Goal: Task Accomplishment & Management: Use online tool/utility

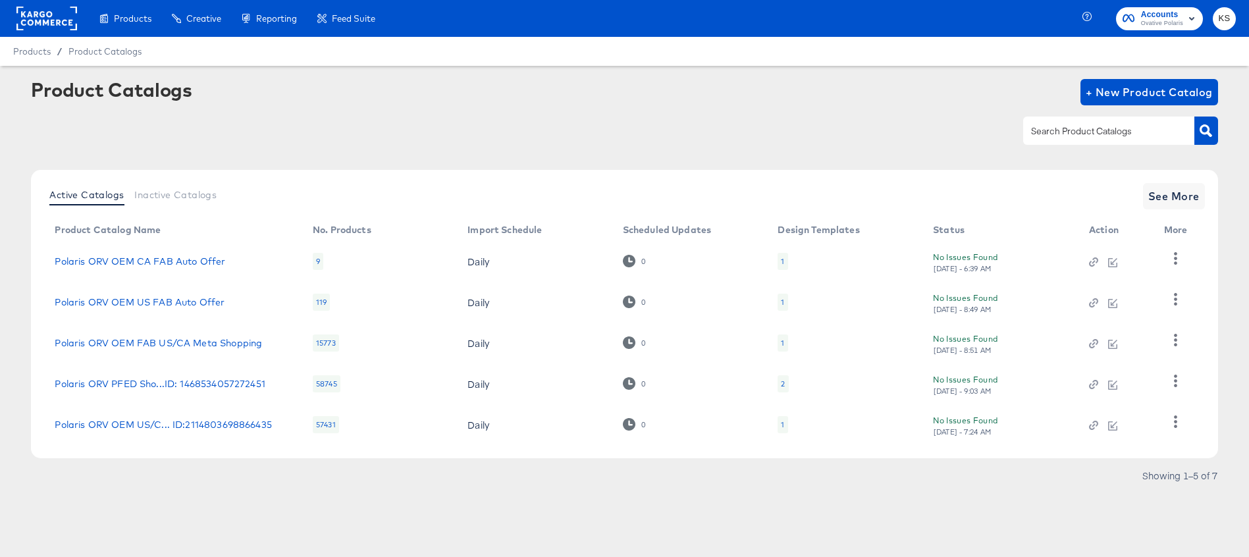
click at [1143, 13] on span "Accounts" at bounding box center [1162, 15] width 42 height 14
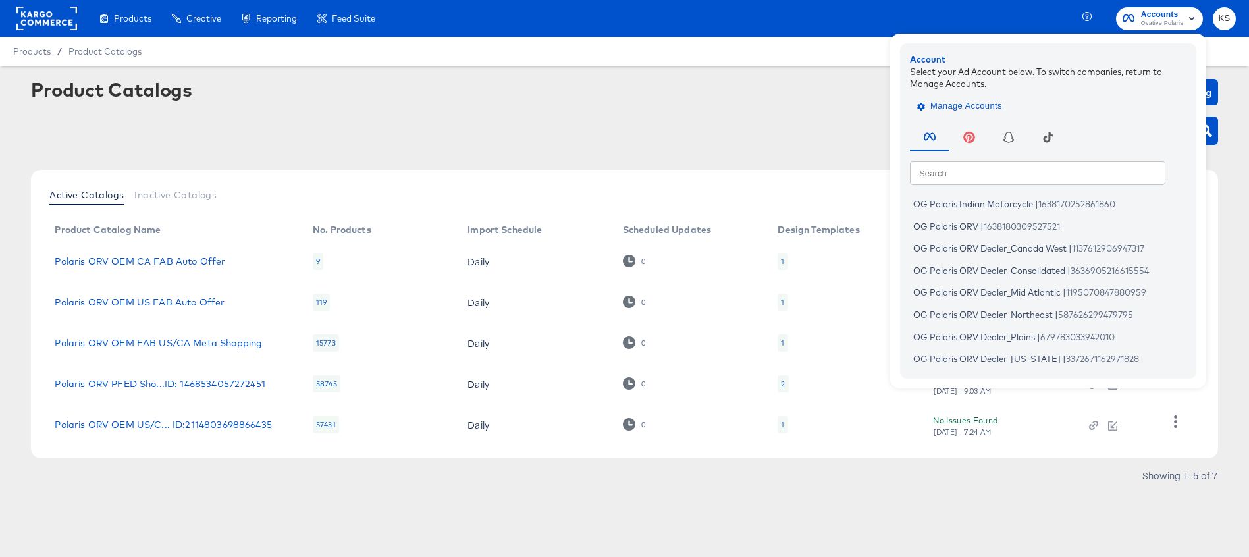
click at [954, 104] on span "Manage Accounts" at bounding box center [961, 106] width 82 height 15
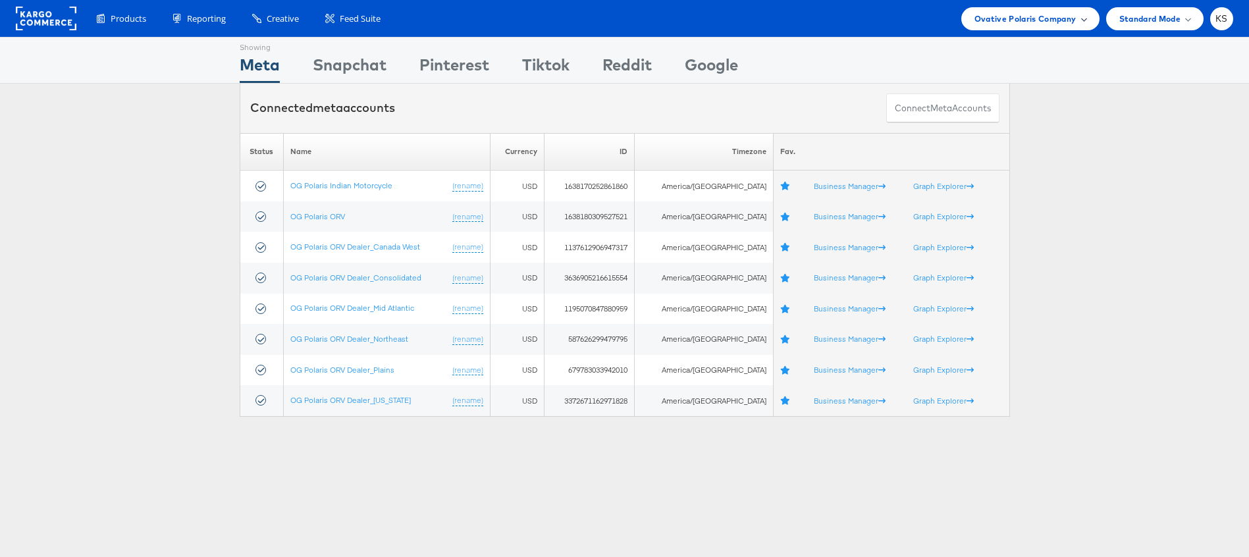
click at [1035, 16] on span "Ovative Polaris Company" at bounding box center [1025, 19] width 102 height 14
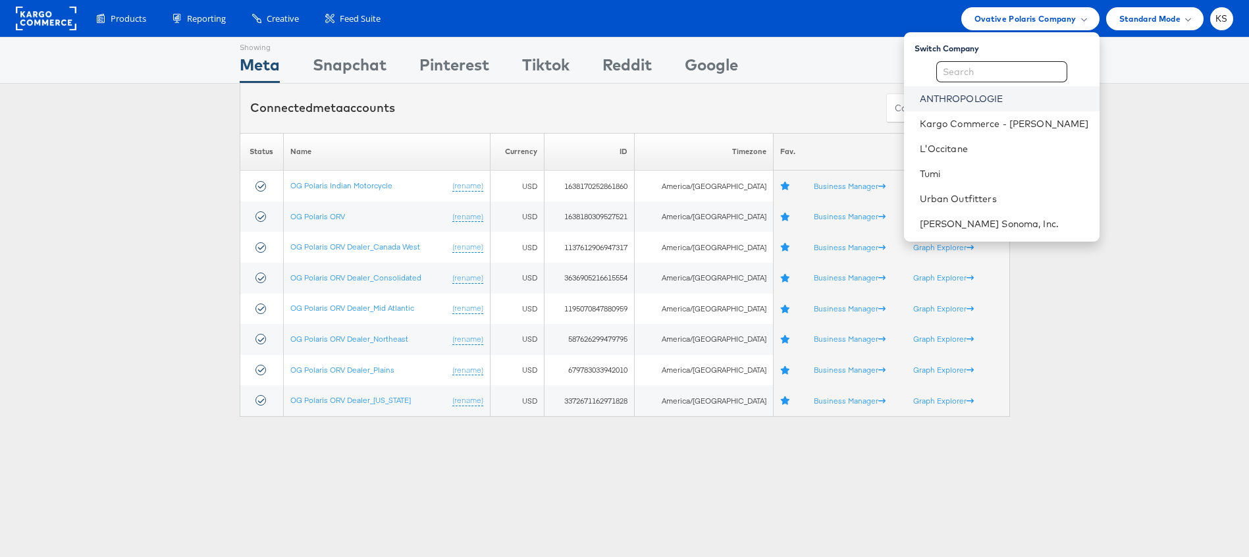
click at [985, 100] on link "ANTHROPOLOGIE" at bounding box center [1004, 98] width 169 height 13
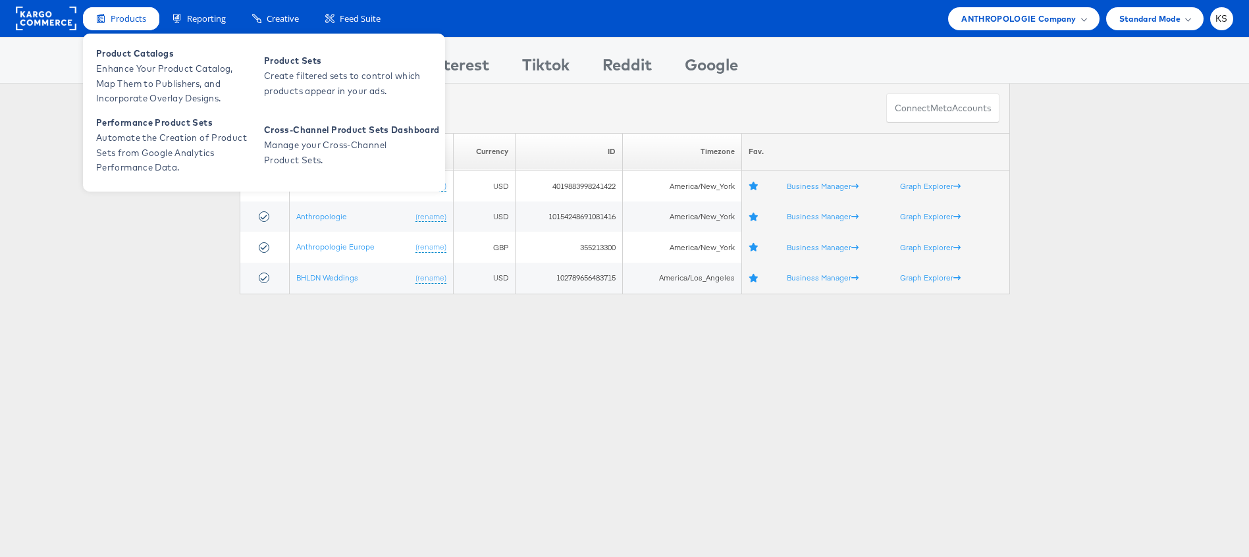
click at [131, 18] on span "Products" at bounding box center [129, 19] width 36 height 13
click at [132, 68] on span "Enhance Your Product Catalog, Map Them to Publishers, and Incorporate Overlay D…" at bounding box center [175, 83] width 158 height 45
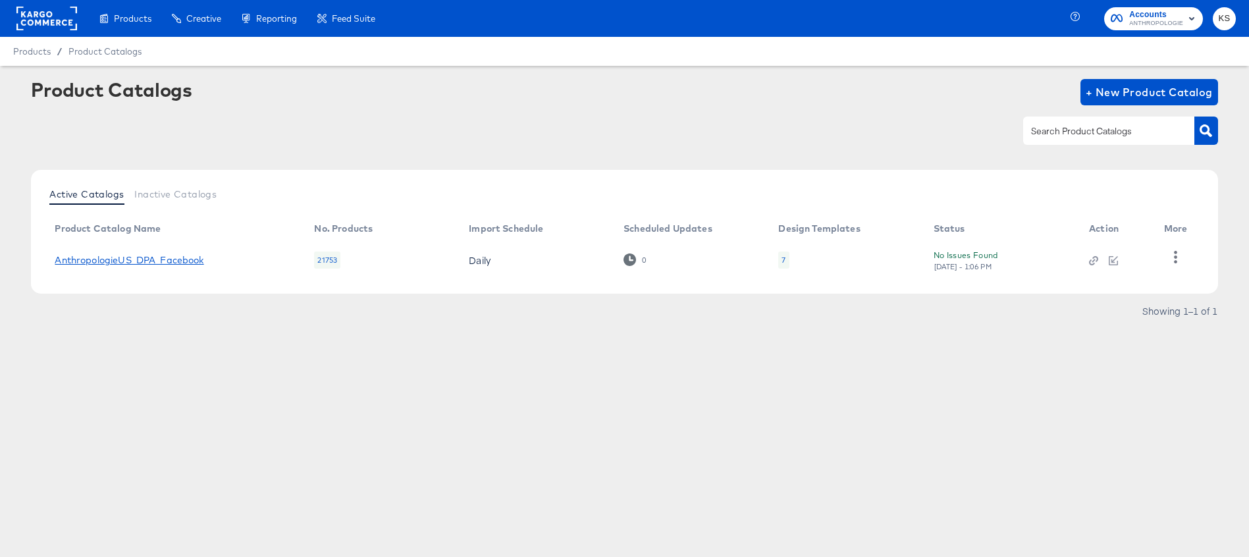
click at [140, 263] on link "AnthropologieUS_DPA_Facebook" at bounding box center [129, 260] width 149 height 11
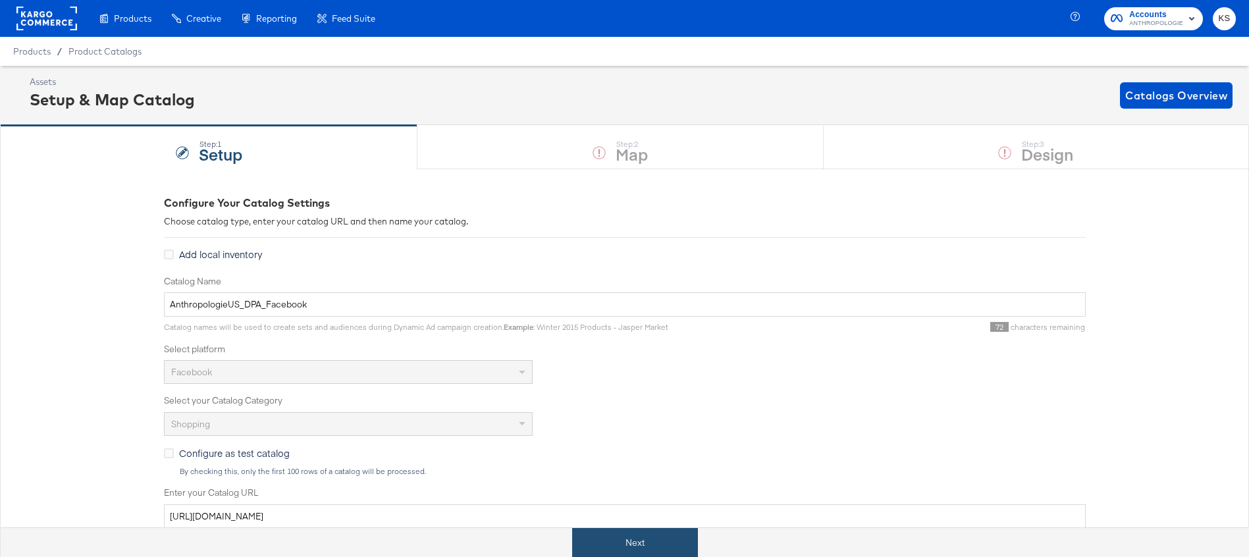
click at [617, 546] on button "Next" at bounding box center [635, 543] width 126 height 30
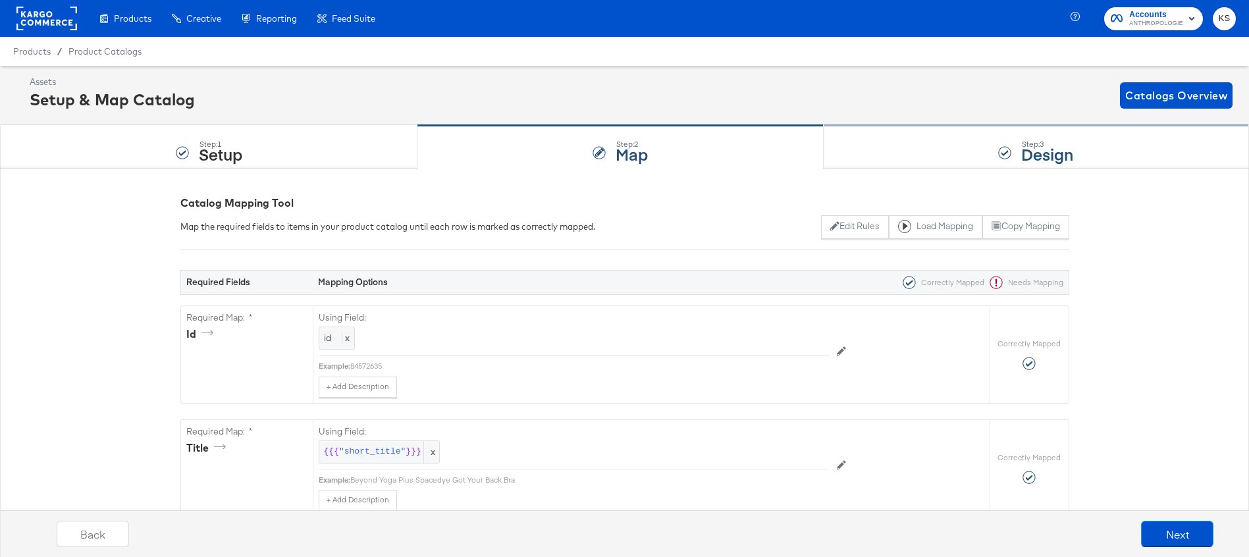
click at [904, 147] on div "Step: 3 Design" at bounding box center [1035, 147] width 425 height 43
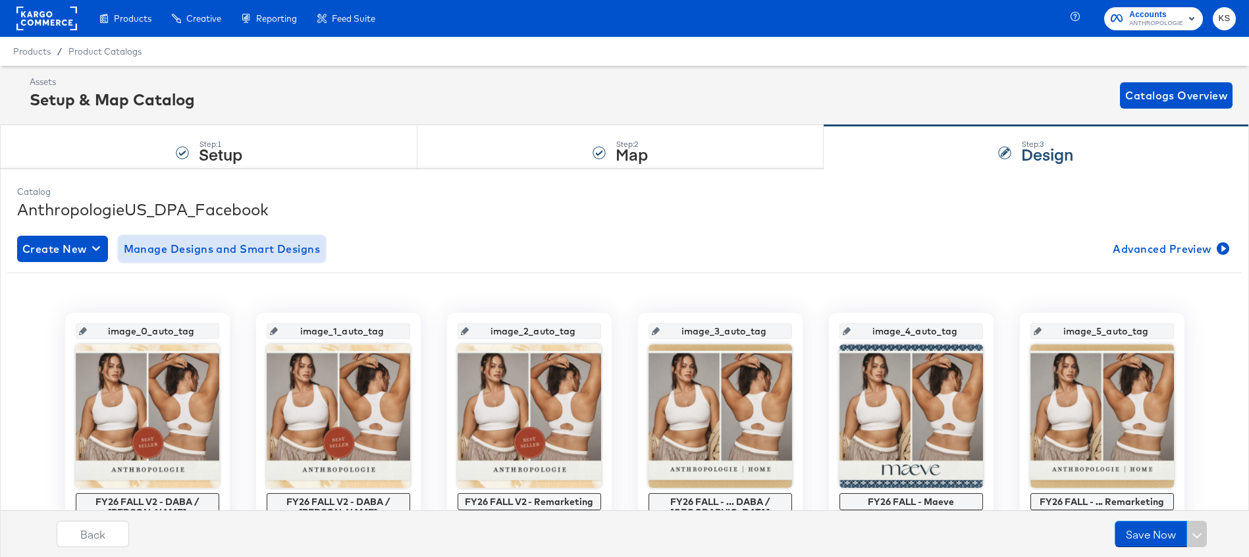
click at [189, 253] on span "Manage Designs and Smart Designs" at bounding box center [222, 249] width 197 height 18
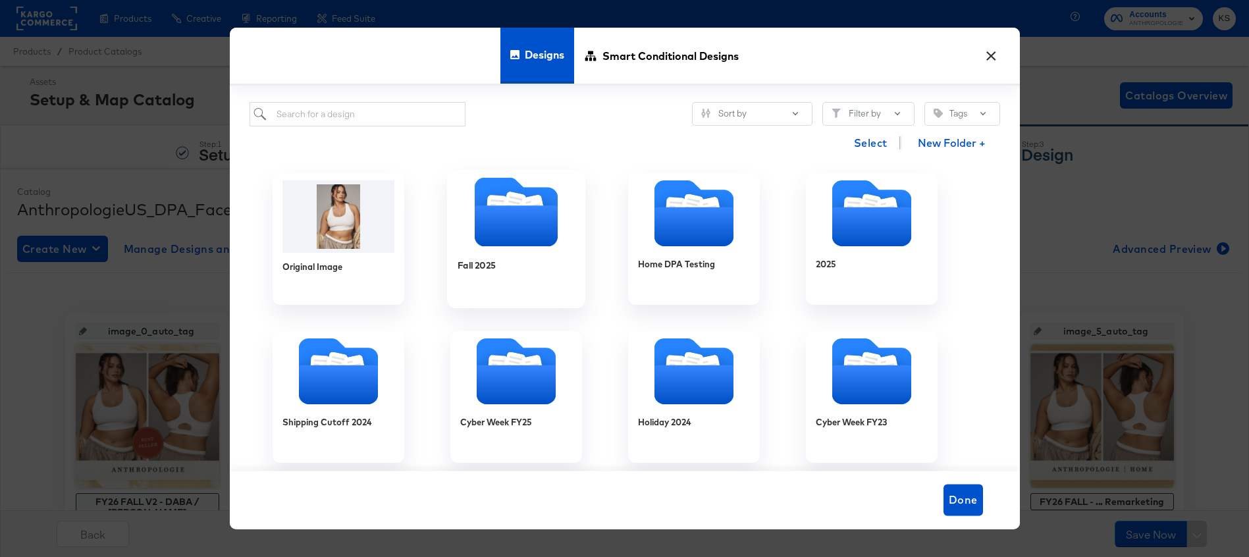
click at [511, 219] on icon "Folder" at bounding box center [515, 225] width 83 height 41
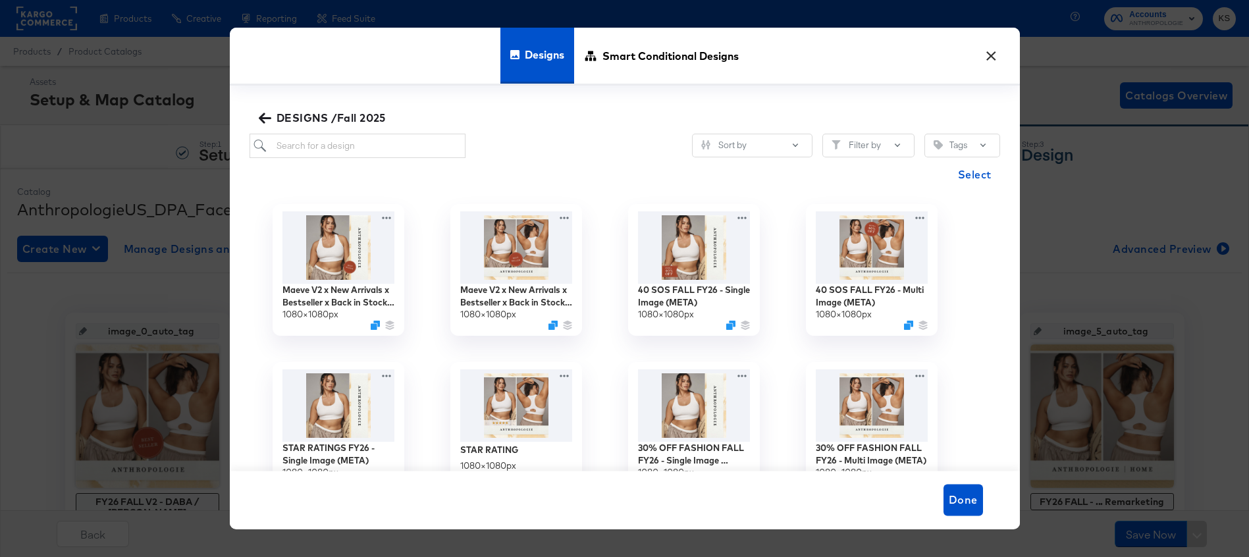
click at [267, 113] on icon "button" at bounding box center [265, 118] width 13 height 13
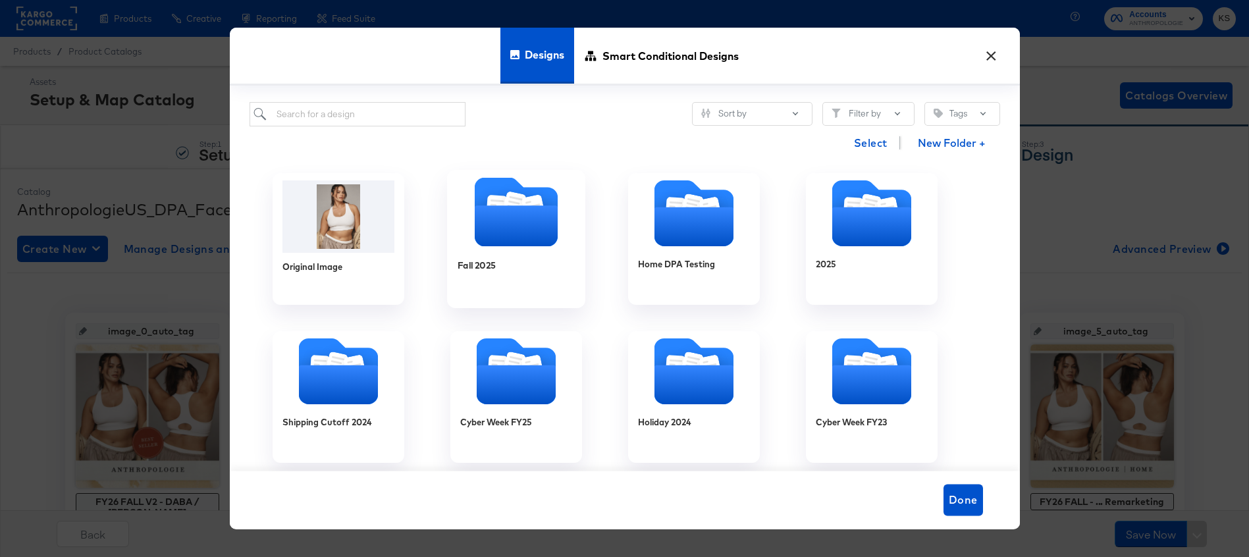
click at [515, 222] on icon "Folder" at bounding box center [515, 225] width 83 height 41
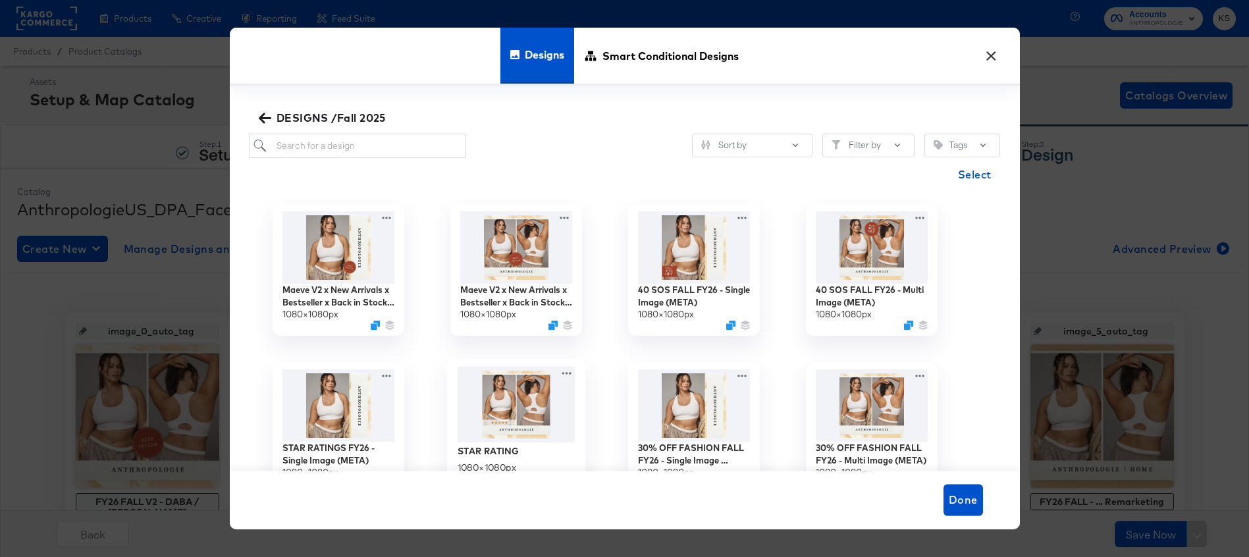
scroll to position [61, 0]
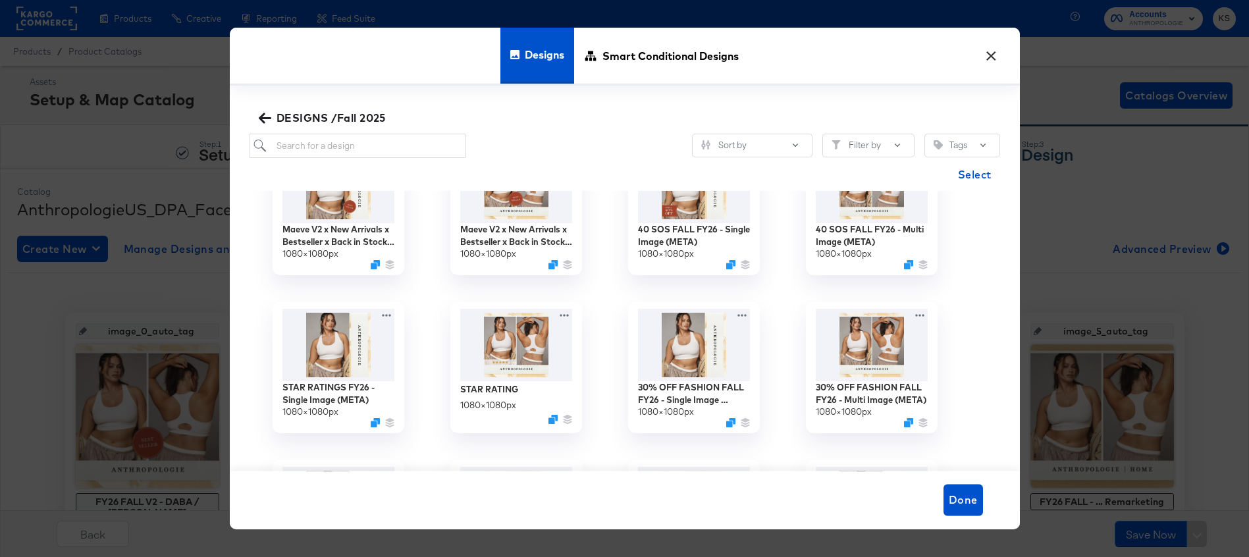
click at [355, 115] on span "DESIGNS /Fall 2025" at bounding box center [323, 118] width 124 height 18
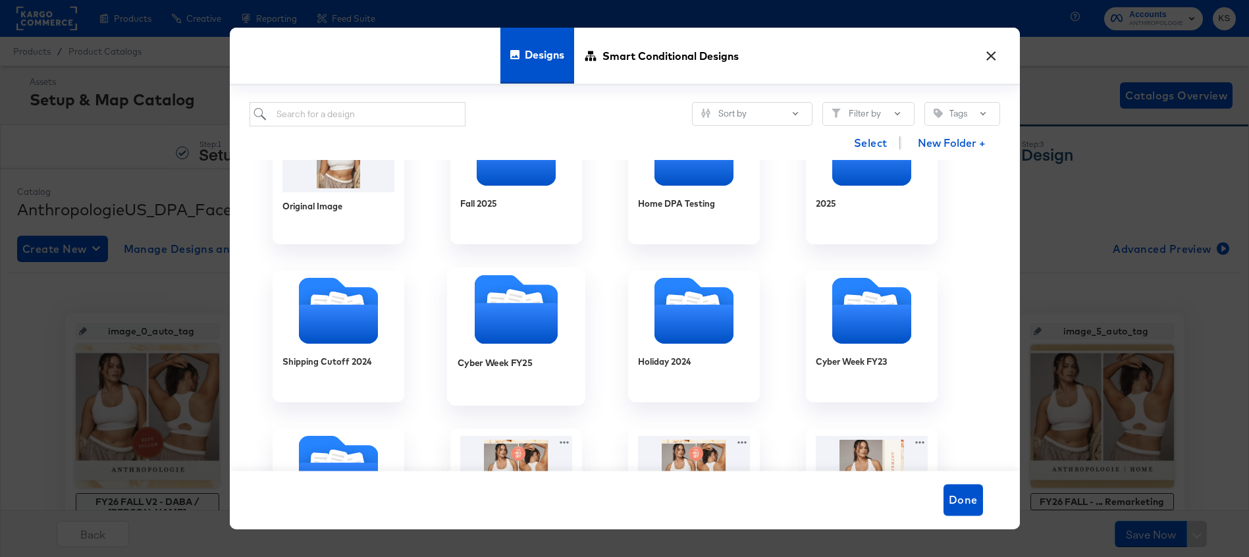
scroll to position [0, 0]
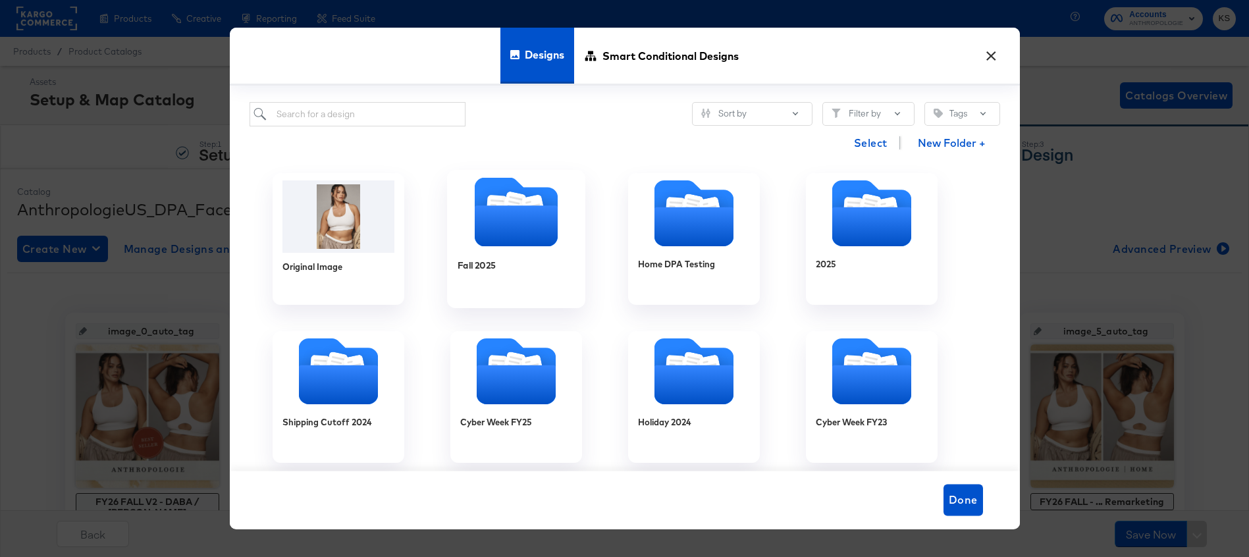
click at [486, 207] on icon "Folder" at bounding box center [515, 225] width 83 height 41
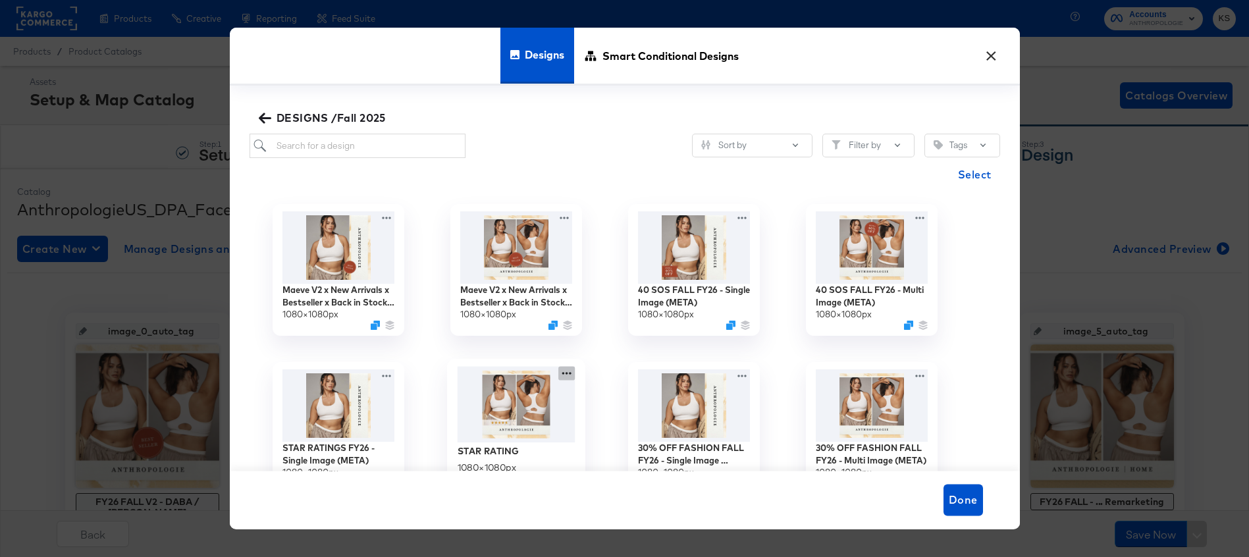
scroll to position [81, 0]
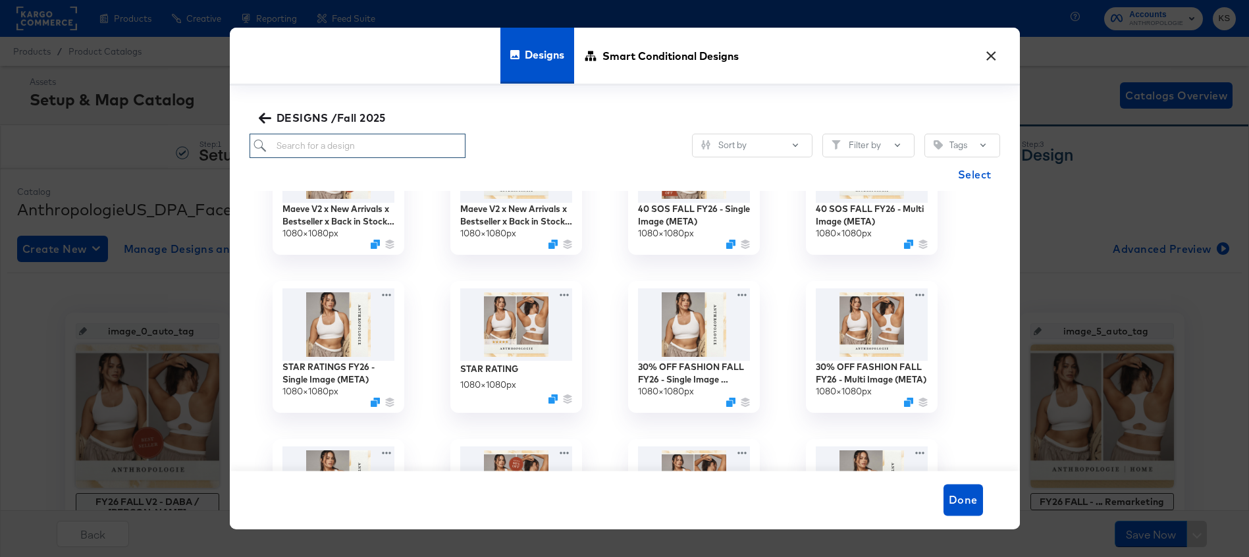
click at [358, 147] on input "search" at bounding box center [357, 146] width 217 height 24
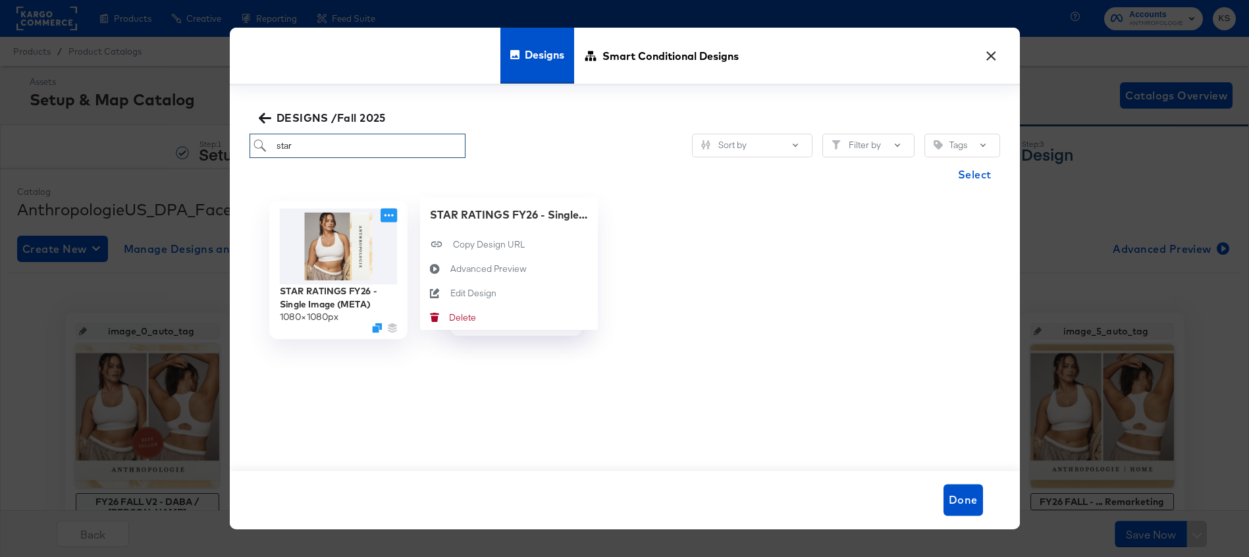
click at [388, 217] on icon at bounding box center [388, 215] width 16 height 14
type input "star"
click at [448, 285] on div "Edit Design Edit Design" at bounding box center [435, 293] width 30 height 24
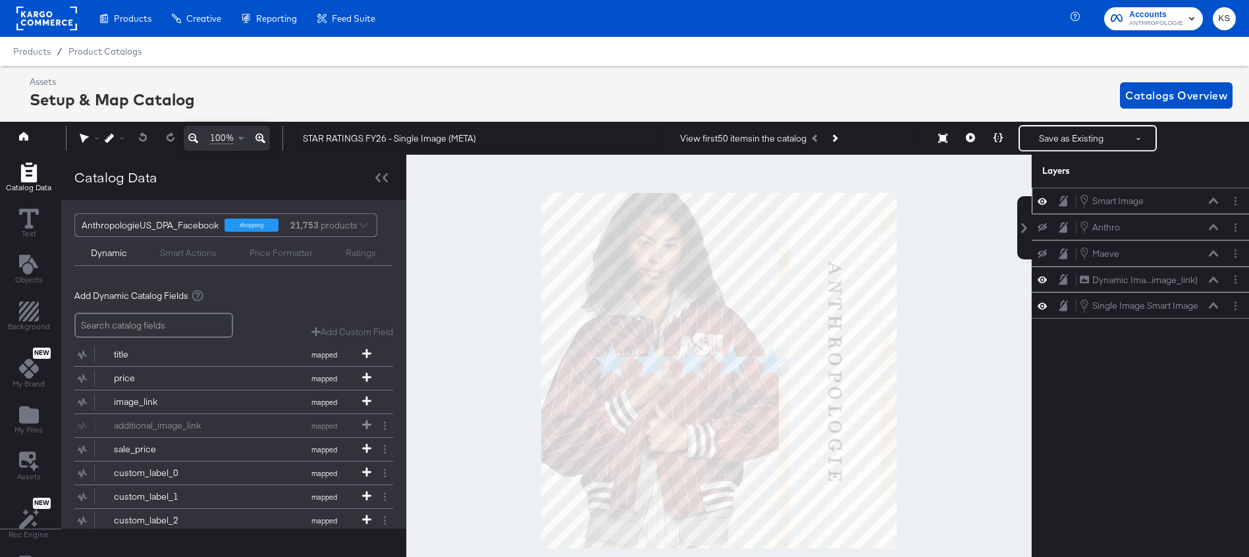
click at [1210, 199] on icon at bounding box center [1213, 200] width 9 height 7
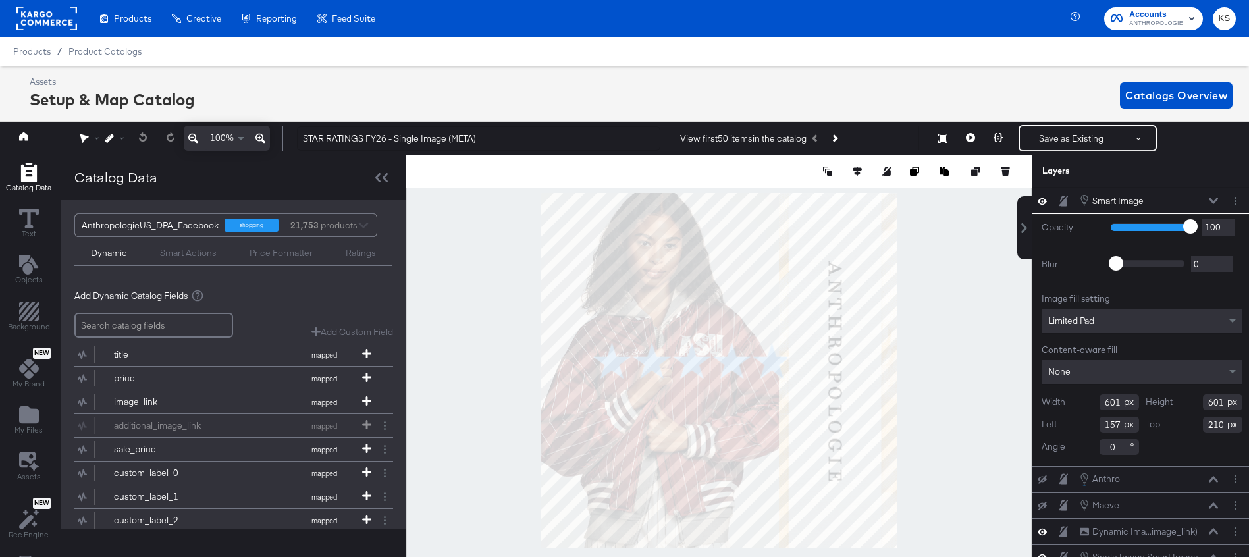
scroll to position [0, 3]
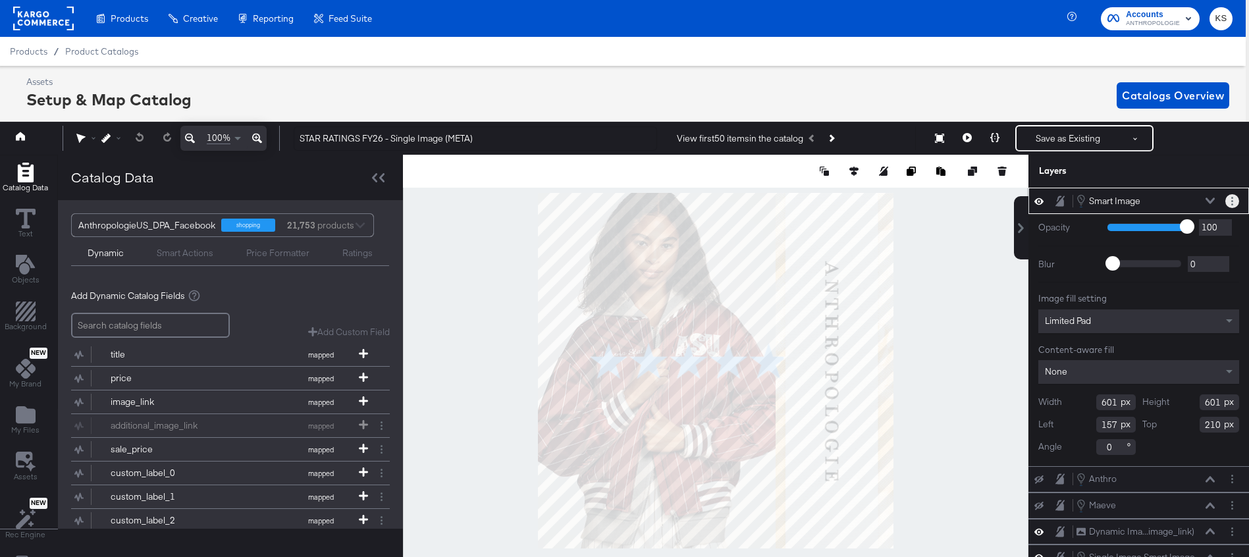
click at [1236, 197] on button "Layer Options" at bounding box center [1232, 201] width 14 height 14
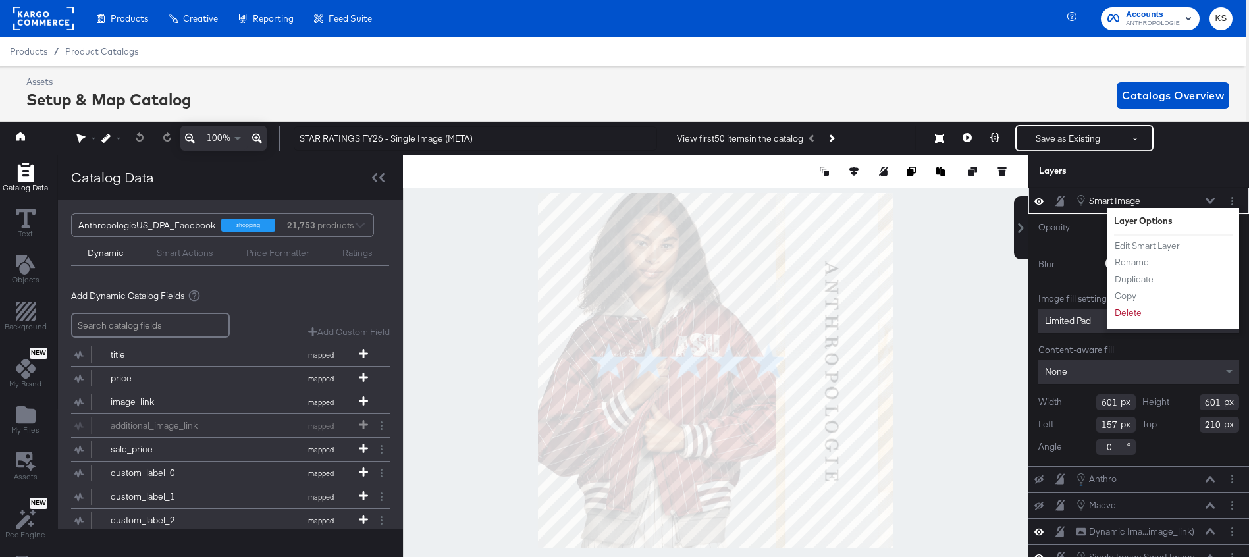
click at [361, 255] on div "Ratings" at bounding box center [357, 253] width 30 height 13
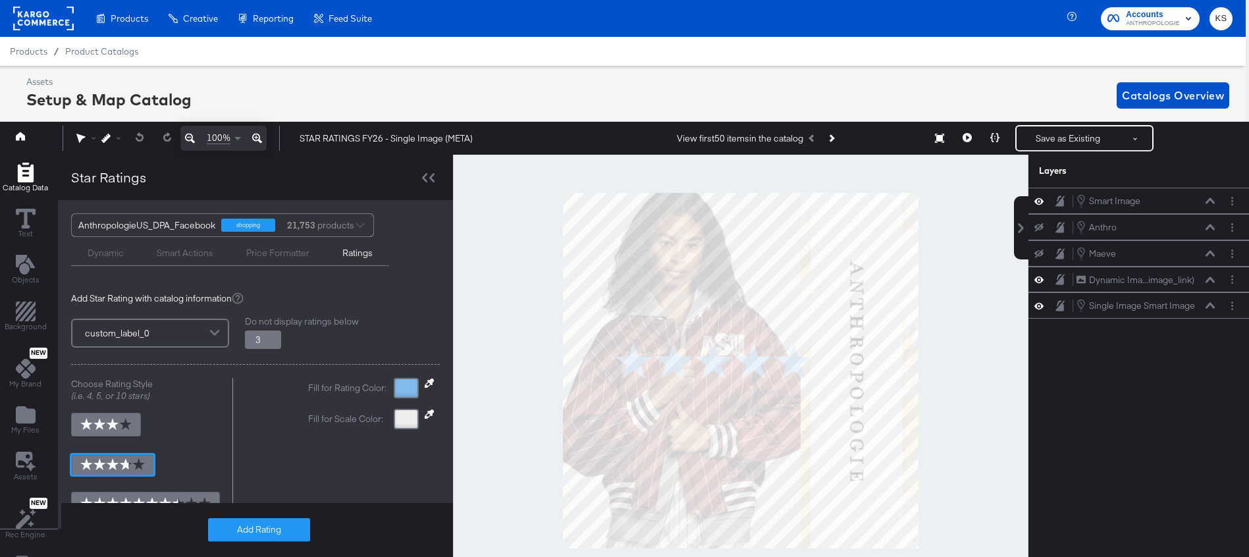
scroll to position [207, 0]
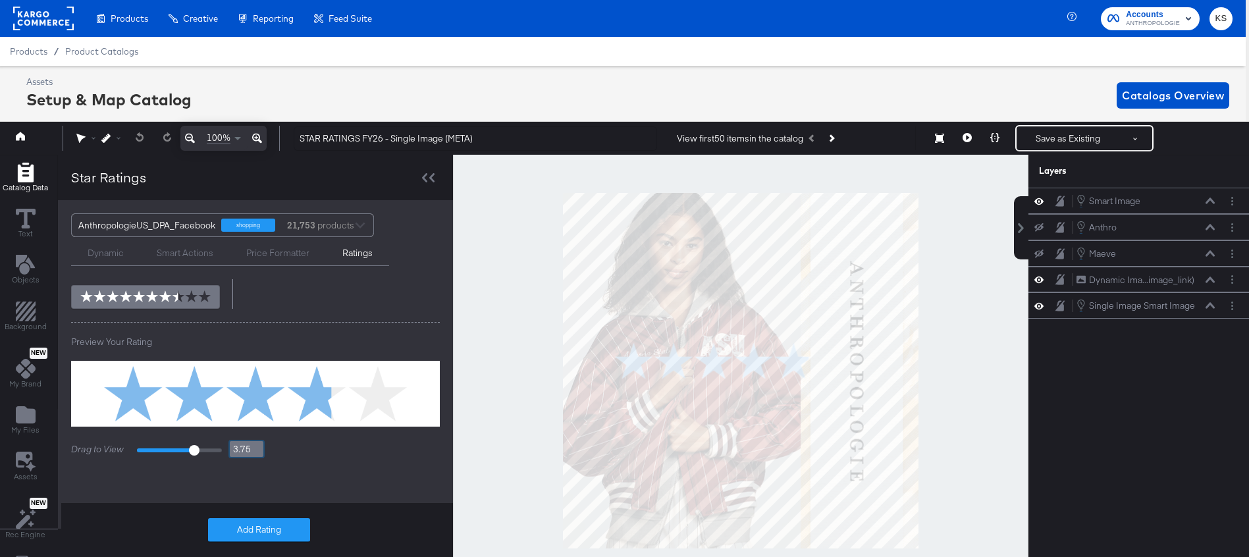
click at [240, 446] on input "3.75" at bounding box center [246, 449] width 36 height 18
type input "3"
type input "3.5"
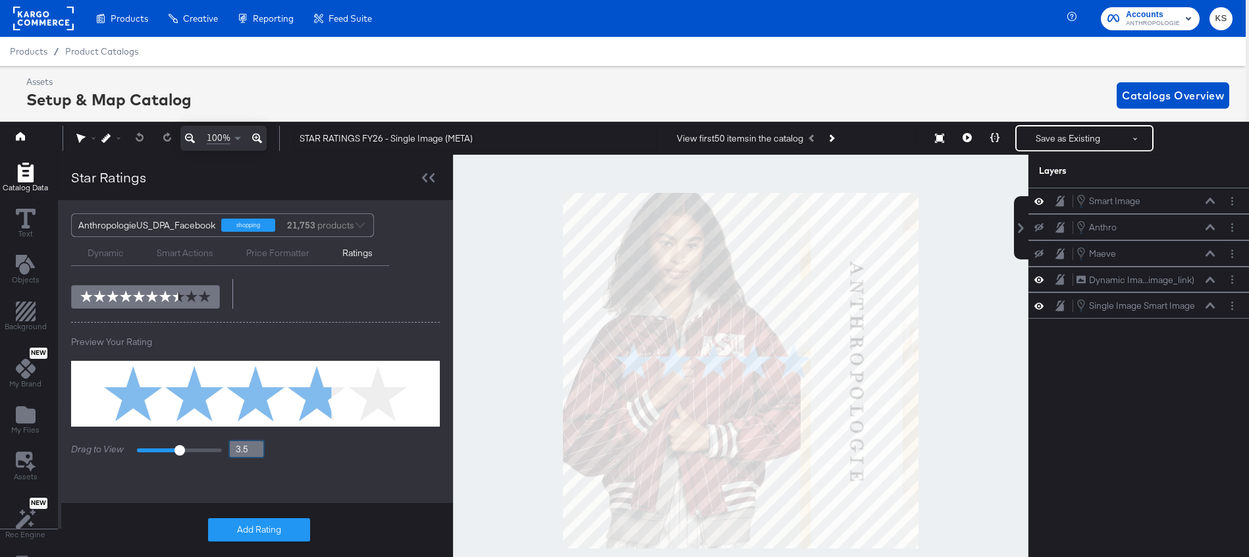
type input "3.5"
click at [410, 92] on div "Assets Setup & Map Catalog Catalogs Overview" at bounding box center [627, 95] width 1203 height 39
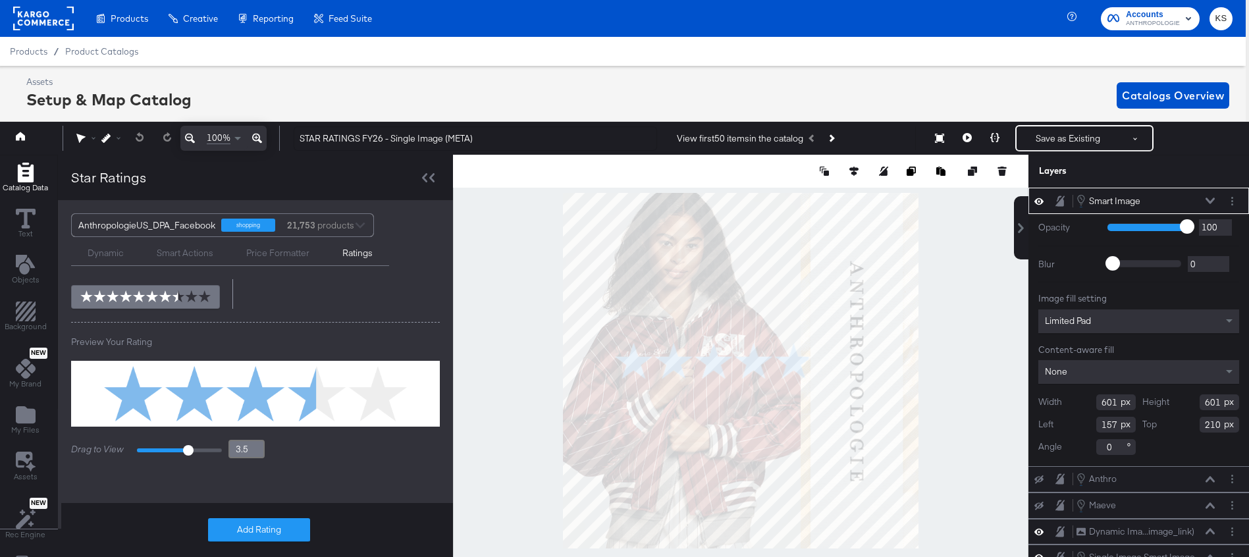
type input "61"
type input "182"
click at [1232, 199] on icon "Layer Options" at bounding box center [1232, 201] width 2 height 9
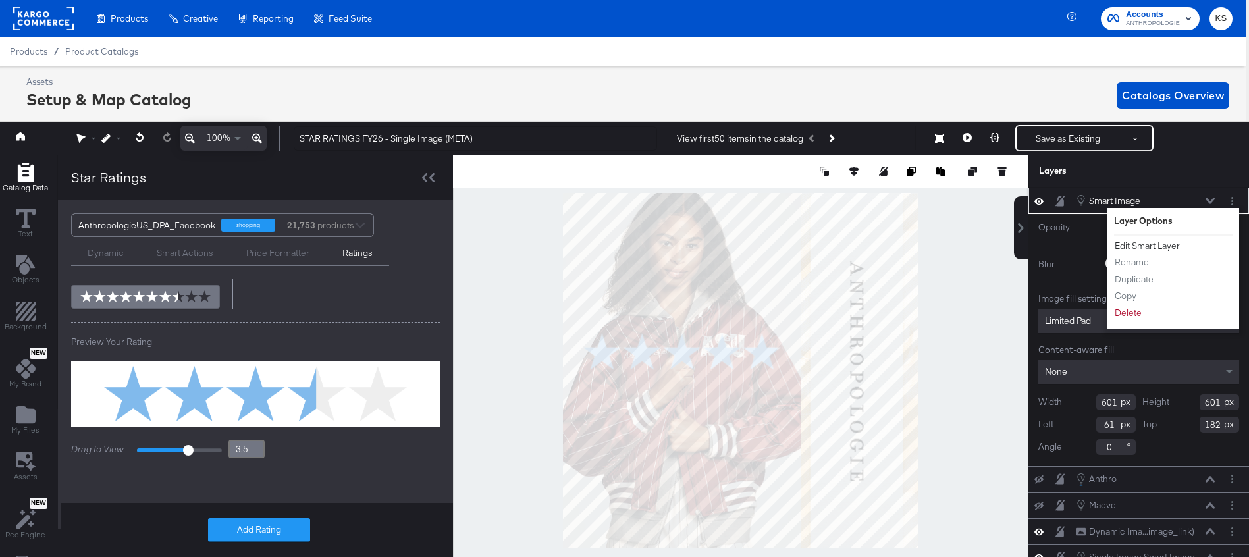
click at [1140, 240] on button "Edit Smart Layer" at bounding box center [1147, 246] width 66 height 14
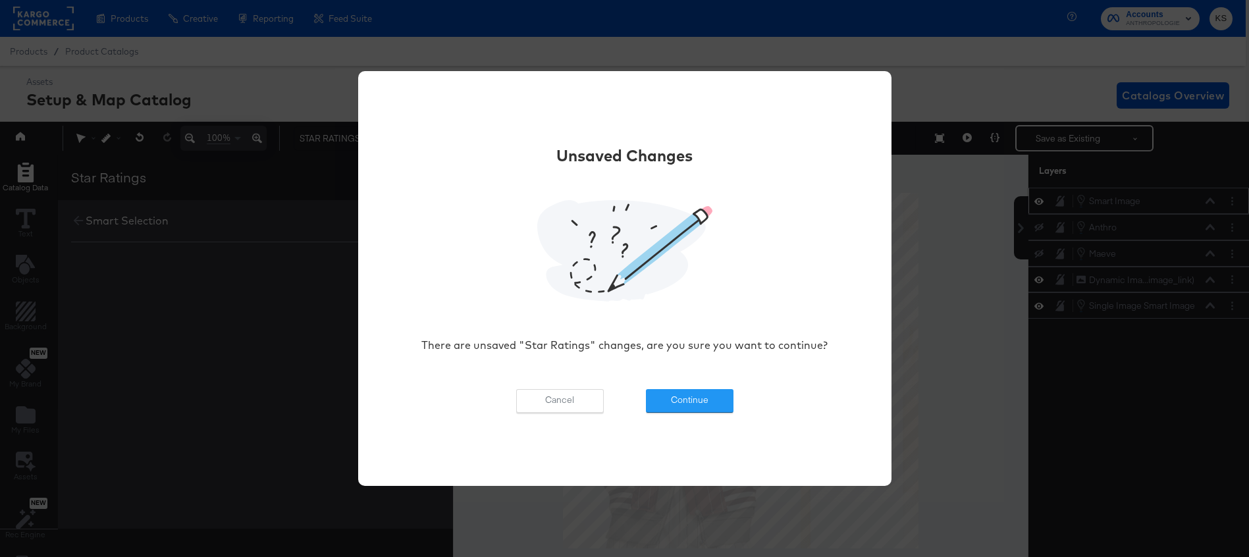
scroll to position [0, 0]
click at [712, 406] on button "Continue" at bounding box center [690, 401] width 88 height 24
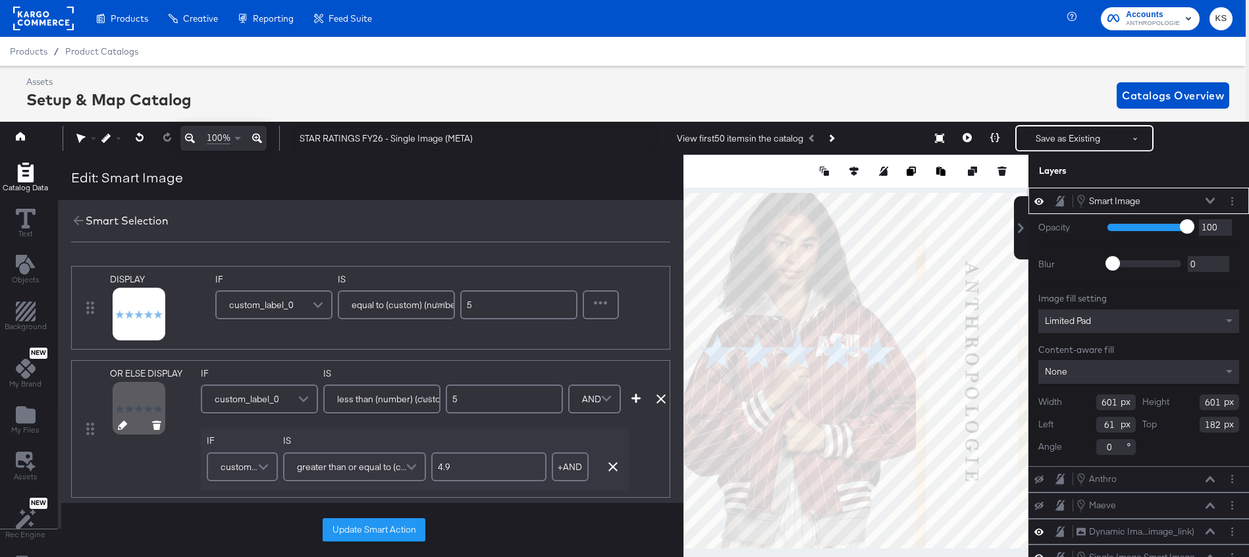
scroll to position [24, 0]
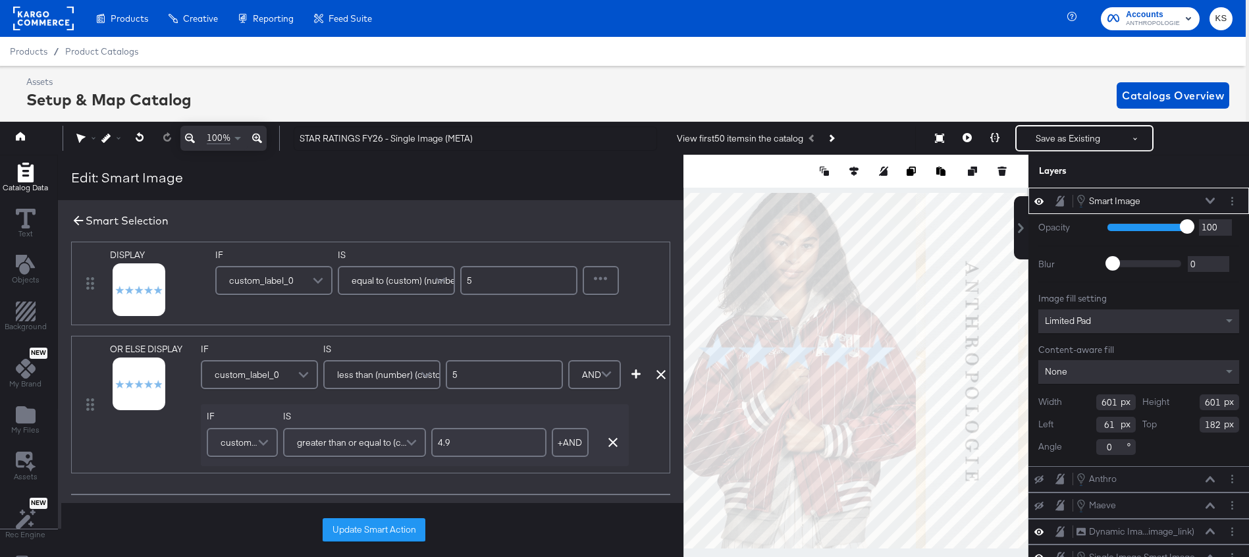
click at [71, 221] on icon at bounding box center [78, 220] width 14 height 14
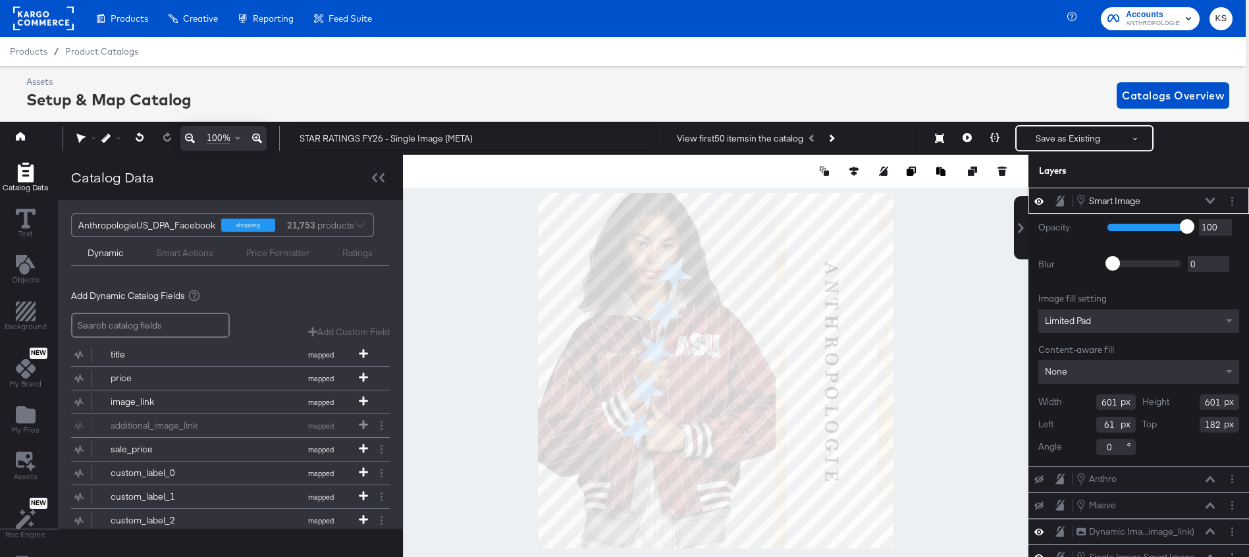
type input "646"
type input "167"
type input "87"
type input "61"
type input "182"
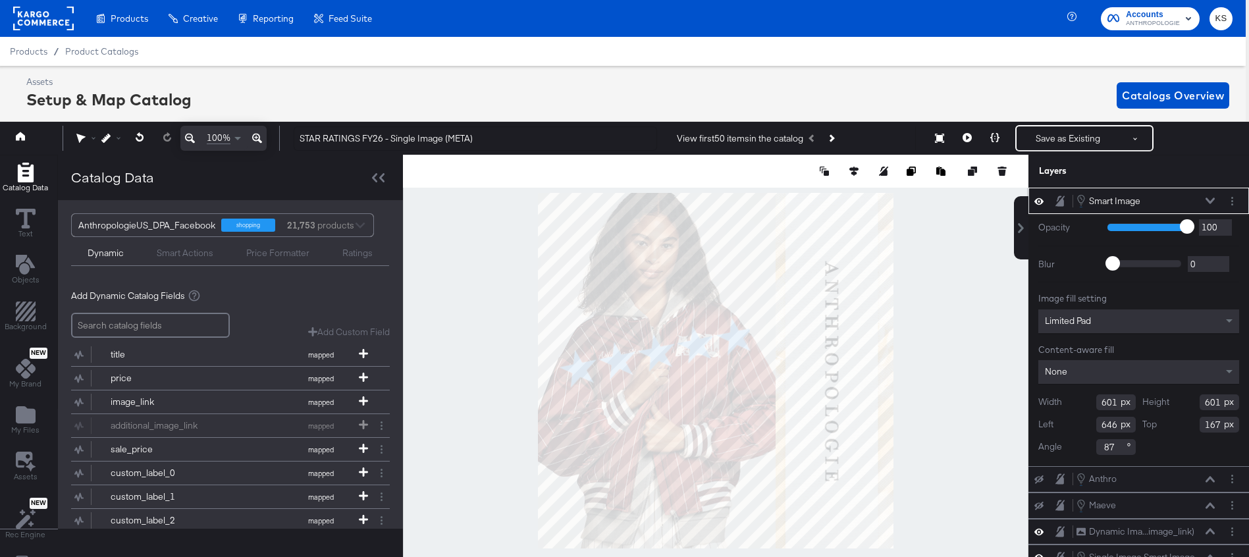
type input "0"
click at [350, 251] on div "Ratings" at bounding box center [357, 253] width 30 height 13
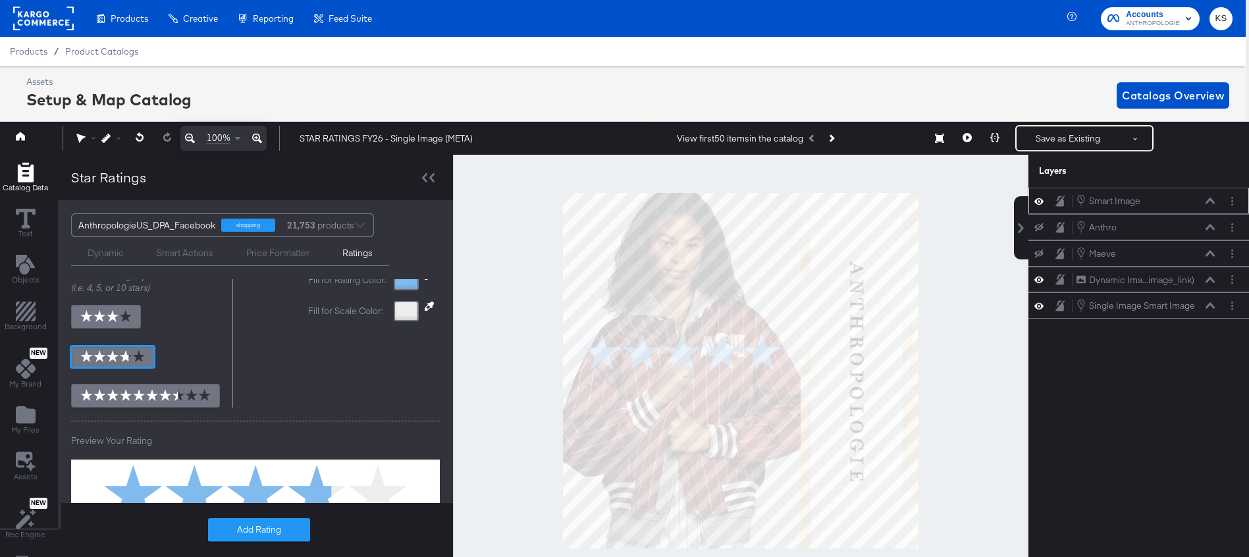
scroll to position [207, 0]
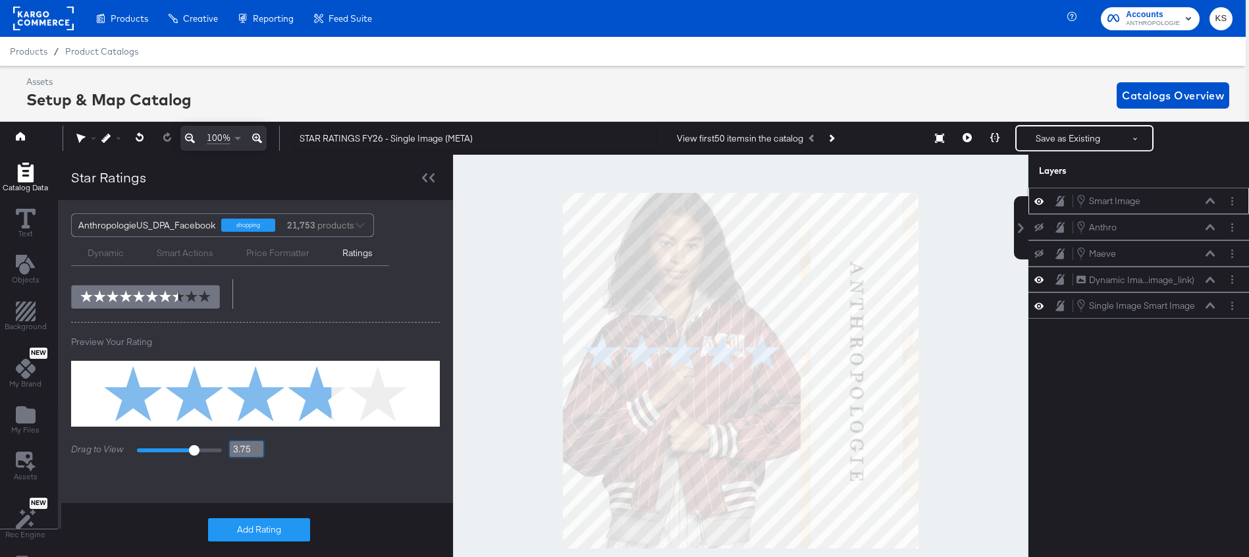
click at [237, 447] on input "3.75" at bounding box center [246, 449] width 36 height 18
type input "4"
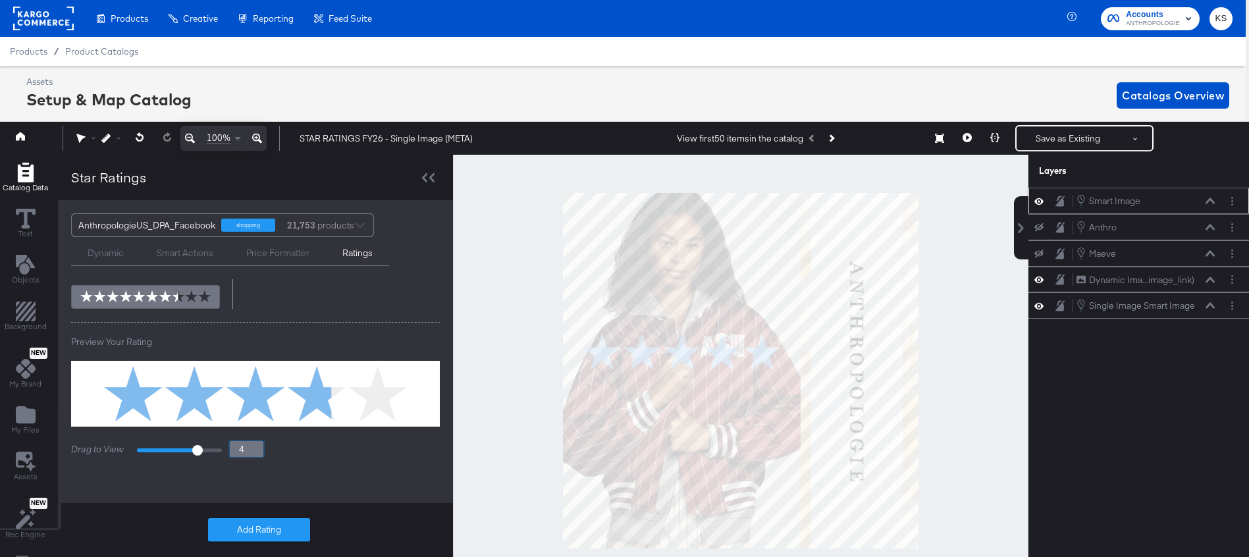
type input "4.3"
click at [335, 479] on div "Add Star Rating with catalog information custom_label_0 Do not display ratings …" at bounding box center [255, 300] width 395 height 456
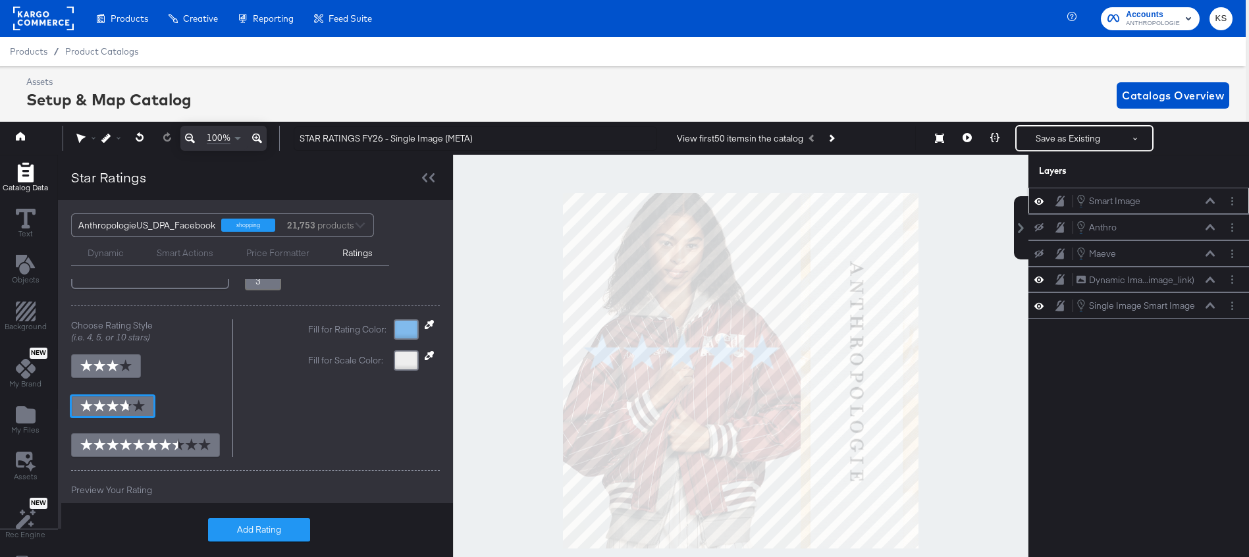
scroll to position [0, 0]
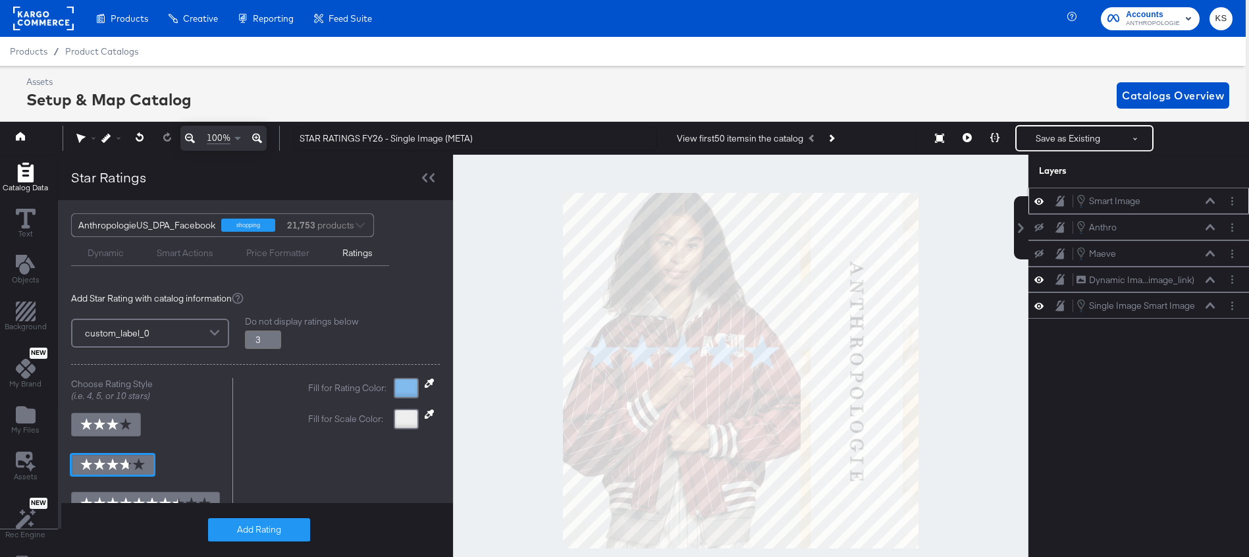
click at [399, 390] on div at bounding box center [406, 388] width 25 height 20
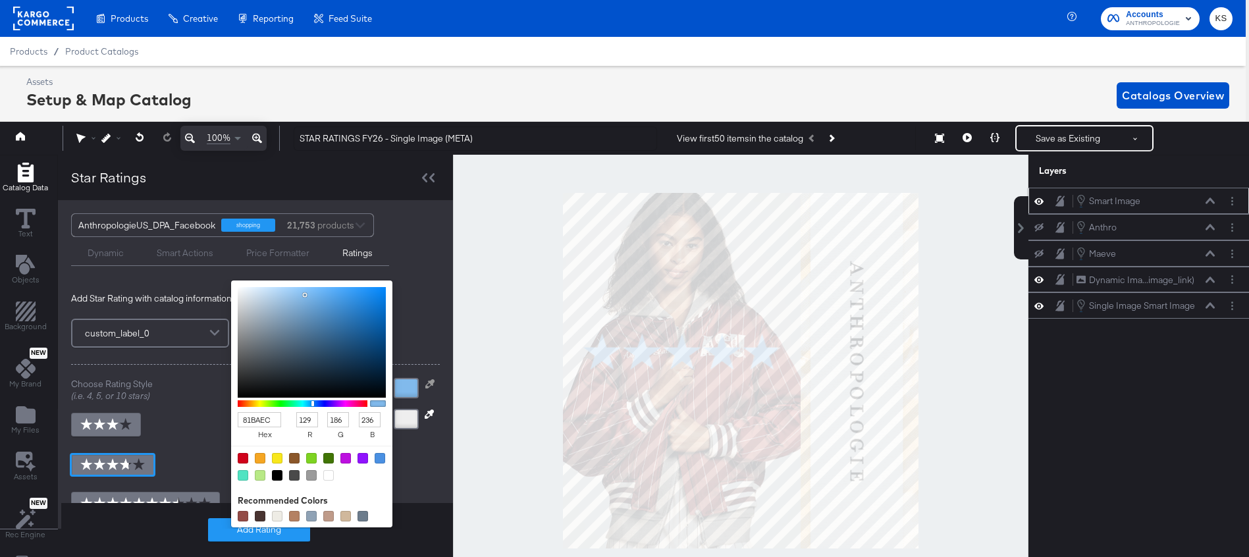
click at [350, 175] on div "Star Ratings" at bounding box center [255, 177] width 395 height 45
click at [411, 379] on div at bounding box center [406, 388] width 25 height 20
click at [256, 419] on input "81BAEC" at bounding box center [259, 419] width 43 height 15
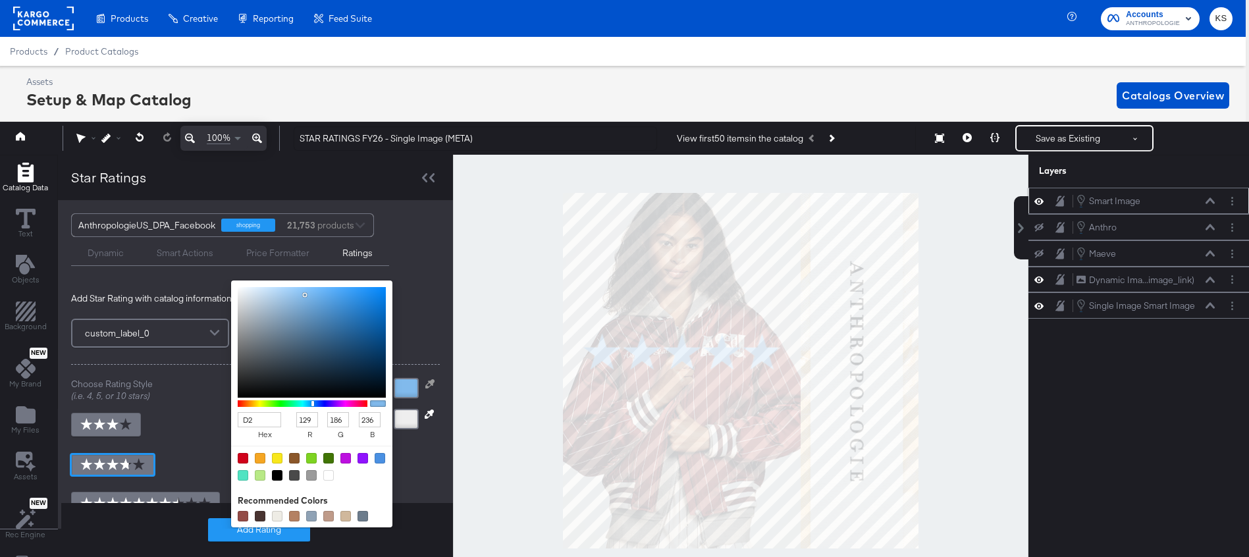
type input "D29"
type input "221"
type input "34"
type input "153"
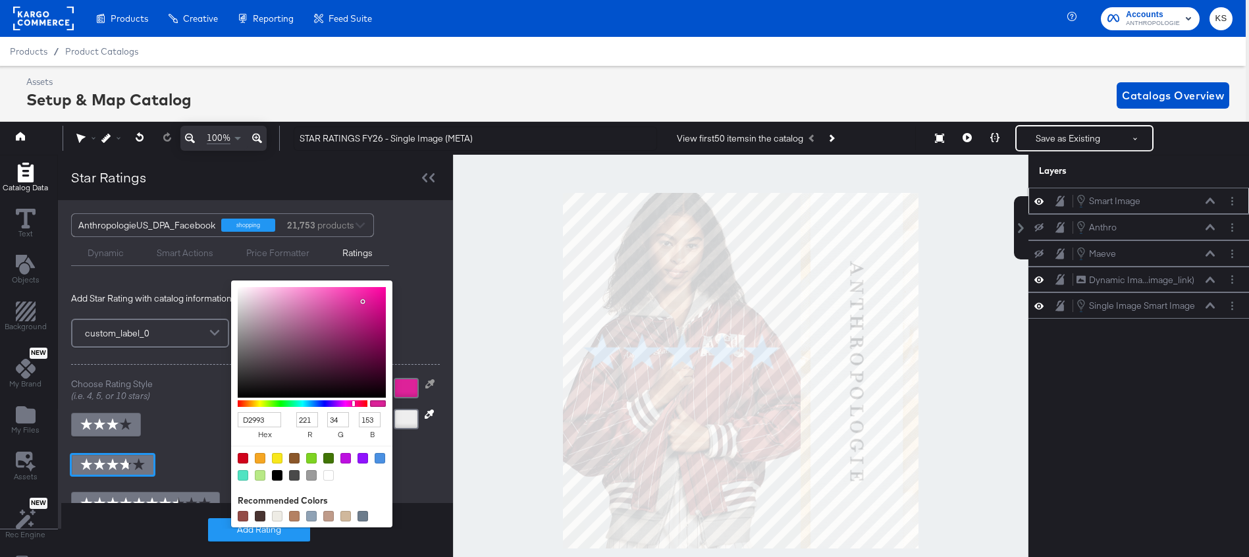
type input "D2993B"
type input "210"
type input "153"
type input "59"
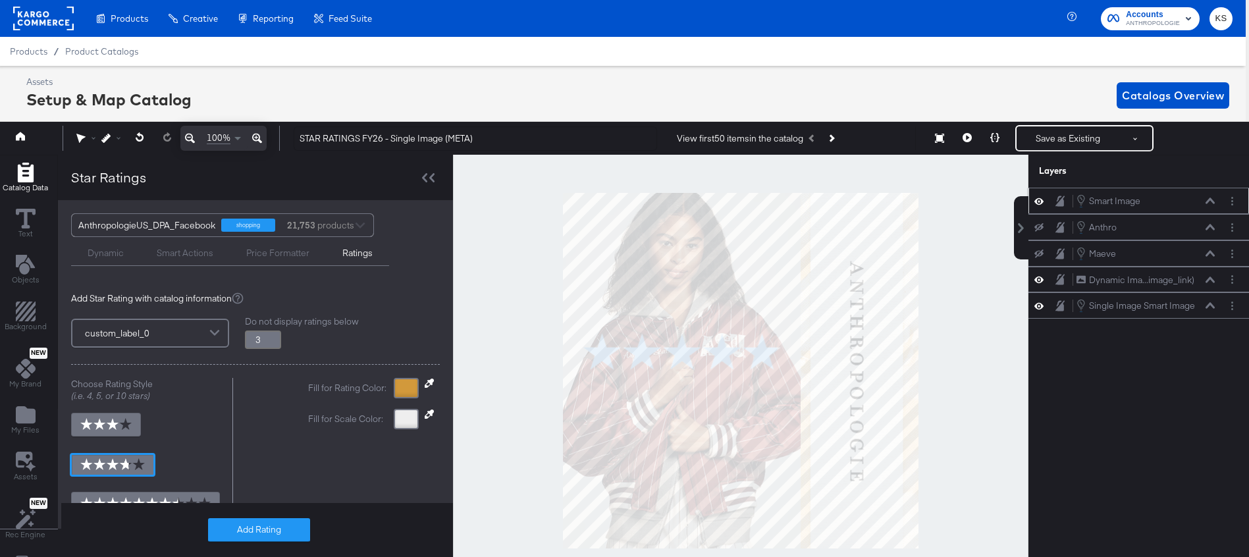
click at [405, 90] on div "Assets Setup & Map Catalog Catalogs Overview" at bounding box center [627, 95] width 1203 height 39
click at [1210, 201] on icon at bounding box center [1209, 200] width 9 height 7
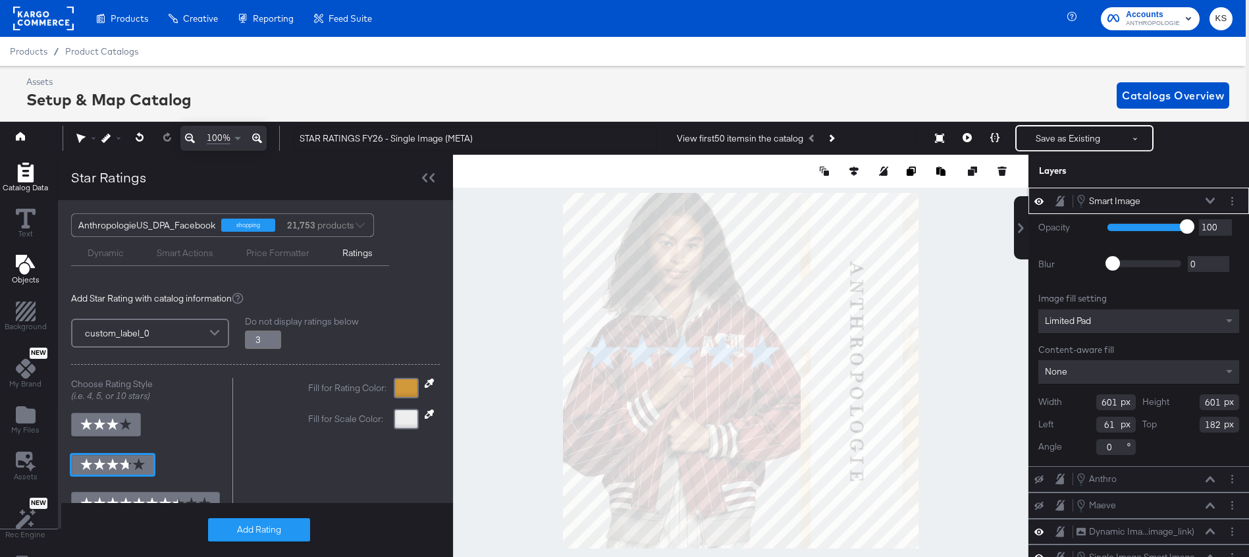
click at [20, 273] on icon "Add Text" at bounding box center [24, 265] width 19 height 20
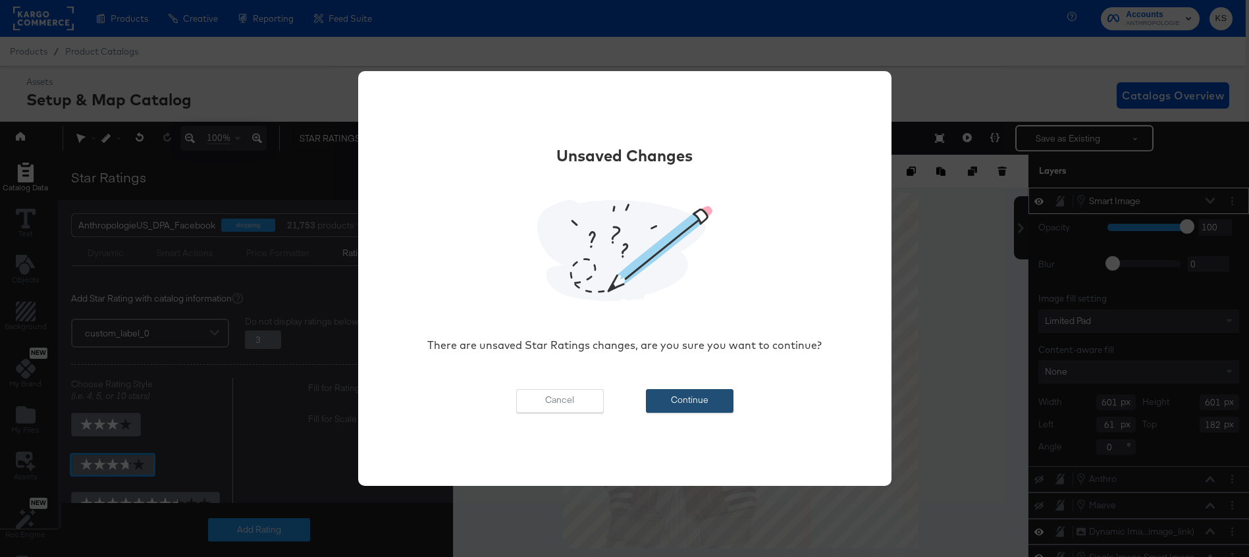
click at [690, 400] on button "Continue" at bounding box center [690, 401] width 88 height 24
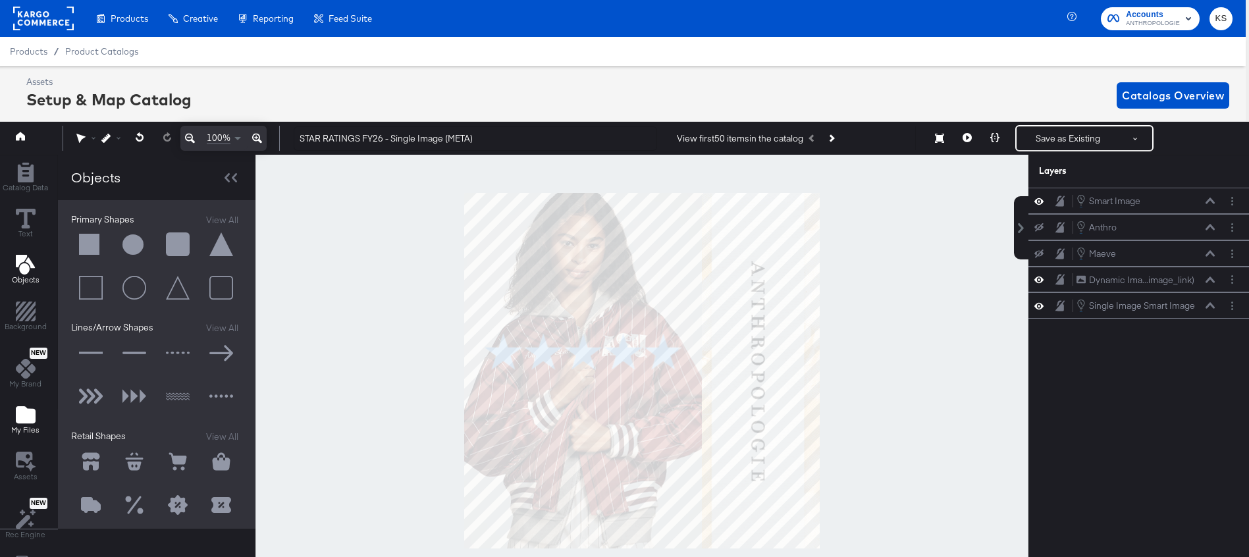
click at [23, 424] on div "My Files" at bounding box center [25, 420] width 28 height 30
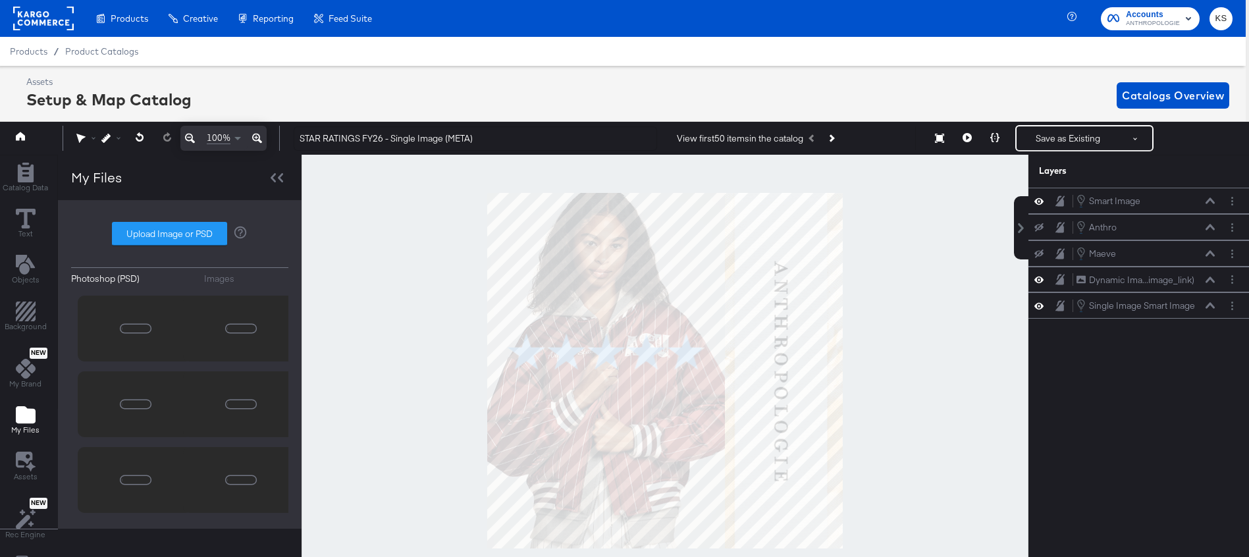
click at [218, 276] on div "Images" at bounding box center [219, 279] width 30 height 13
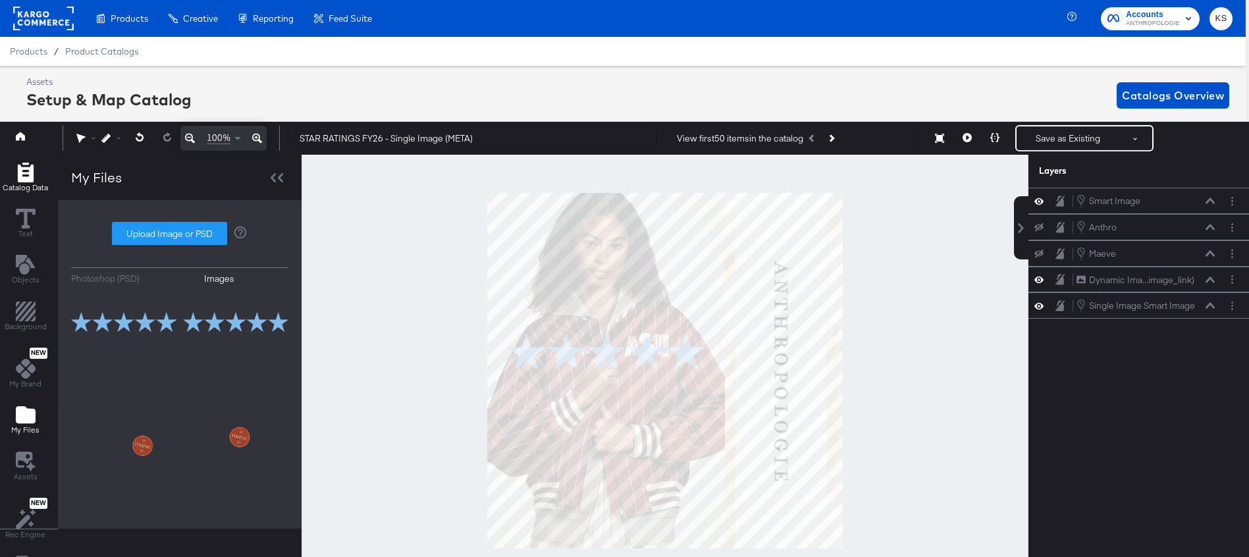
click at [22, 180] on icon "Add Rectangle" at bounding box center [25, 173] width 16 height 20
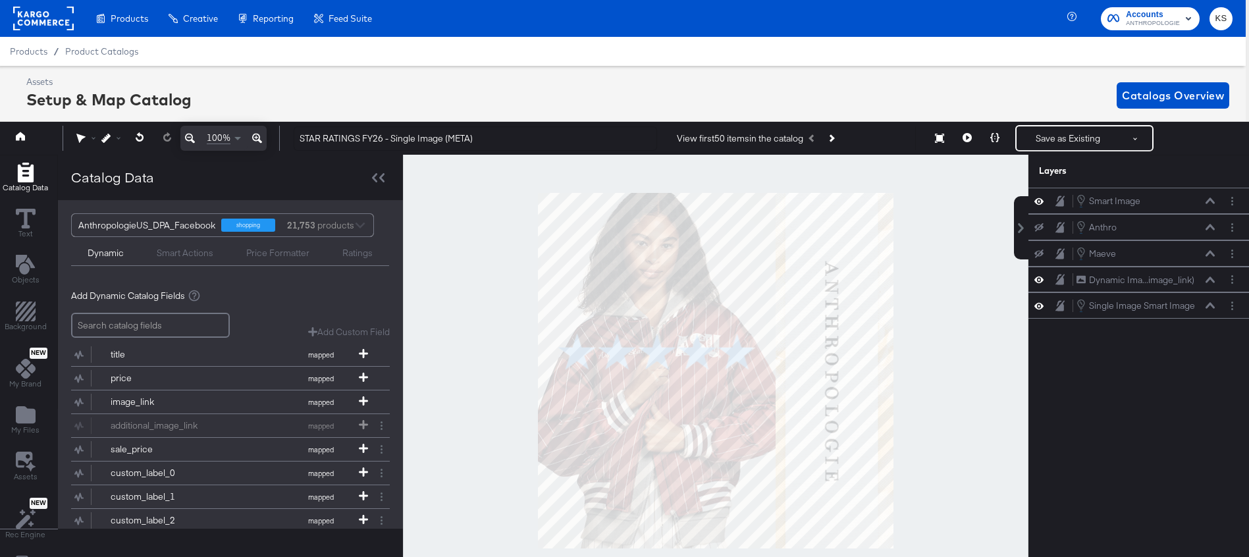
click at [175, 251] on div "Smart Actions" at bounding box center [185, 253] width 57 height 13
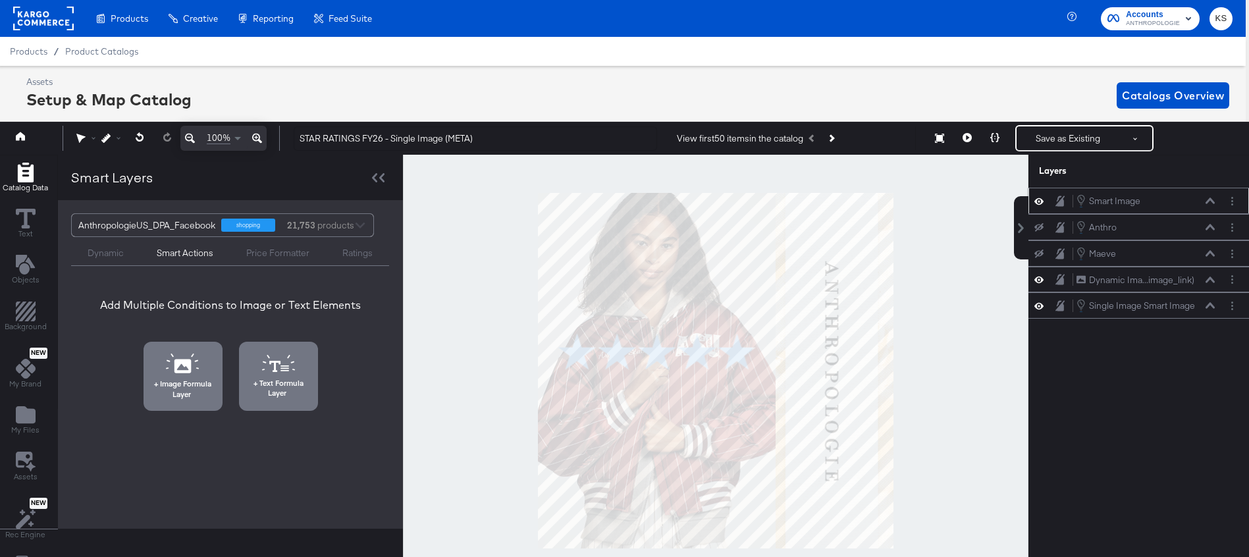
click at [1209, 203] on icon at bounding box center [1209, 200] width 9 height 7
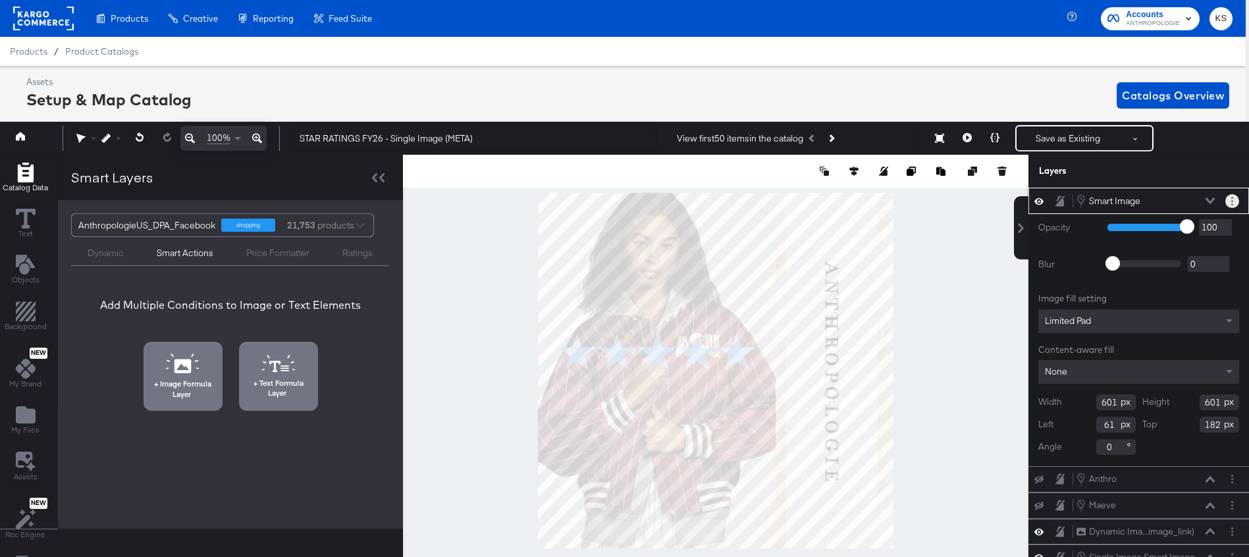
click at [1234, 201] on button "Layer Options" at bounding box center [1232, 201] width 14 height 14
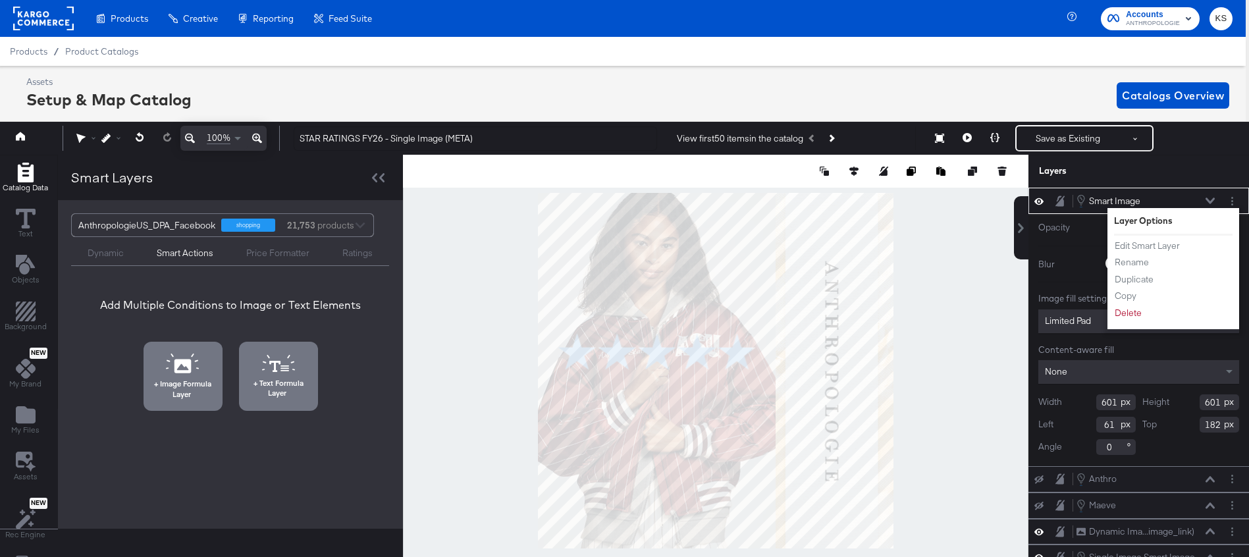
type input "477"
type input "306"
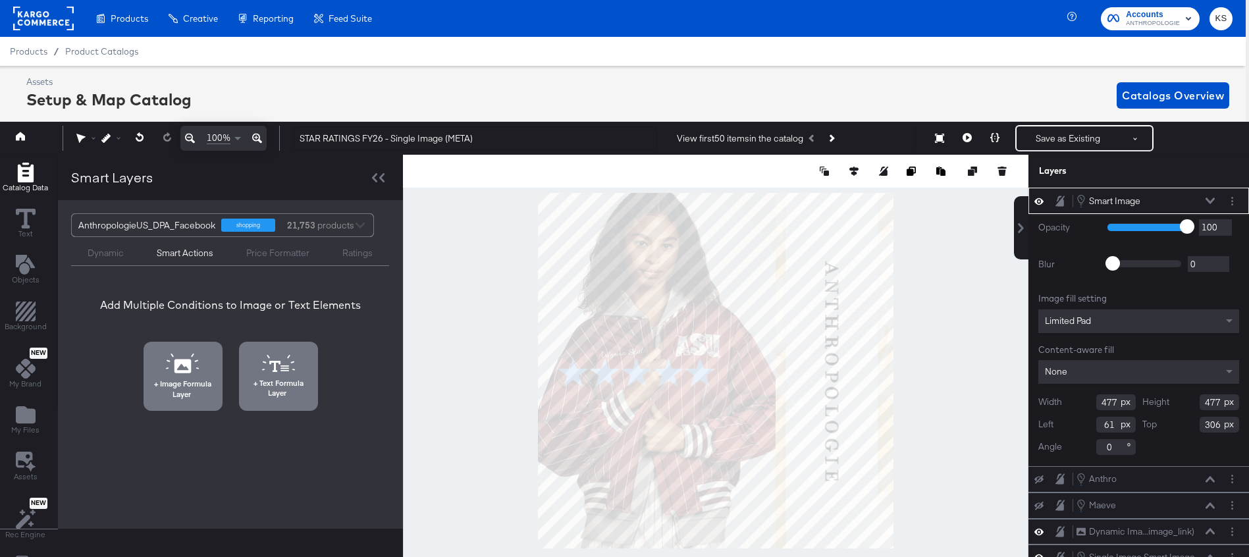
type input "179"
type input "238"
click at [1234, 197] on button "Layer Options" at bounding box center [1232, 201] width 14 height 14
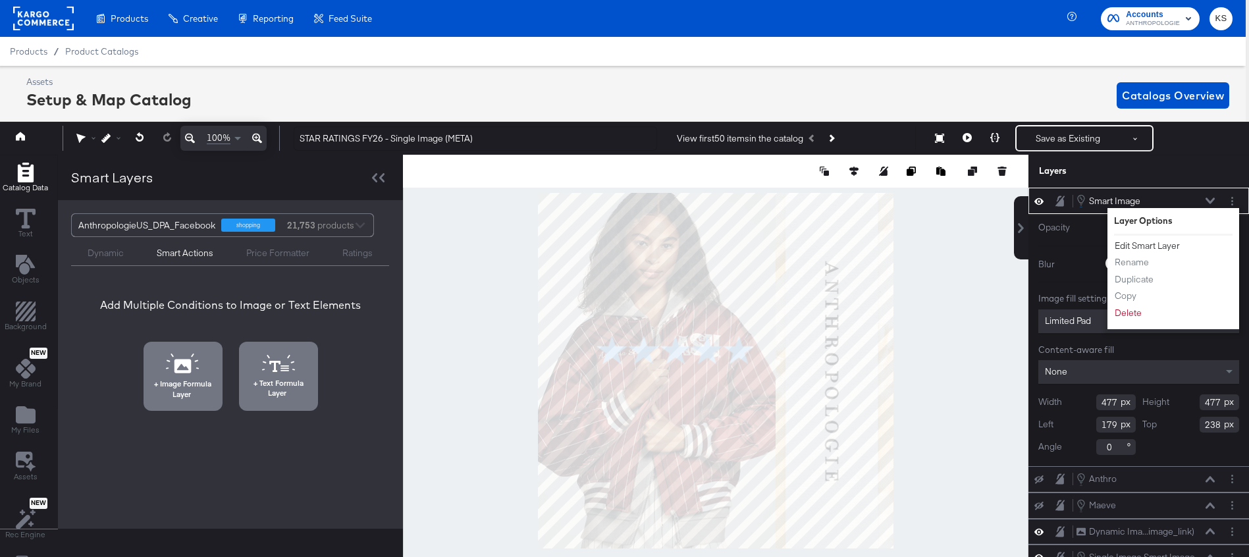
click at [1158, 242] on button "Edit Smart Layer" at bounding box center [1147, 246] width 66 height 14
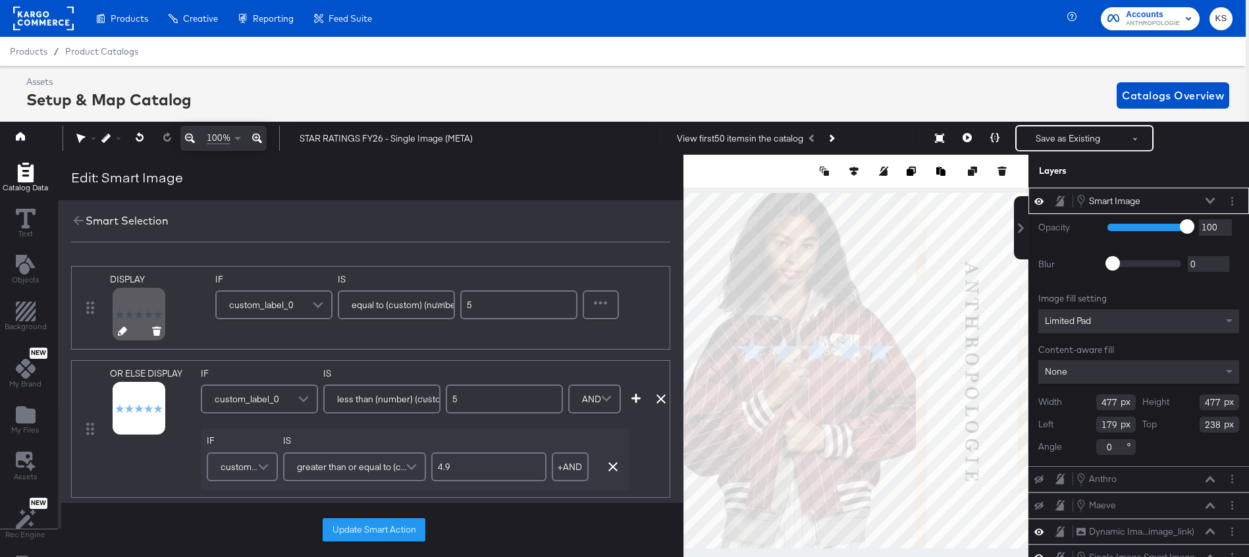
click at [132, 307] on div at bounding box center [138, 313] width 47 height 47
click at [353, 527] on button "Update Smart Action" at bounding box center [374, 530] width 103 height 24
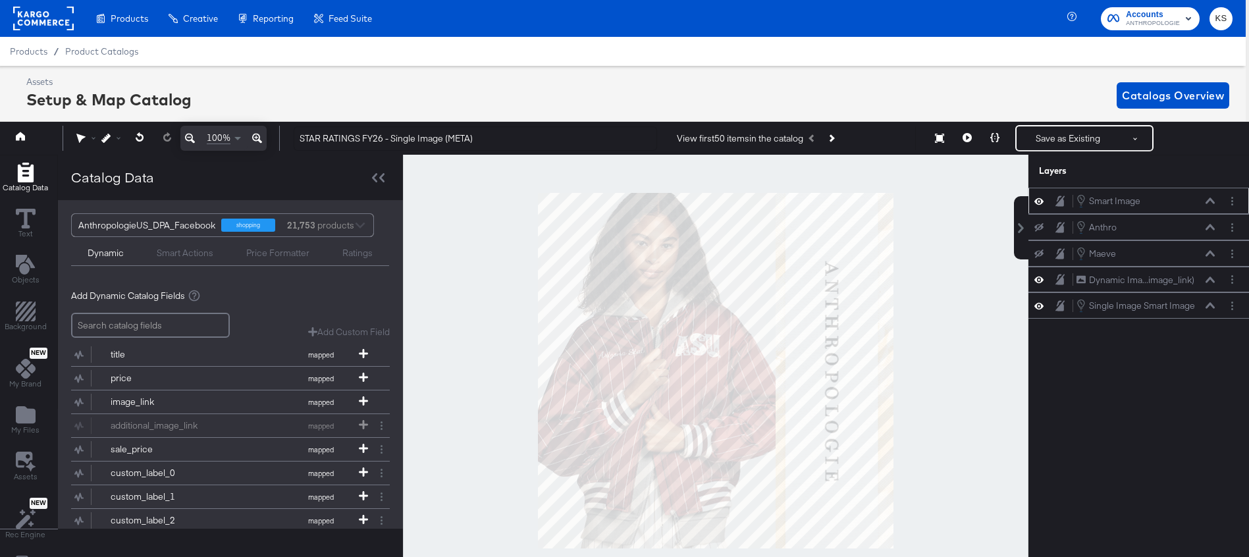
click at [1206, 201] on icon at bounding box center [1209, 200] width 9 height 7
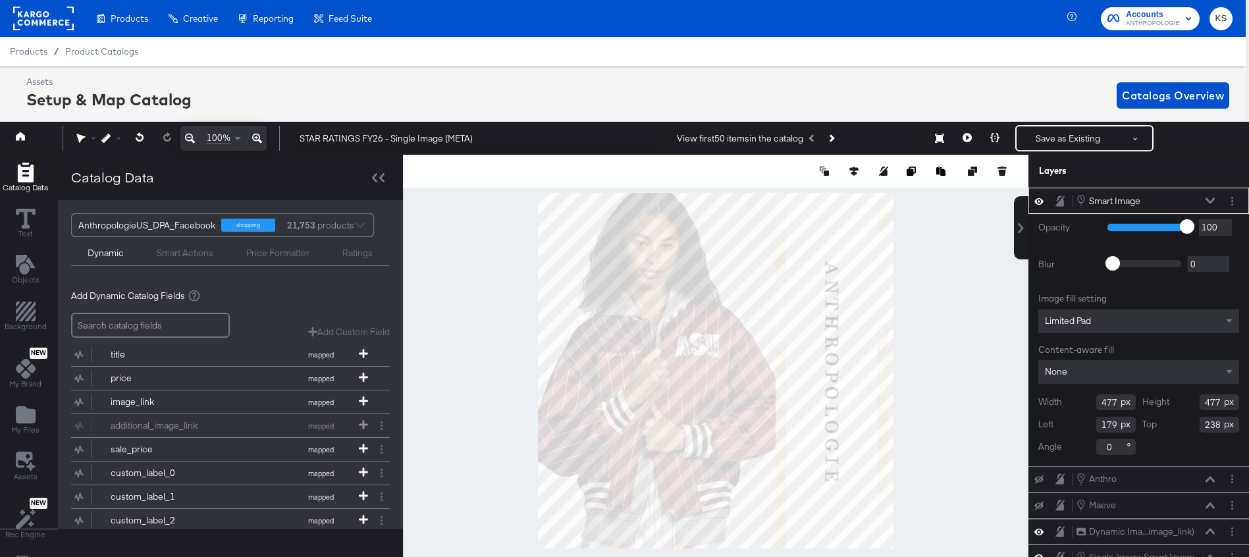
click at [1234, 192] on div "Smart Image Smart Image" at bounding box center [1138, 201] width 221 height 26
click at [1233, 203] on button "Layer Options" at bounding box center [1232, 201] width 14 height 14
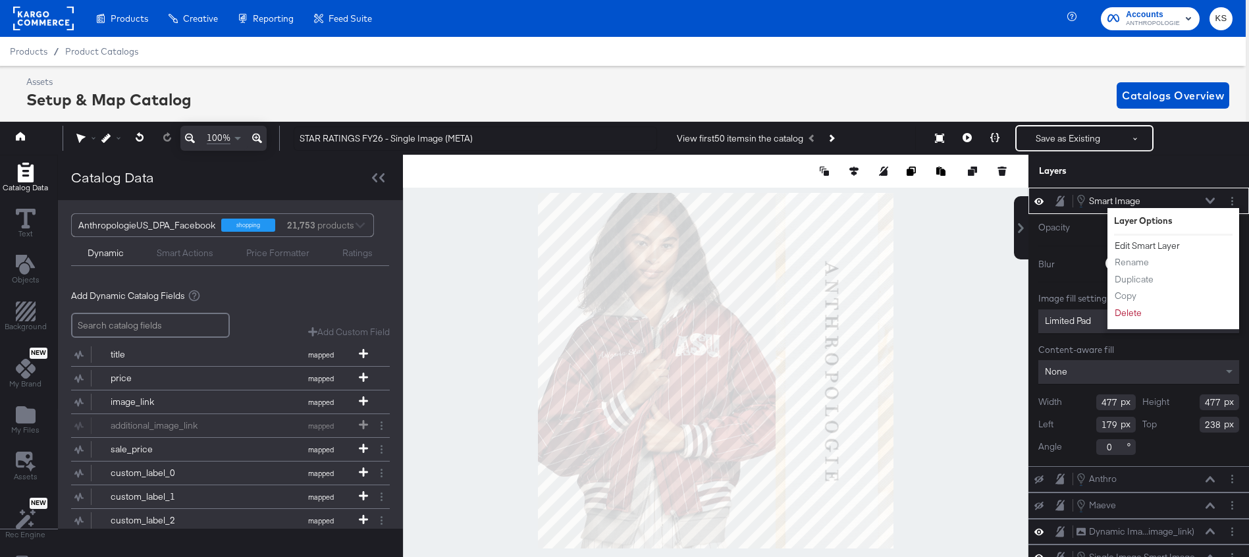
click at [1151, 243] on button "Edit Smart Layer" at bounding box center [1147, 246] width 66 height 14
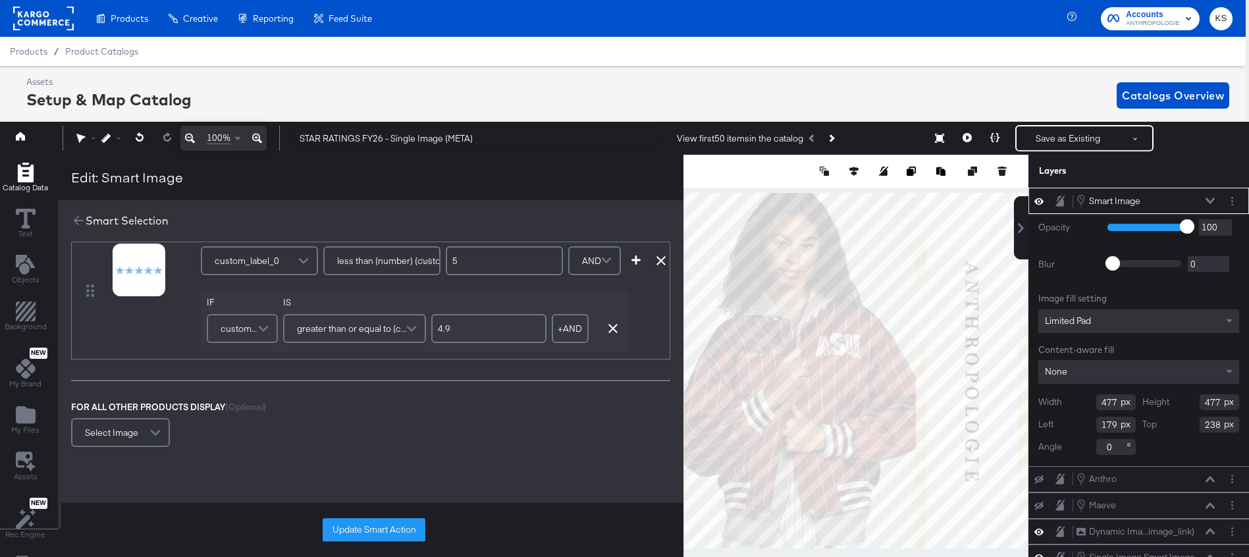
scroll to position [136, 0]
click at [76, 218] on icon at bounding box center [78, 220] width 14 height 14
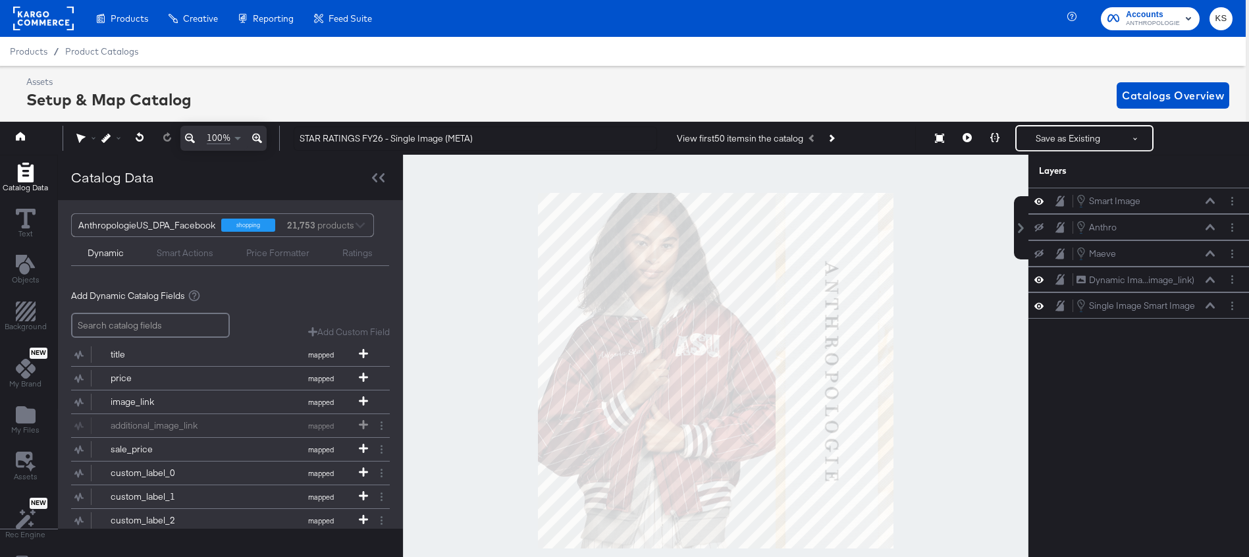
click at [365, 254] on div "Ratings" at bounding box center [357, 253] width 30 height 13
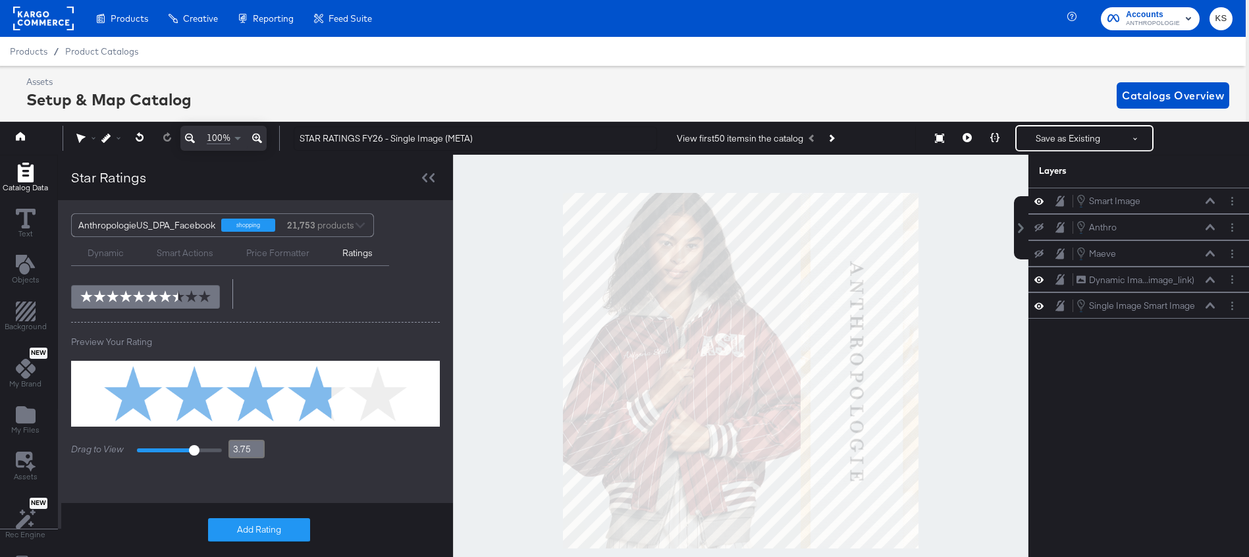
scroll to position [0, 0]
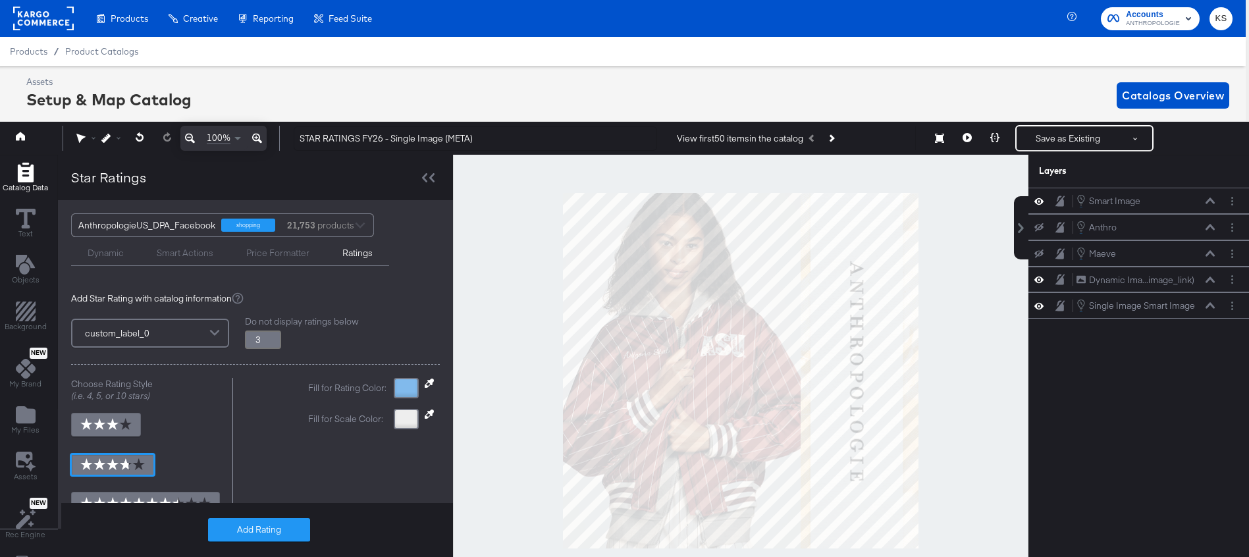
click at [498, 82] on div "Assets Setup & Map Catalog Catalogs Overview" at bounding box center [627, 95] width 1203 height 39
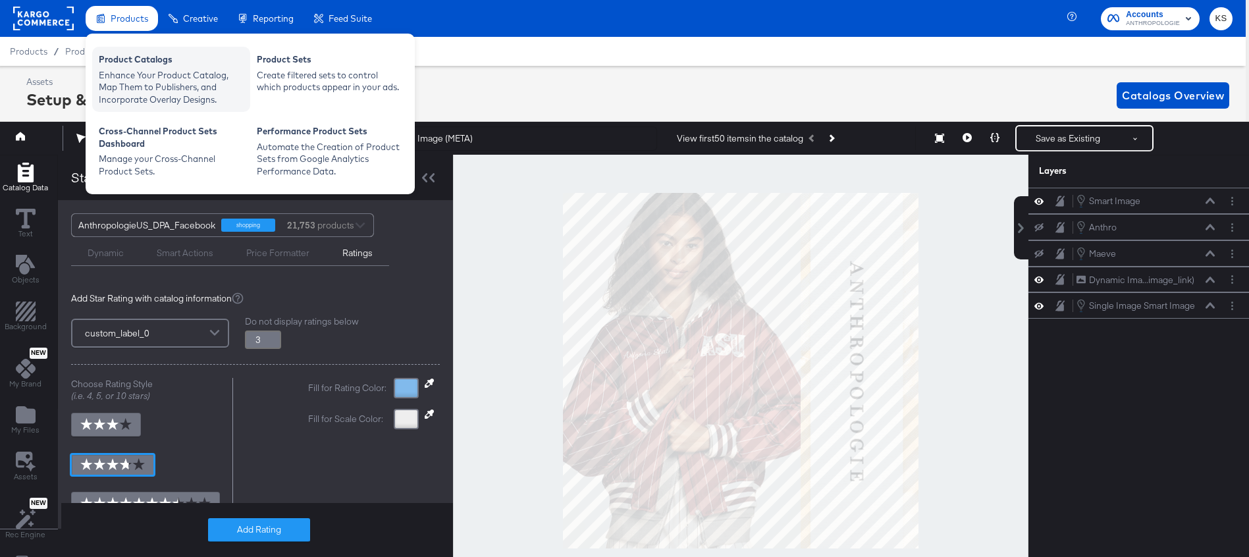
click at [181, 61] on div "Product Catalogs" at bounding box center [171, 61] width 145 height 16
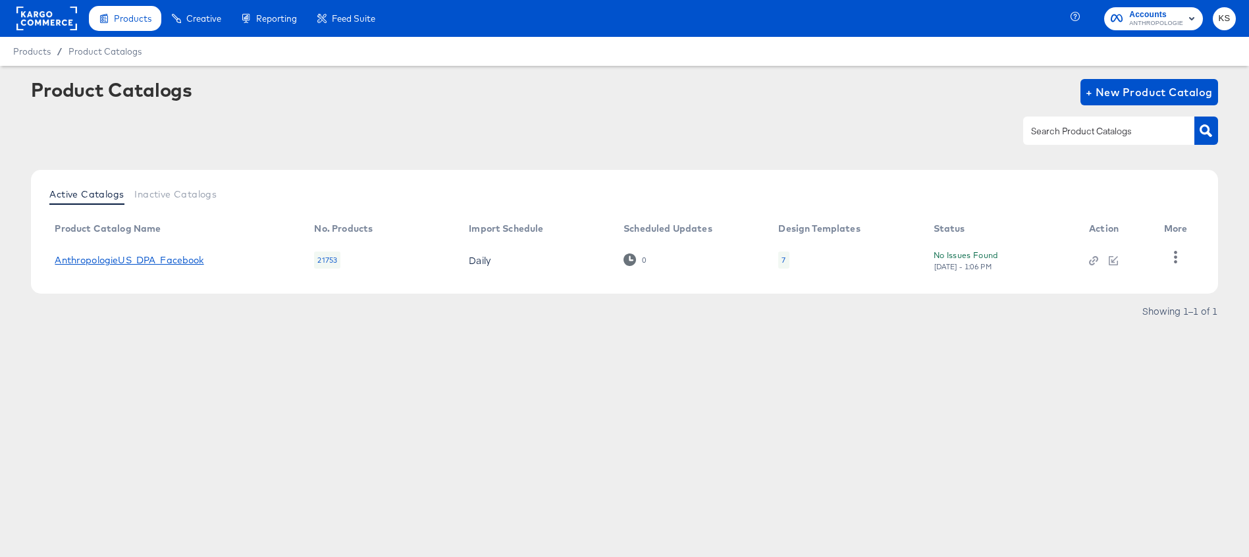
click at [142, 259] on link "AnthropologieUS_DPA_Facebook" at bounding box center [129, 260] width 149 height 11
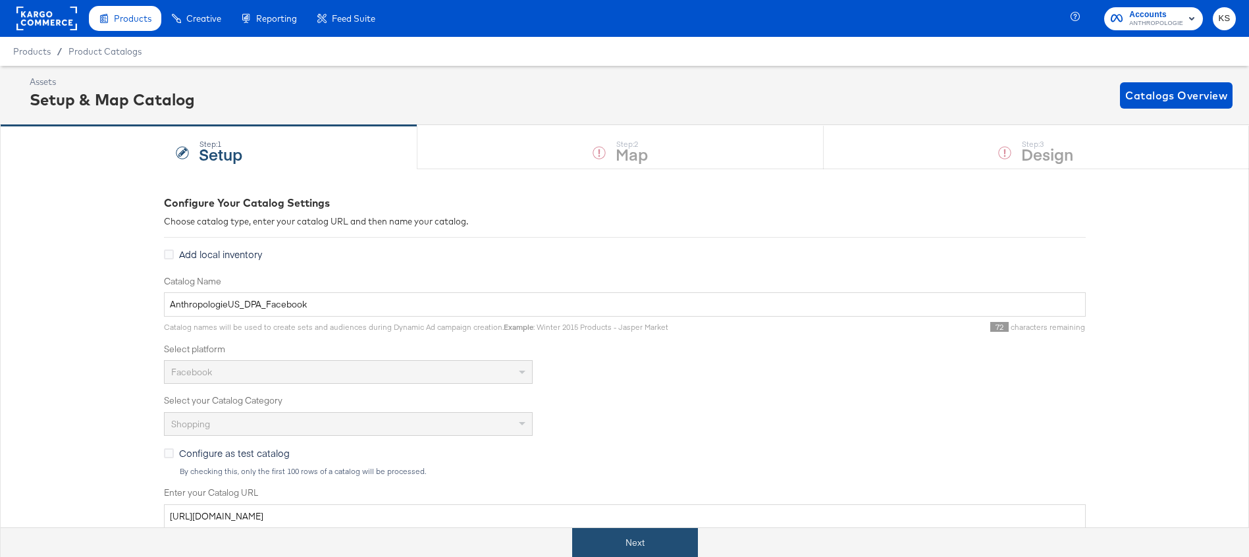
click at [604, 546] on button "Next" at bounding box center [635, 543] width 126 height 30
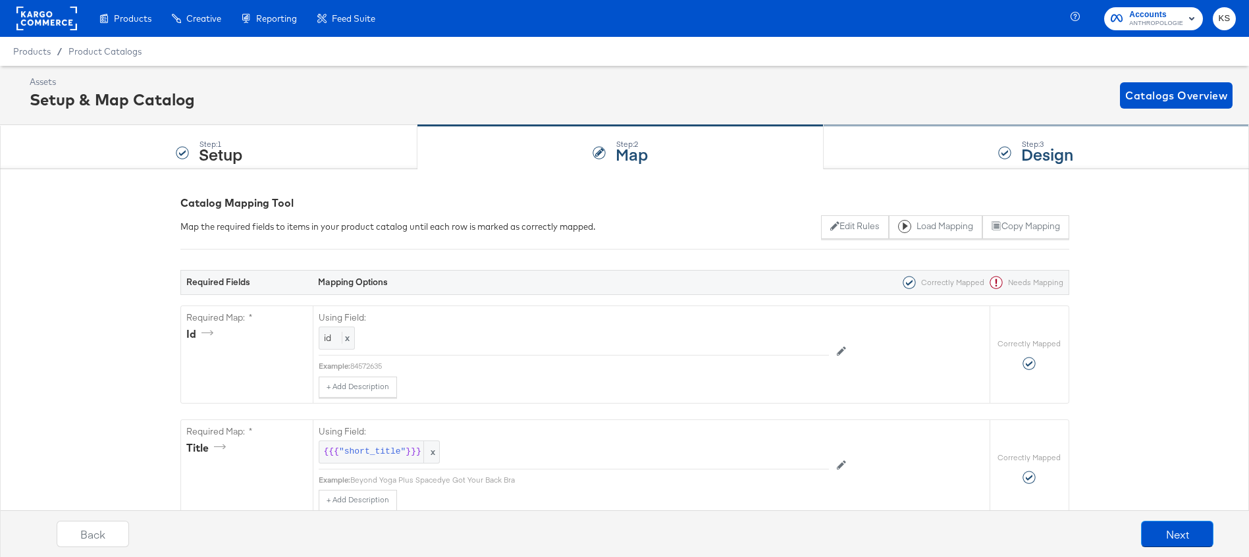
click at [921, 127] on div "Step: 3 Design" at bounding box center [1035, 147] width 425 height 43
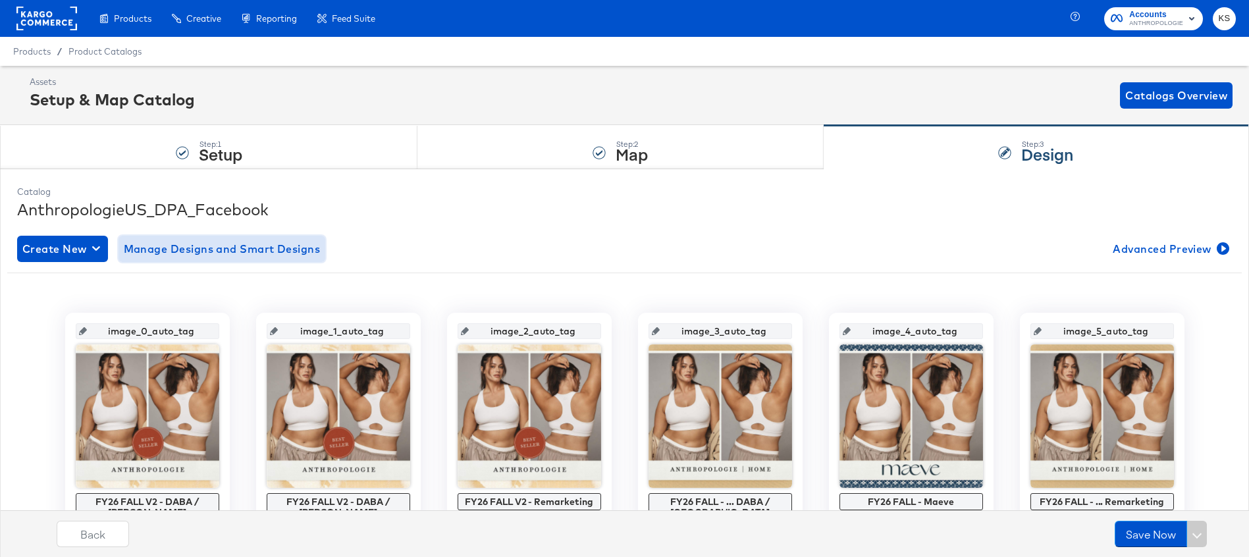
click at [213, 257] on span "Manage Designs and Smart Designs" at bounding box center [222, 249] width 197 height 18
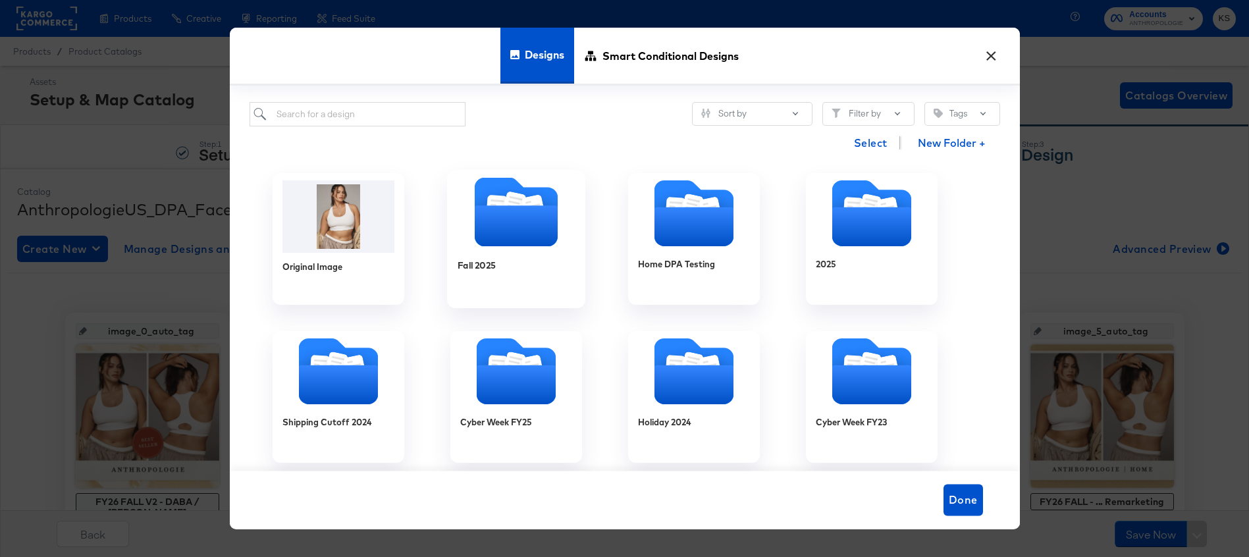
click at [510, 231] on icon "Folder" at bounding box center [515, 225] width 83 height 41
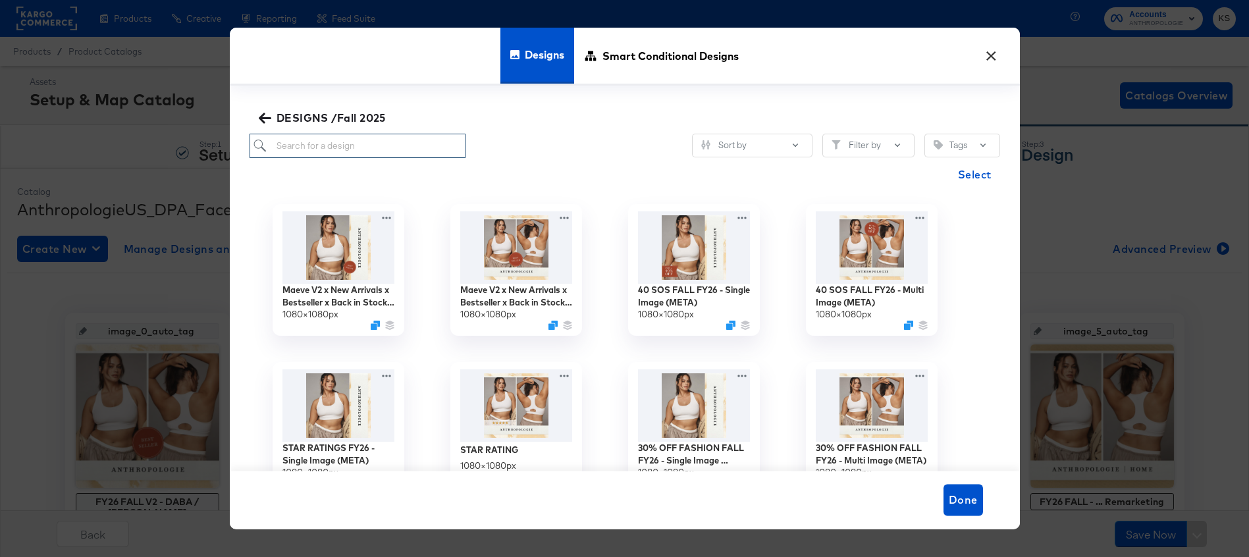
click at [355, 136] on input "search" at bounding box center [357, 146] width 217 height 24
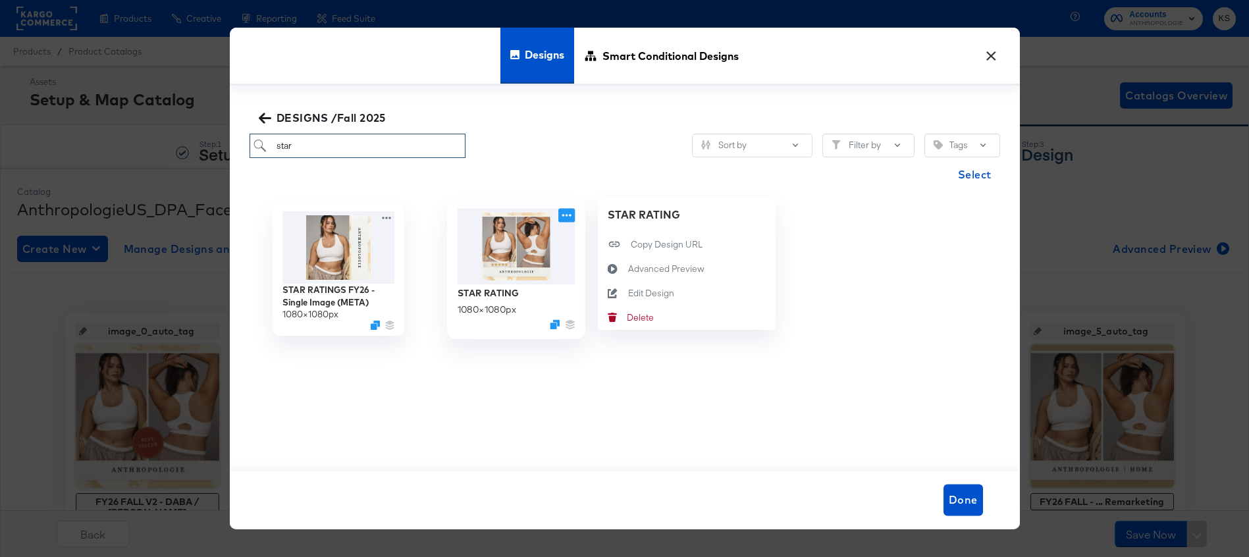
click at [565, 216] on icon at bounding box center [566, 215] width 16 height 14
type input "star"
click at [638, 286] on button "Edit Design Edit Design" at bounding box center [687, 293] width 178 height 24
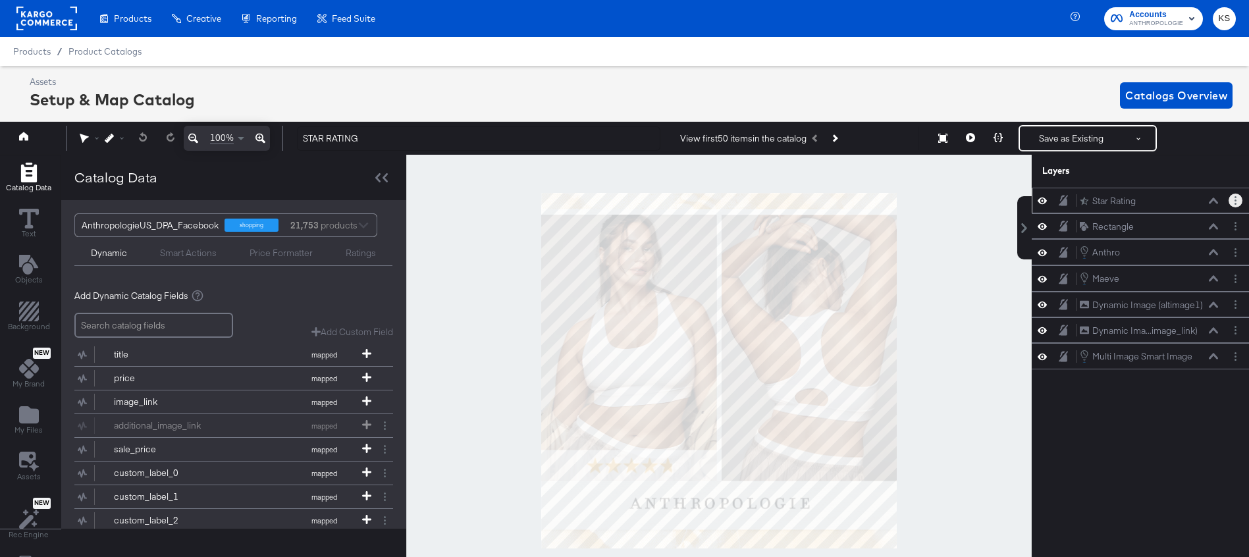
click at [1235, 200] on circle "Layer Options" at bounding box center [1235, 200] width 2 height 2
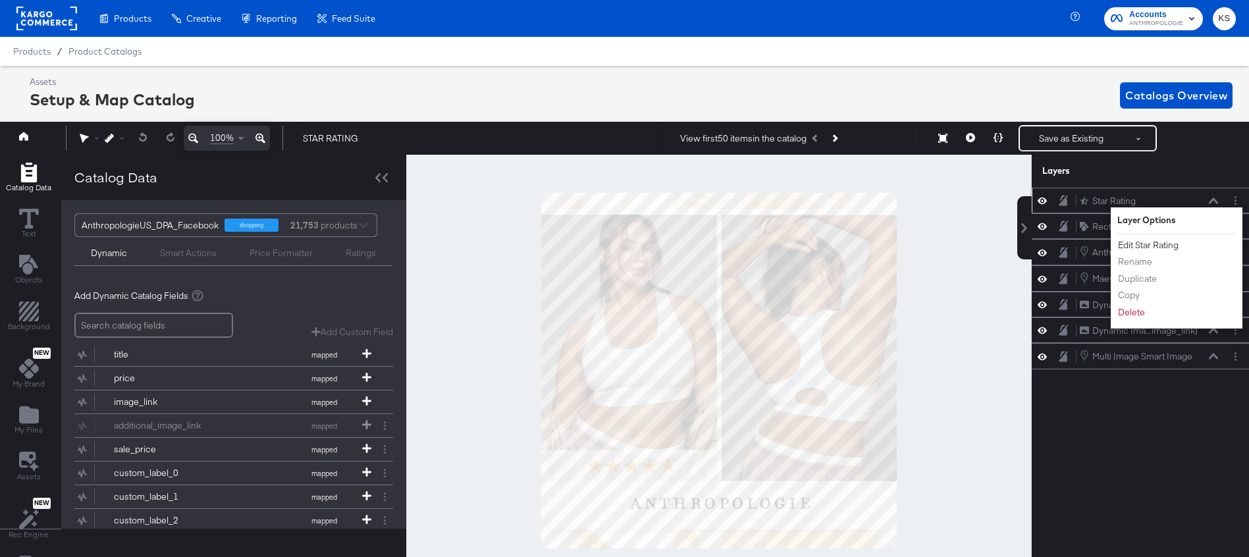
click at [1142, 244] on button "Edit Star Rating" at bounding box center [1148, 245] width 62 height 14
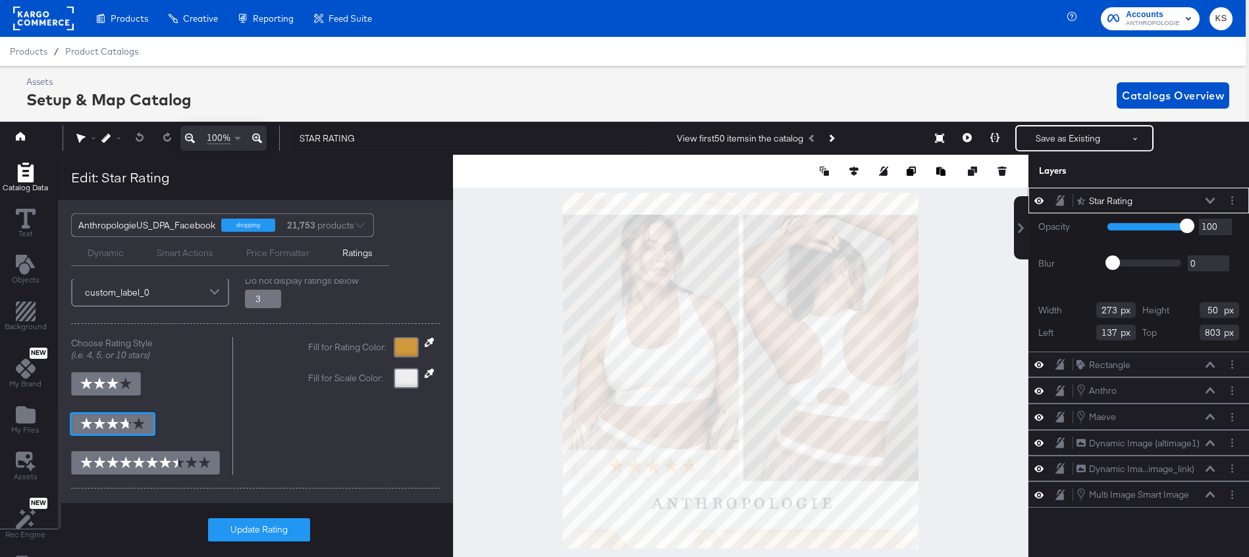
scroll to position [45, 0]
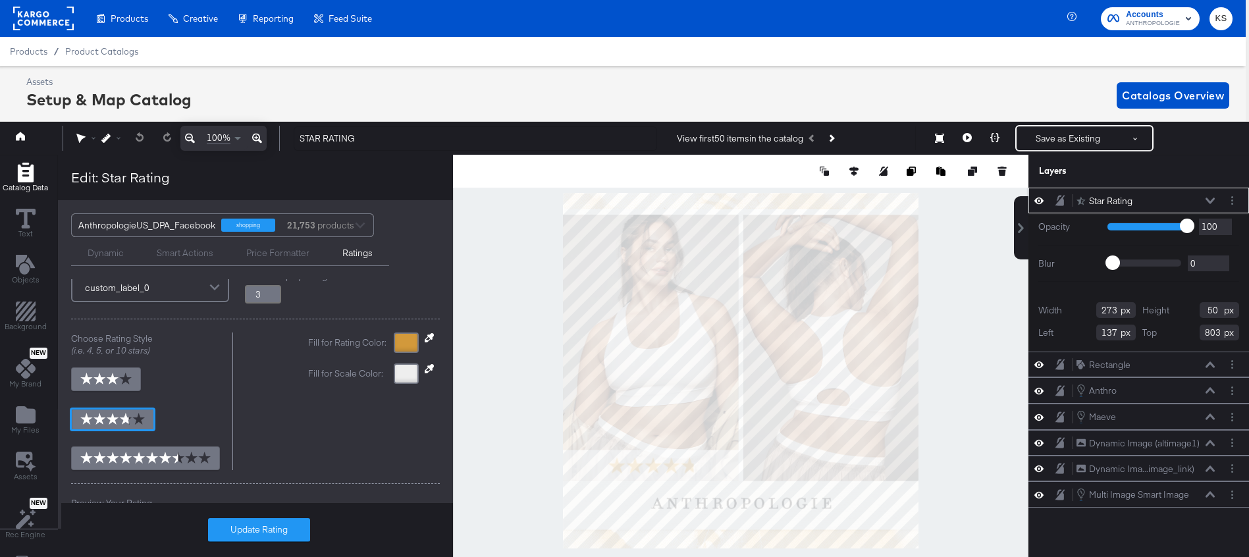
click at [402, 375] on div "Fill for Rating Color: Fill for Scale Color:" at bounding box center [374, 401] width 132 height 138
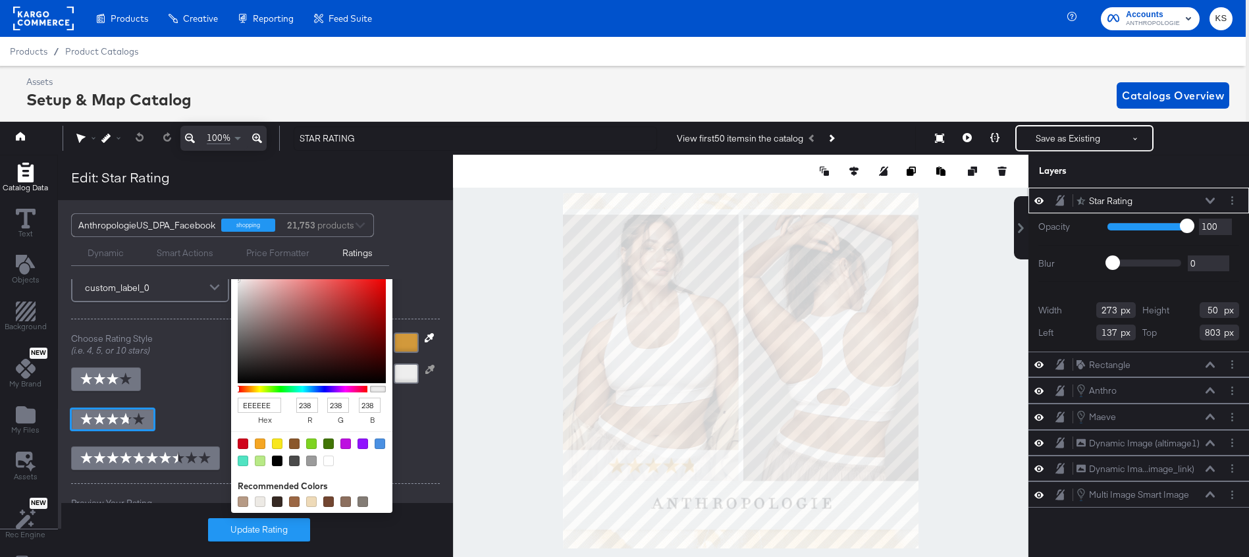
scroll to position [32, 0]
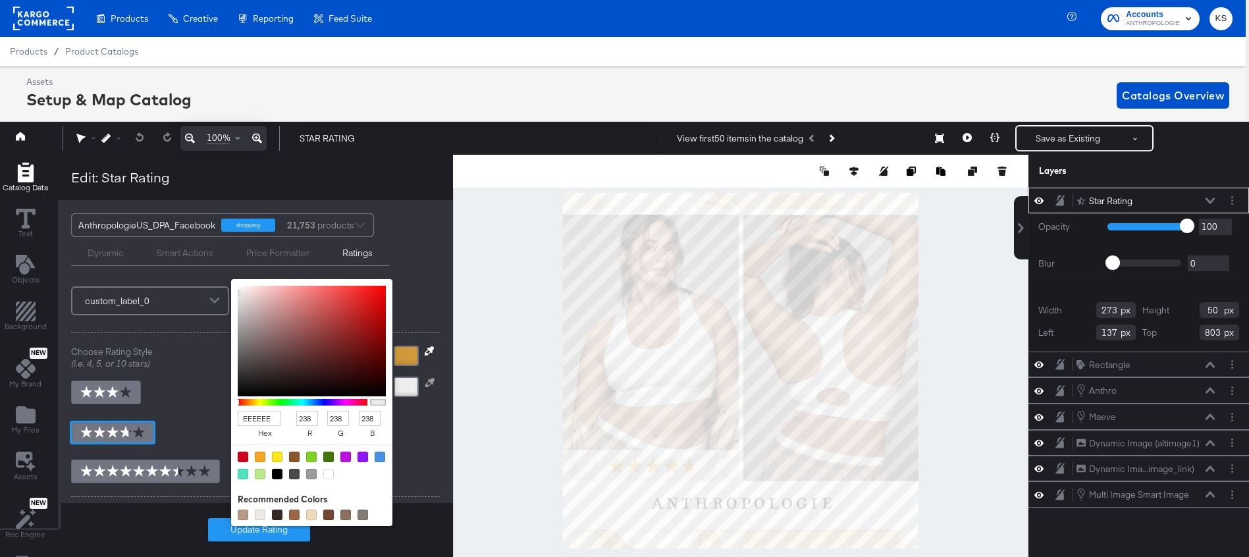
click at [417, 271] on div "AnthropologieUS_DPA_Facebook shopping 21,753 products Dynamic Smart Actions Pri…" at bounding box center [255, 364] width 395 height 328
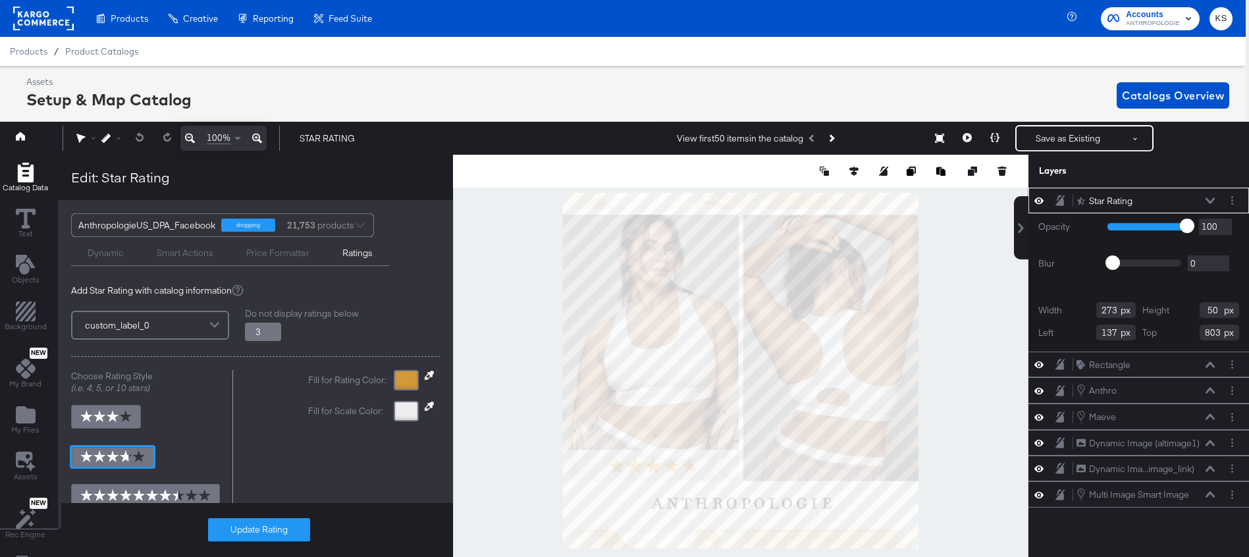
scroll to position [0, 0]
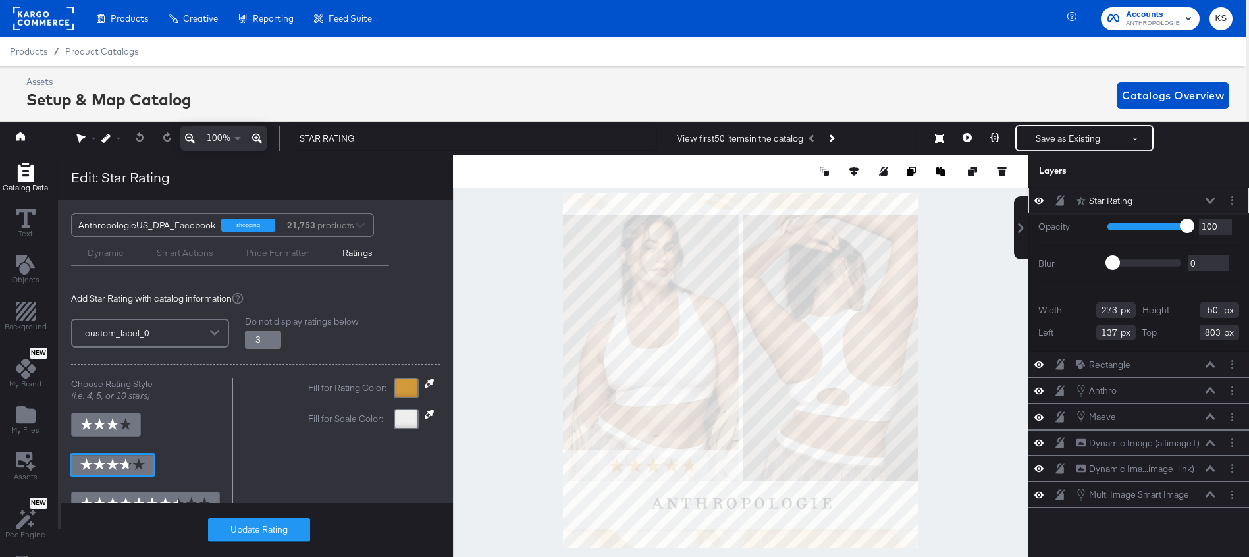
click at [1208, 201] on icon at bounding box center [1209, 200] width 9 height 6
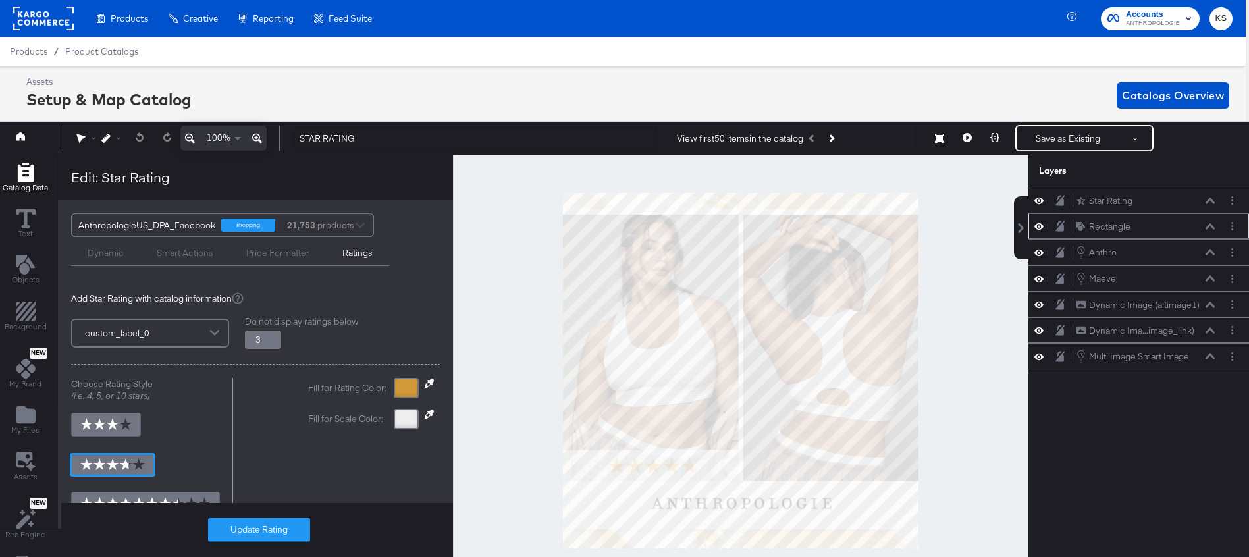
click at [1207, 226] on icon at bounding box center [1209, 226] width 9 height 7
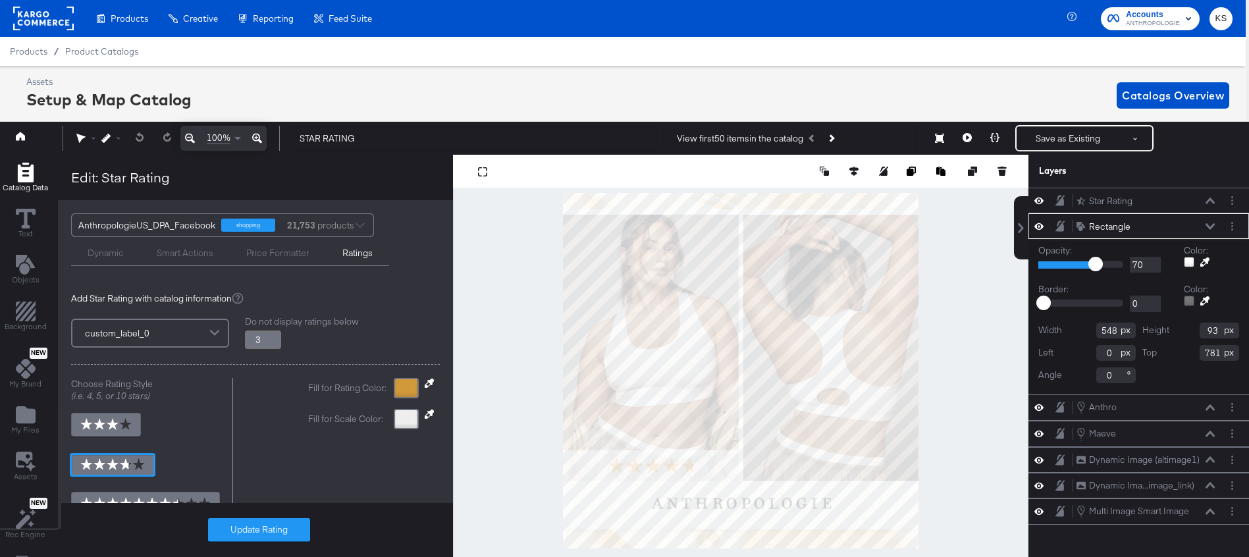
click at [1207, 226] on icon at bounding box center [1209, 226] width 9 height 6
type input "3.8"
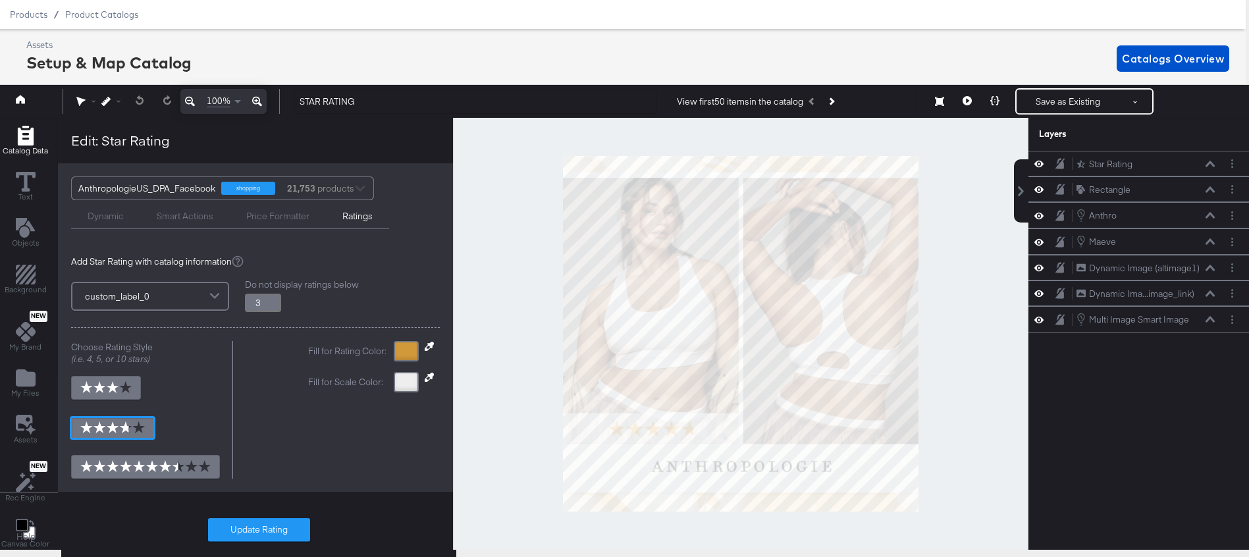
scroll to position [38, 3]
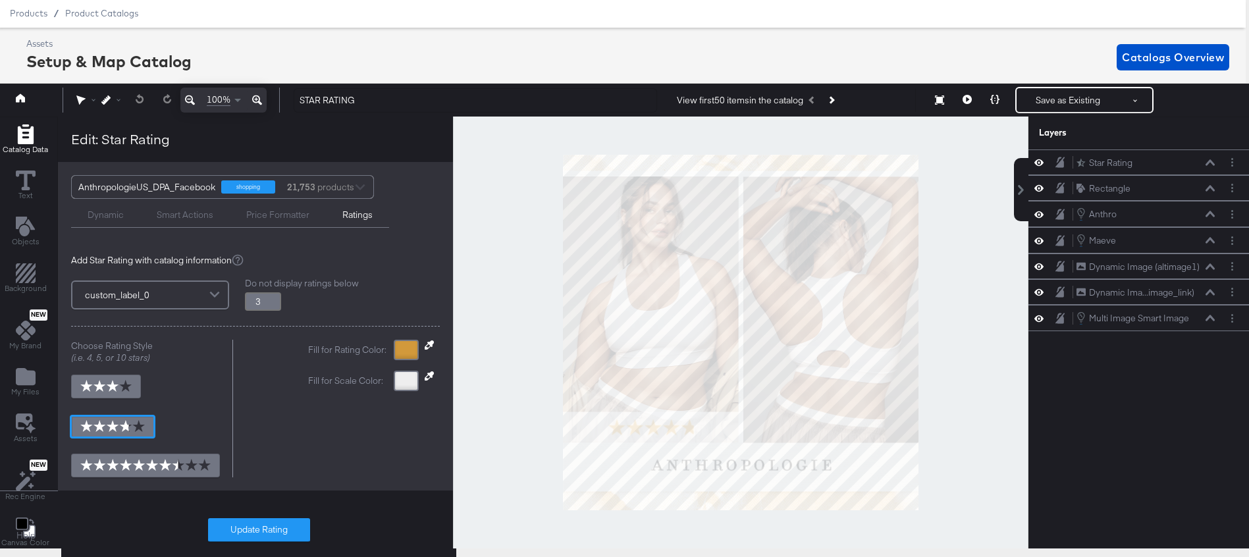
drag, startPoint x: 261, startPoint y: 302, endPoint x: 230, endPoint y: 301, distance: 31.6
click at [229, 301] on div "custom_label_0 Do not display ratings below 3" at bounding box center [255, 295] width 369 height 36
type input "4"
type input "3.8"
type input "4"
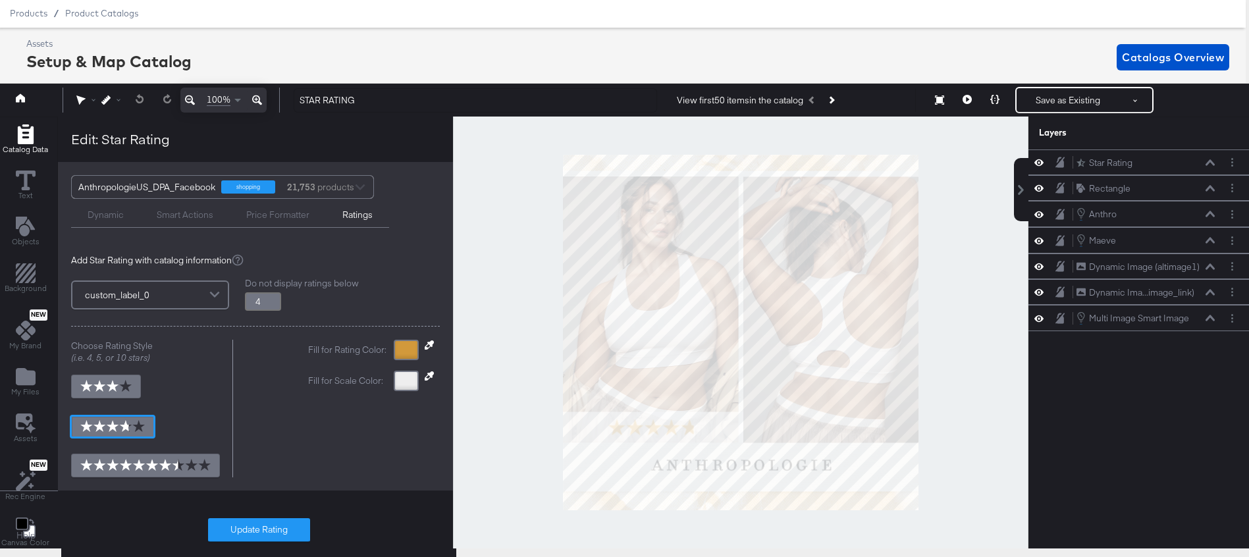
click at [411, 49] on div "Assets Setup & Map Catalog Catalogs Overview" at bounding box center [627, 57] width 1203 height 39
click at [260, 536] on button "Update Rating" at bounding box center [259, 530] width 102 height 24
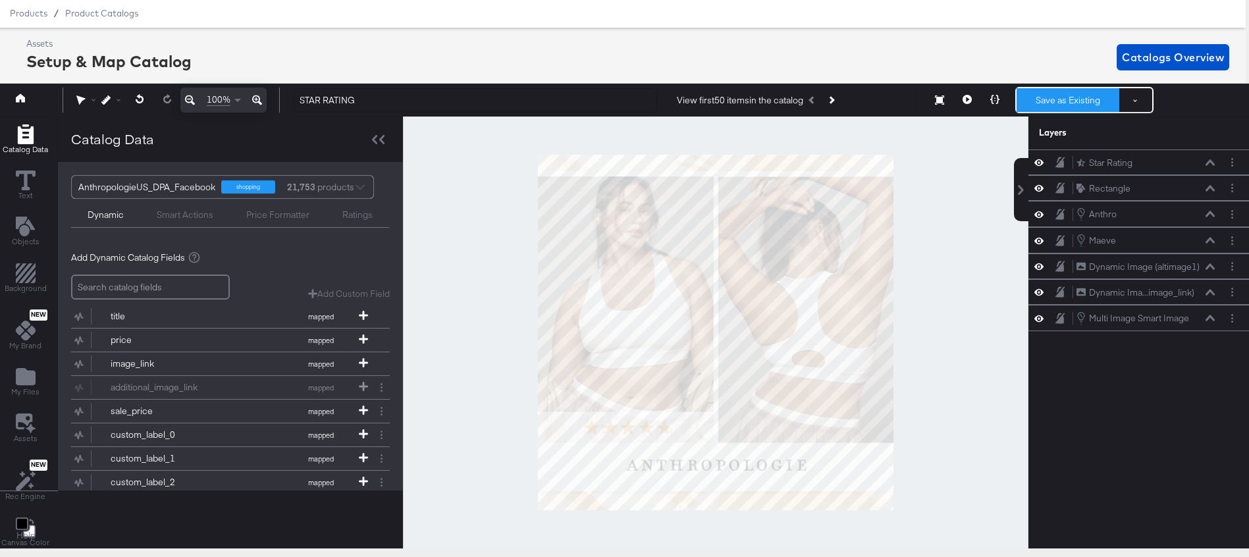
click at [1048, 96] on button "Save as Existing" at bounding box center [1067, 100] width 103 height 24
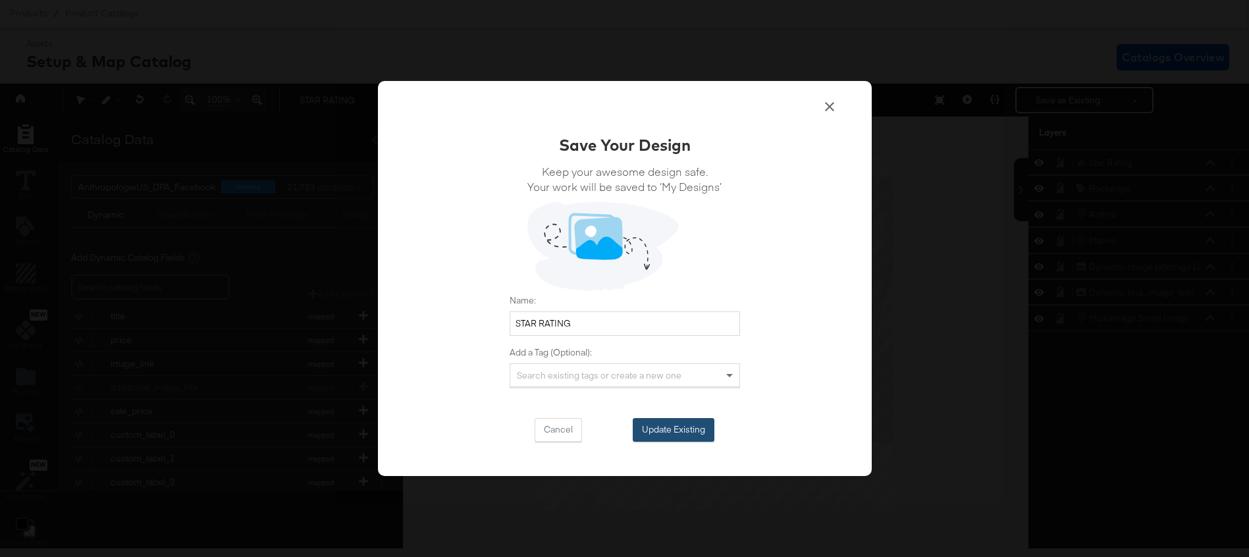
click at [656, 428] on button "Update Existing" at bounding box center [674, 430] width 82 height 24
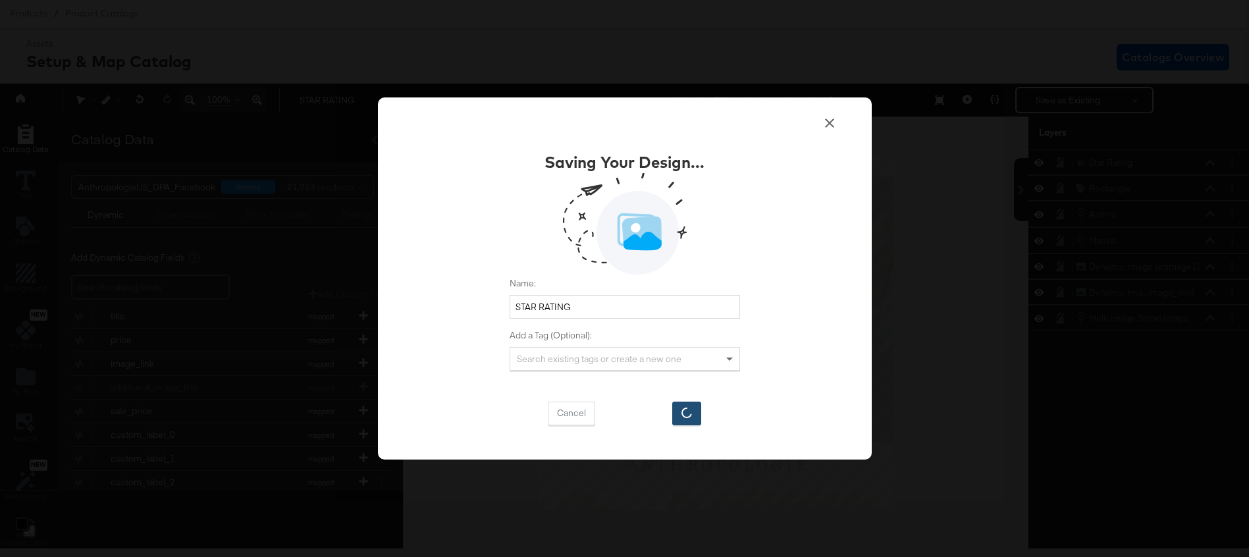
scroll to position [38, 0]
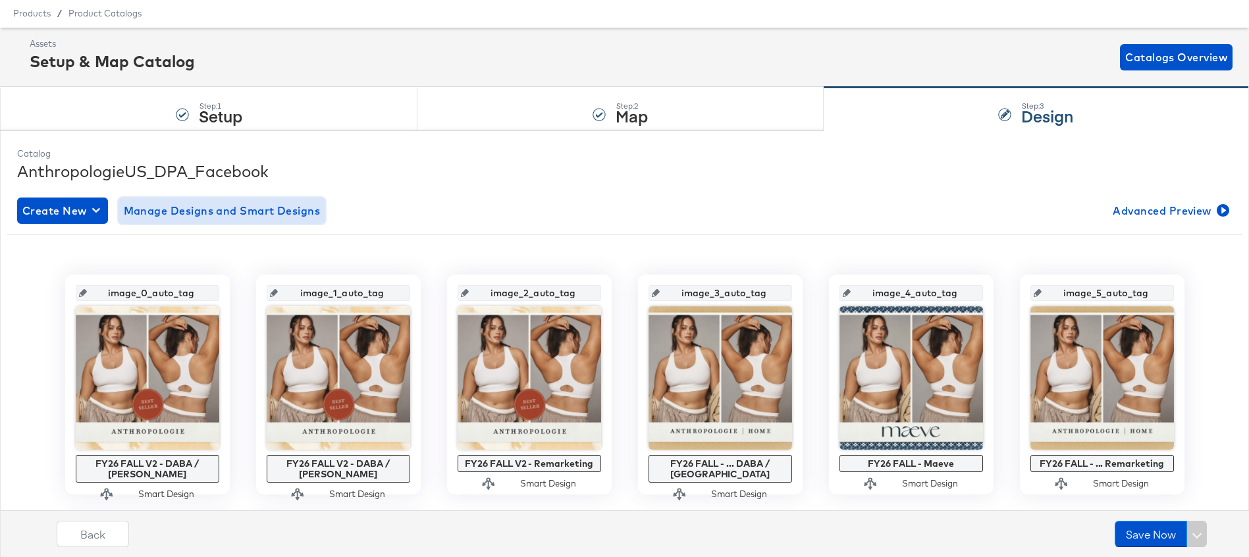
click at [224, 210] on span "Manage Designs and Smart Designs" at bounding box center [222, 210] width 197 height 18
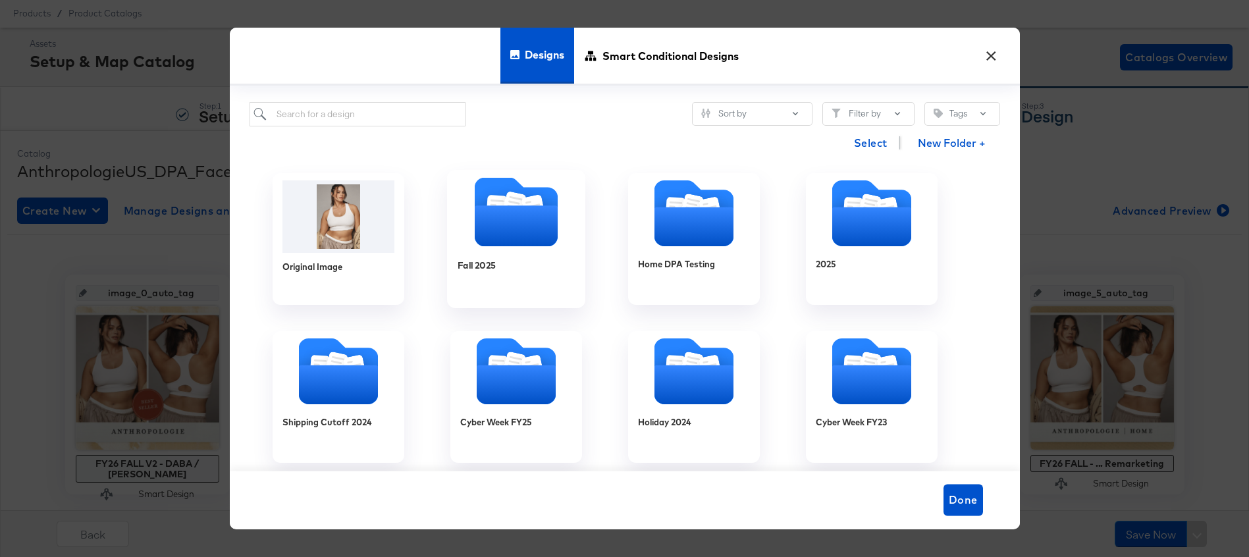
click at [501, 255] on div "Fall 2025" at bounding box center [516, 274] width 118 height 51
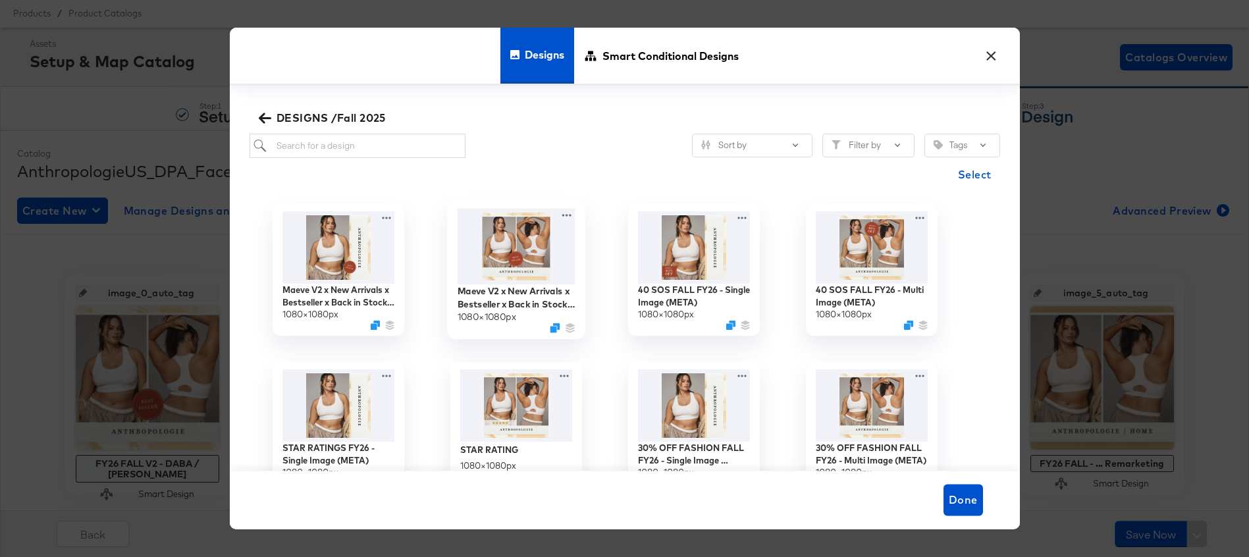
scroll to position [55, 0]
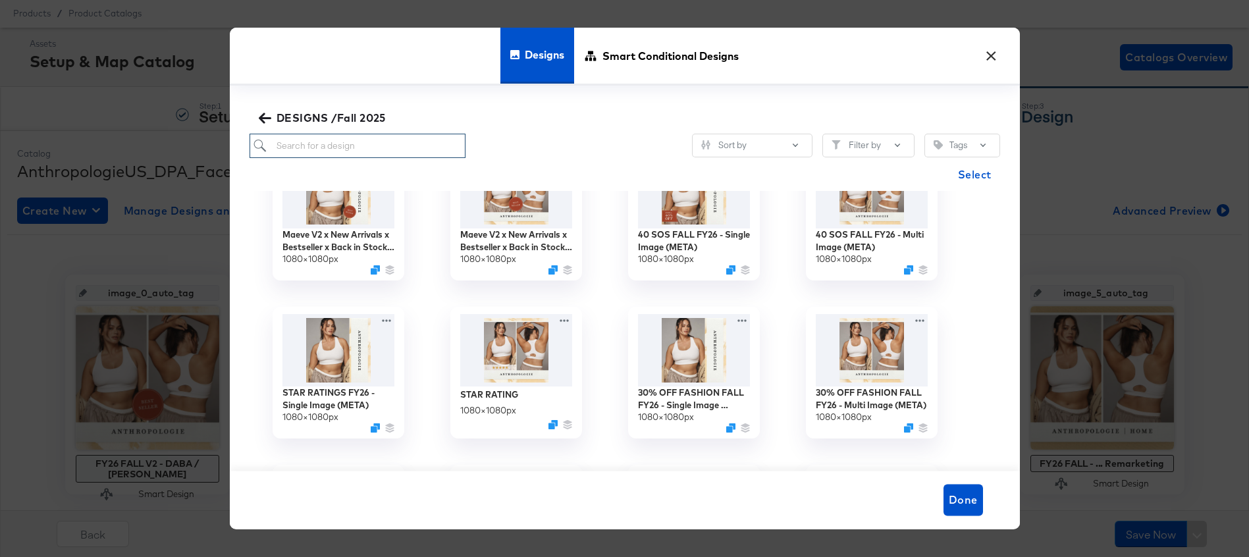
click at [340, 145] on input "search" at bounding box center [357, 146] width 217 height 24
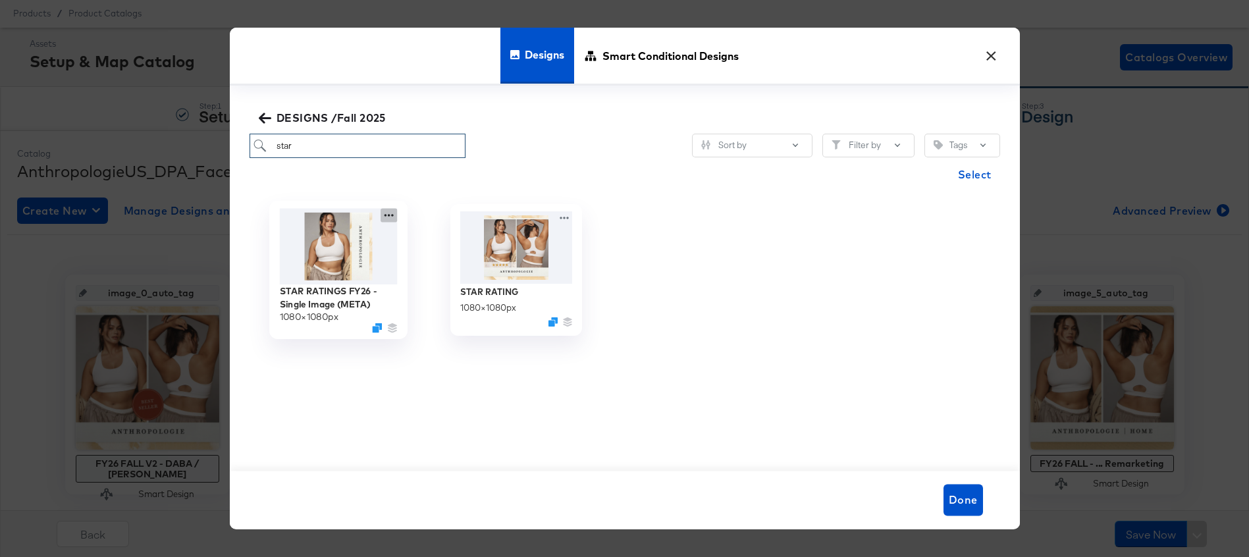
click at [387, 220] on icon at bounding box center [388, 215] width 16 height 14
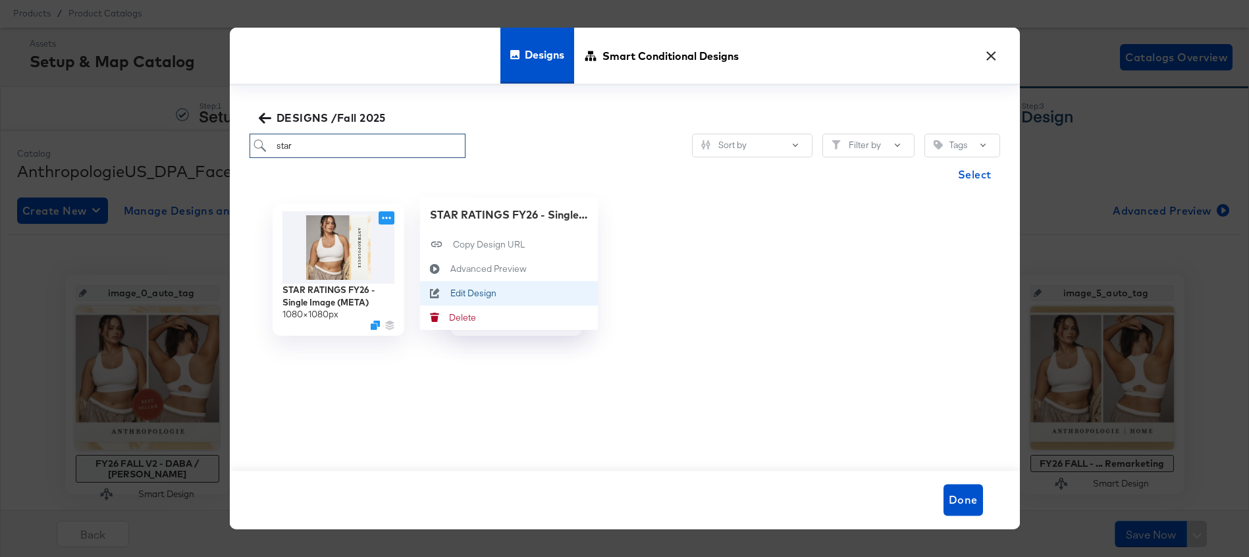
type input "star"
click at [506, 294] on button "Edit Design Edit Design" at bounding box center [509, 293] width 178 height 24
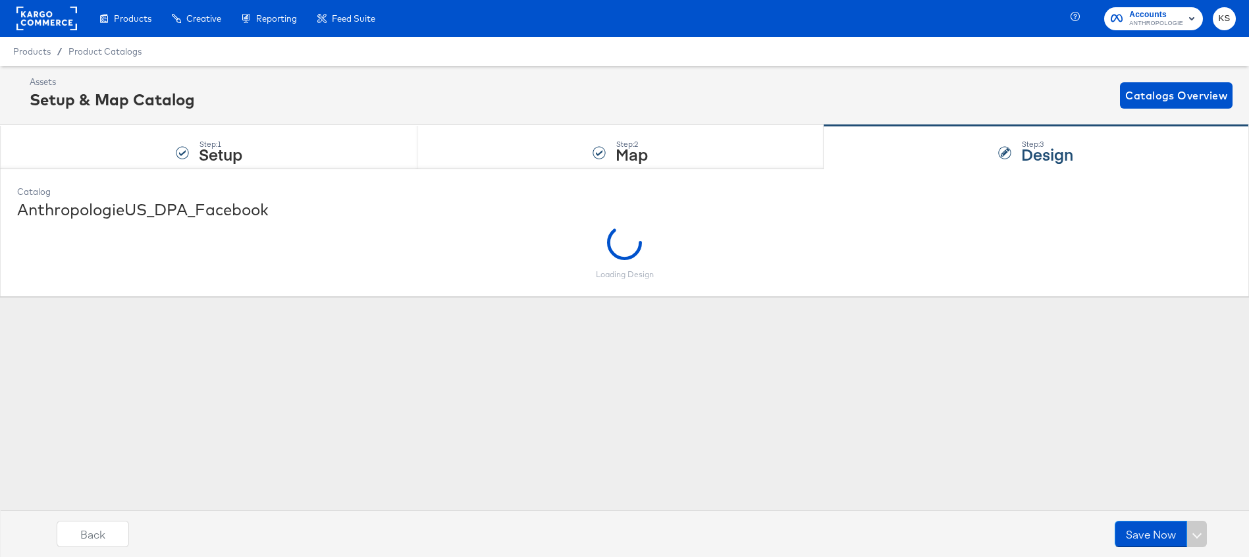
scroll to position [0, 0]
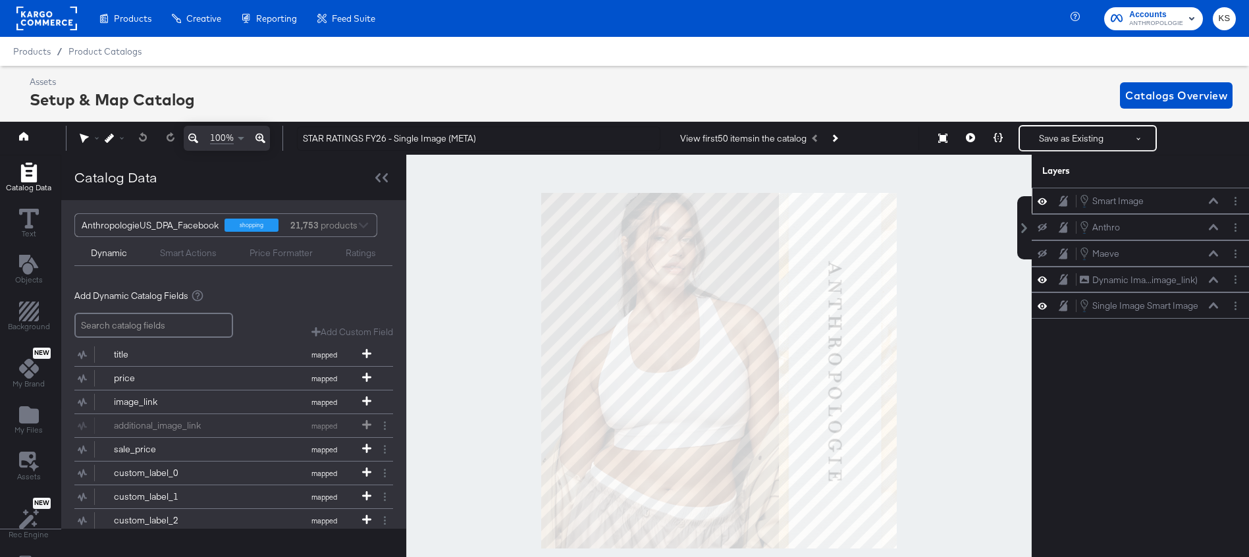
click at [1209, 202] on icon at bounding box center [1213, 200] width 9 height 7
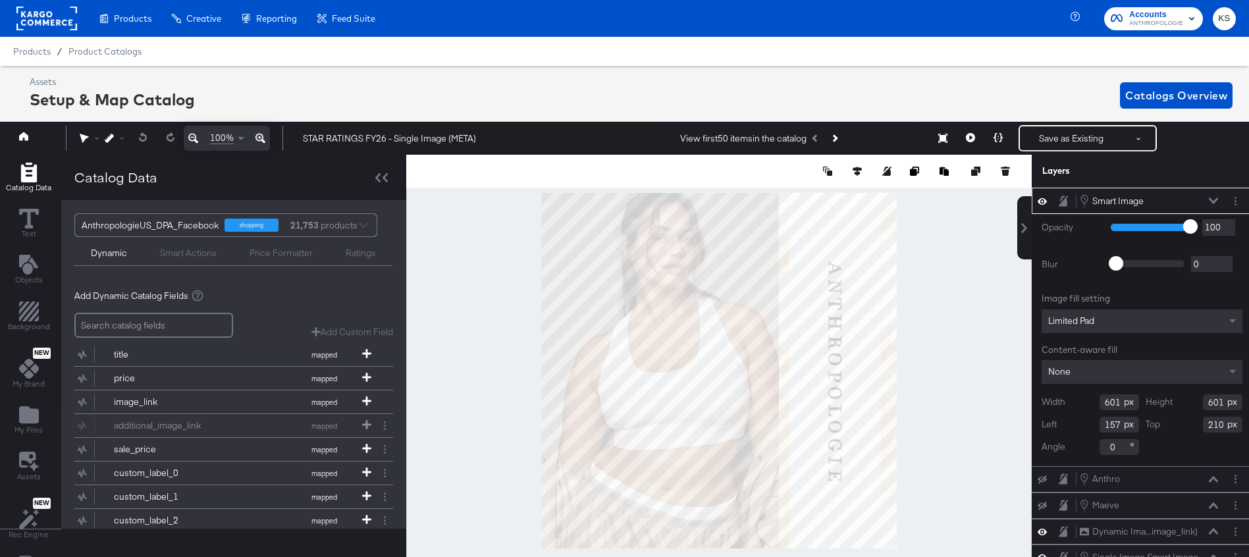
scroll to position [0, 3]
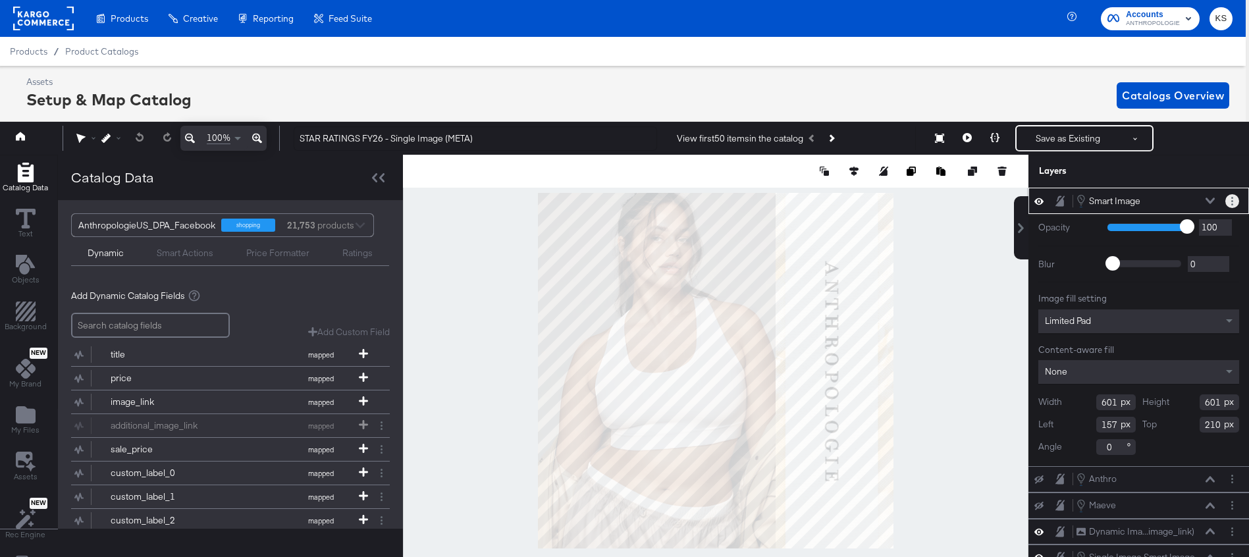
click at [1230, 201] on button "Layer Options" at bounding box center [1232, 201] width 14 height 14
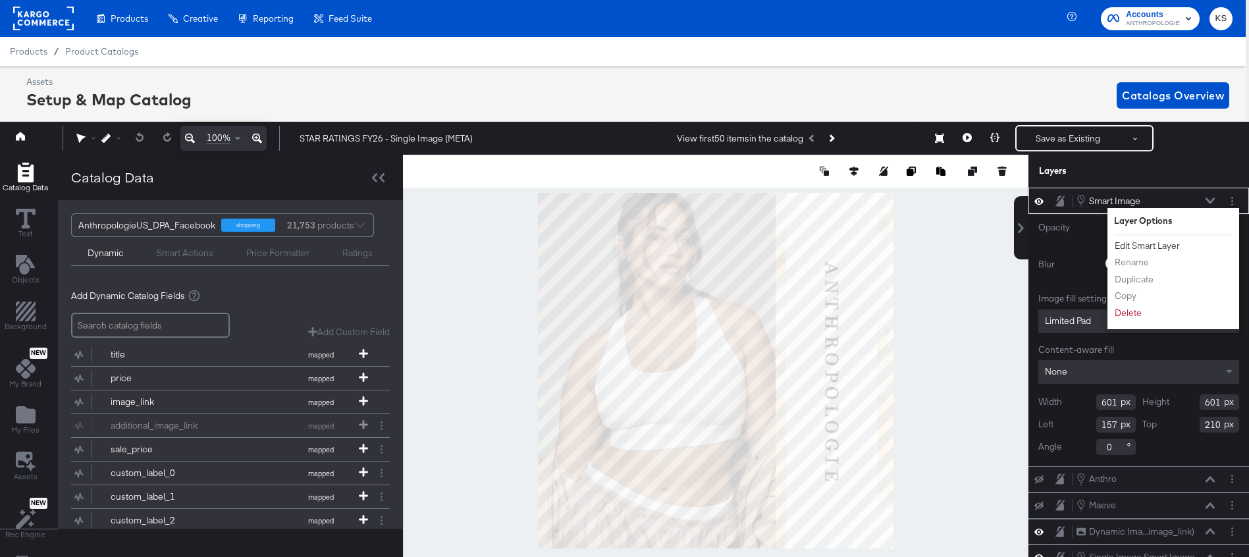
click at [1133, 246] on button "Edit Smart Layer" at bounding box center [1147, 246] width 66 height 14
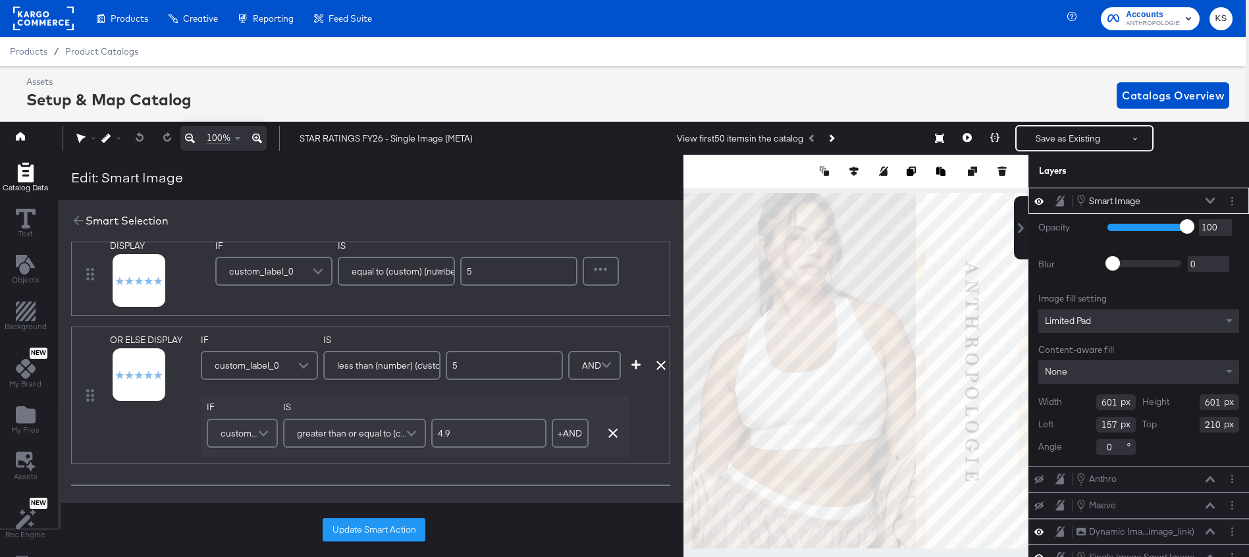
scroll to position [0, 0]
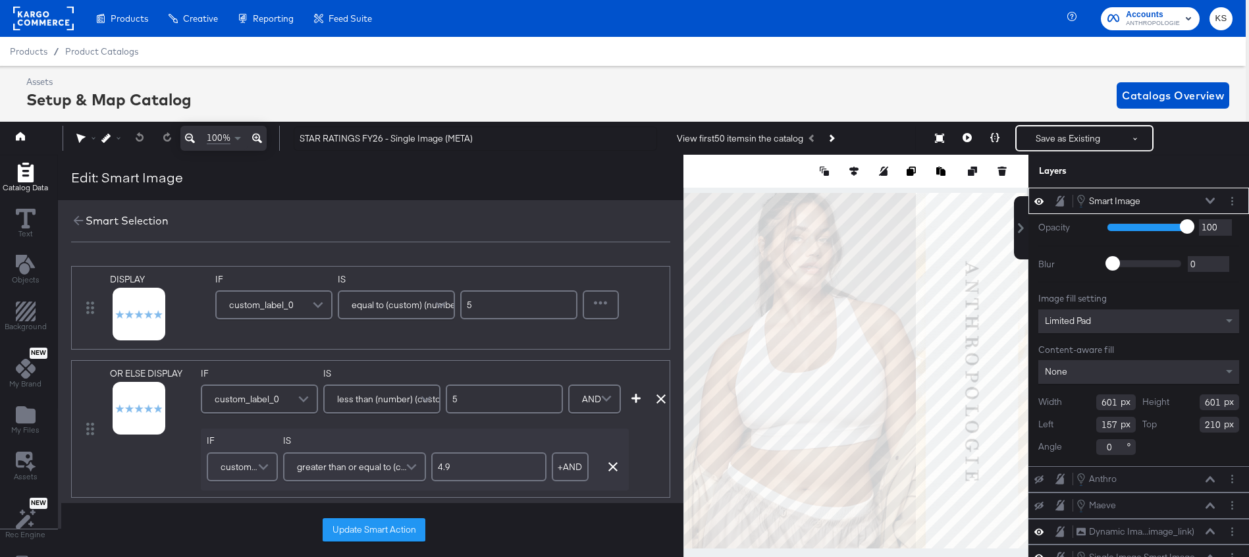
click at [17, 171] on icon "Add Rectangle" at bounding box center [25, 173] width 16 height 20
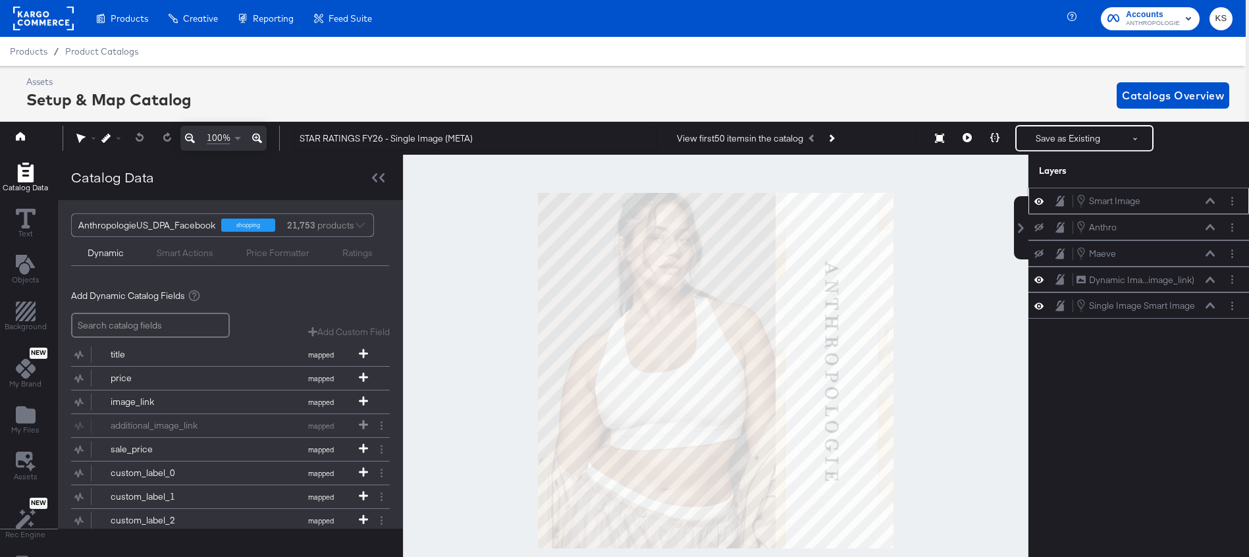
click at [348, 250] on div "Ratings" at bounding box center [357, 253] width 30 height 13
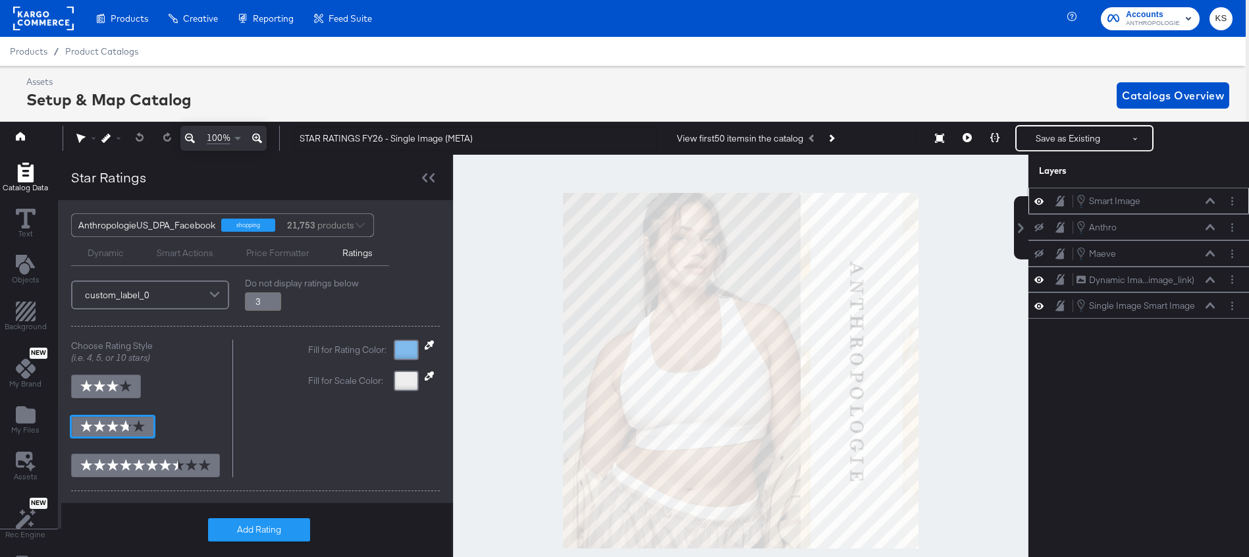
scroll to position [37, 0]
type input "3.8"
click at [405, 351] on div "Add Star Rating with catalog information custom_label_0 Do not display ratings …" at bounding box center [255, 441] width 395 height 399
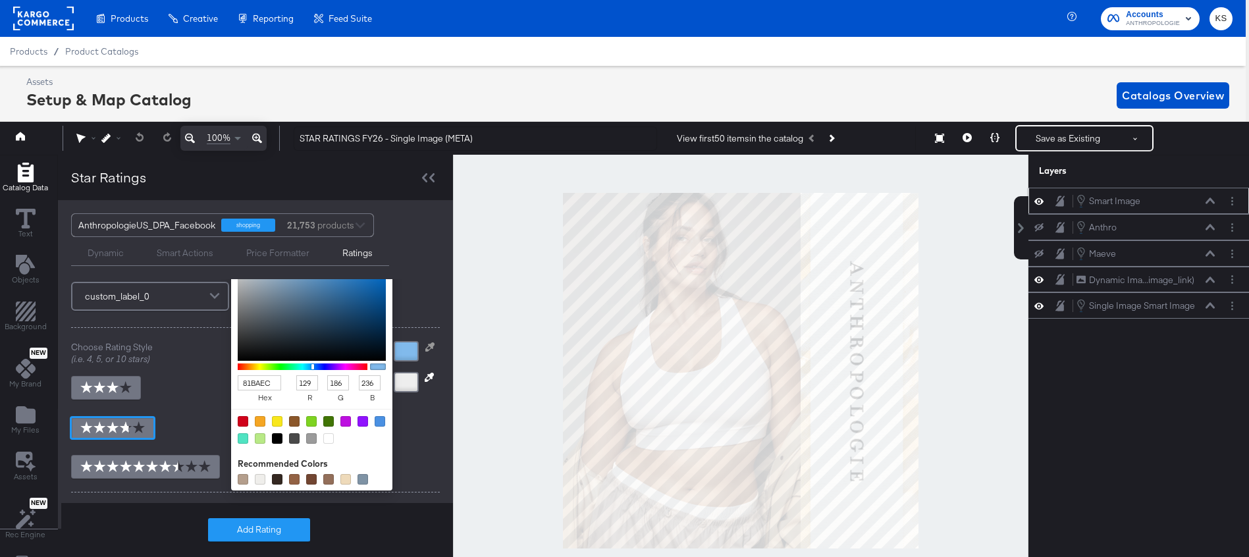
scroll to position [1, 0]
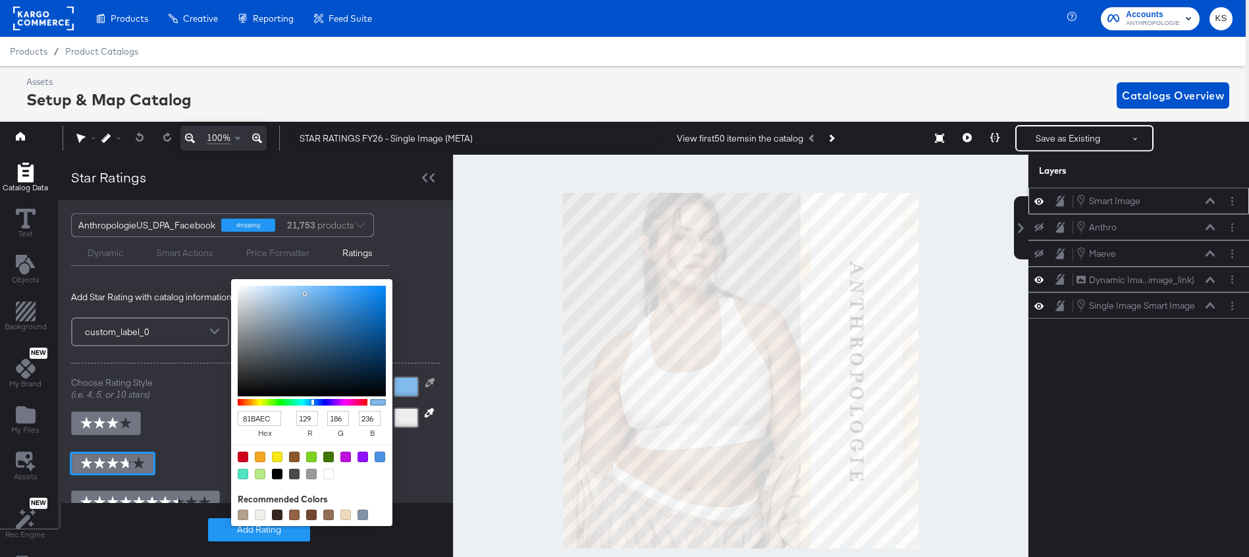
click at [259, 417] on input "81BAEC" at bounding box center [259, 418] width 43 height 15
type input "D29"
type input "221"
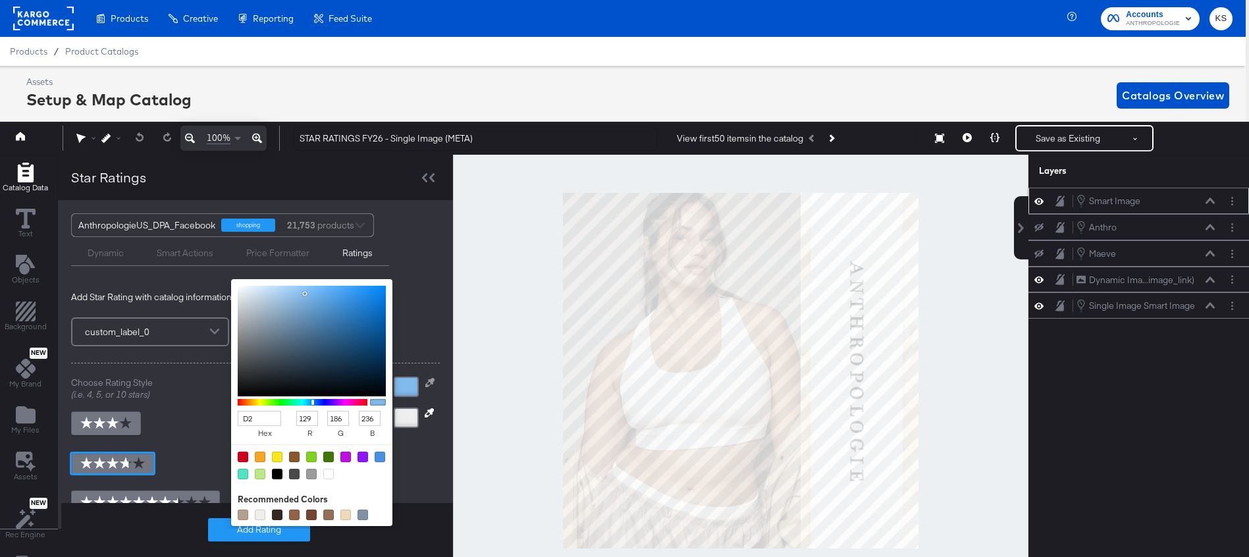
type input "34"
type input "153"
type input "3.8"
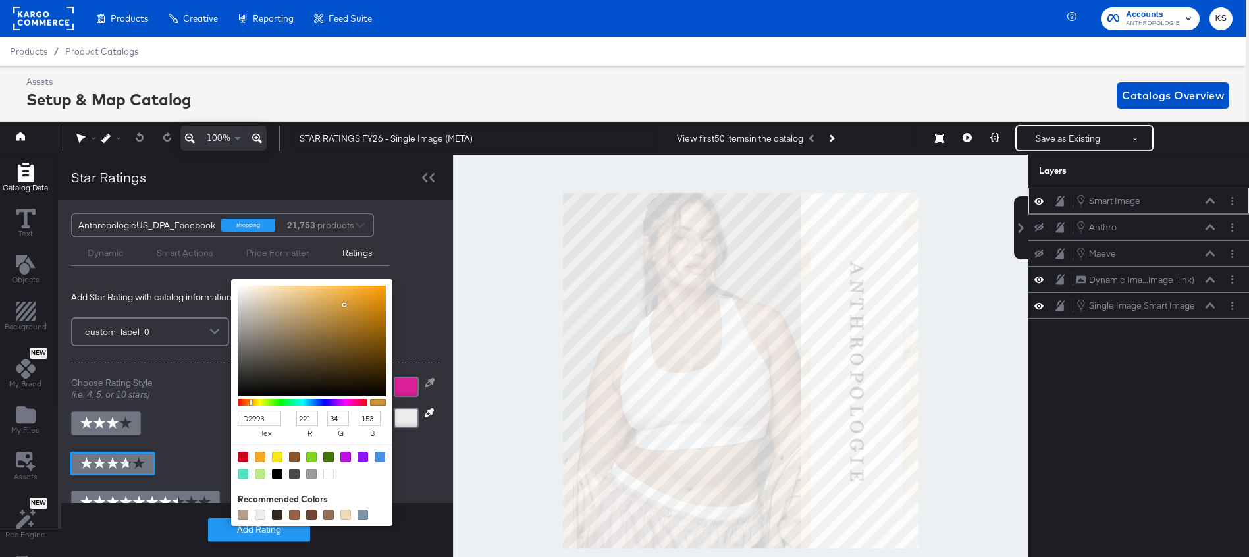
type input "D2993B"
type input "210"
type input "153"
type input "59"
click at [412, 267] on div "AnthropologieUS_DPA_Facebook shopping 21,753 products Dynamic Smart Actions Pri…" at bounding box center [255, 364] width 395 height 328
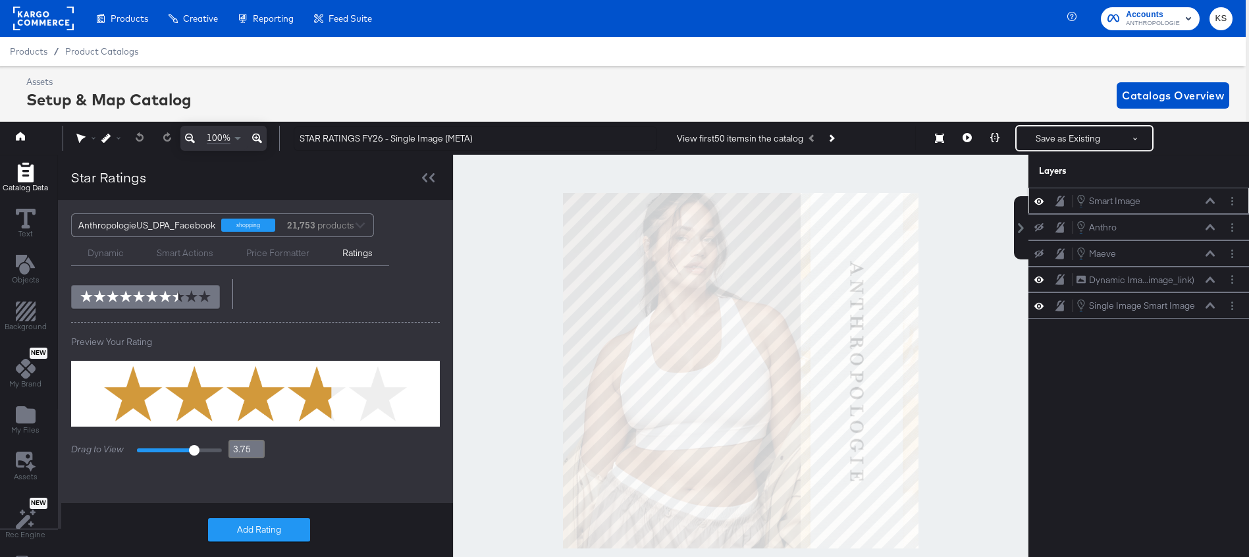
scroll to position [200, 0]
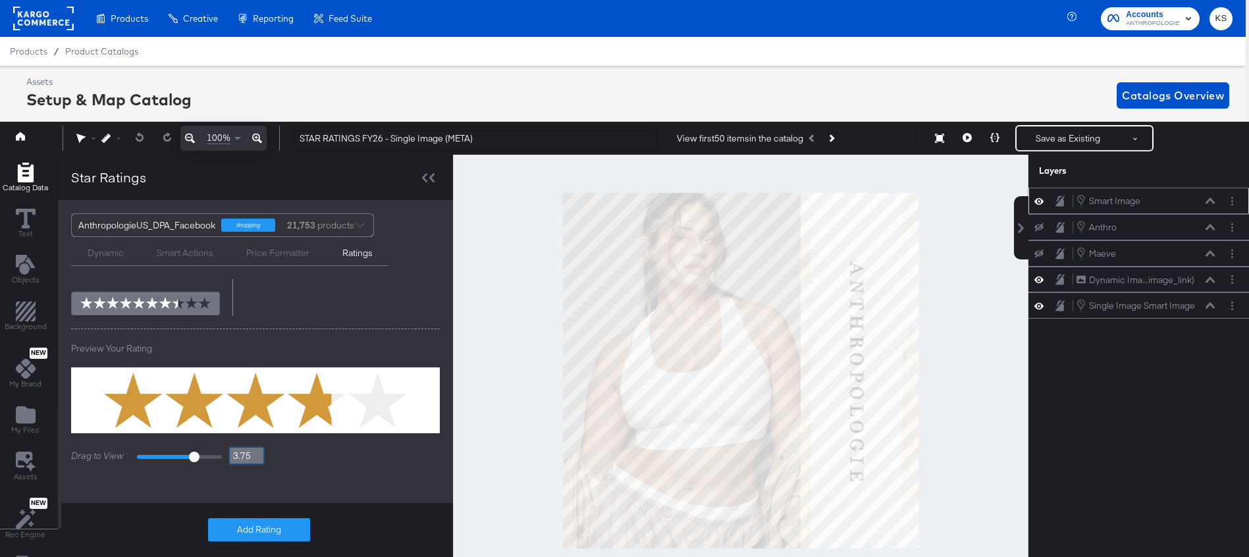
click at [232, 455] on input "3.75" at bounding box center [246, 455] width 36 height 18
type input "4"
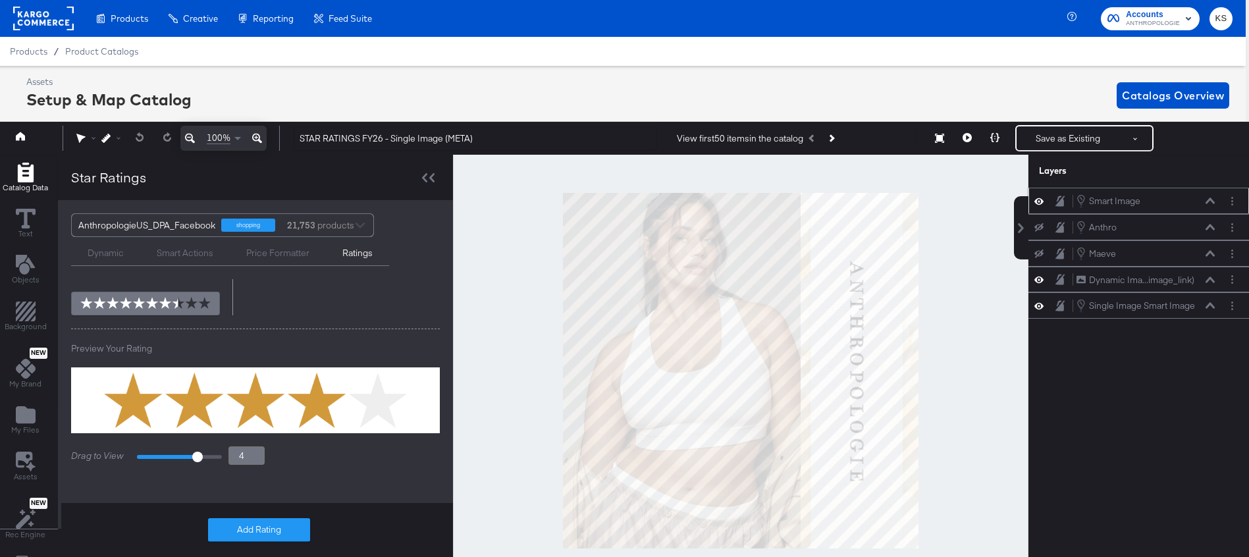
click at [309, 471] on div "Add Star Rating with catalog information custom_label_0 Do not display ratings …" at bounding box center [255, 278] width 395 height 399
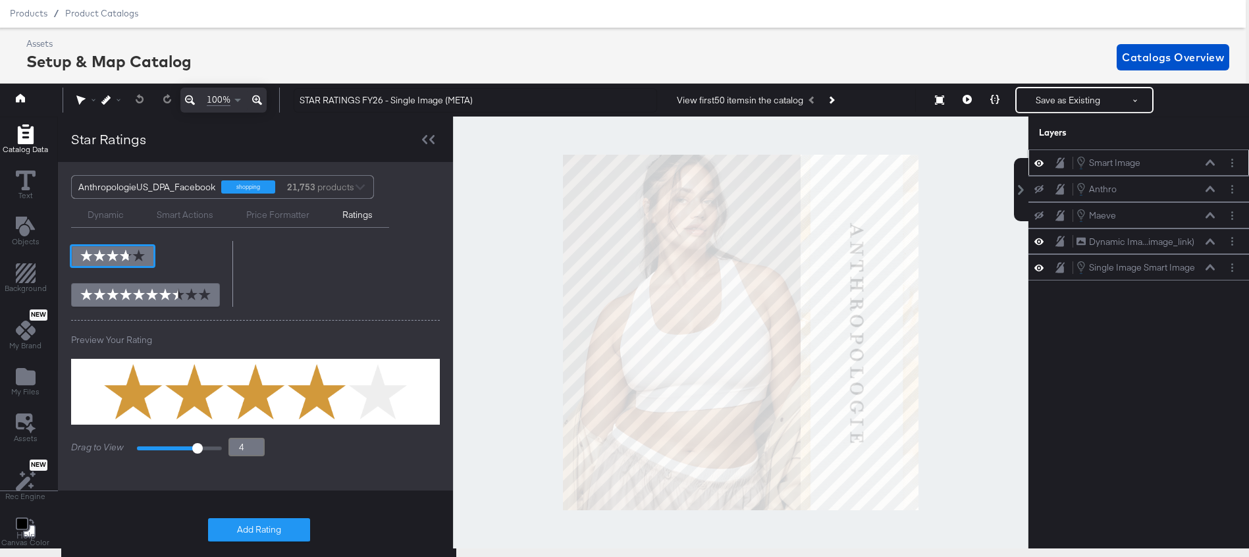
scroll to position [207, 0]
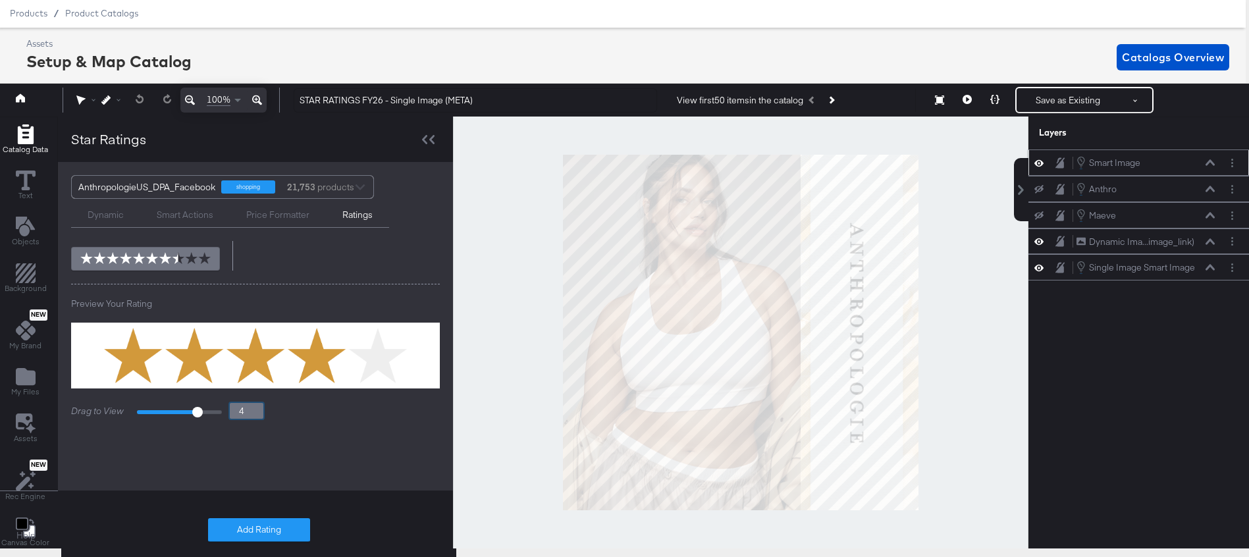
click at [244, 411] on input "4" at bounding box center [246, 411] width 36 height 18
type input "4.1"
click at [421, 261] on div "Fill for Rating Color: Fill for Scale Color:" at bounding box center [374, 202] width 132 height 138
click at [245, 411] on input "4.1" at bounding box center [246, 411] width 36 height 18
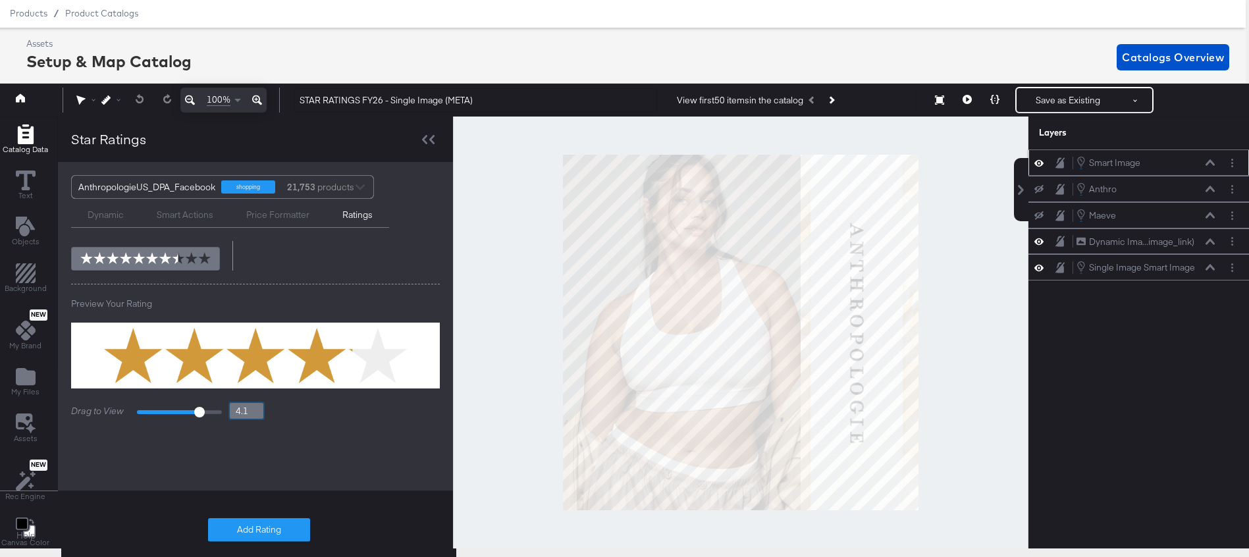
type input "4"
type input "4.2"
click at [276, 468] on div "Add Star Rating with catalog information custom_label_0 Do not display ratings …" at bounding box center [255, 262] width 395 height 456
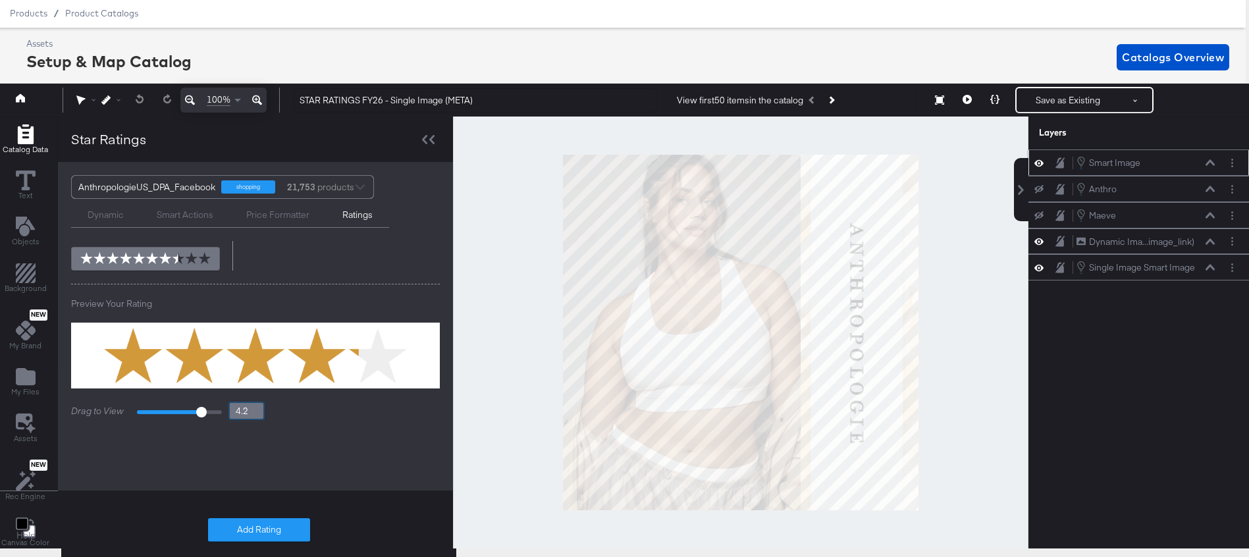
click at [248, 407] on input "4.2" at bounding box center [246, 411] width 36 height 18
type input "4"
type input "4.3"
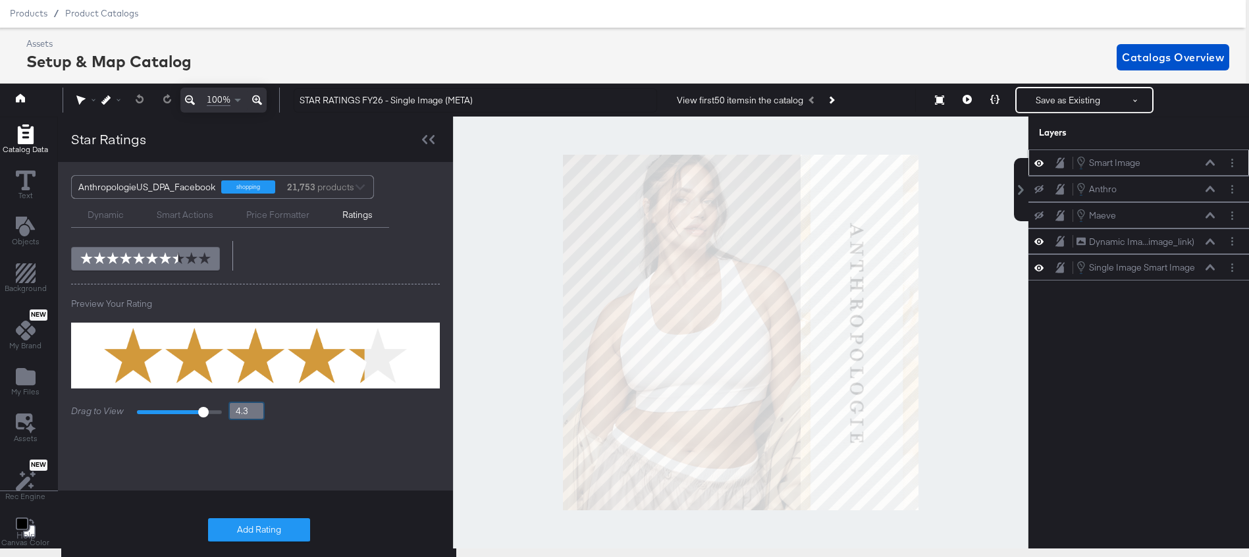
click at [334, 471] on div "Add Star Rating with catalog information custom_label_0 Do not display ratings …" at bounding box center [255, 262] width 395 height 456
click at [245, 411] on input "4.3" at bounding box center [246, 411] width 36 height 18
type input "4"
type input "4.4"
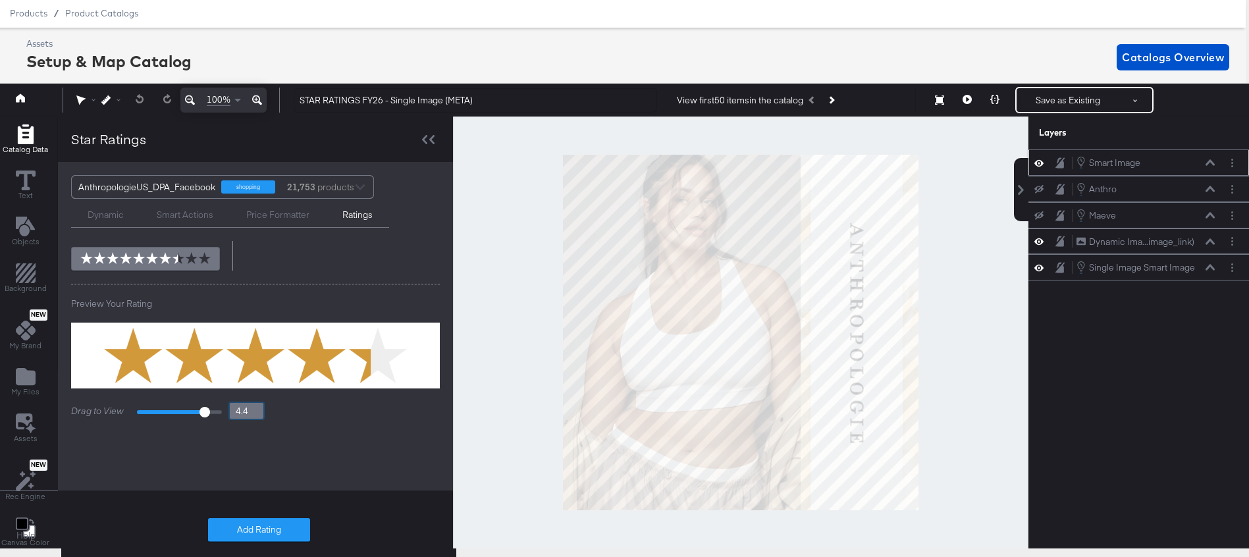
type input "4.4"
click at [253, 463] on div "Add Star Rating with catalog information custom_label_0 Do not display ratings …" at bounding box center [255, 262] width 395 height 456
click at [294, 438] on div "Add Star Rating with catalog information custom_label_0 Do not display ratings …" at bounding box center [255, 262] width 395 height 456
click at [244, 406] on input "4.4" at bounding box center [246, 411] width 36 height 18
type input "4"
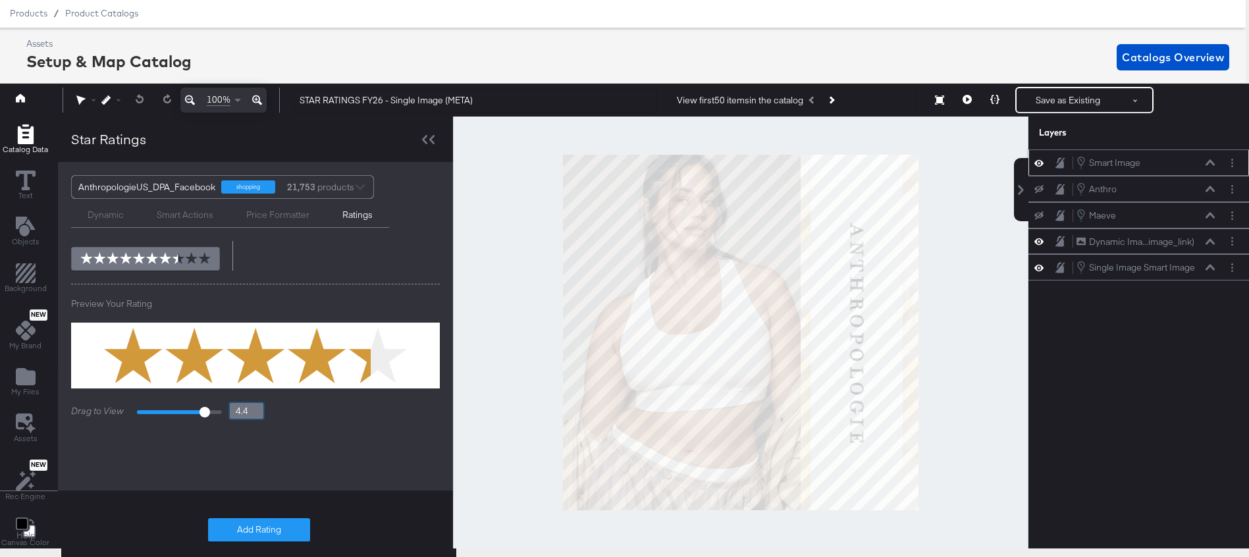
type input "4"
type input "4.5"
click at [297, 448] on div "Add Star Rating with catalog information custom_label_0 Do not display ratings …" at bounding box center [255, 262] width 395 height 456
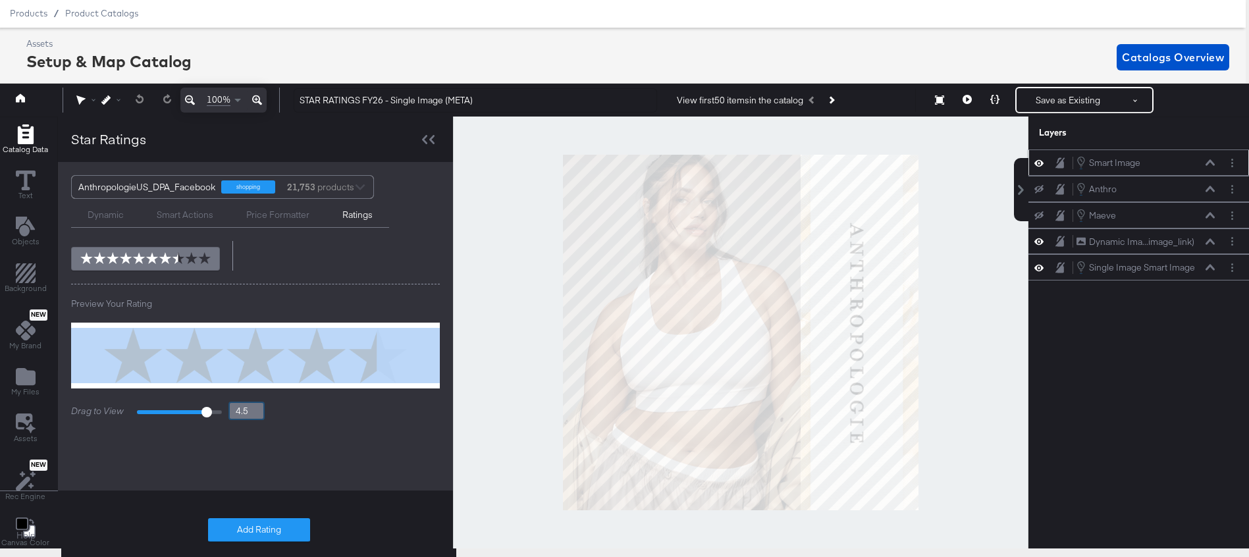
click at [244, 409] on input "4.5" at bounding box center [246, 411] width 36 height 18
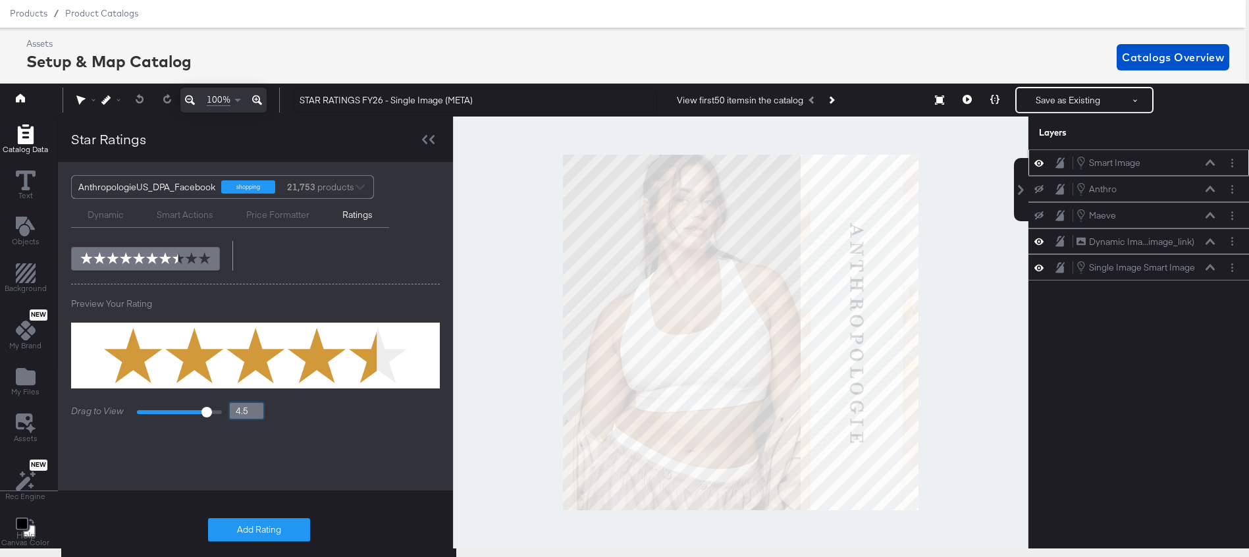
type input "4"
type input "4.6"
click at [274, 449] on div "Add Star Rating with catalog information custom_label_0 Do not display ratings …" at bounding box center [255, 262] width 395 height 456
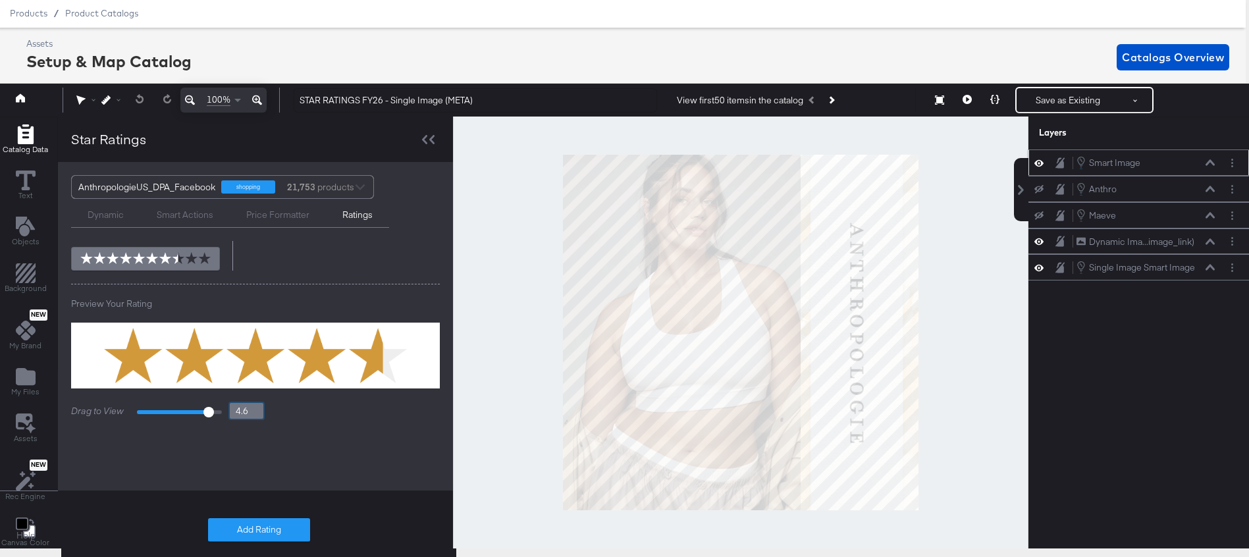
click at [244, 411] on input "4.6" at bounding box center [246, 411] width 36 height 18
type input "4"
type input "4.7"
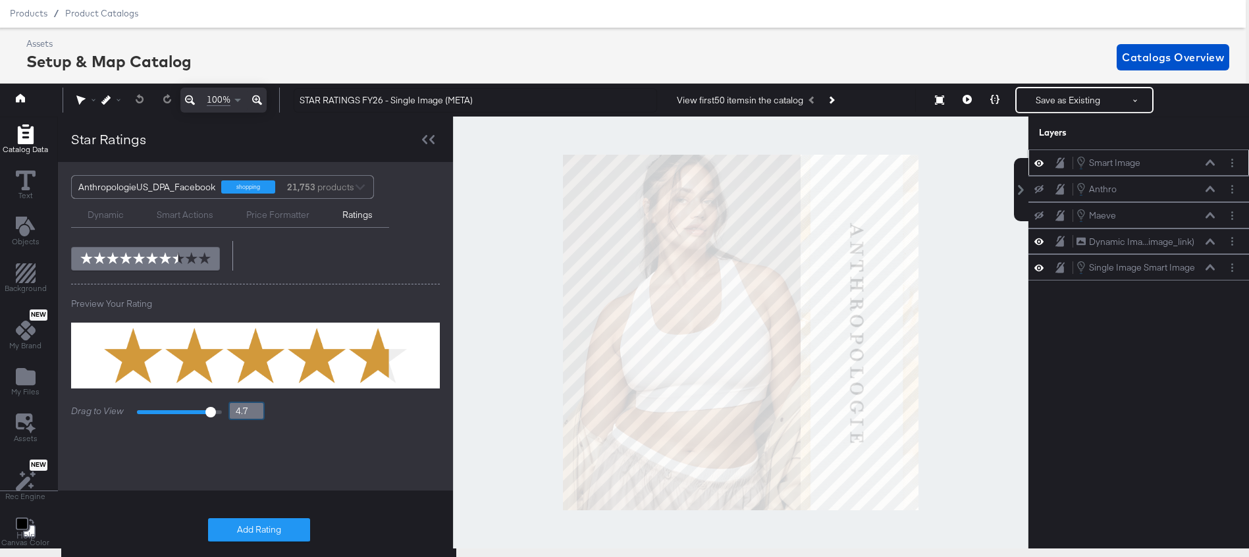
click at [291, 454] on div "Add Star Rating with catalog information custom_label_0 Do not display ratings …" at bounding box center [255, 262] width 395 height 456
click at [281, 413] on div "Drag to View 1 5 4.7" at bounding box center [255, 411] width 369 height 18
type input "4"
type input "4.8"
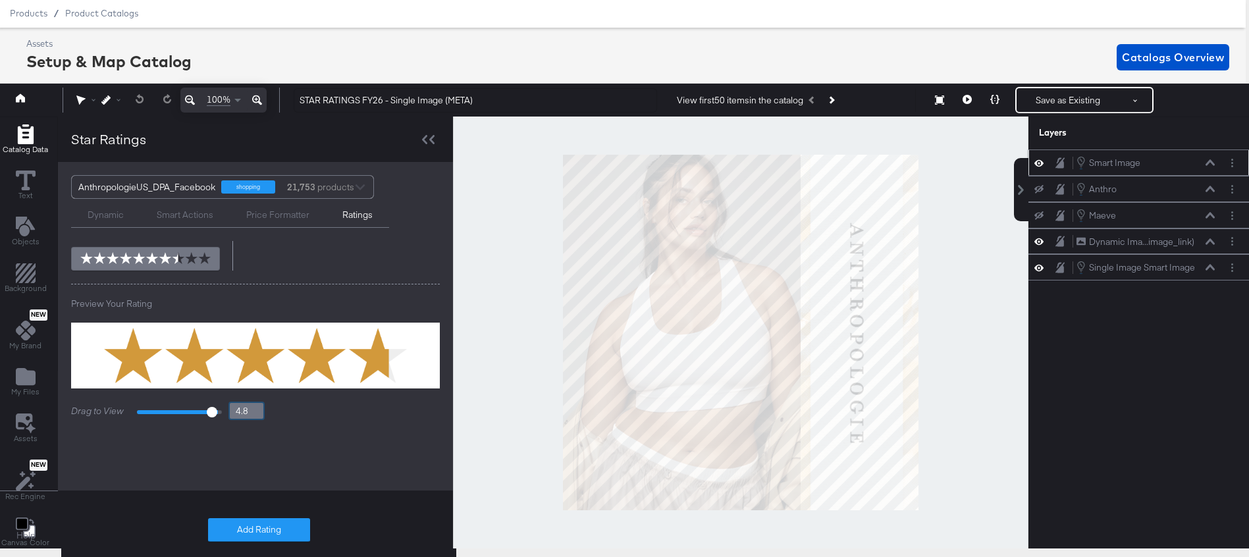
type input "4.8"
click at [293, 457] on div "Add Star Rating with catalog information custom_label_0 Do not display ratings …" at bounding box center [255, 262] width 395 height 456
click at [246, 407] on input "4.8" at bounding box center [246, 411] width 36 height 18
type input "4"
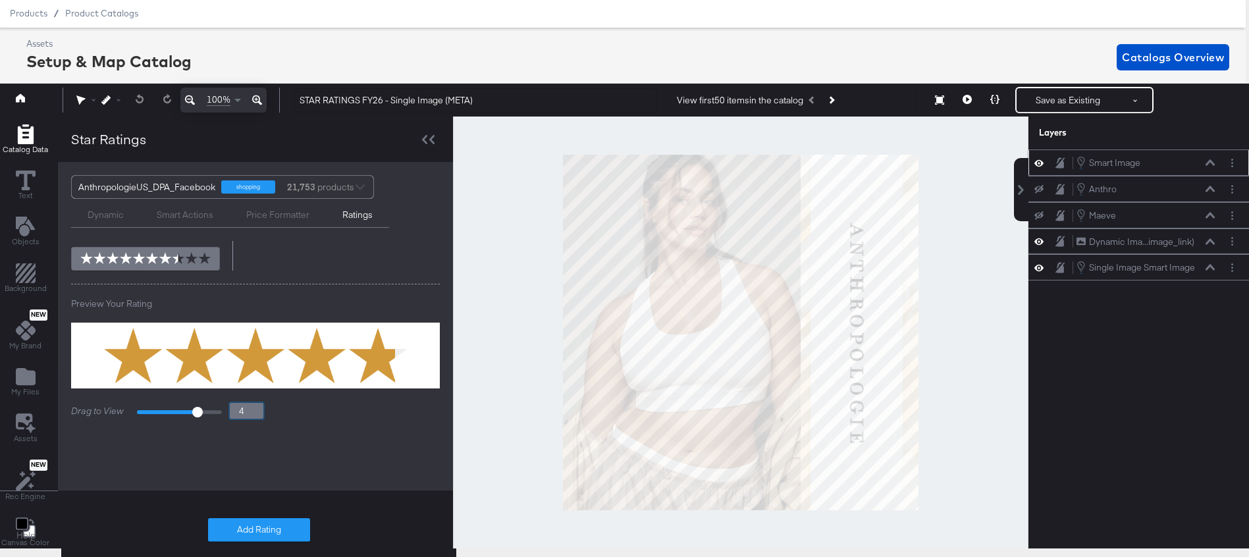
type input "4.9"
click at [360, 466] on div "Add Star Rating with catalog information custom_label_0 Do not display ratings …" at bounding box center [255, 262] width 395 height 456
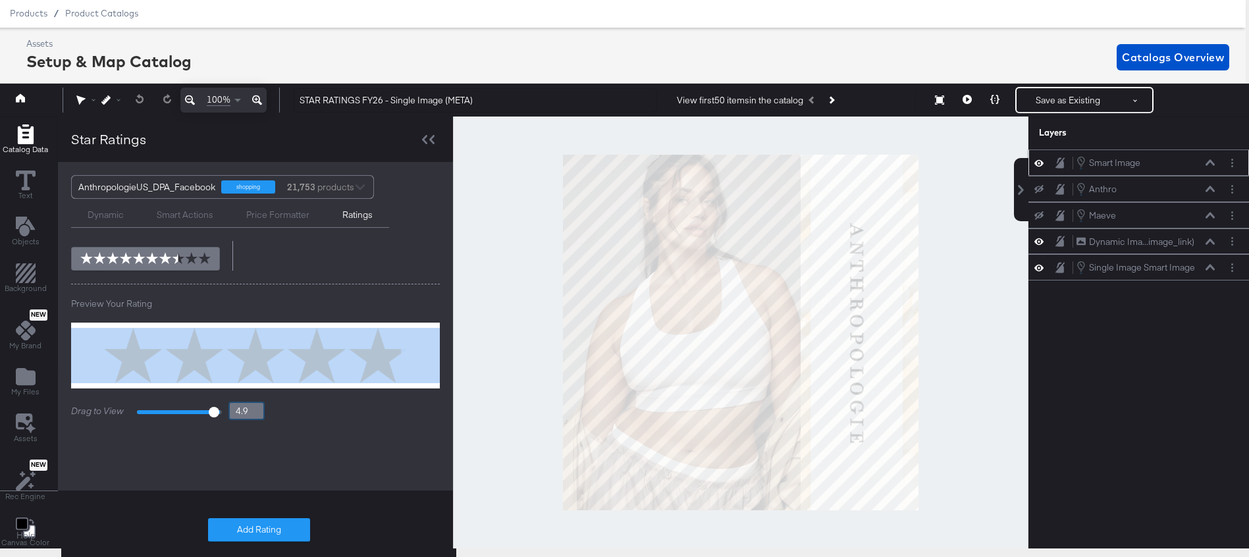
click at [236, 413] on input "4.9" at bounding box center [246, 411] width 36 height 18
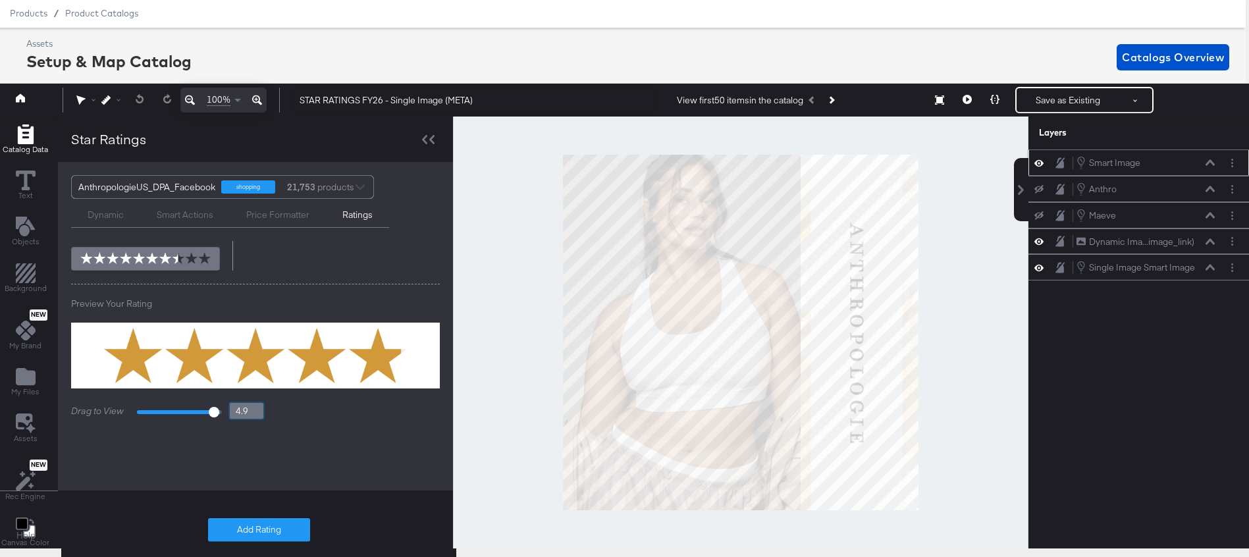
click at [236, 413] on input "4.9" at bounding box center [246, 411] width 36 height 18
type input "5"
click at [411, 280] on div "Add Star Rating with catalog information custom_label_0 Do not display ratings …" at bounding box center [255, 233] width 395 height 399
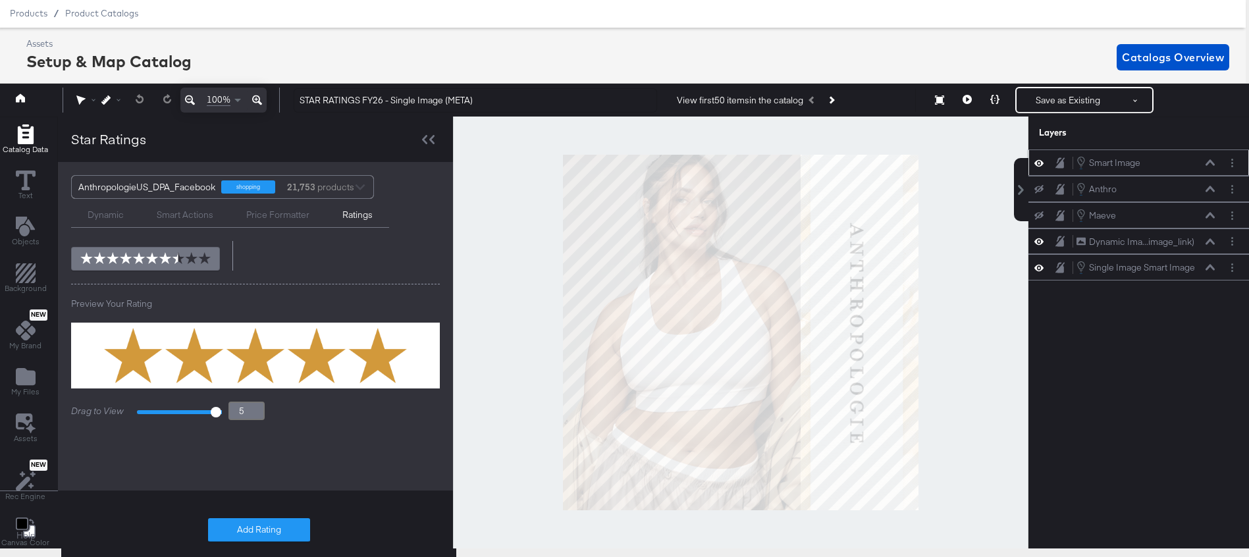
click at [26, 136] on icon "Add Rectangle" at bounding box center [25, 134] width 16 height 20
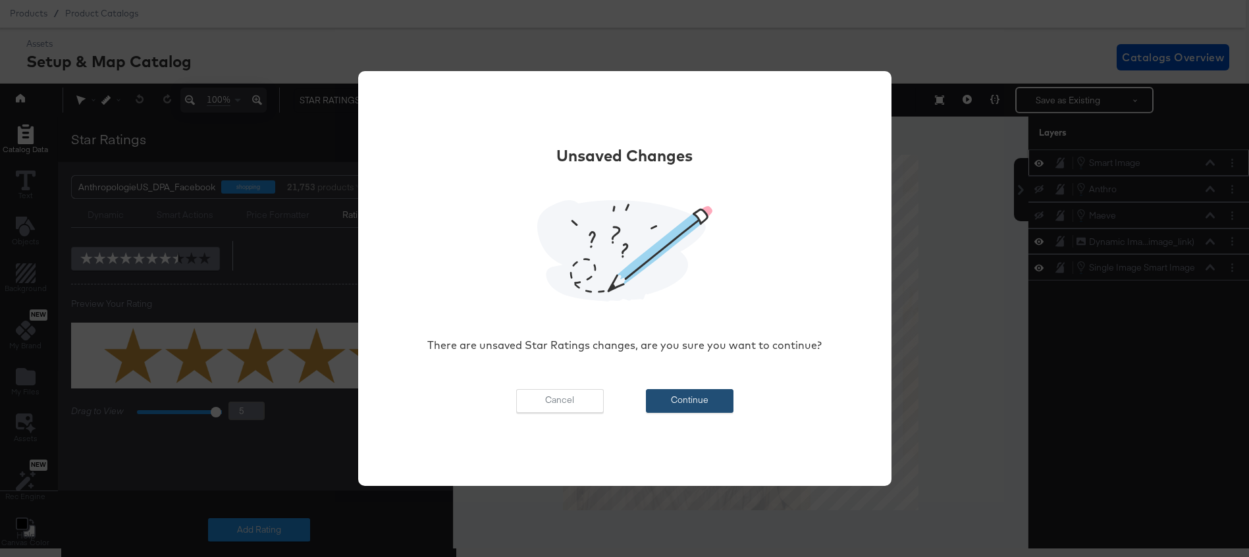
click at [661, 399] on button "Continue" at bounding box center [690, 401] width 88 height 24
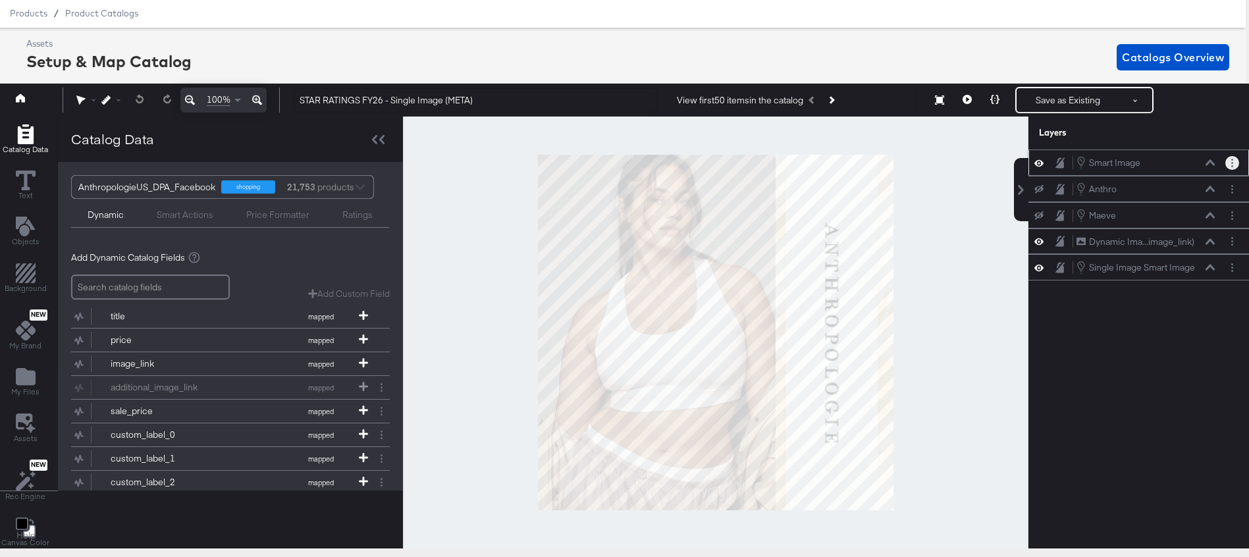
click at [1231, 161] on icon "Layer Options" at bounding box center [1232, 163] width 2 height 9
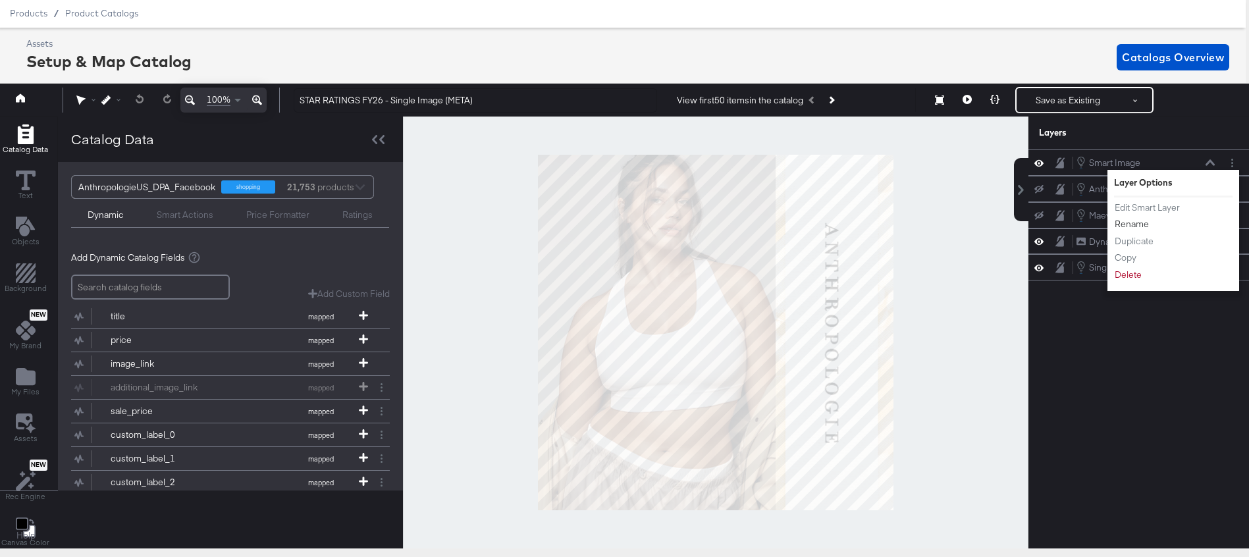
click at [1139, 223] on button "Rename" at bounding box center [1132, 224] width 36 height 14
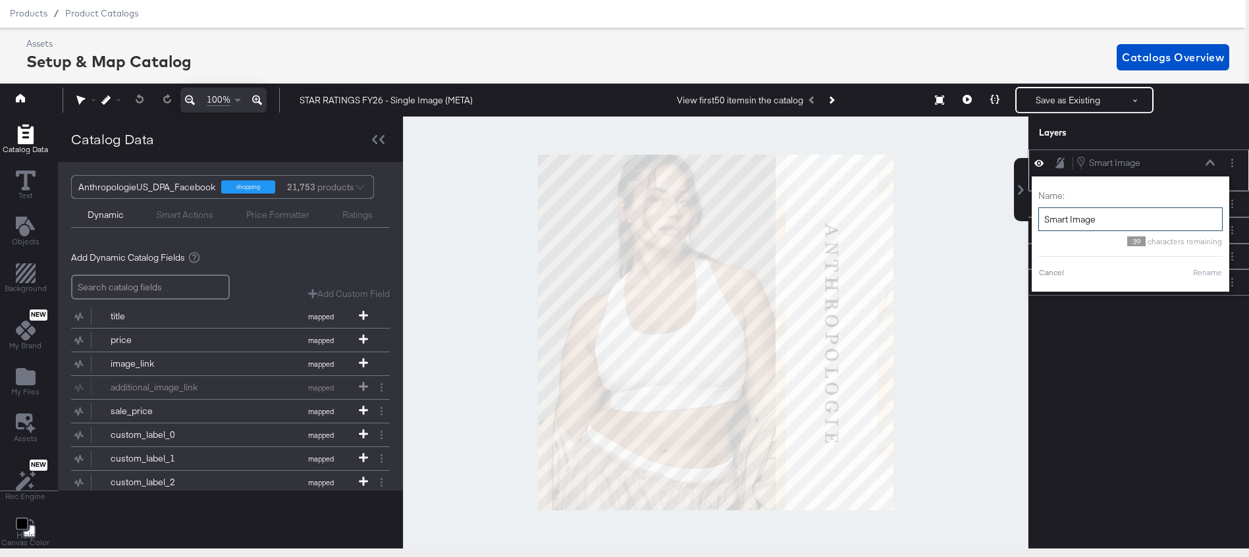
click at [1082, 219] on input "Smart Image" at bounding box center [1130, 219] width 184 height 24
type input "Star Ratings"
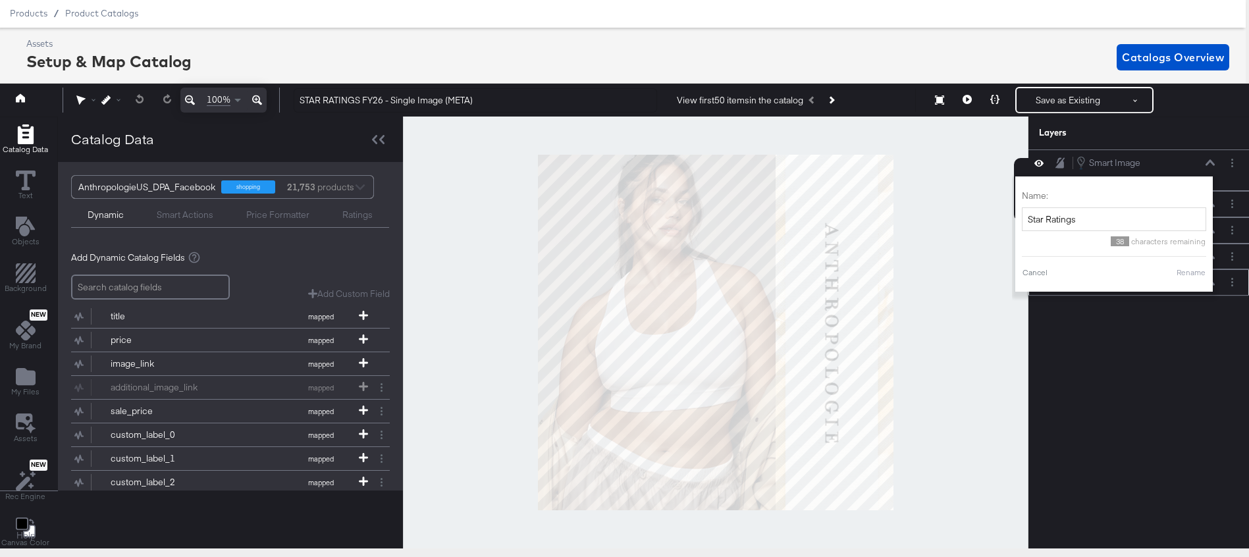
click at [1194, 276] on button "Rename" at bounding box center [1191, 273] width 30 height 12
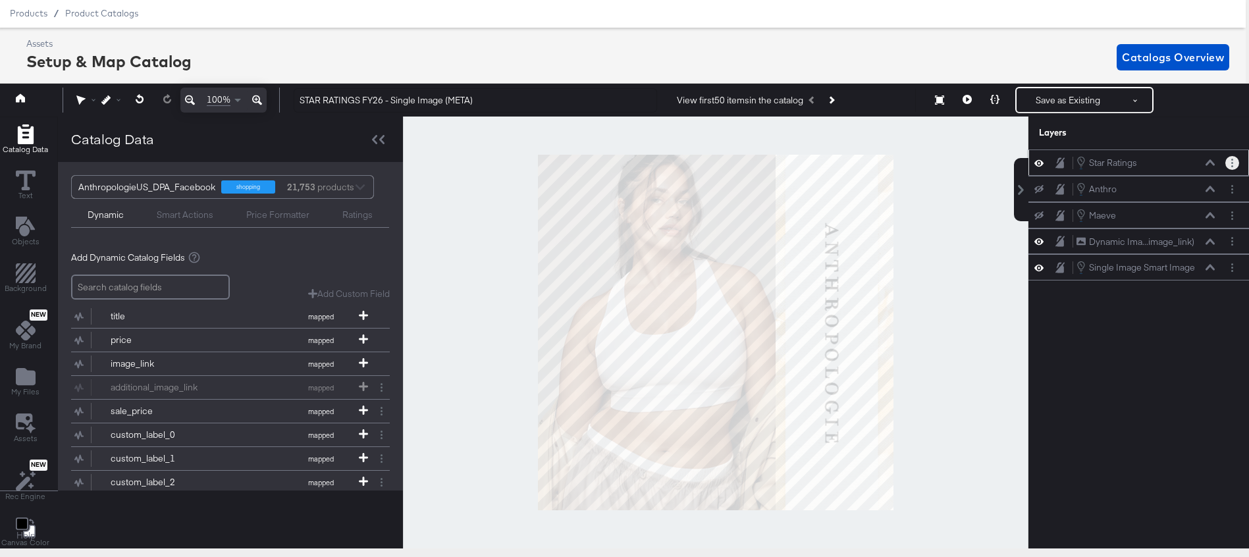
click at [1237, 162] on button "Layer Options" at bounding box center [1232, 163] width 14 height 14
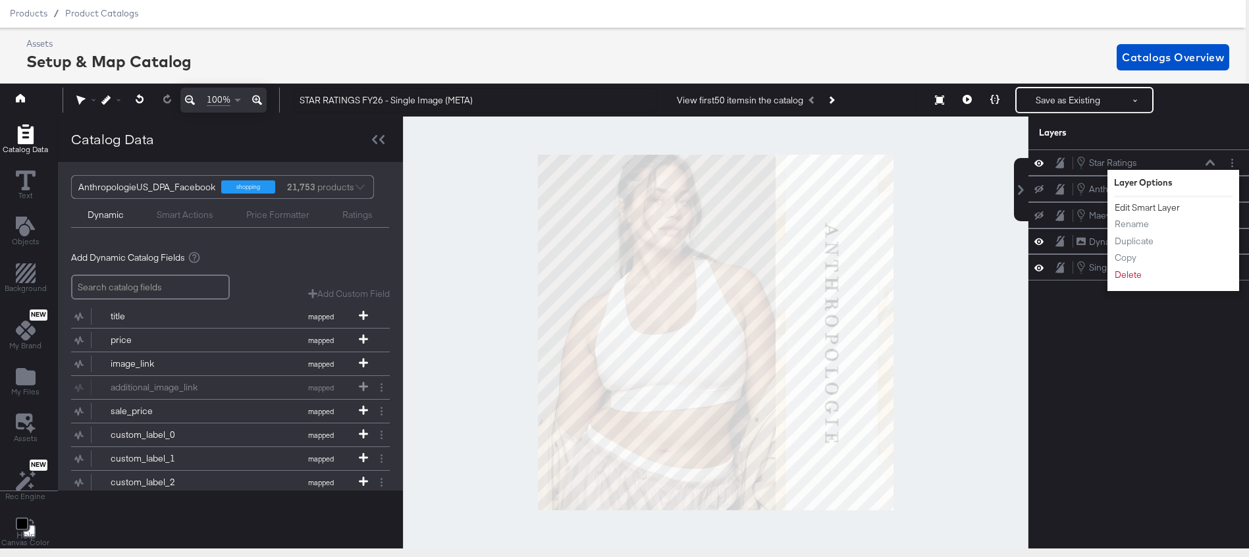
click at [1147, 204] on button "Edit Smart Layer" at bounding box center [1147, 208] width 66 height 14
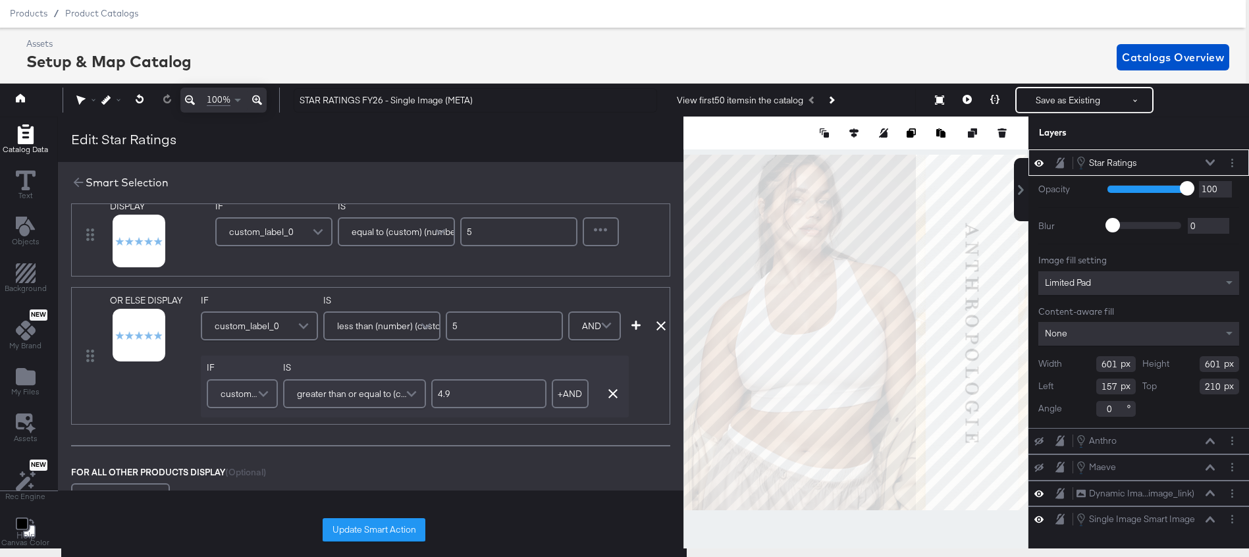
scroll to position [0, 0]
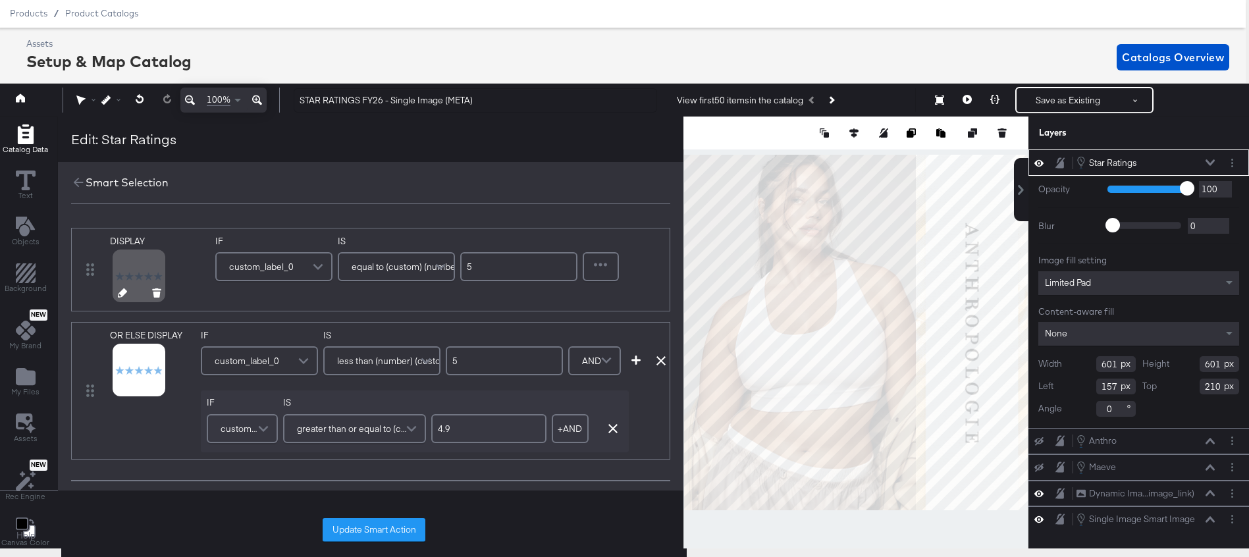
click at [118, 295] on icon at bounding box center [122, 292] width 9 height 9
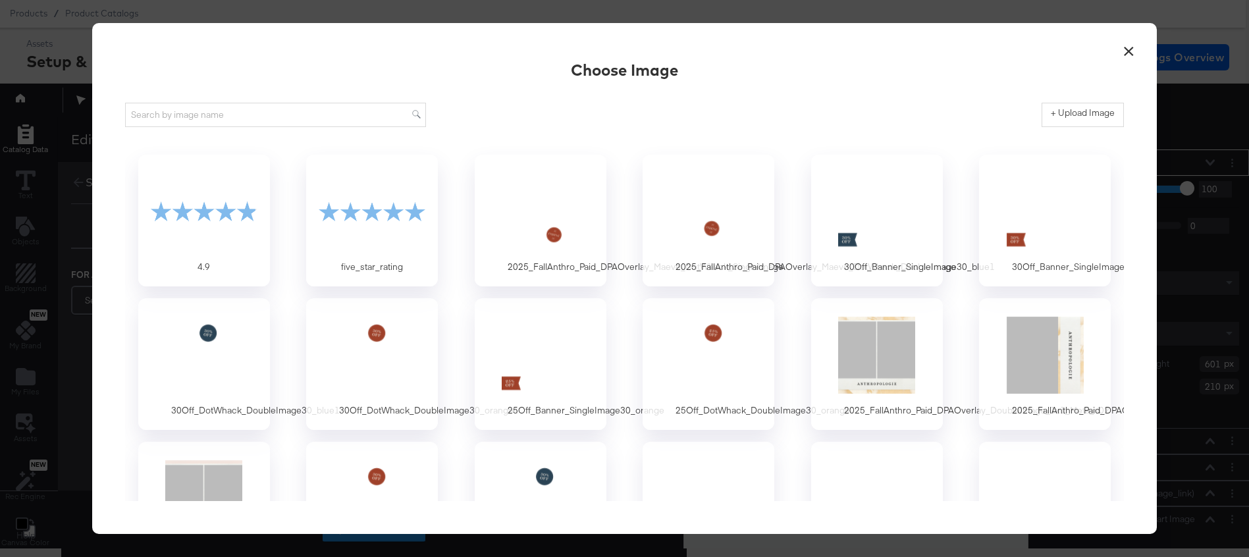
drag, startPoint x: 1128, startPoint y: 55, endPoint x: 1115, endPoint y: 54, distance: 12.5
click at [1128, 55] on button "×" at bounding box center [1128, 48] width 24 height 24
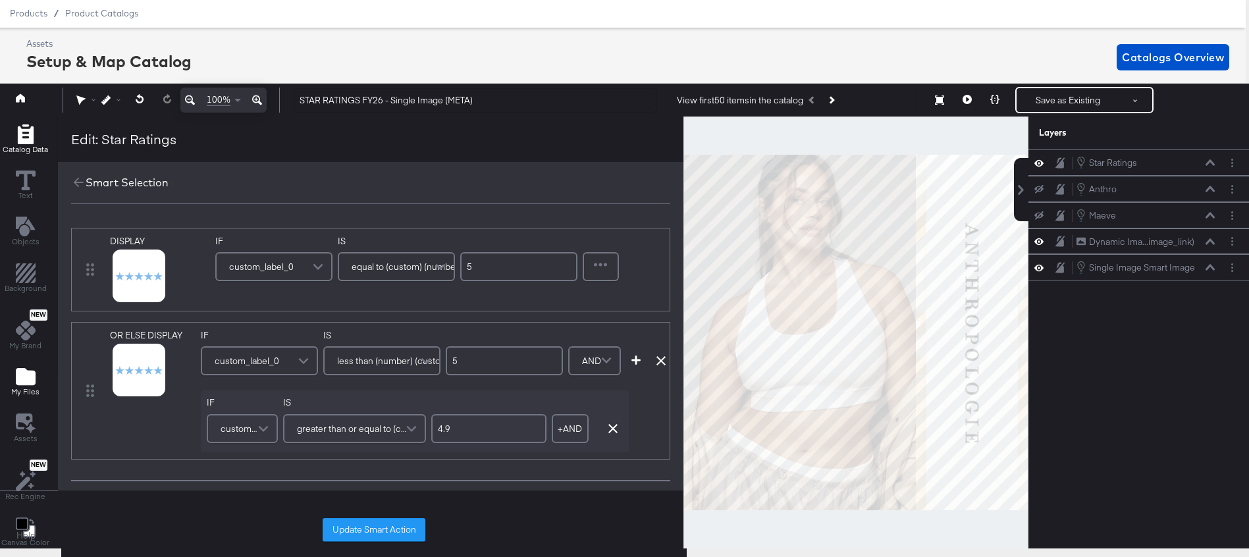
click at [20, 379] on icon "Add Files" at bounding box center [26, 376] width 20 height 17
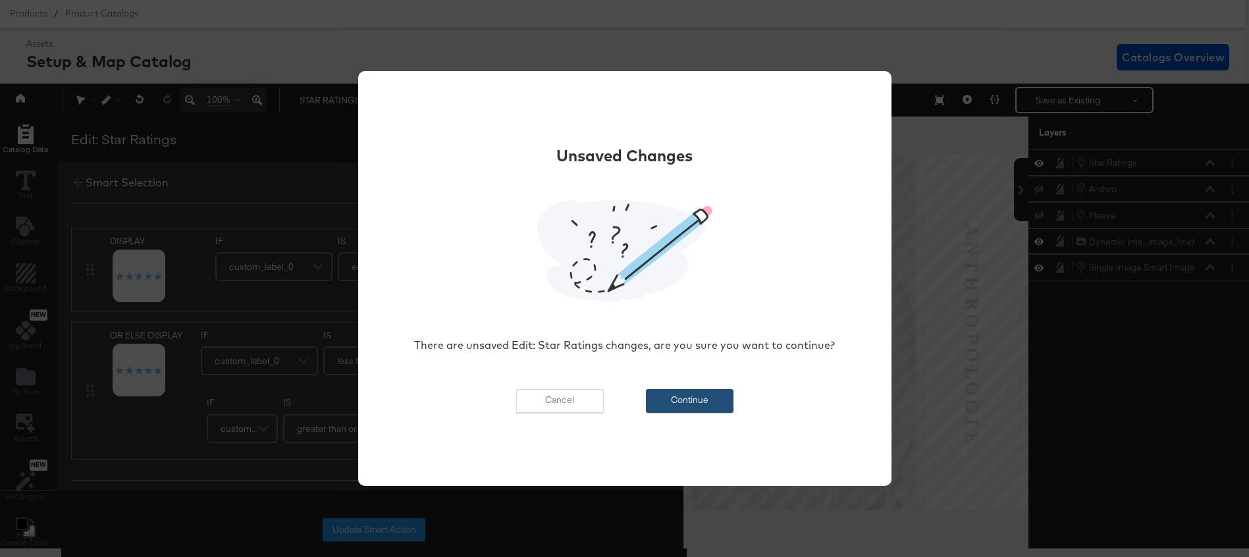
click at [675, 400] on button "Continue" at bounding box center [690, 401] width 88 height 24
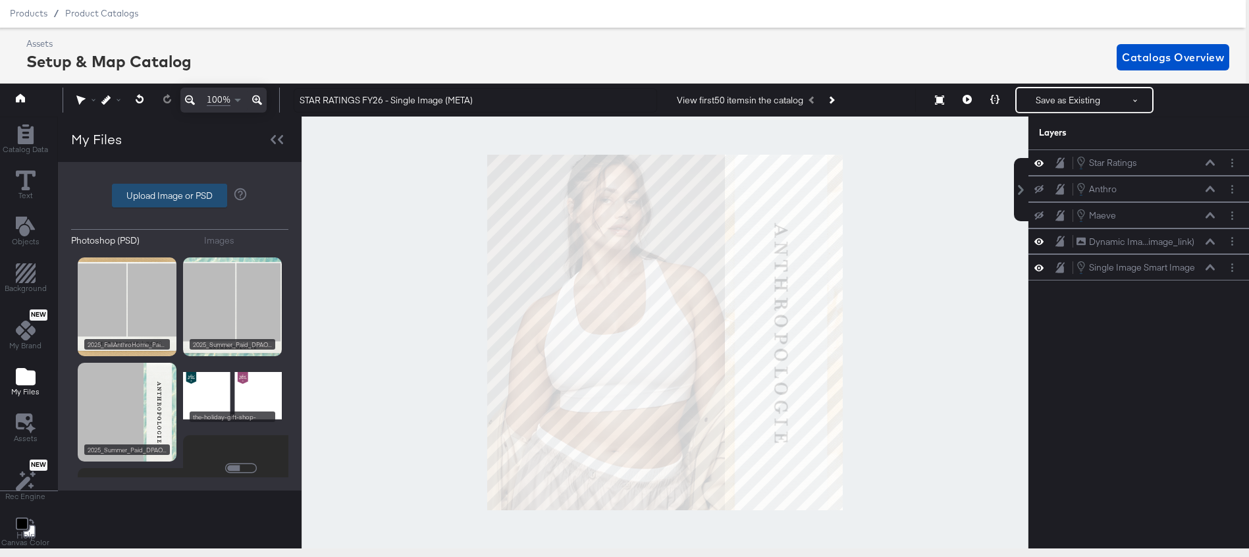
click at [210, 245] on div "Images" at bounding box center [219, 240] width 30 height 13
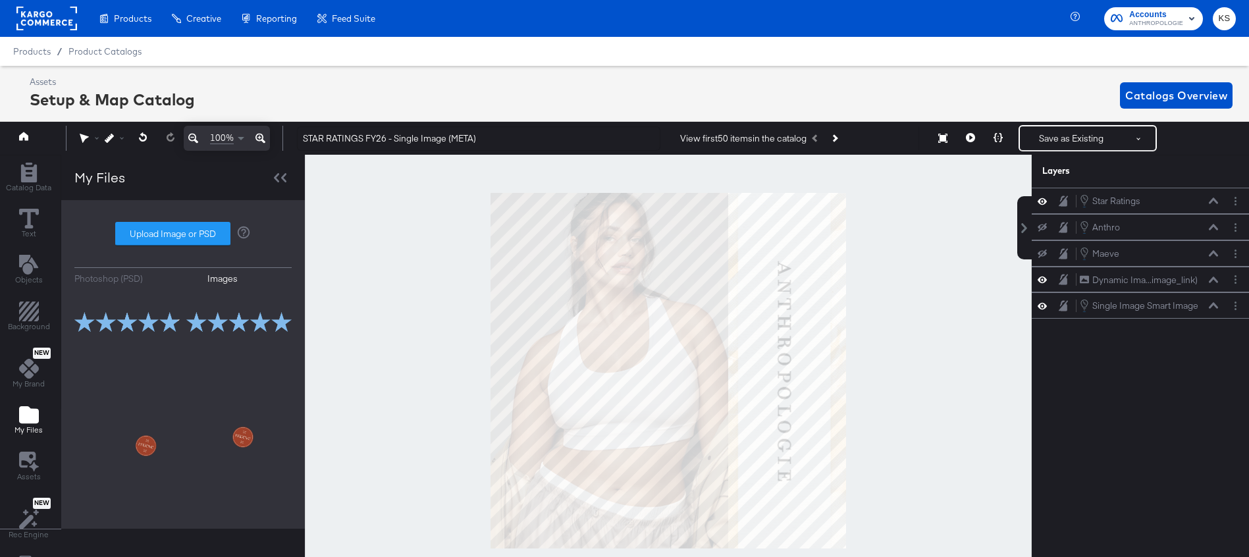
scroll to position [38, 3]
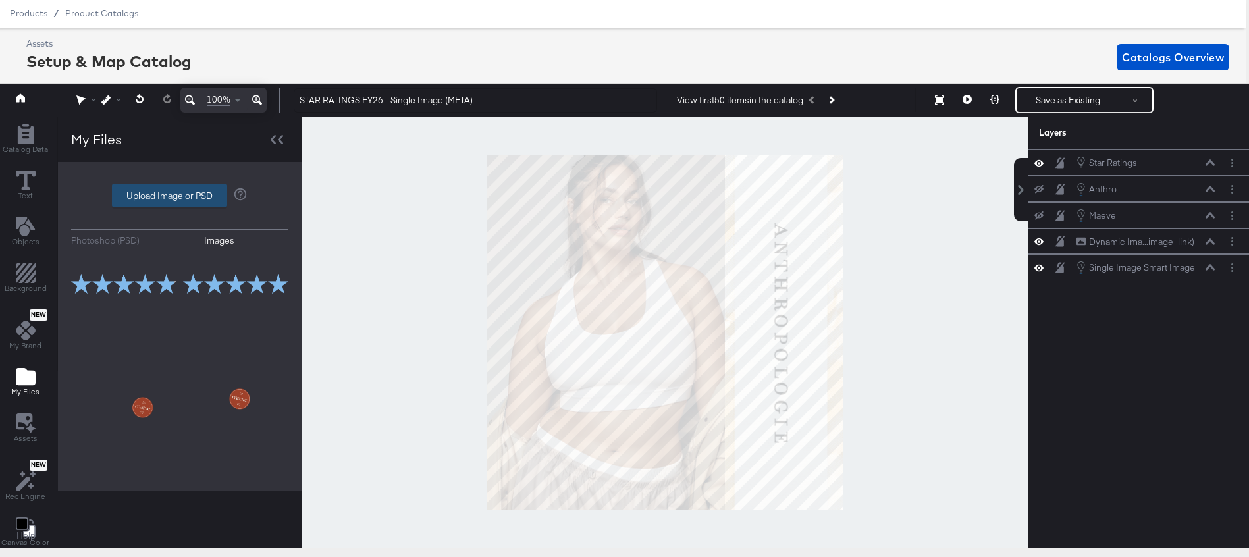
click at [182, 191] on label "Upload Image or PSD" at bounding box center [170, 195] width 114 height 22
click at [180, 195] on input "Upload Image or PSD" at bounding box center [180, 195] width 0 height 0
type input "C:\fakepath\4 stars.png"
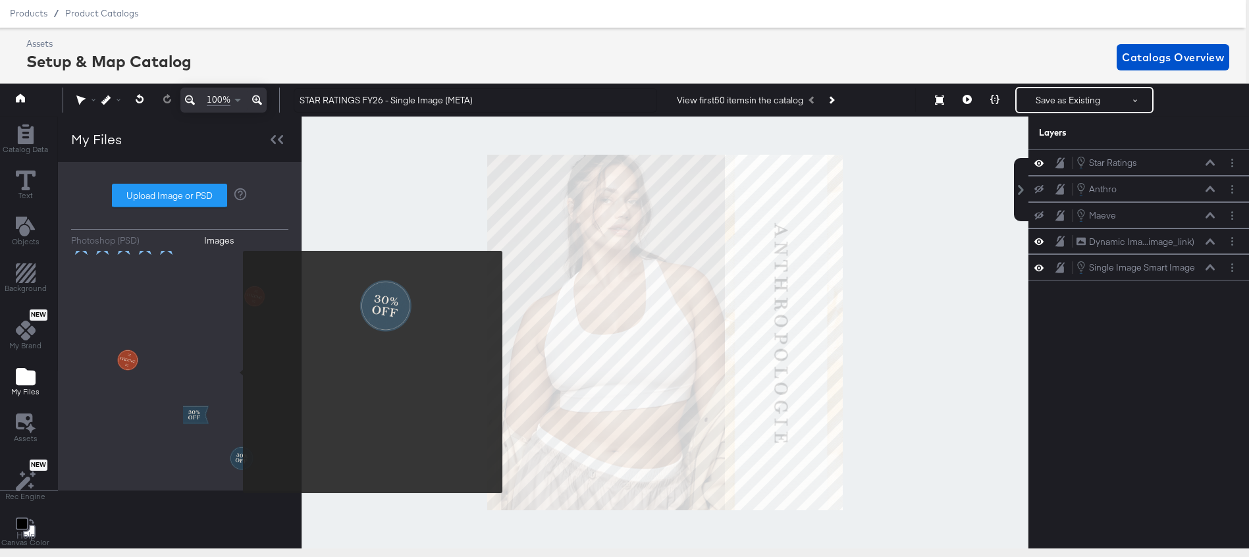
scroll to position [356, 0]
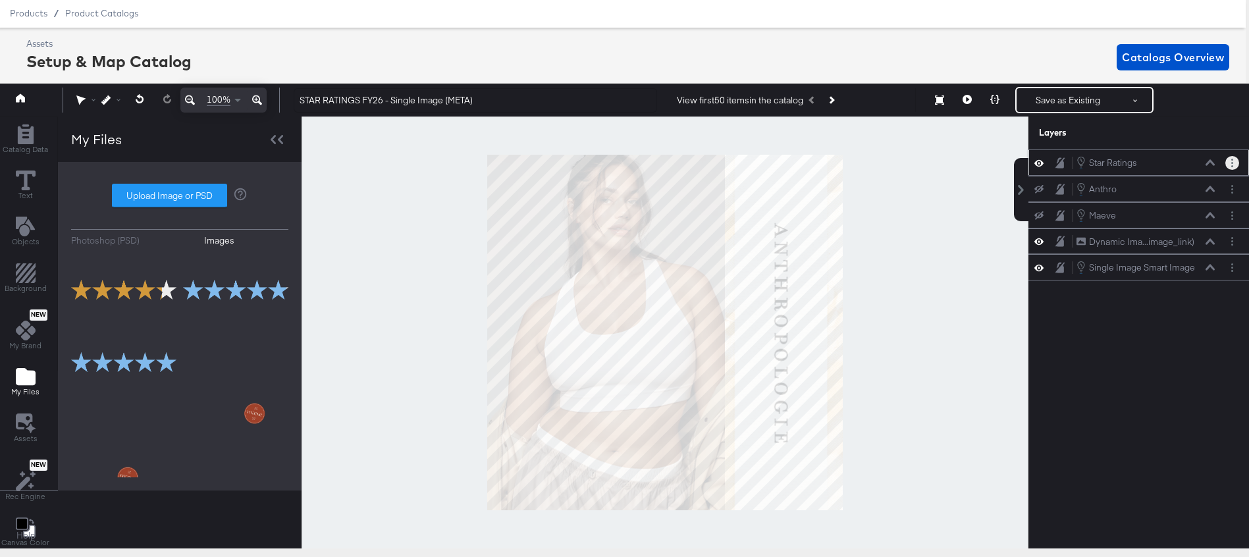
click at [1230, 160] on button "Layer Options" at bounding box center [1232, 163] width 14 height 14
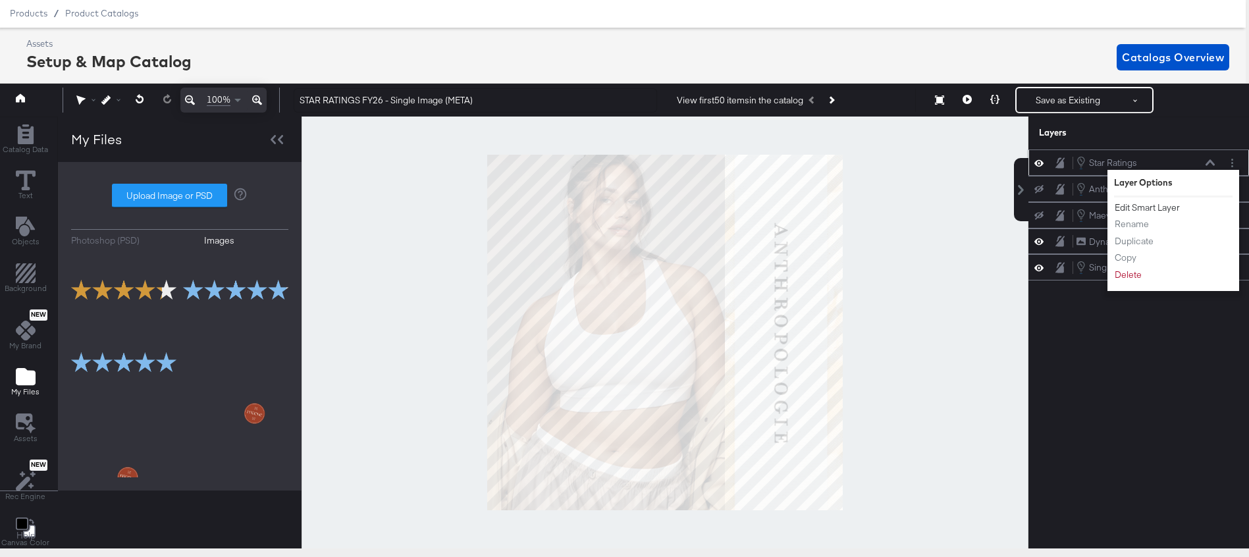
click at [1149, 209] on button "Edit Smart Layer" at bounding box center [1147, 208] width 66 height 14
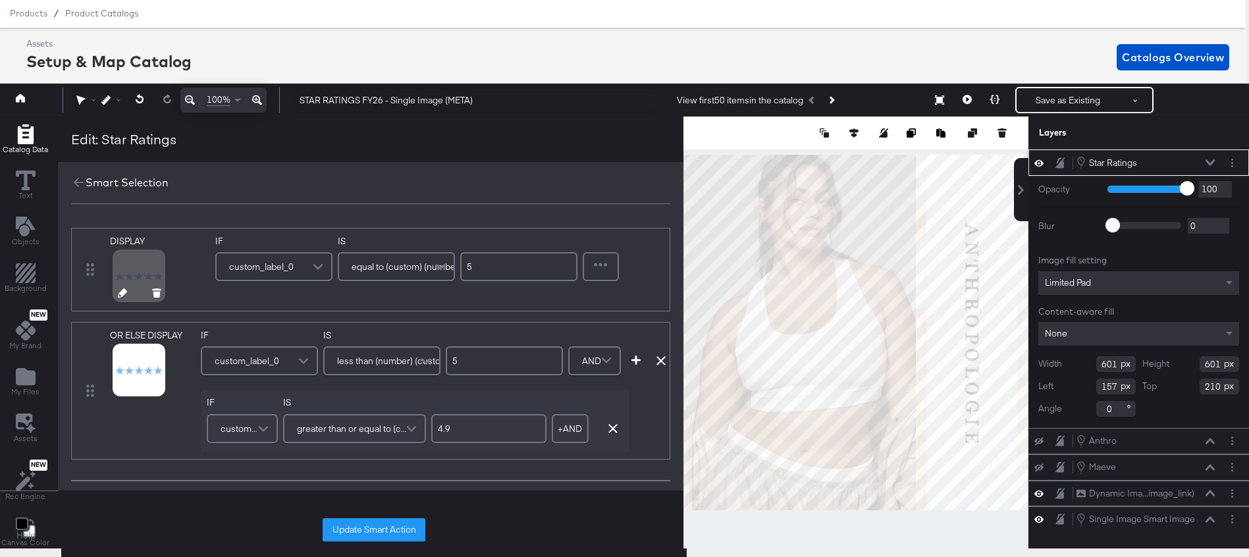
click at [122, 291] on icon at bounding box center [122, 292] width 9 height 9
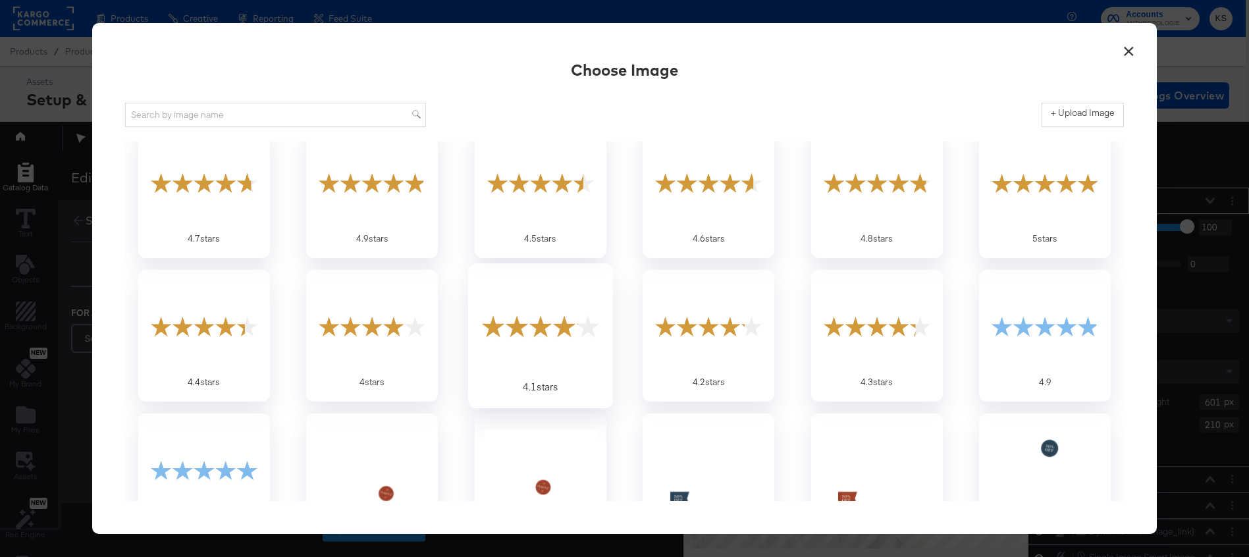
scroll to position [0, 0]
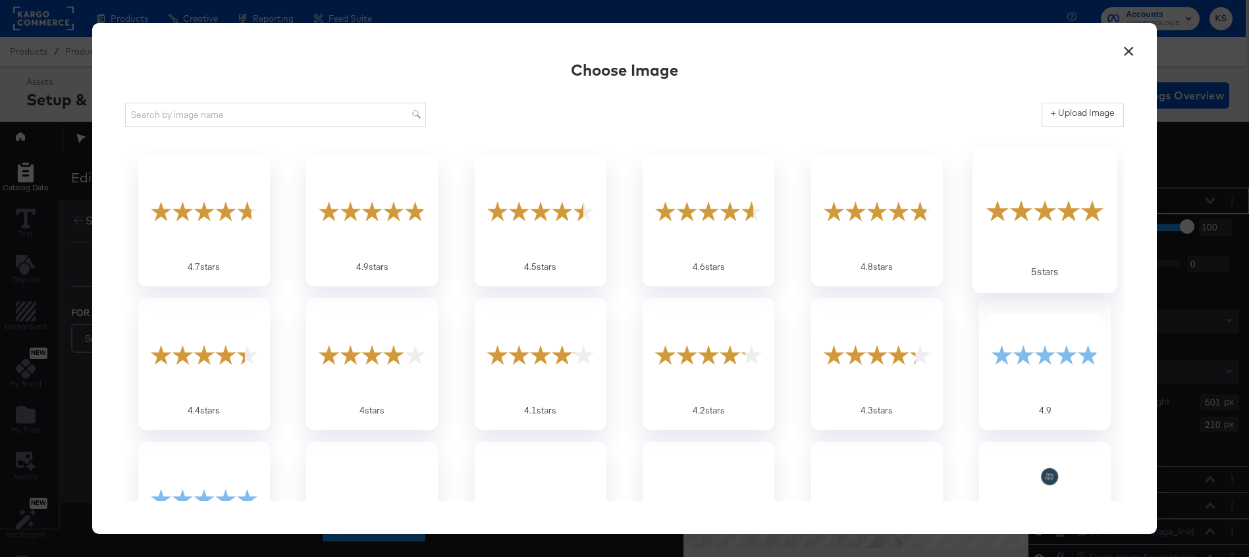
click at [1037, 207] on div at bounding box center [1044, 210] width 123 height 91
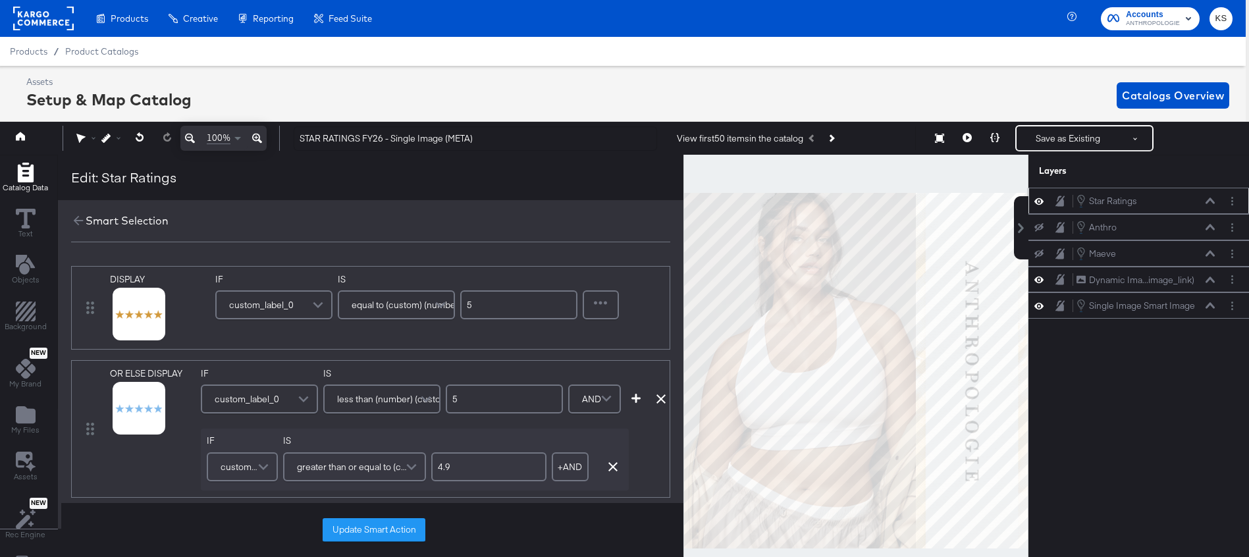
scroll to position [25, 0]
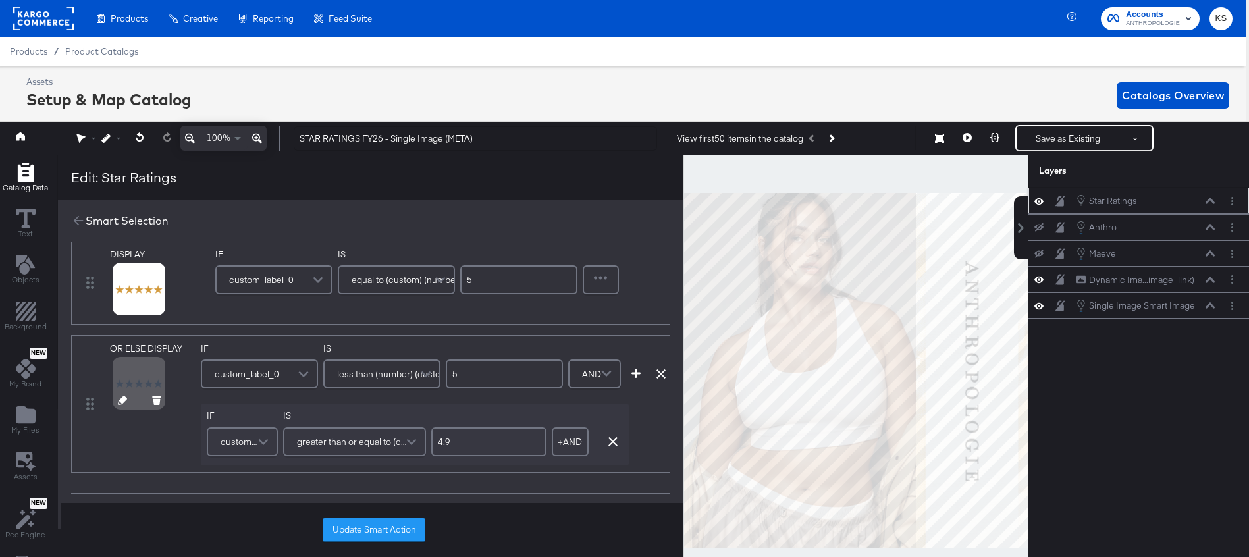
click at [122, 400] on icon at bounding box center [122, 400] width 9 height 9
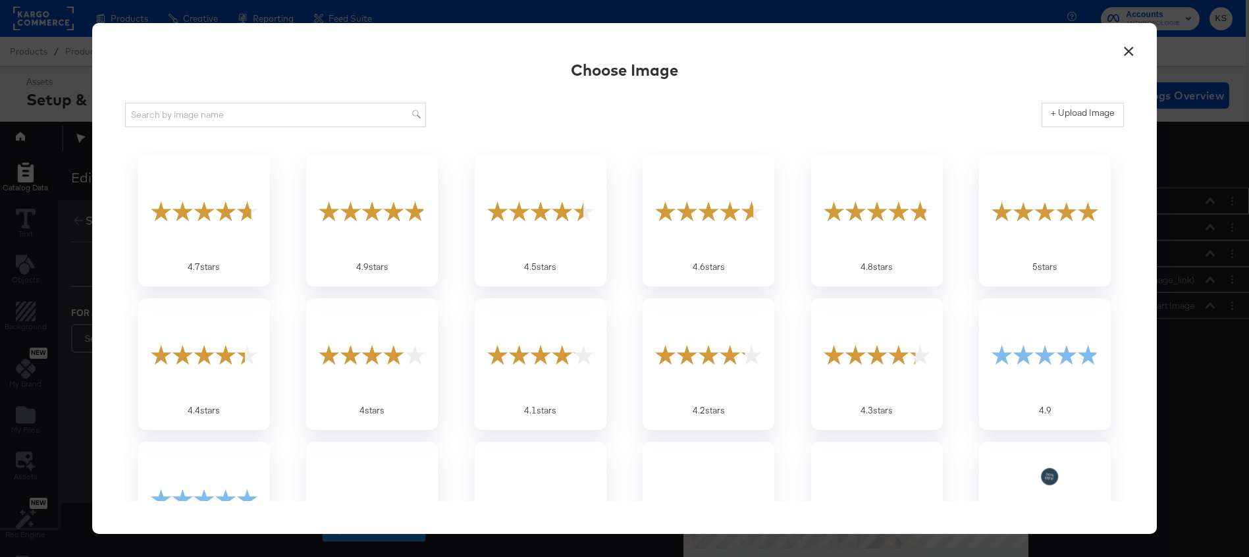
scroll to position [0, 0]
click at [416, 222] on div at bounding box center [372, 210] width 123 height 91
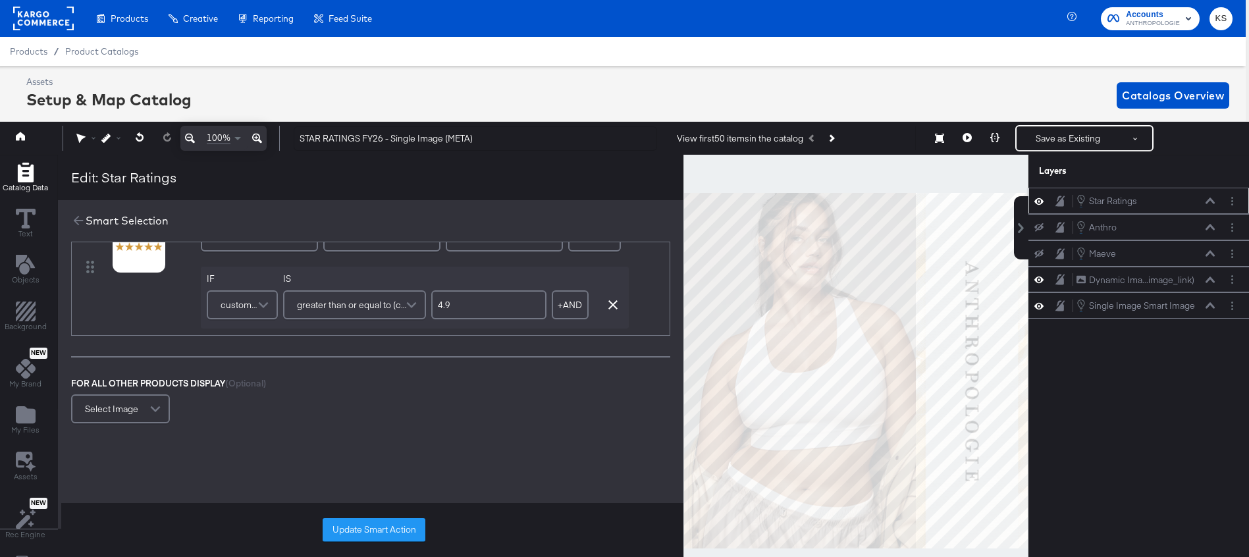
scroll to position [41, 0]
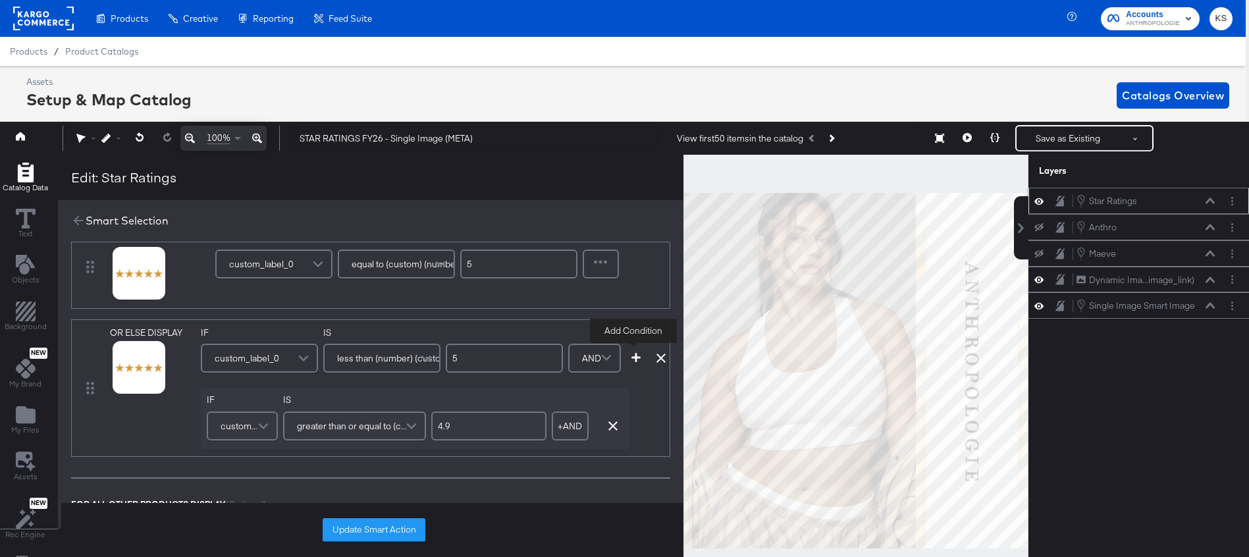
click at [635, 357] on icon "button" at bounding box center [635, 357] width 9 height 9
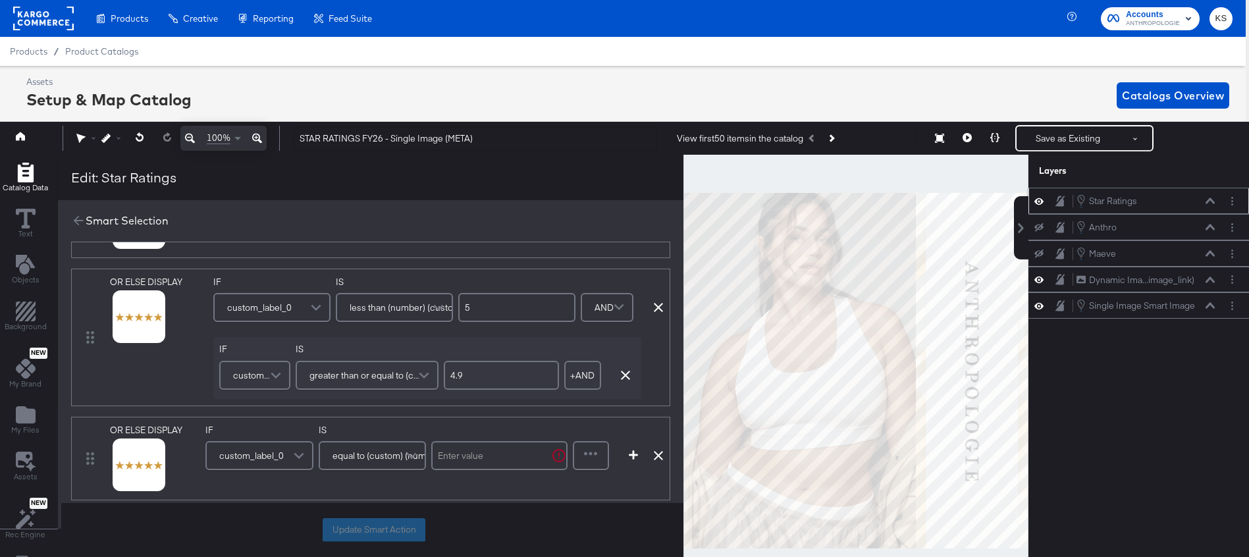
scroll to position [38, 3]
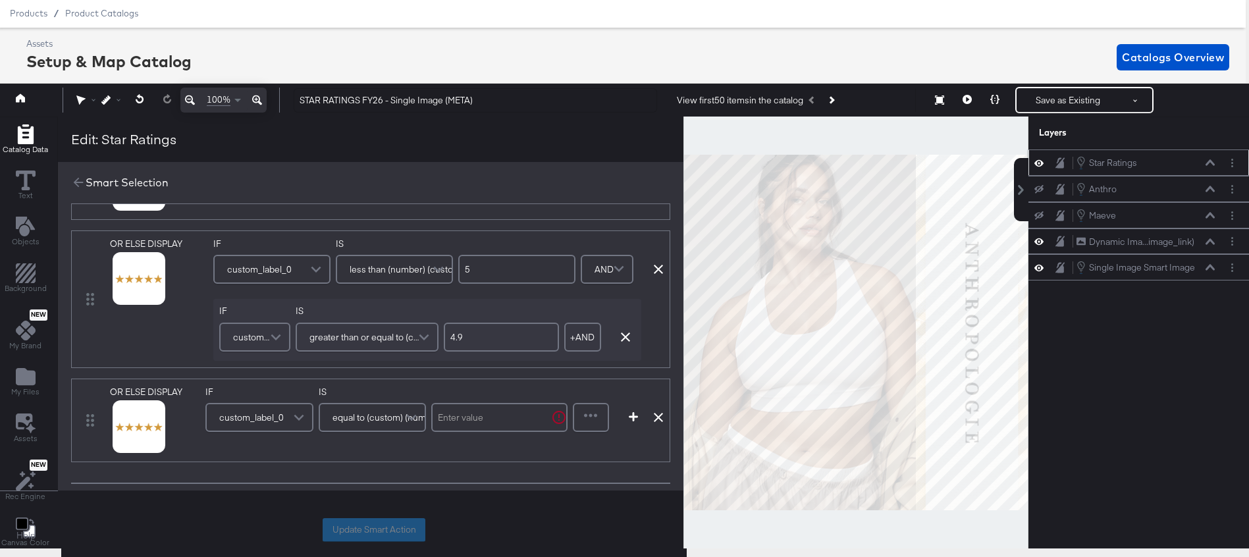
click at [357, 432] on div "equal to (custom) (number)" at bounding box center [373, 417] width 108 height 29
type input "great"
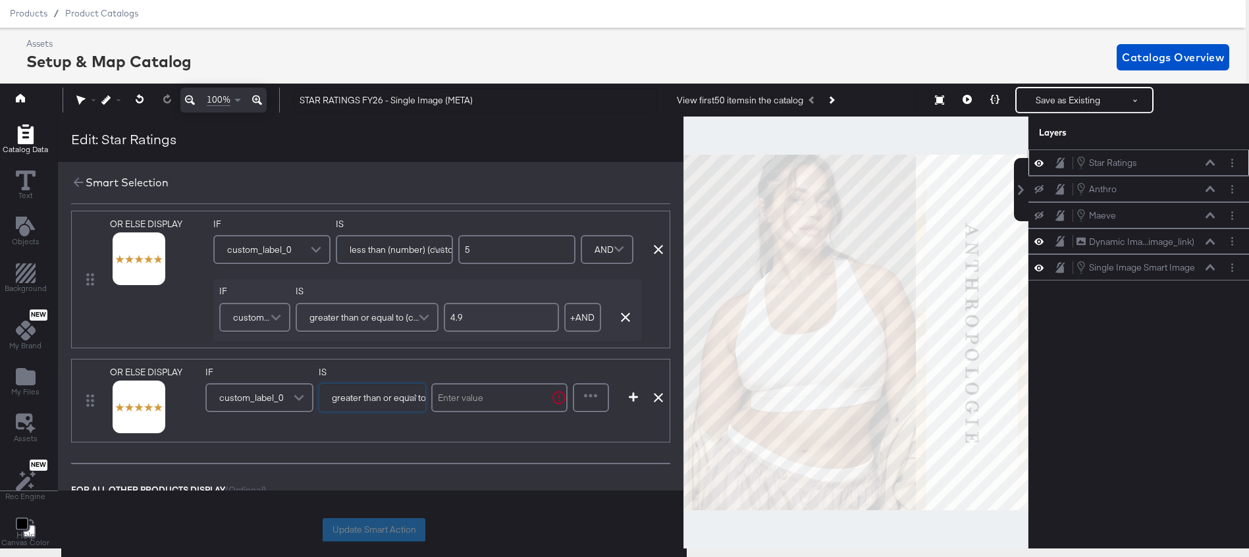
scroll to position [65, 0]
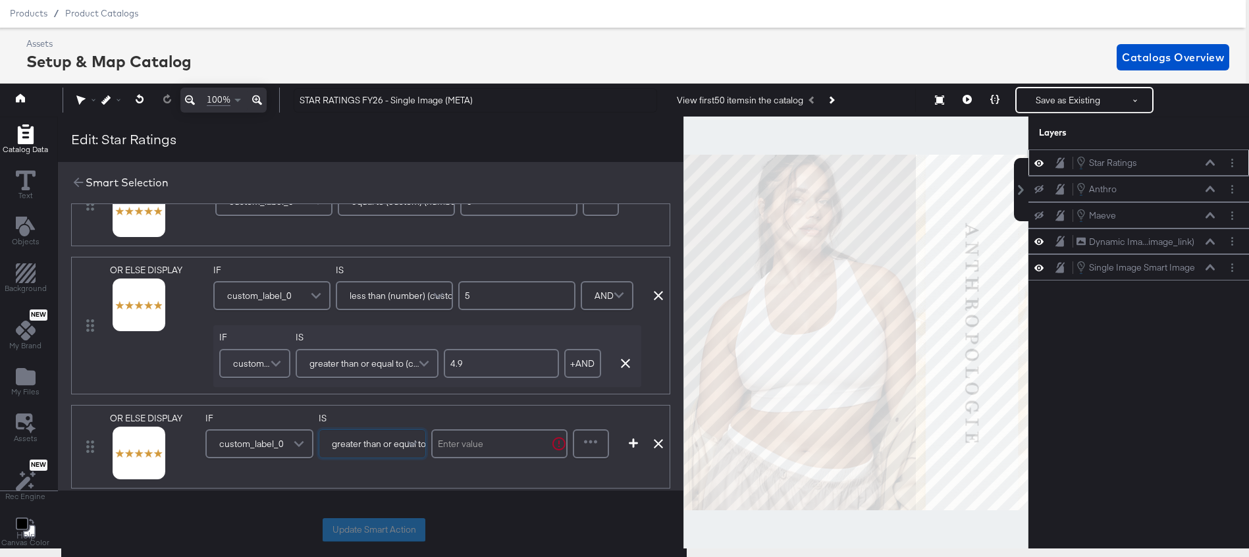
click at [477, 444] on input "text" at bounding box center [499, 443] width 136 height 29
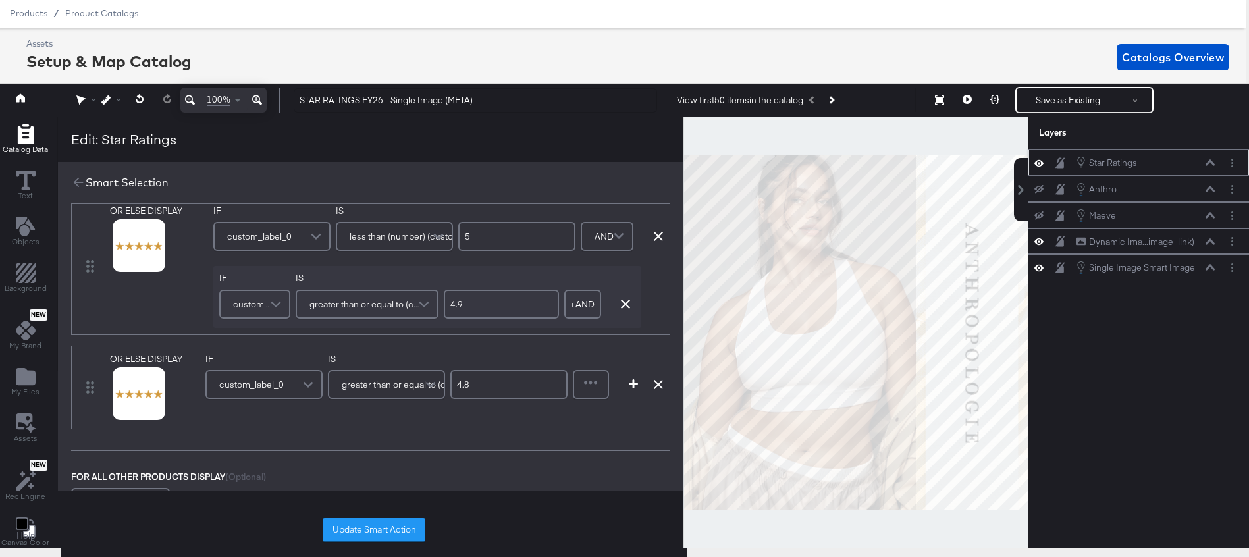
scroll to position [129, 0]
type input "4.8"
click at [405, 389] on span "greater than or equal to (custom) (number)" at bounding box center [428, 380] width 172 height 22
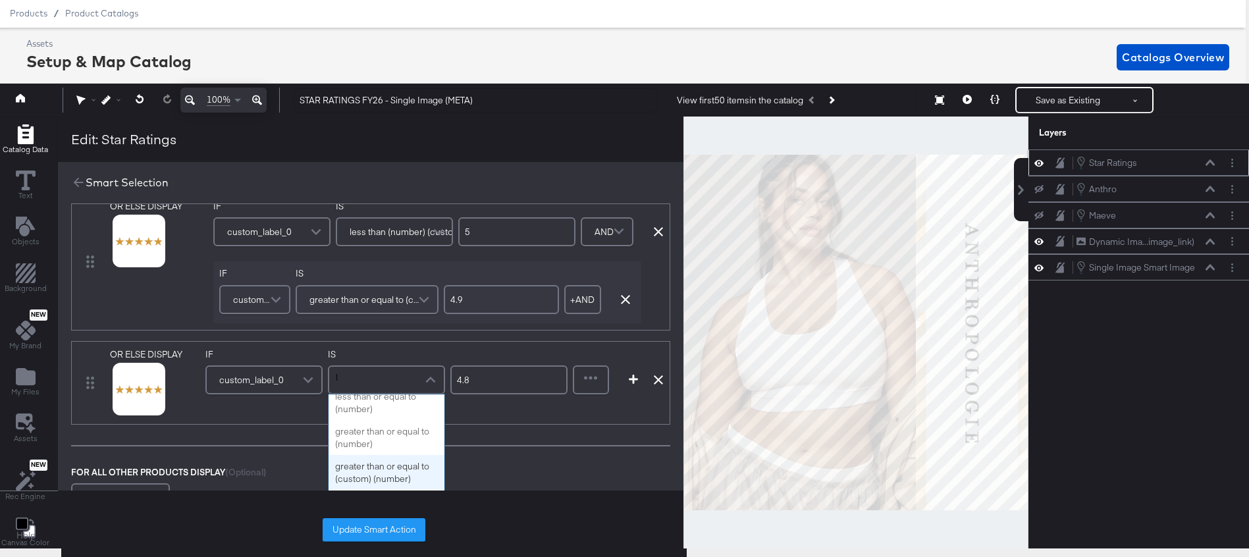
scroll to position [0, 0]
type input "less than"
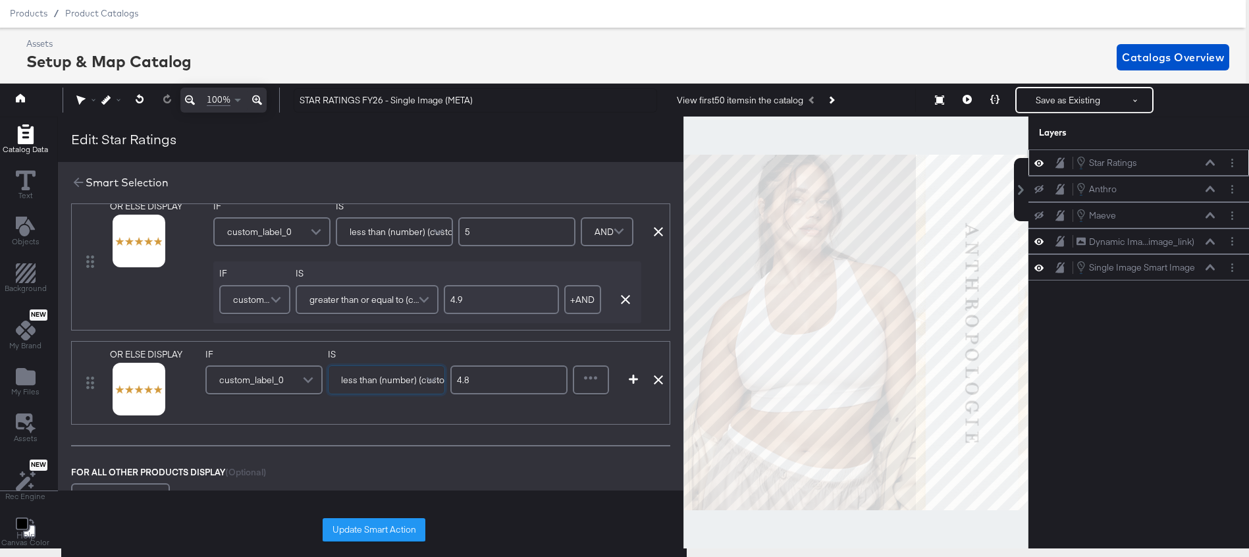
click at [489, 379] on input "4.8" at bounding box center [508, 379] width 117 height 29
click at [488, 379] on input "4.8" at bounding box center [508, 379] width 117 height 29
type input "4.9"
click at [594, 380] on div at bounding box center [591, 380] width 34 height 26
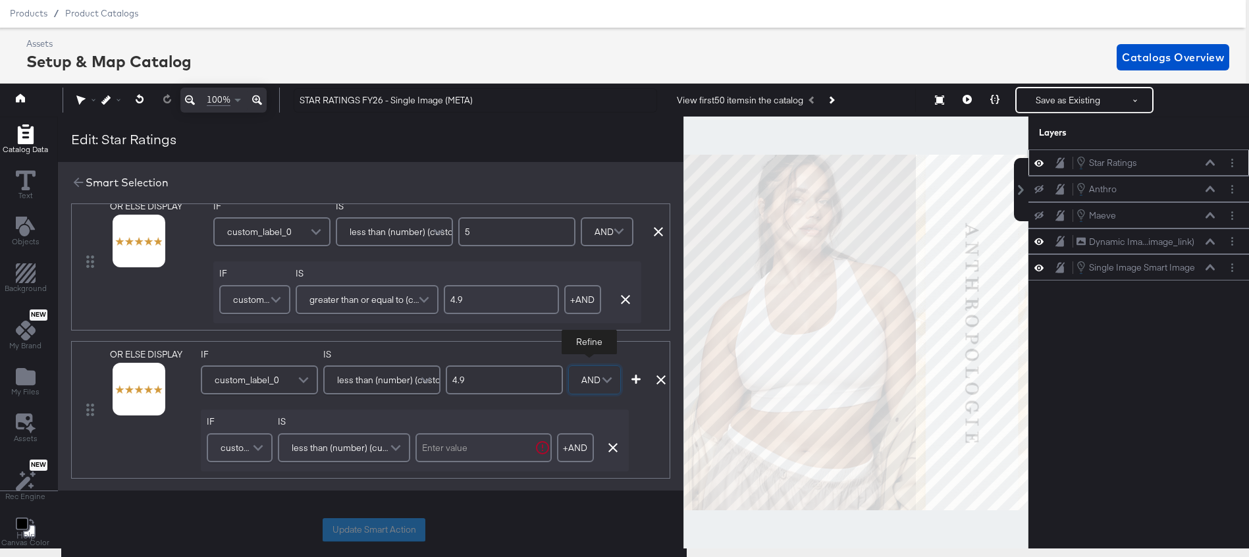
scroll to position [183, 0]
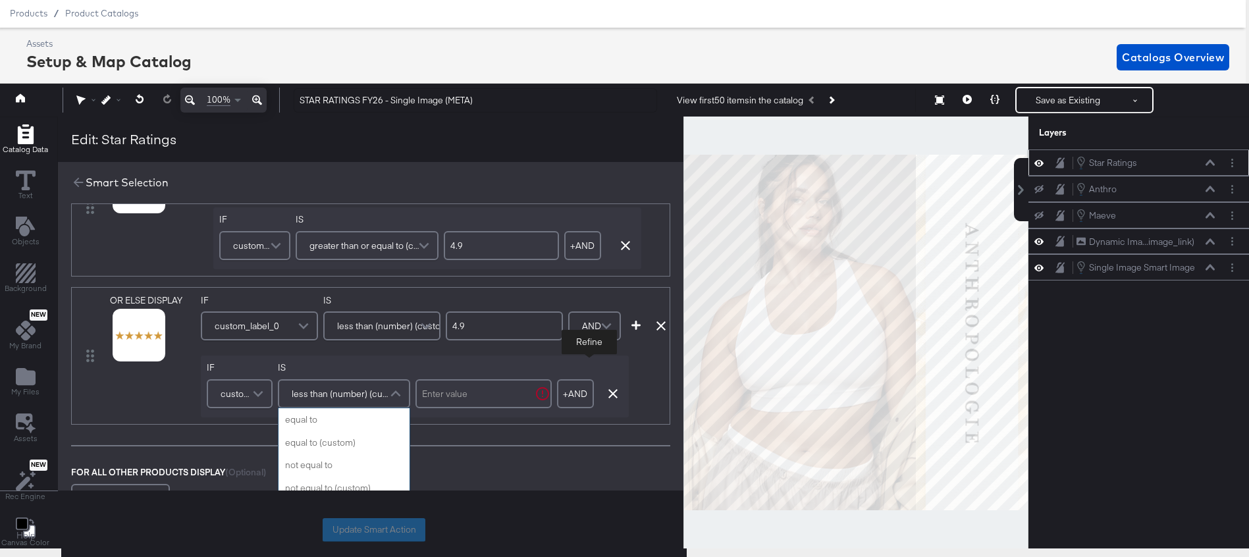
click at [371, 395] on span "less than (number) (custom)" at bounding box center [342, 393] width 101 height 22
type input "grea"
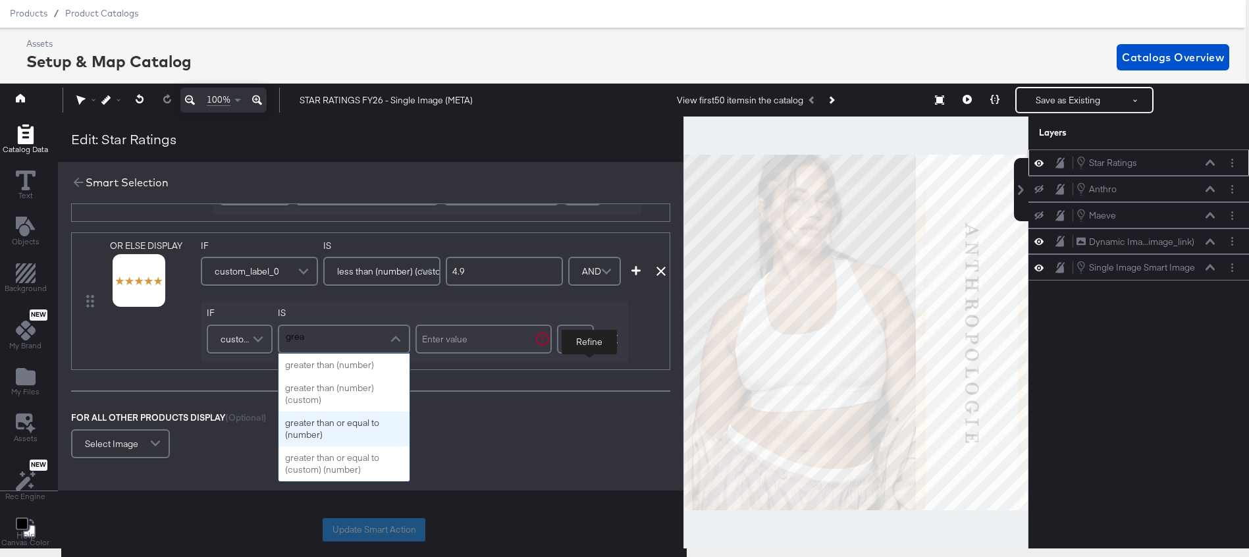
scroll to position [245, 0]
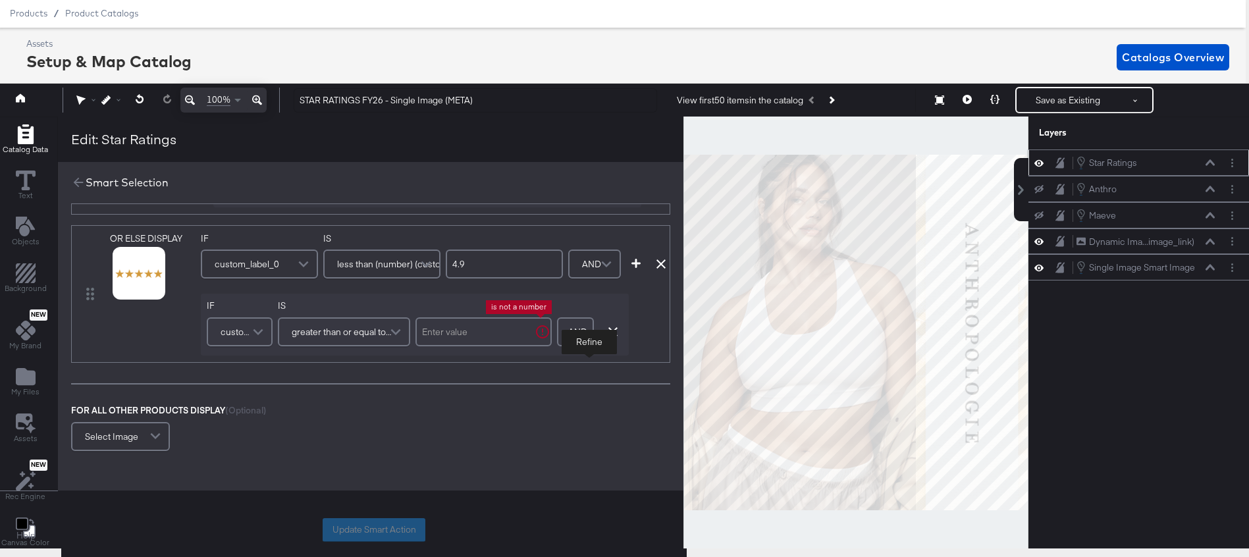
click at [444, 336] on input "text" at bounding box center [483, 331] width 136 height 29
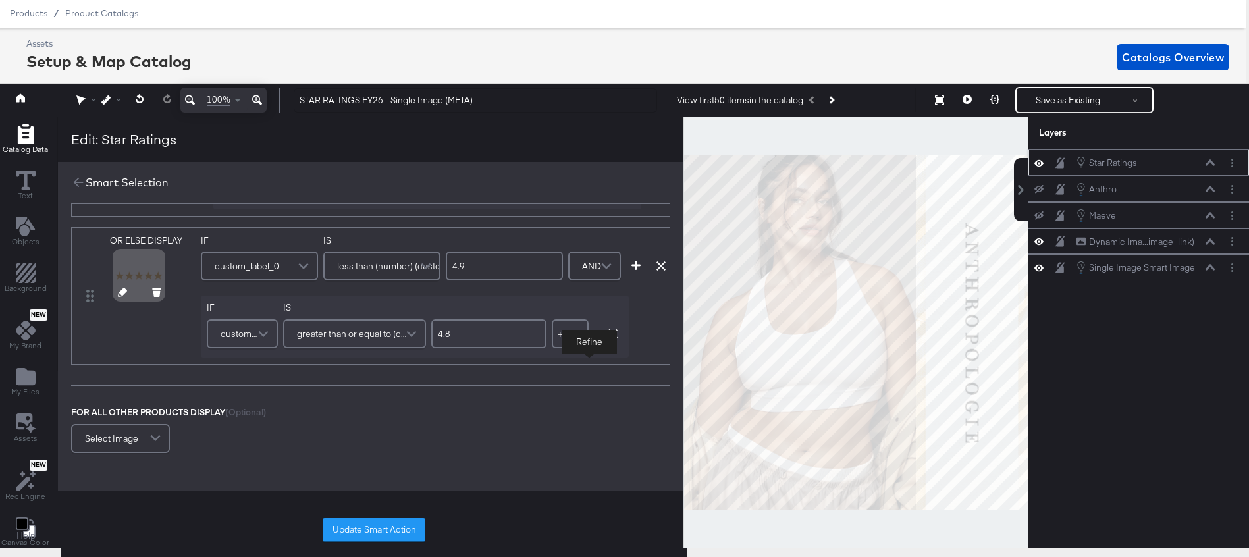
type input "4.8"
click at [120, 291] on icon at bounding box center [122, 292] width 9 height 9
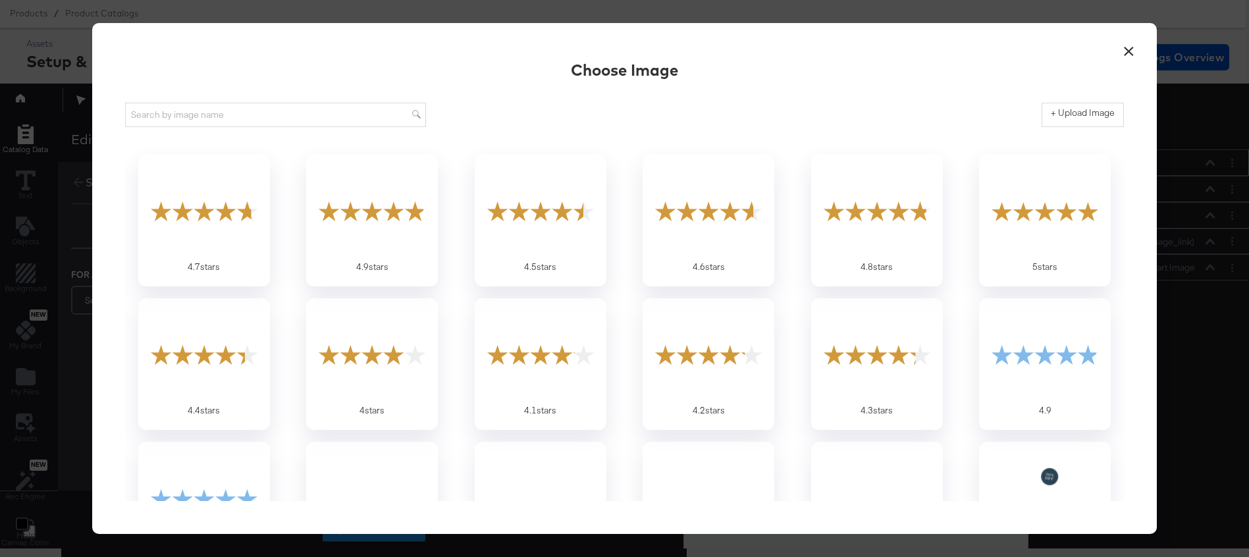
scroll to position [0, 0]
click at [864, 215] on div at bounding box center [876, 210] width 123 height 91
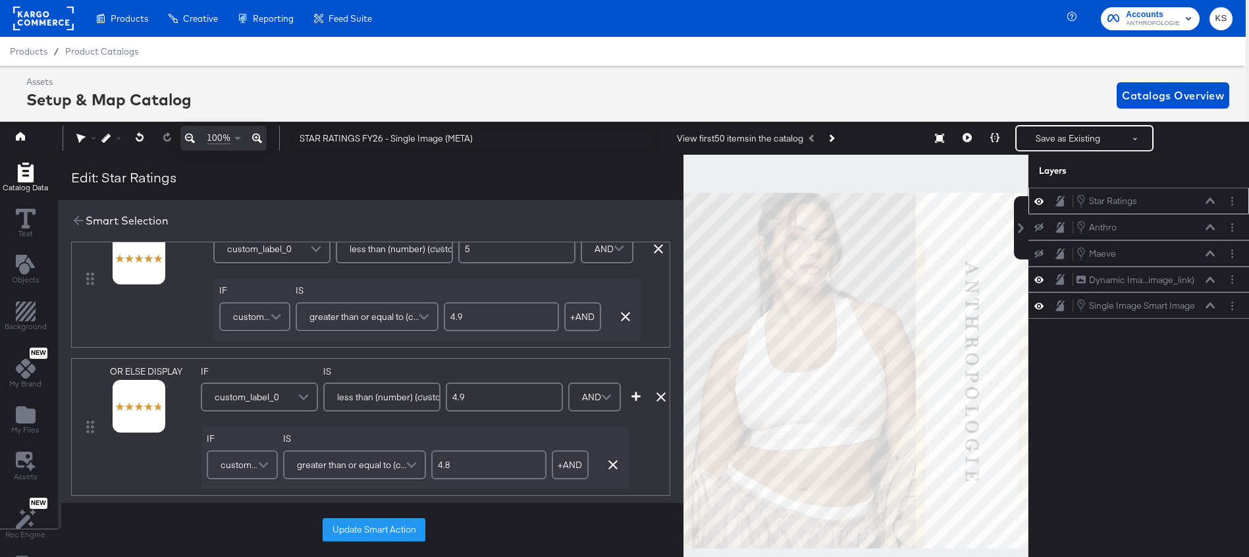
scroll to position [204, 0]
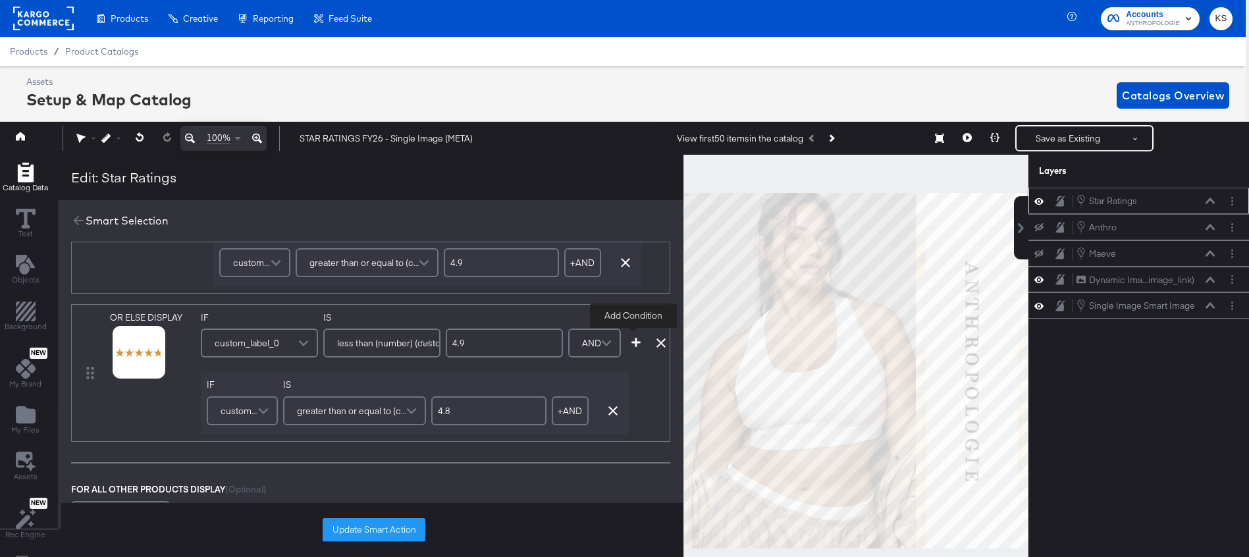
click at [631, 344] on icon "button" at bounding box center [635, 342] width 9 height 9
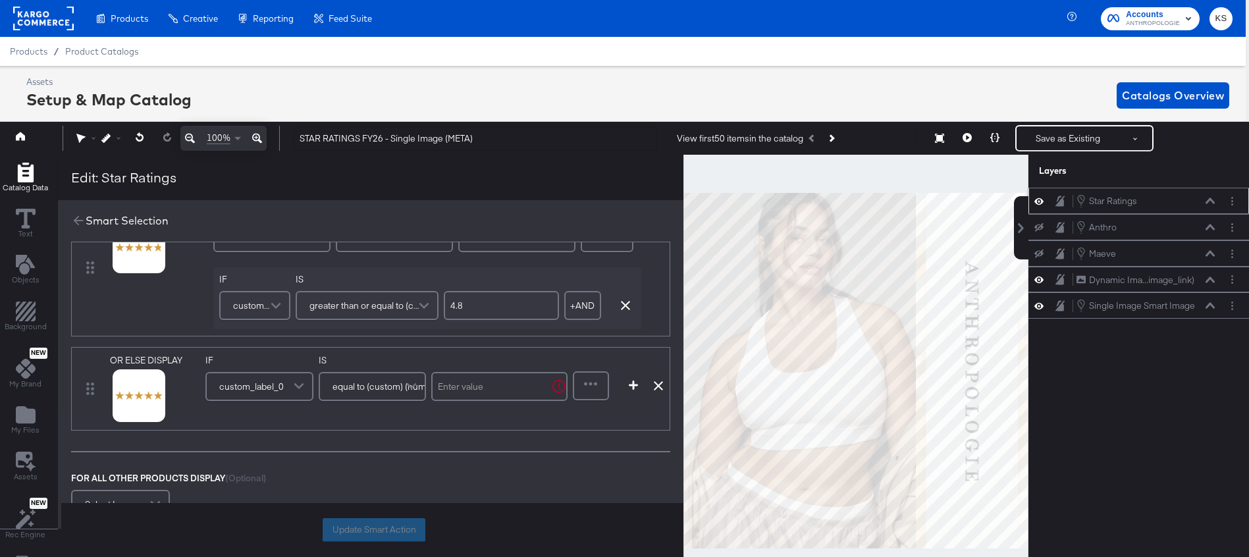
scroll to position [299, 0]
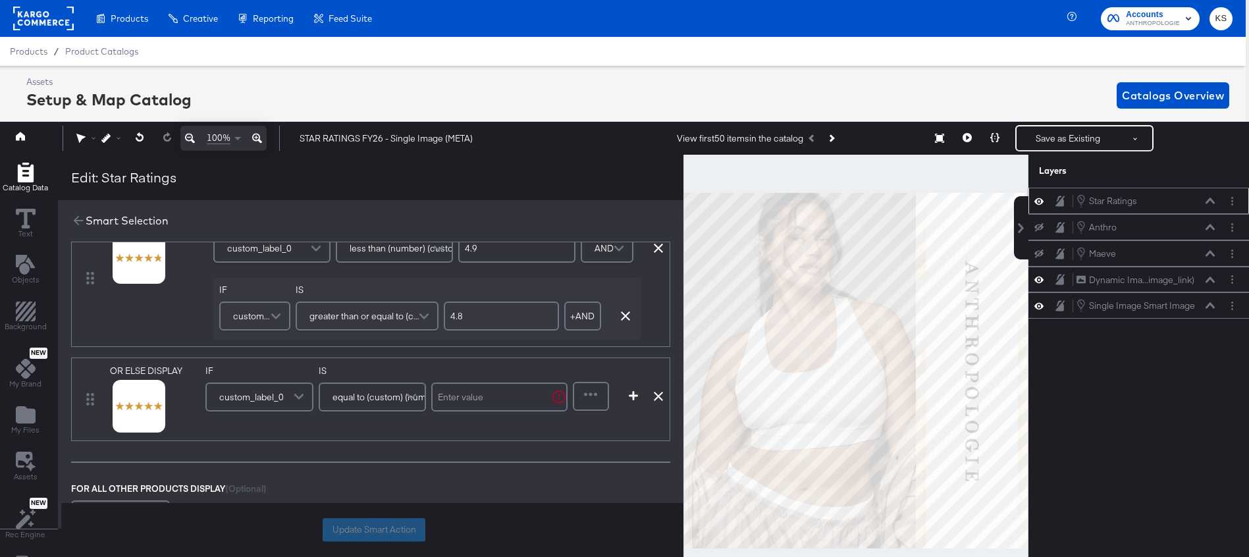
click at [376, 396] on span "equal to (custom) (number)" at bounding box center [387, 397] width 110 height 22
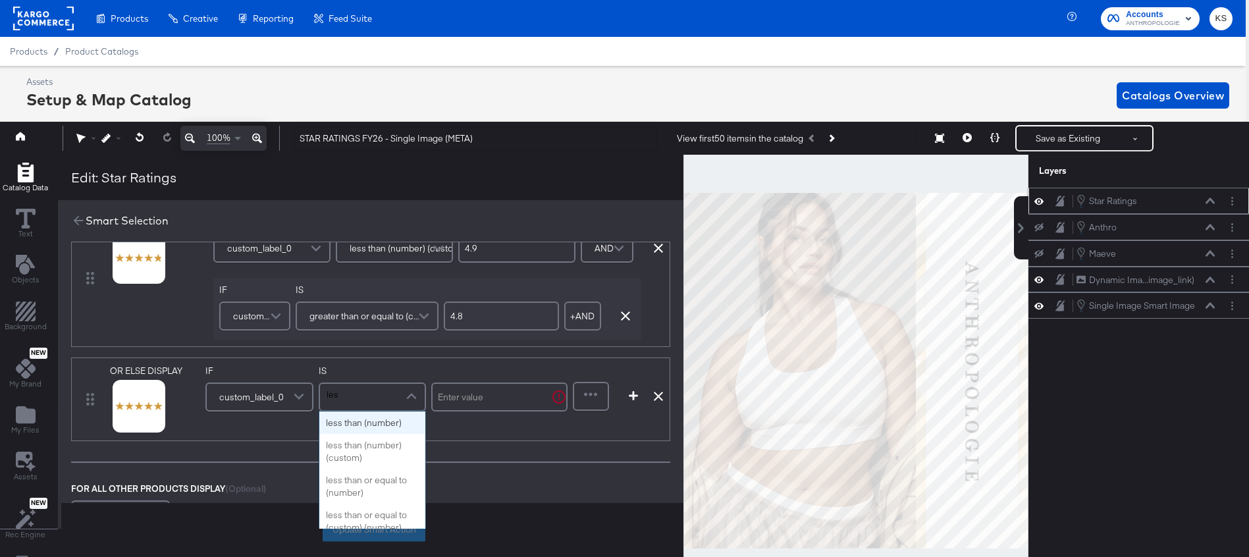
scroll to position [0, 0]
type input "less"
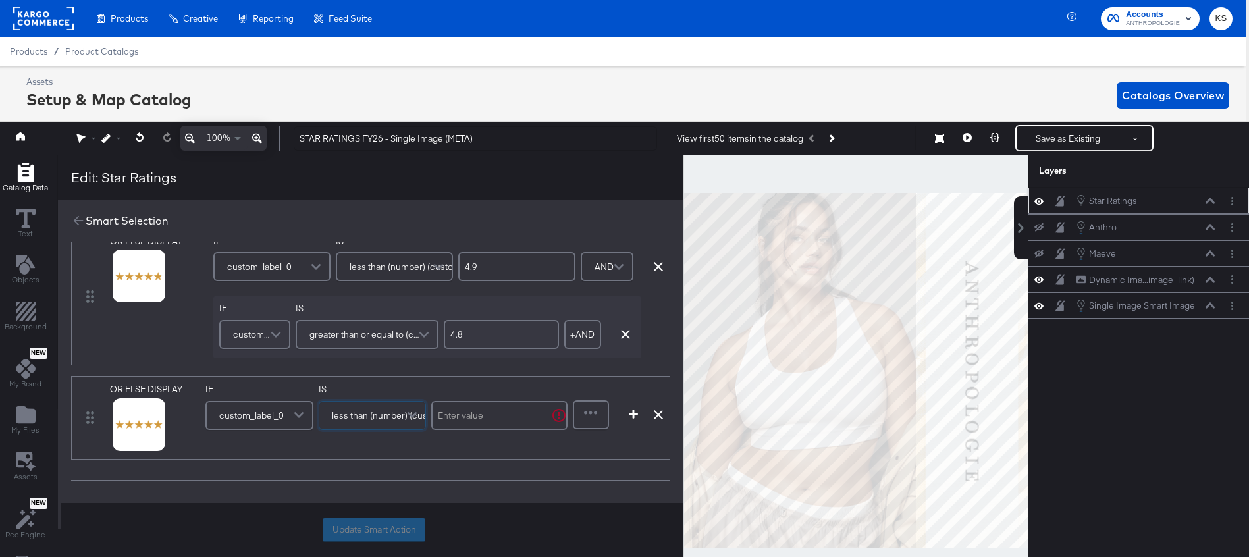
scroll to position [277, 0]
click at [475, 418] on input "text" at bounding box center [499, 418] width 136 height 29
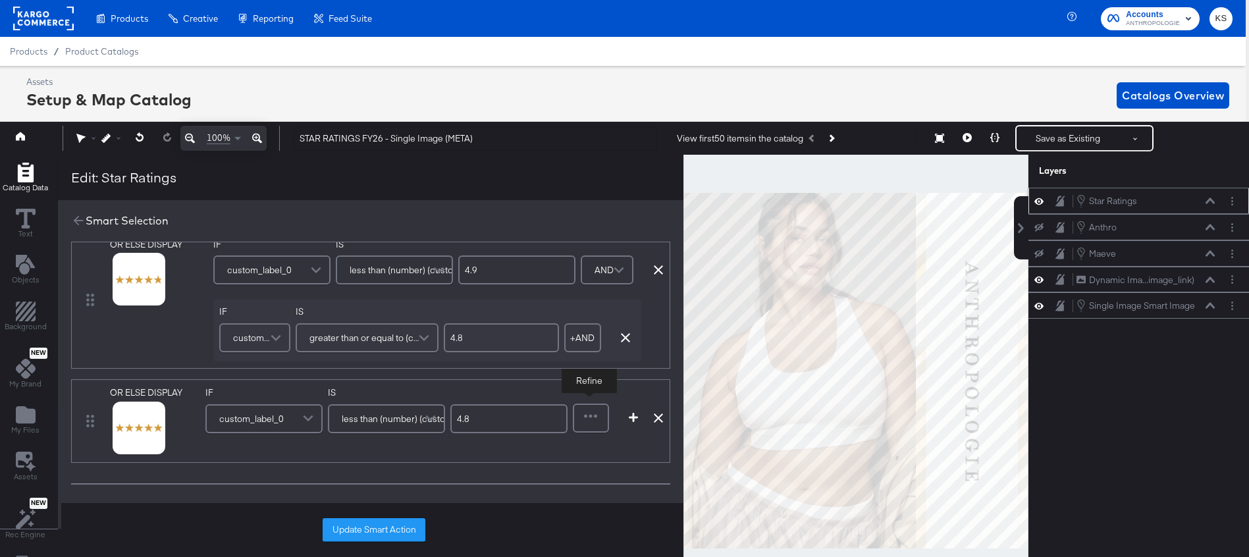
type input "4.8"
click at [584, 417] on div at bounding box center [591, 418] width 34 height 26
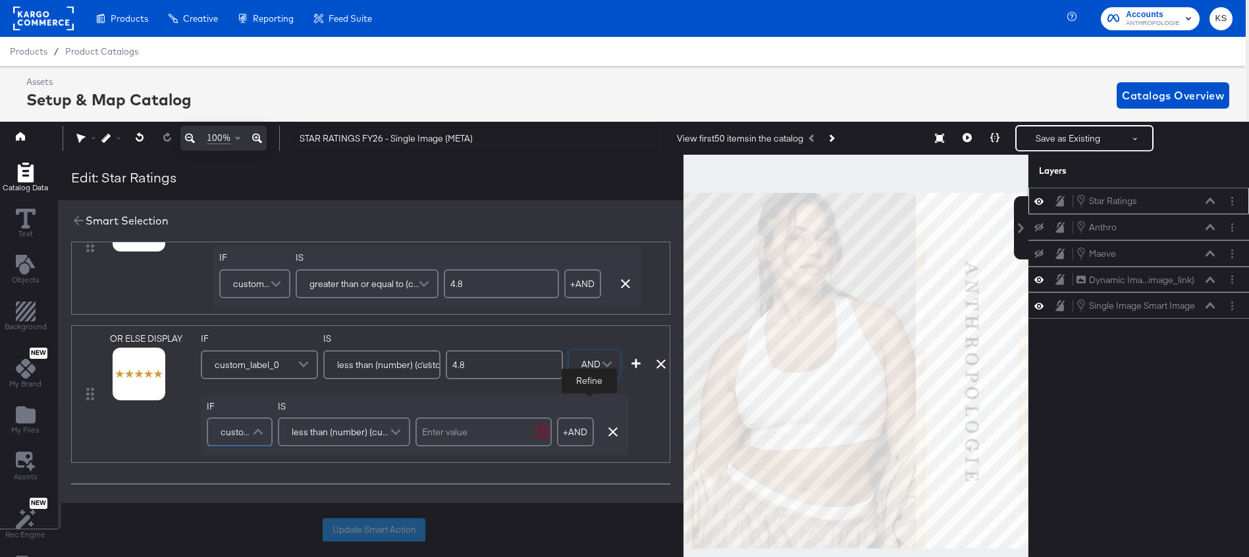
click at [261, 436] on span at bounding box center [259, 432] width 23 height 26
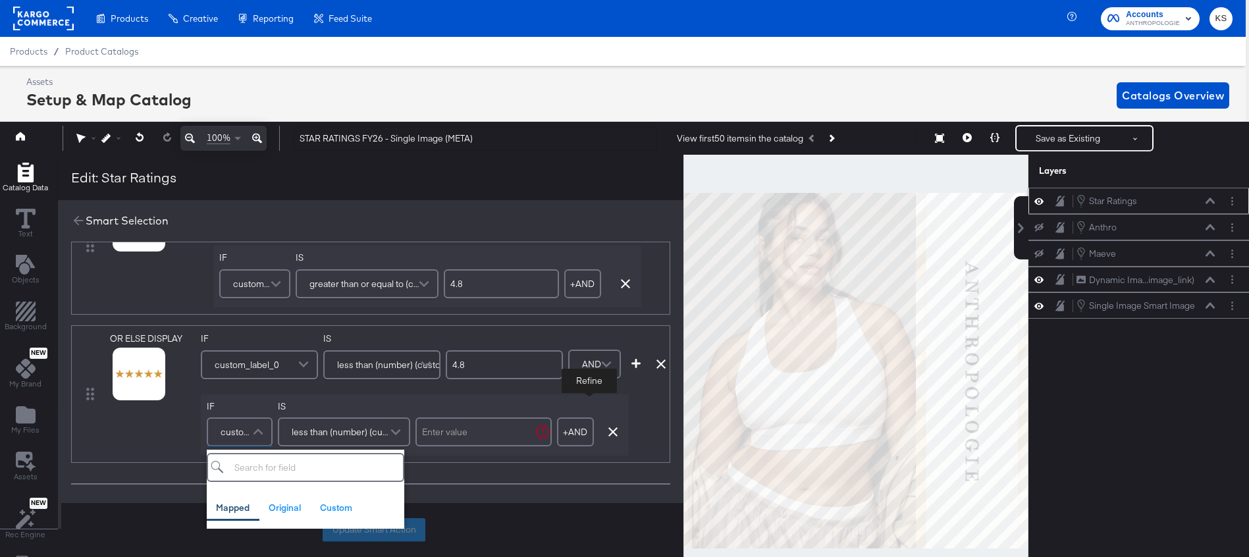
click at [378, 429] on div "less than (number) (custom)" at bounding box center [344, 431] width 132 height 29
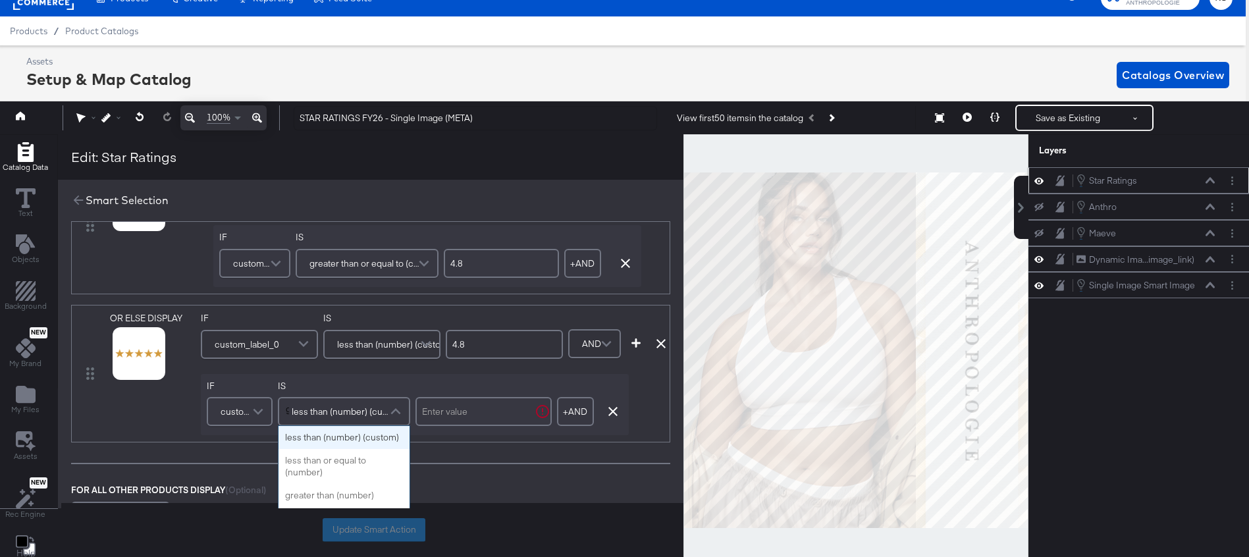
scroll to position [0, 0]
type input "great"
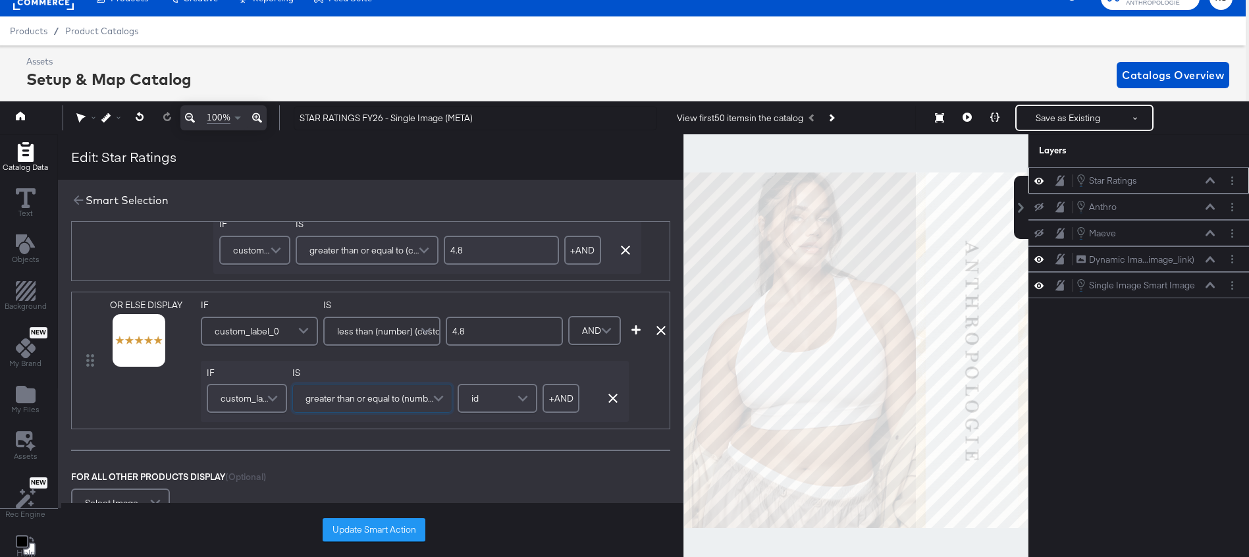
click at [393, 405] on span "greater than or equal to (number)" at bounding box center [370, 398] width 130 height 22
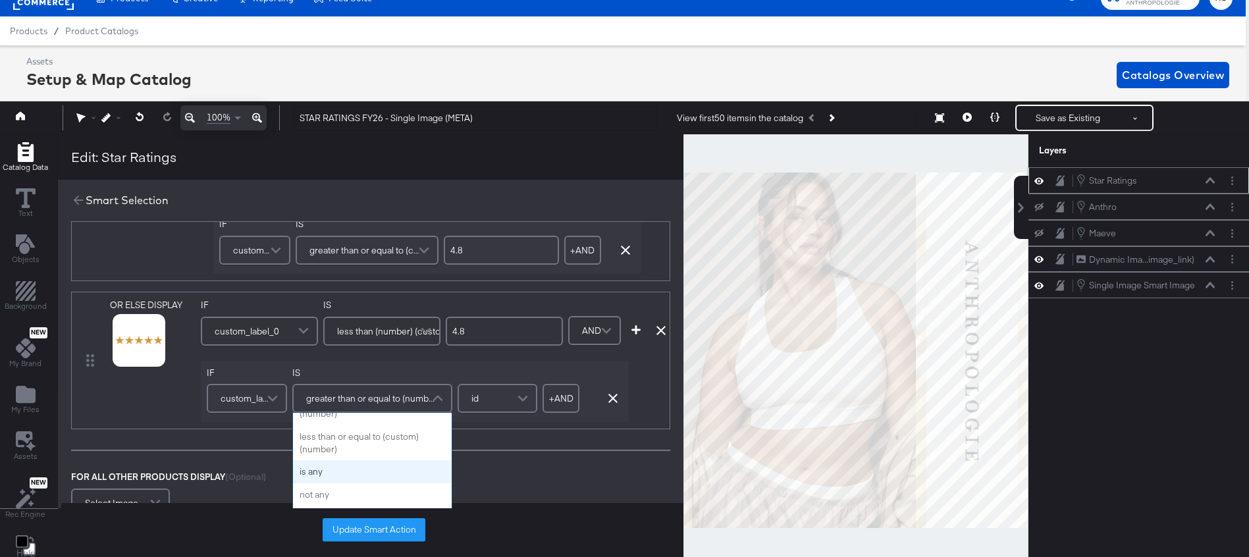
scroll to position [274, 0]
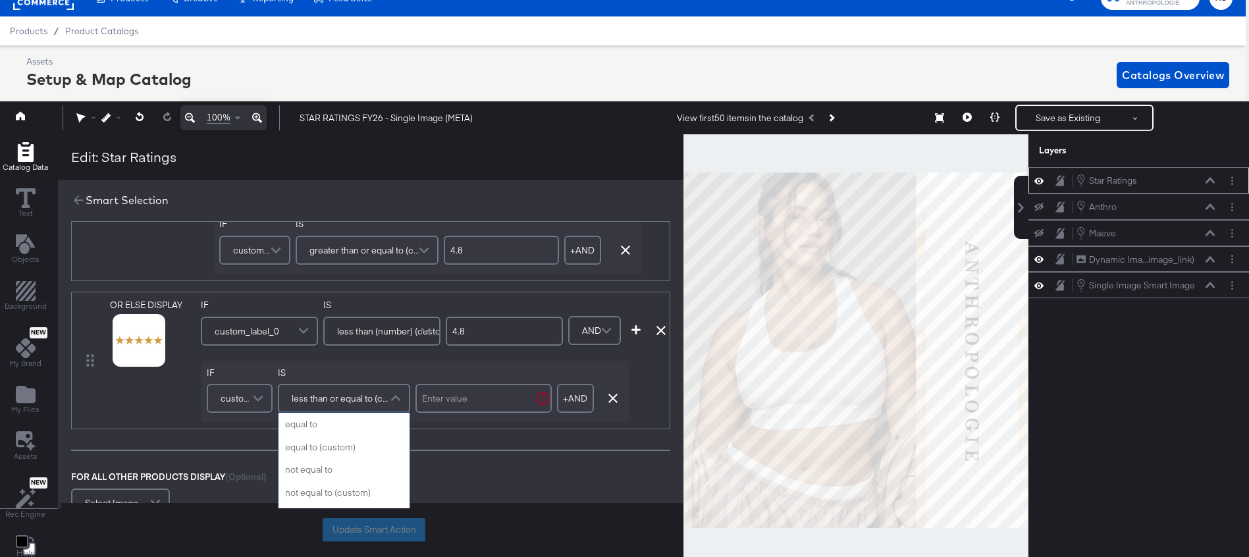
click at [367, 400] on span "less than or equal to (custom) (number)" at bounding box center [342, 398] width 101 height 22
type input "great"
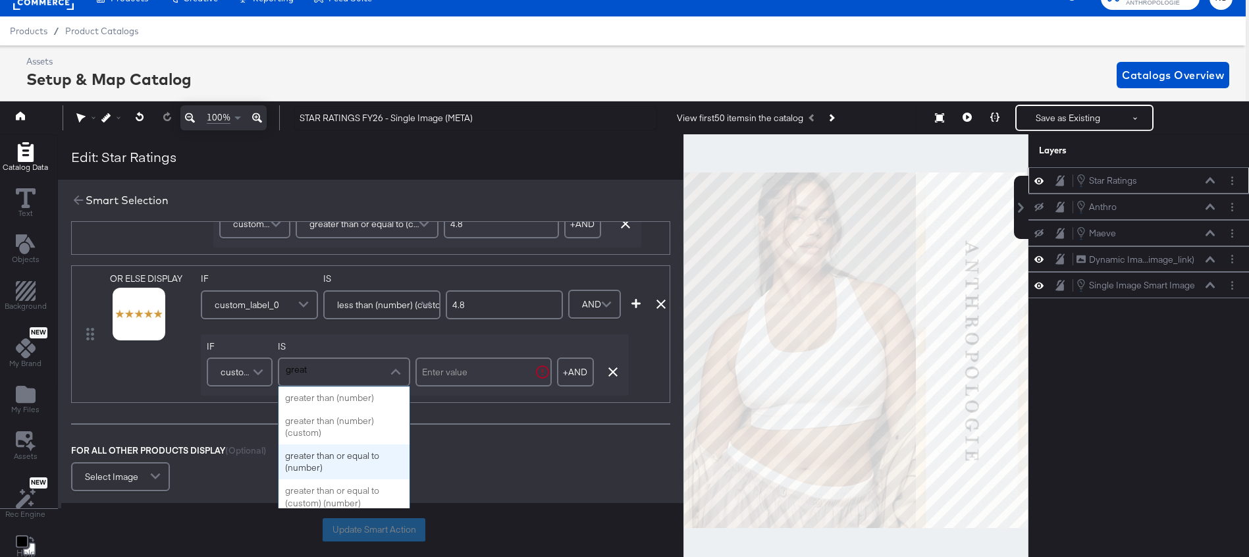
scroll to position [386, 0]
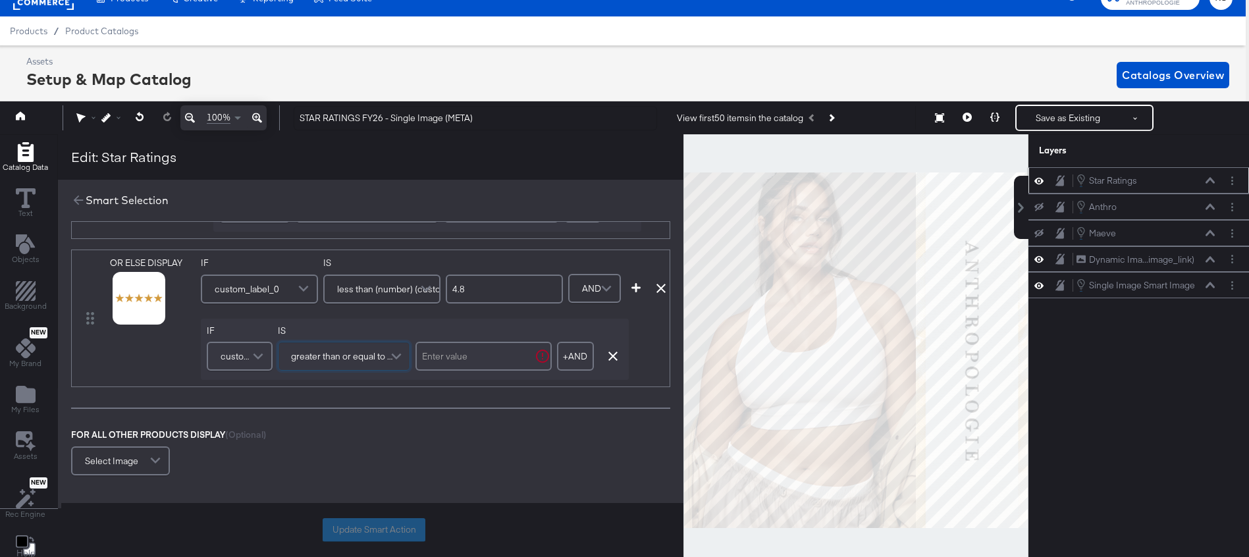
click at [437, 353] on input "text" at bounding box center [483, 356] width 136 height 29
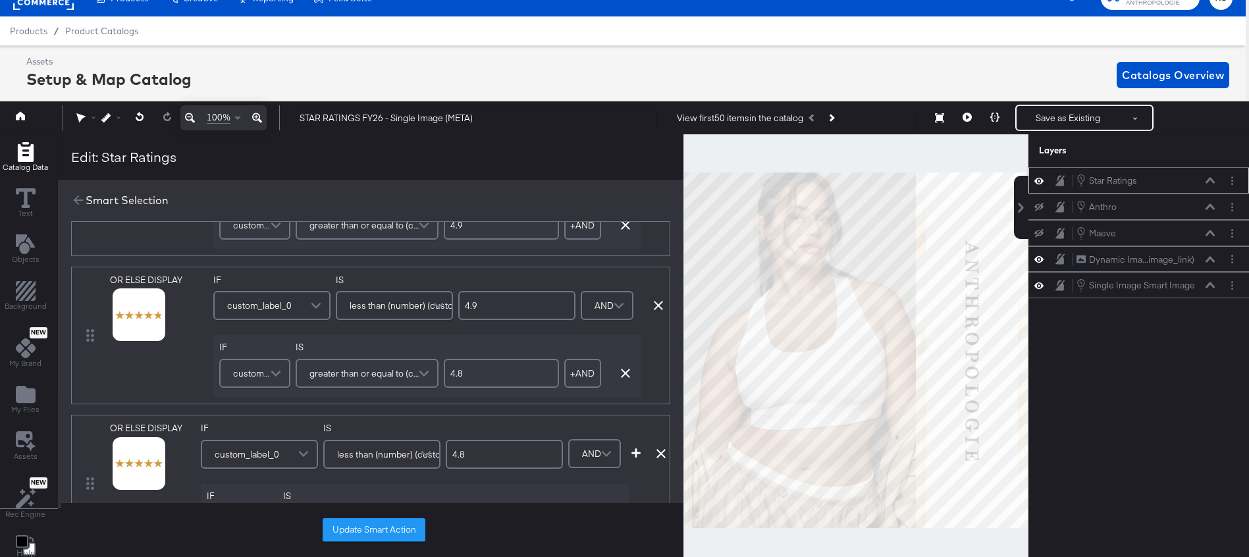
scroll to position [0, 0]
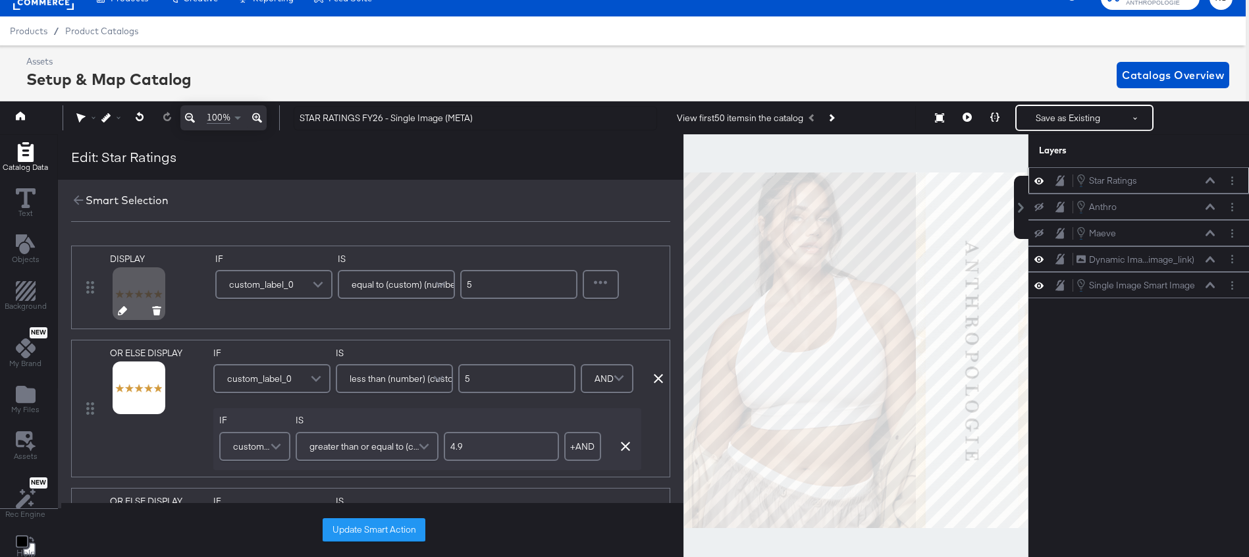
type input "4.7"
click at [125, 311] on div at bounding box center [139, 312] width 68 height 9
click at [120, 311] on icon at bounding box center [122, 310] width 9 height 9
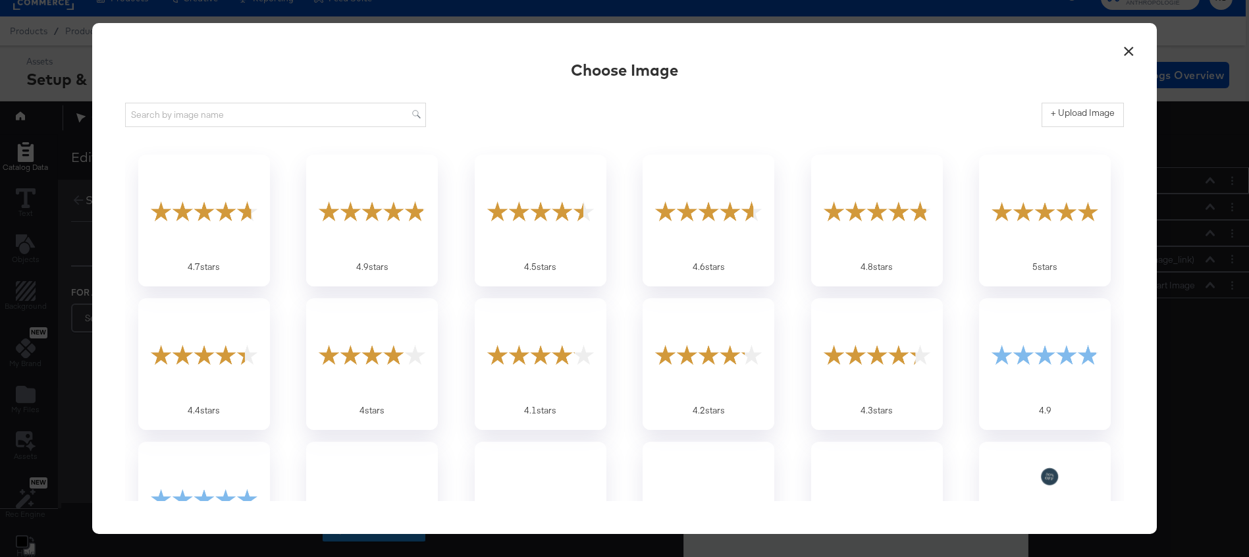
scroll to position [22, 0]
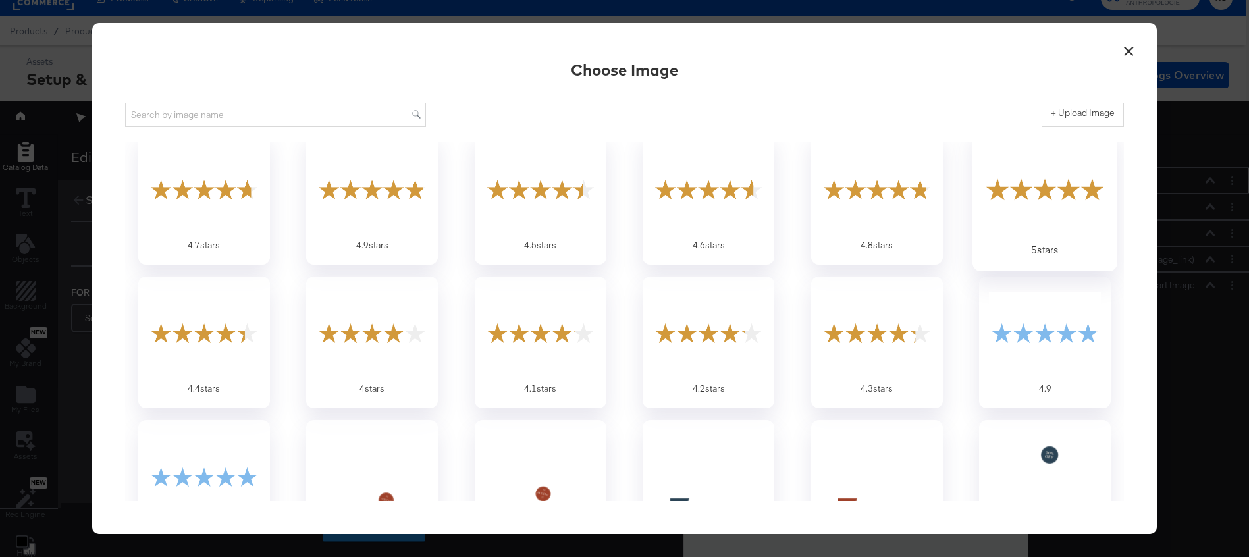
click at [1010, 201] on div at bounding box center [1044, 188] width 123 height 91
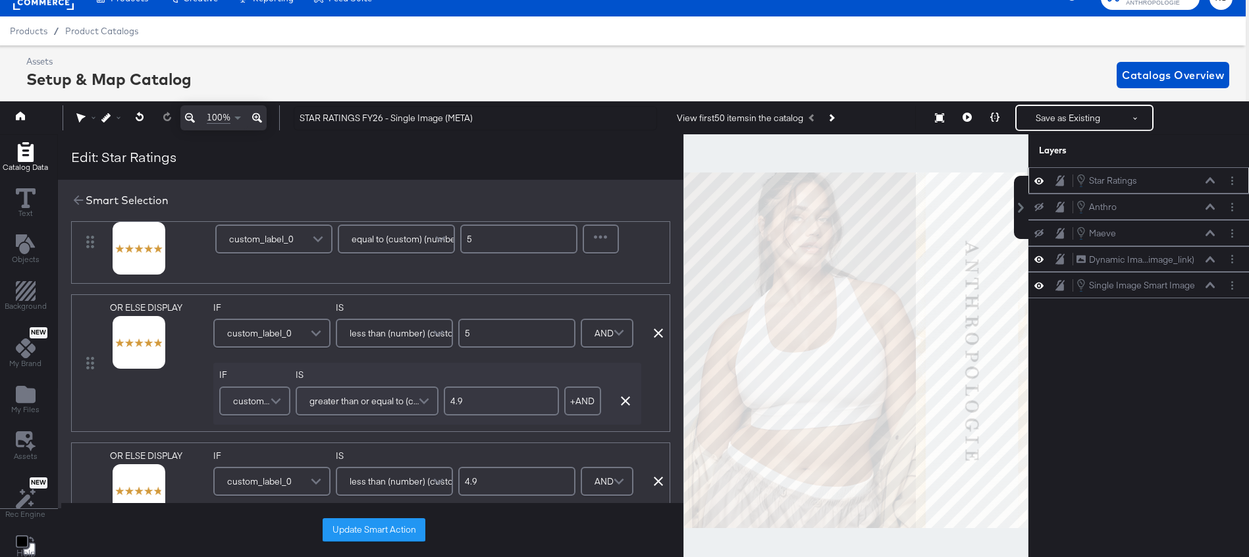
scroll to position [65, 0]
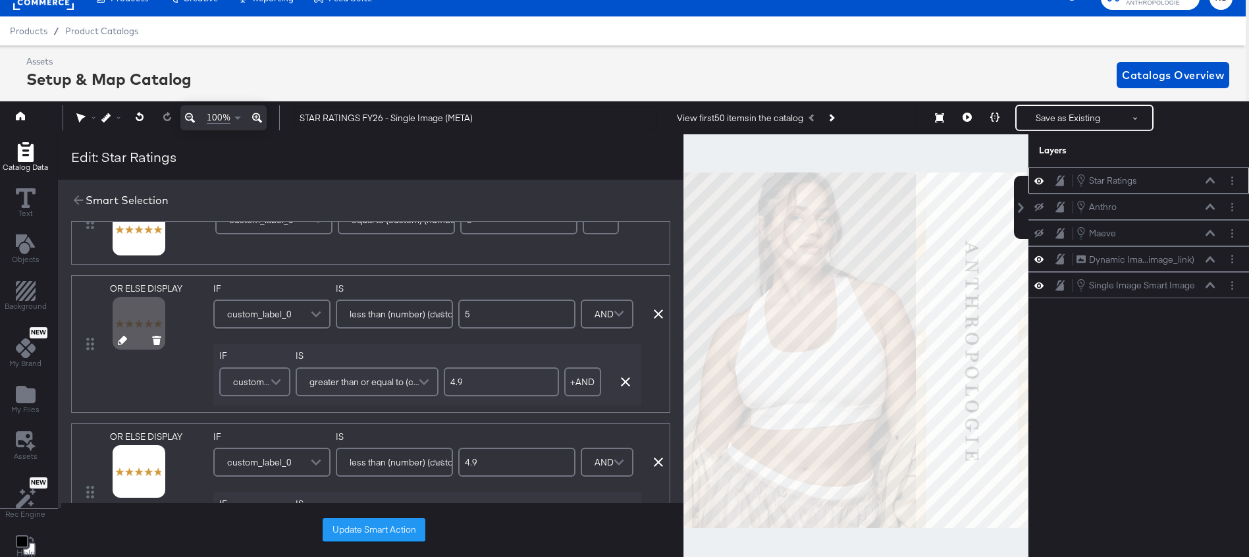
click at [134, 313] on div at bounding box center [138, 322] width 47 height 47
click at [120, 338] on icon at bounding box center [122, 340] width 9 height 9
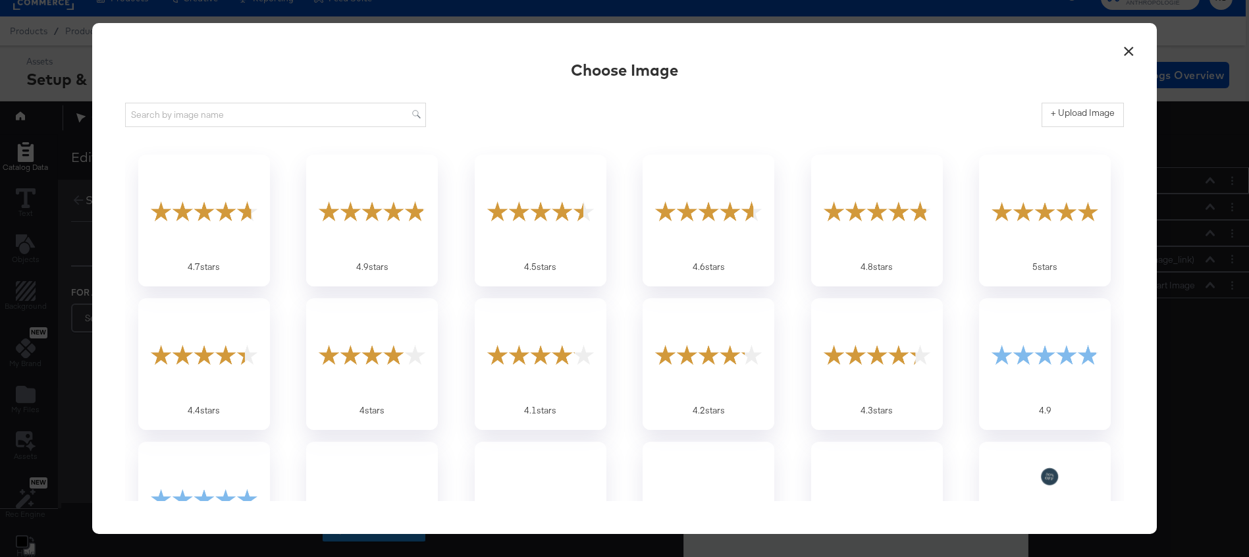
scroll to position [0, 0]
click at [390, 224] on div at bounding box center [372, 210] width 123 height 91
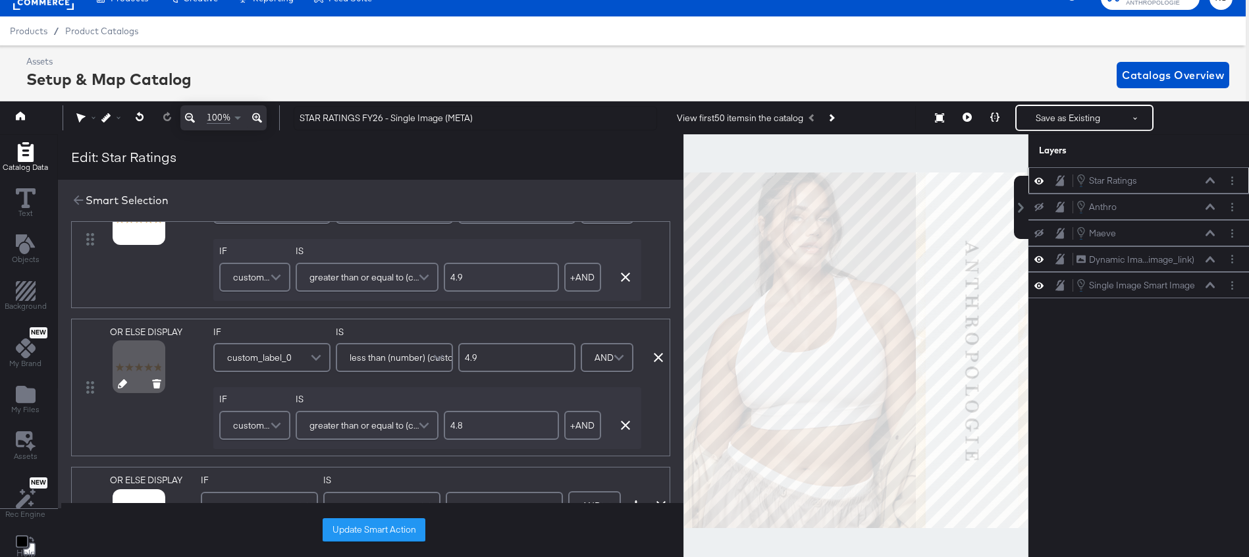
scroll to position [173, 0]
click at [122, 378] on icon at bounding box center [122, 379] width 9 height 9
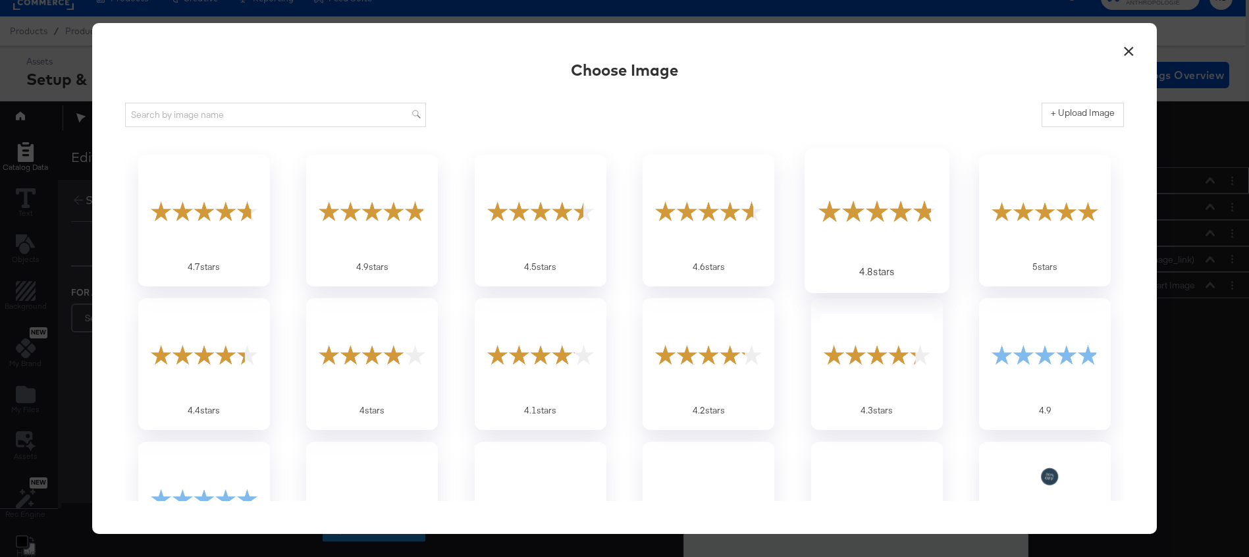
click at [854, 211] on div at bounding box center [876, 210] width 123 height 91
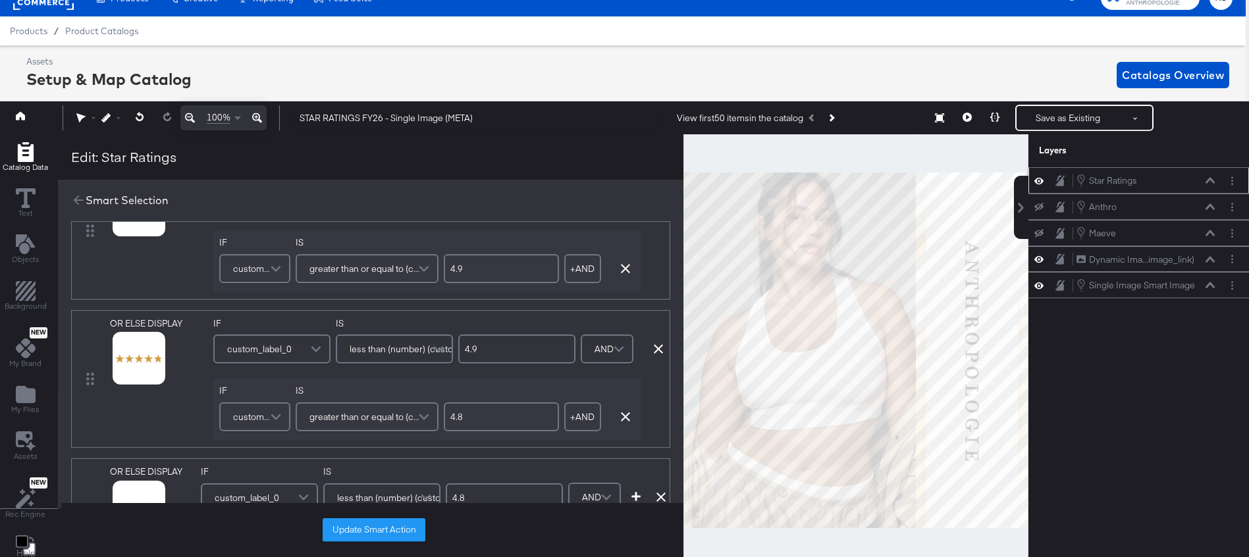
scroll to position [220, 0]
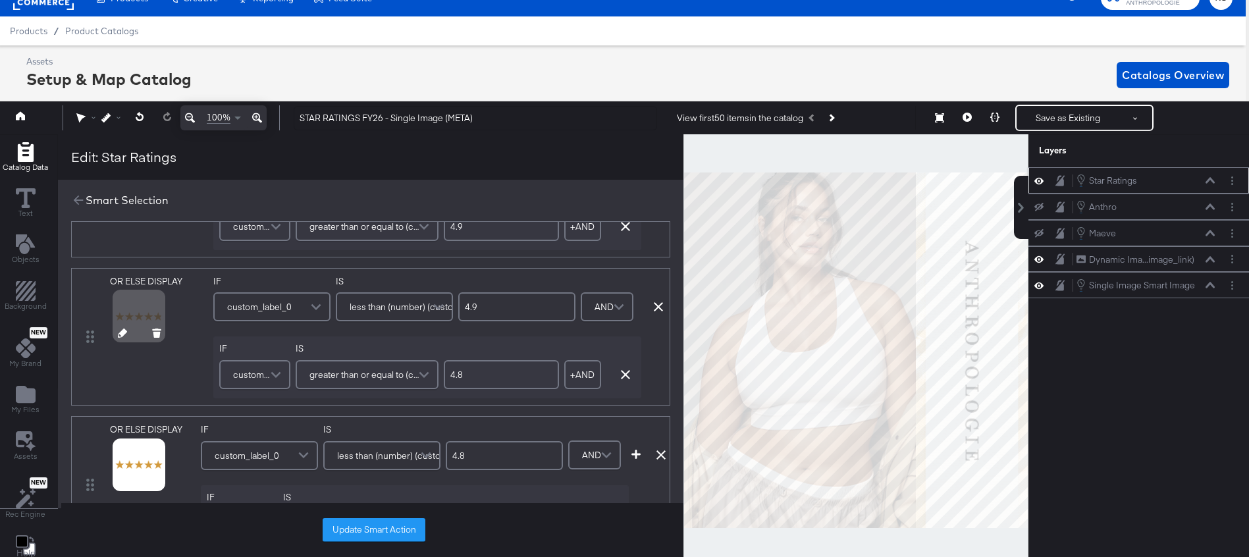
click at [122, 333] on icon at bounding box center [122, 332] width 9 height 9
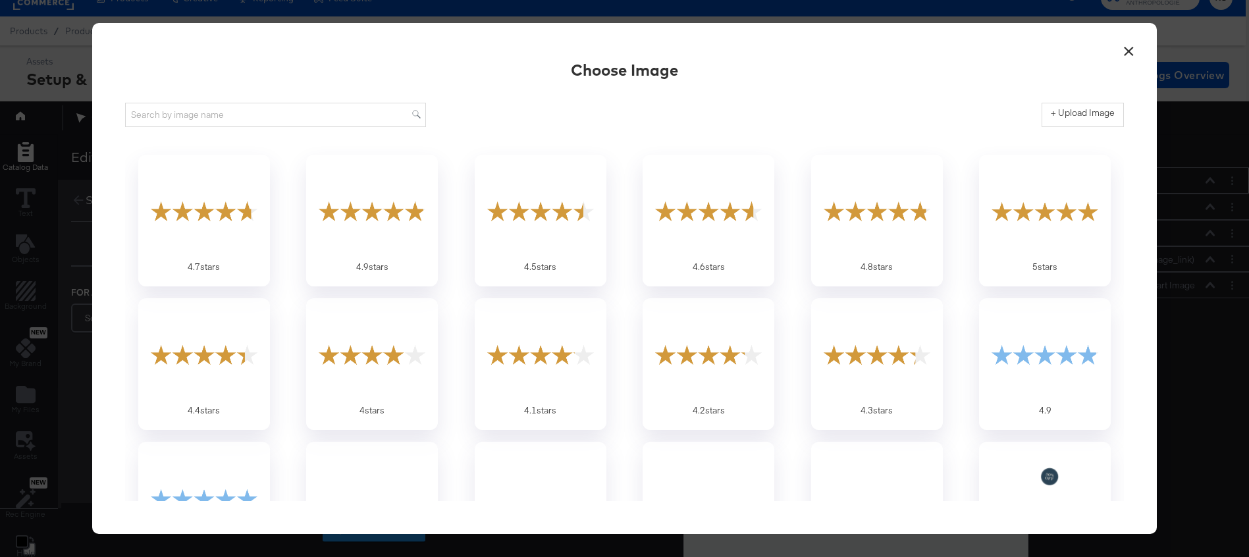
scroll to position [0, 0]
click at [875, 217] on div at bounding box center [876, 210] width 123 height 91
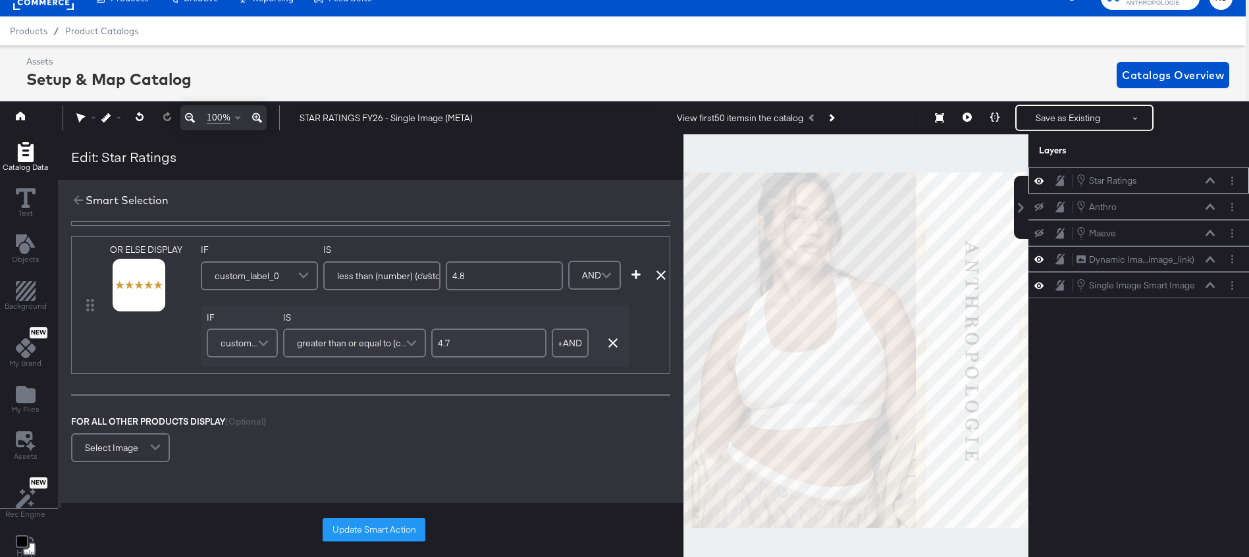
scroll to position [360, 0]
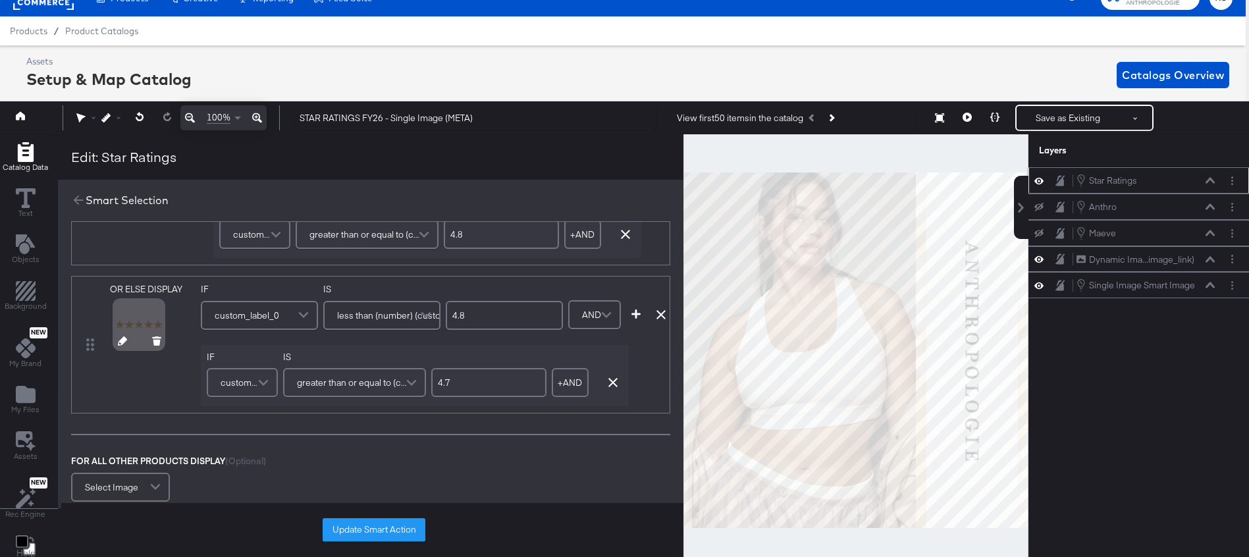
click at [120, 340] on icon at bounding box center [122, 340] width 9 height 9
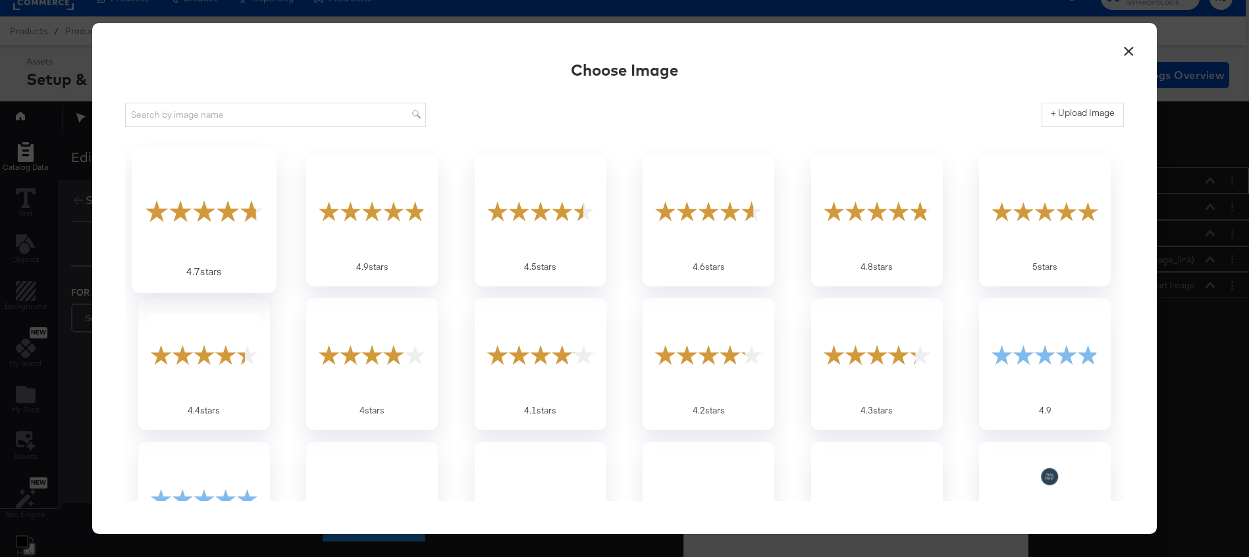
click at [246, 230] on div at bounding box center [203, 210] width 123 height 91
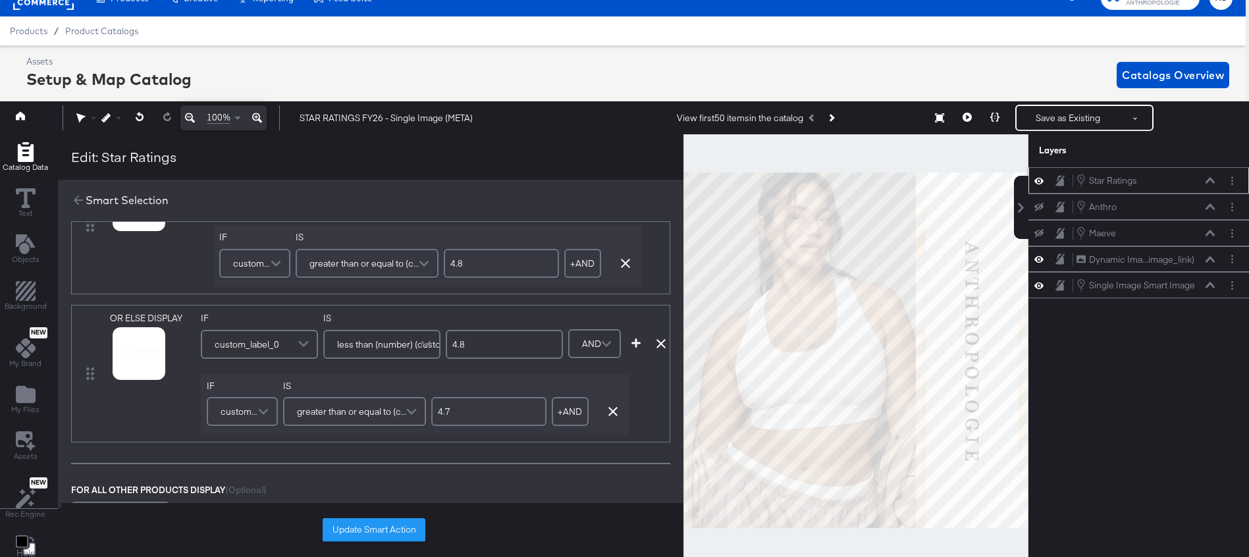
scroll to position [339, 0]
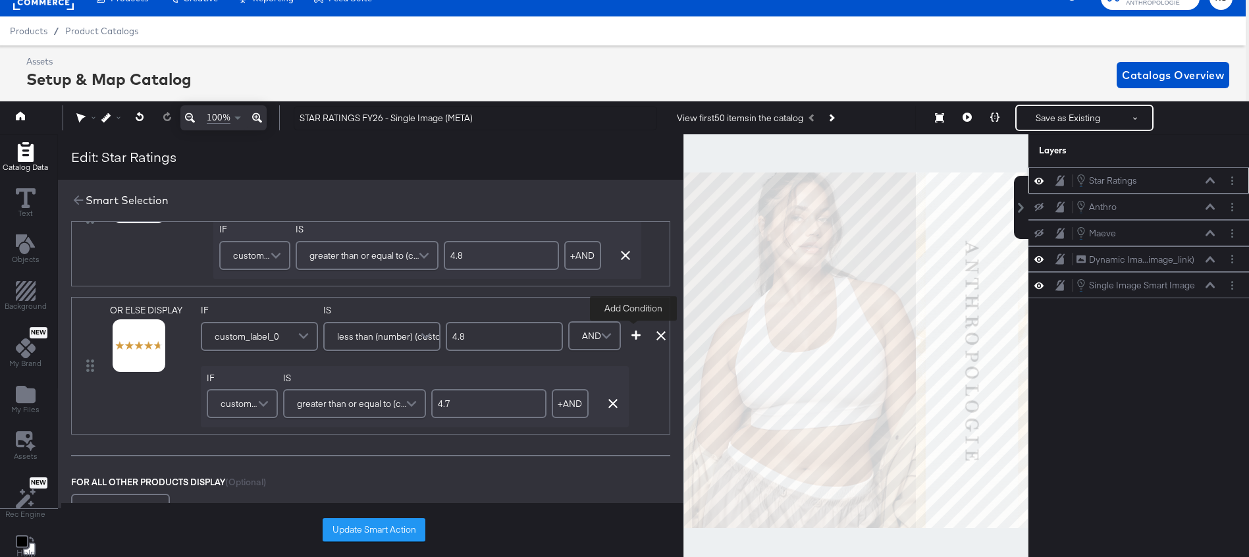
click at [636, 338] on icon "button" at bounding box center [635, 334] width 9 height 9
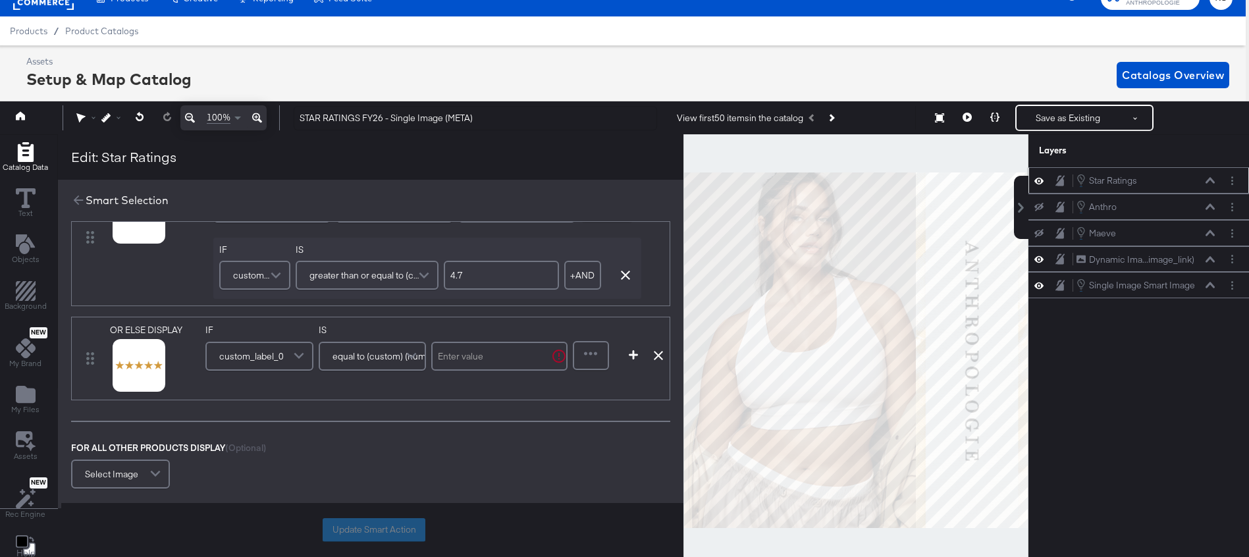
scroll to position [472, 0]
click at [632, 351] on icon "button" at bounding box center [633, 350] width 9 height 9
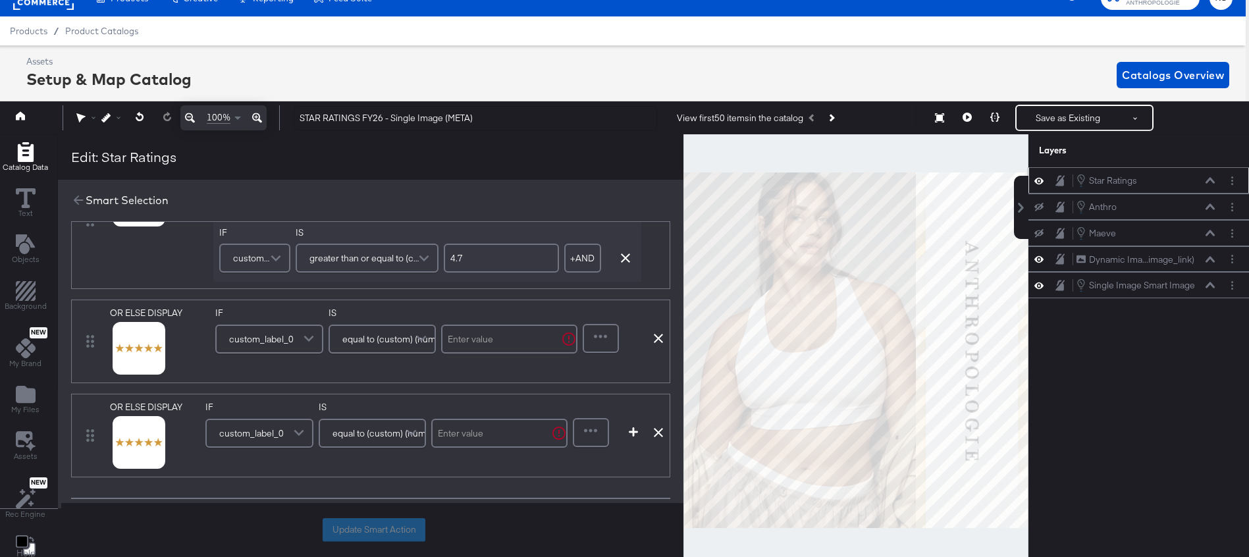
scroll to position [548, 0]
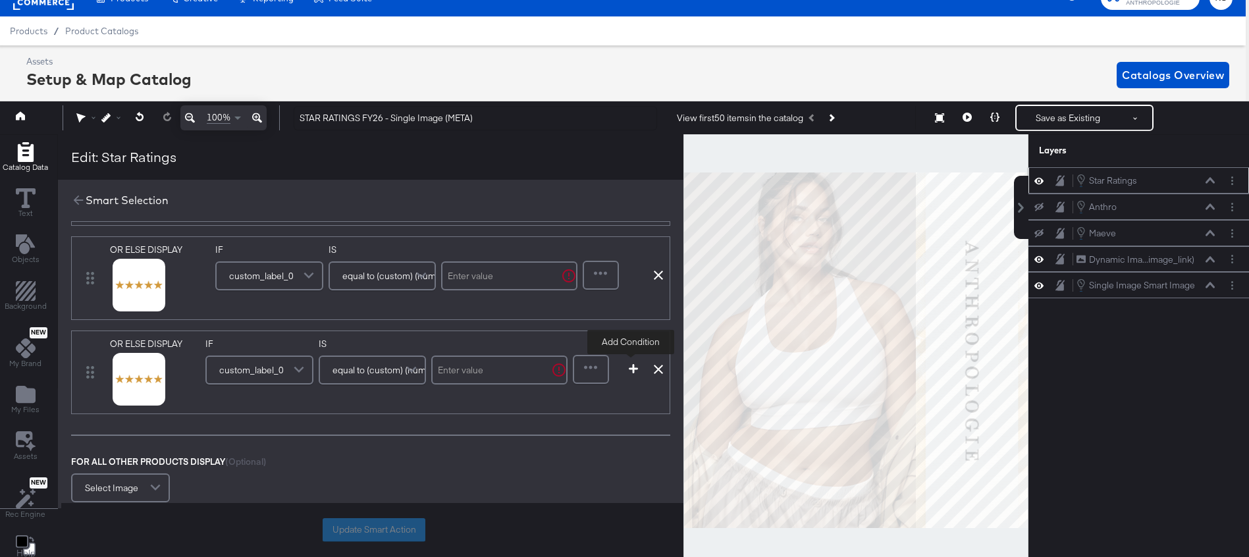
click at [633, 370] on icon "button" at bounding box center [633, 368] width 9 height 9
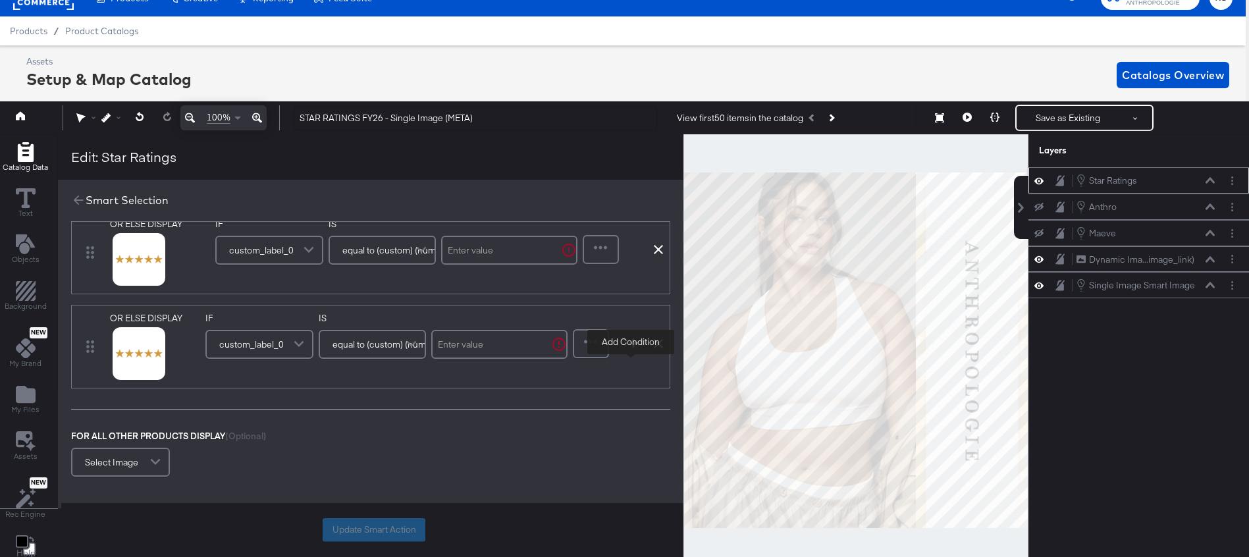
scroll to position [669, 0]
click at [632, 343] on icon "button" at bounding box center [633, 341] width 9 height 9
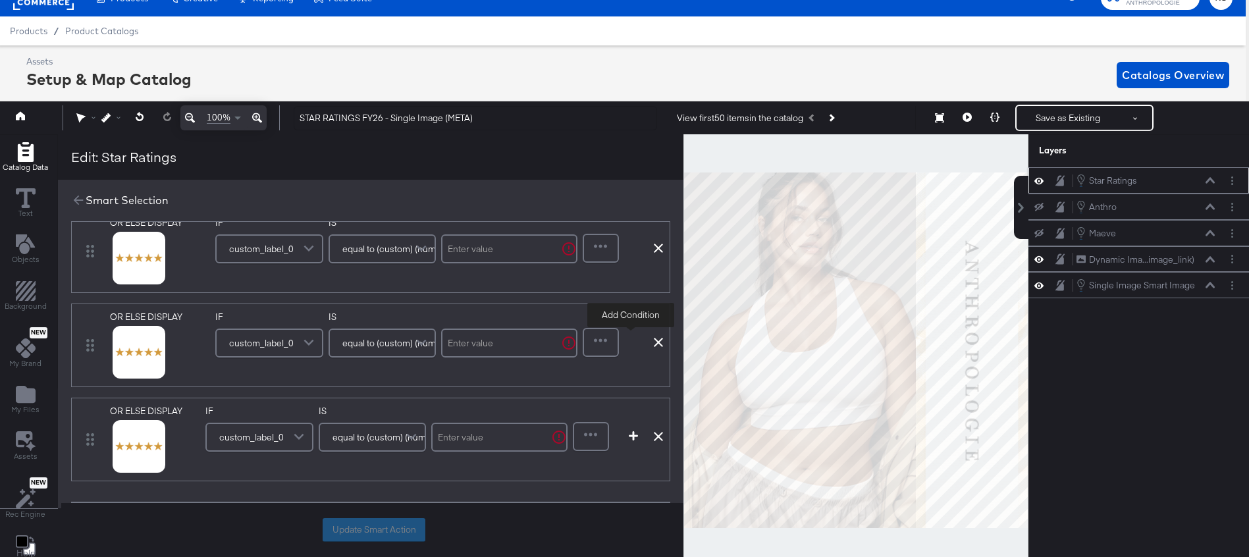
scroll to position [763, 0]
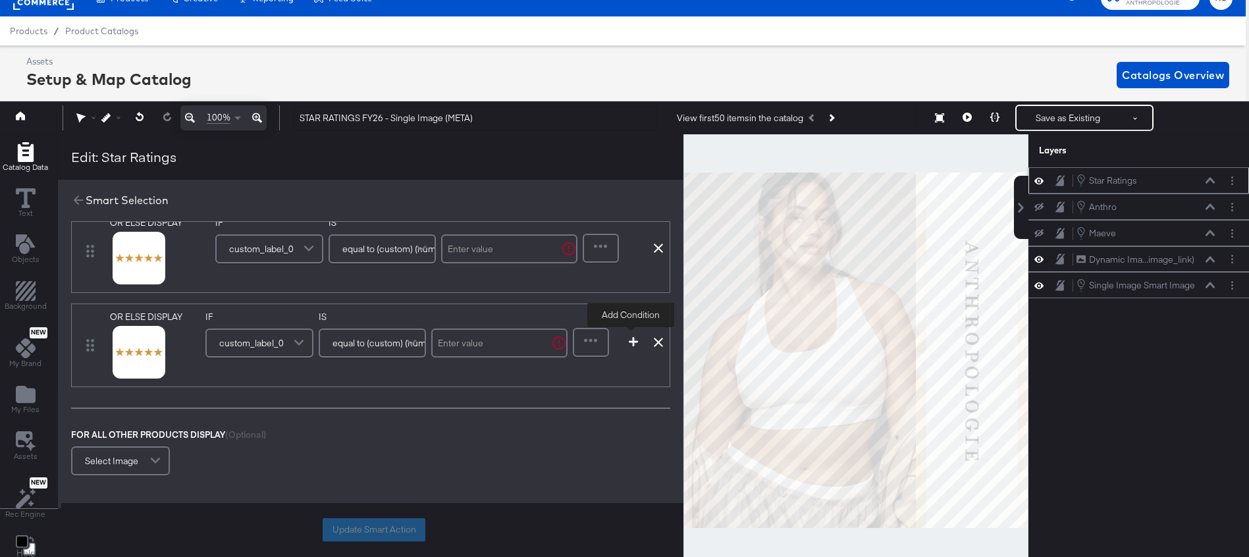
click at [632, 343] on icon "button" at bounding box center [633, 341] width 9 height 9
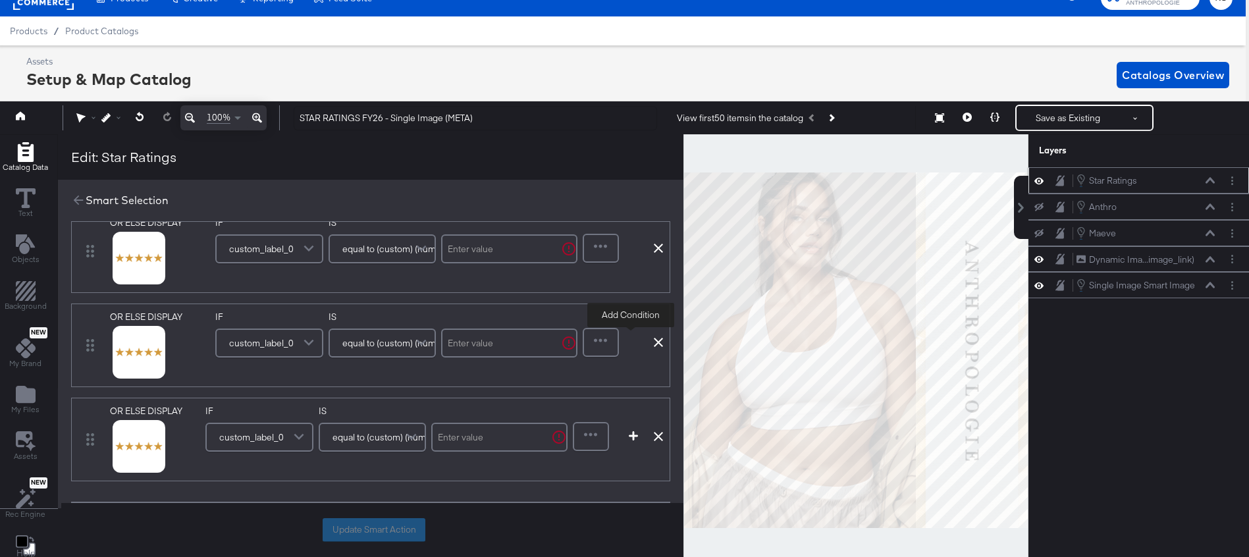
scroll to position [857, 0]
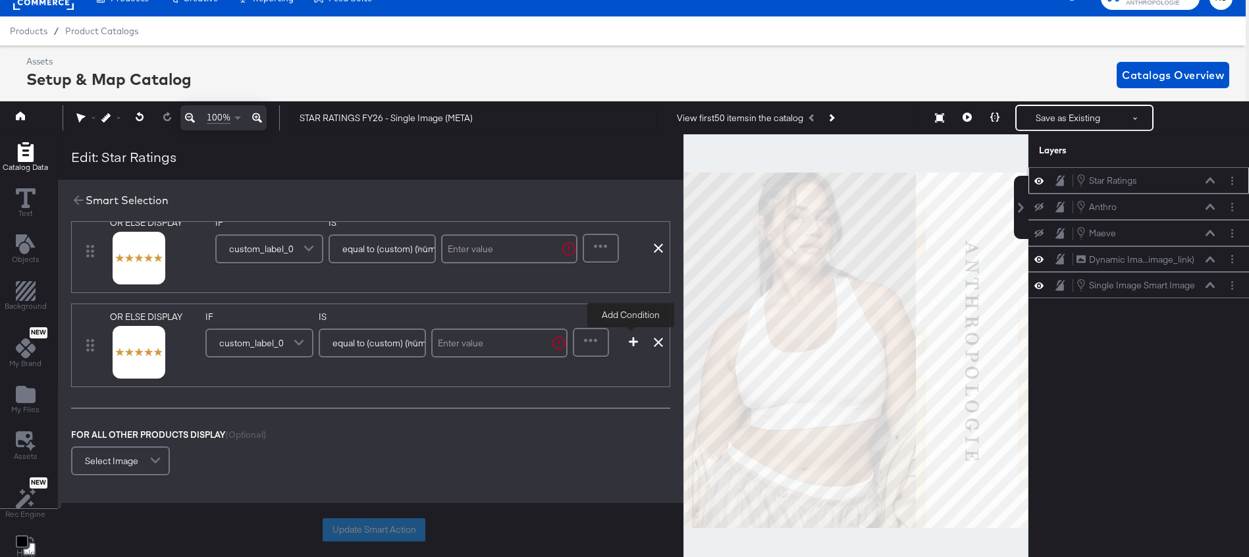
click at [632, 343] on icon "button" at bounding box center [633, 341] width 9 height 9
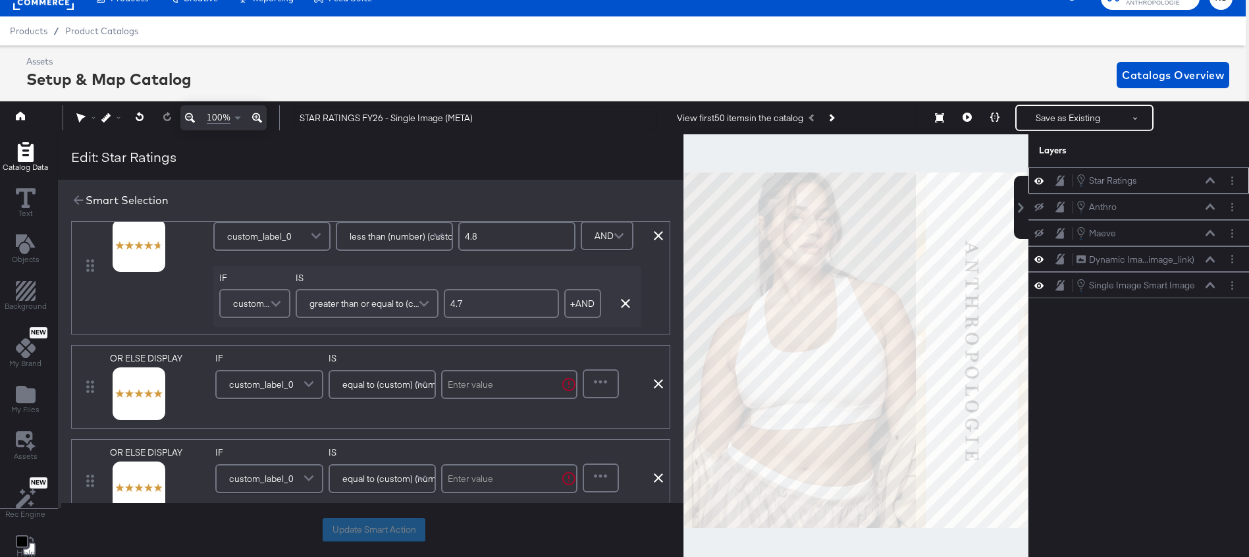
scroll to position [447, 0]
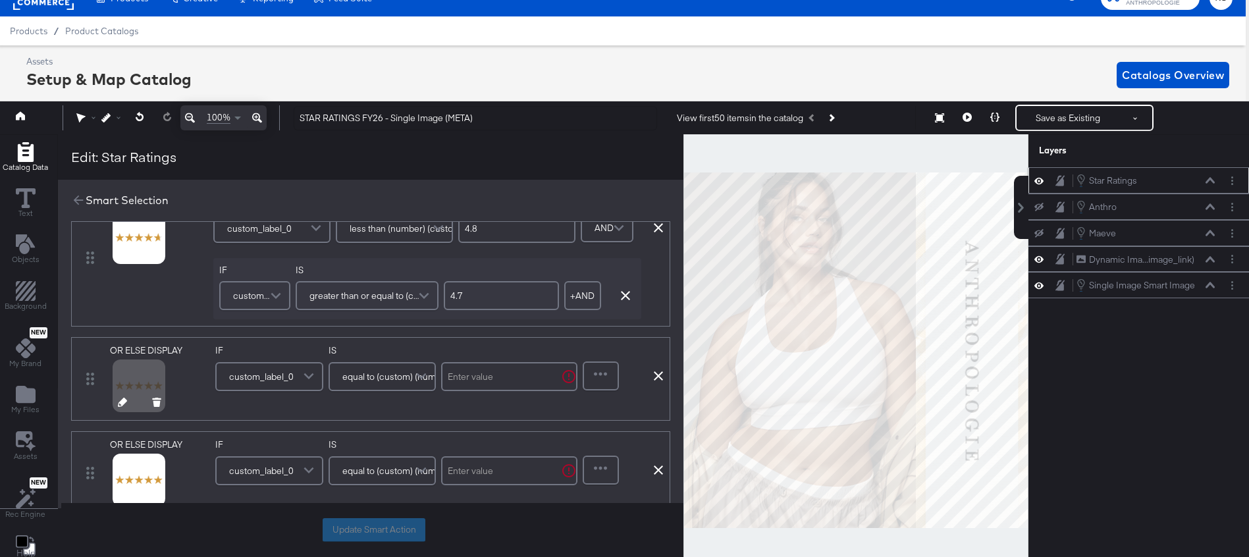
click at [119, 409] on button at bounding box center [122, 404] width 9 height 13
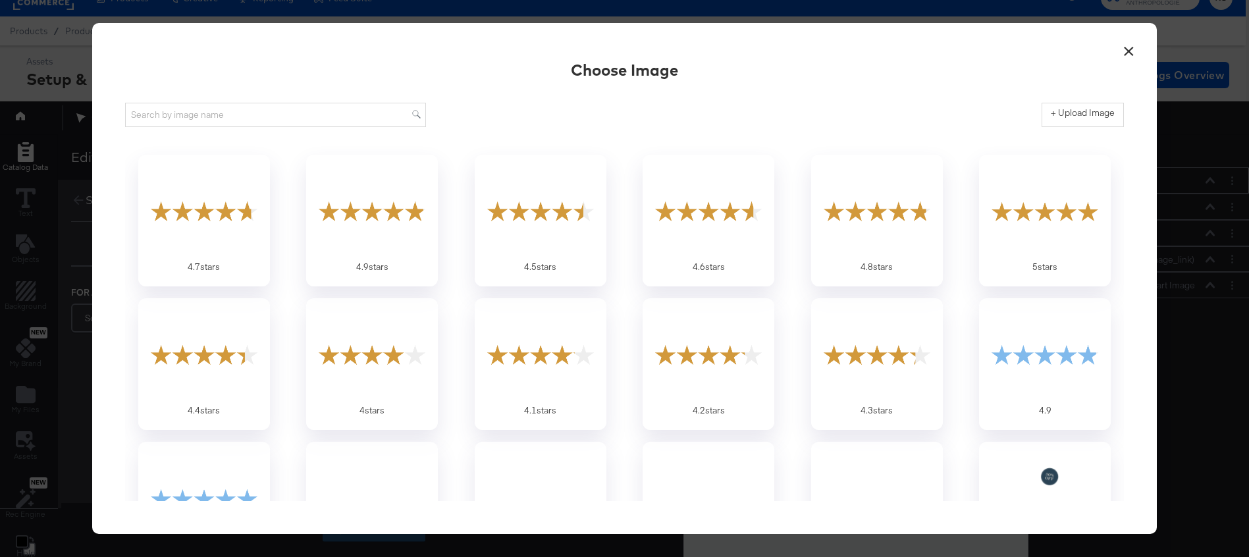
scroll to position [0, 0]
click at [680, 243] on div at bounding box center [708, 210] width 123 height 91
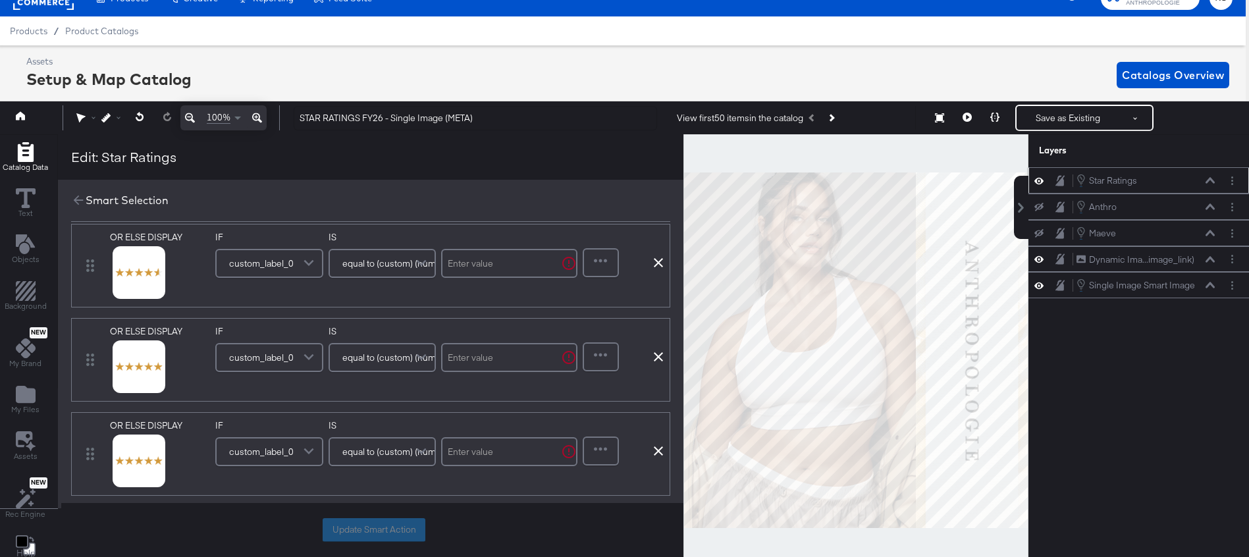
scroll to position [662, 0]
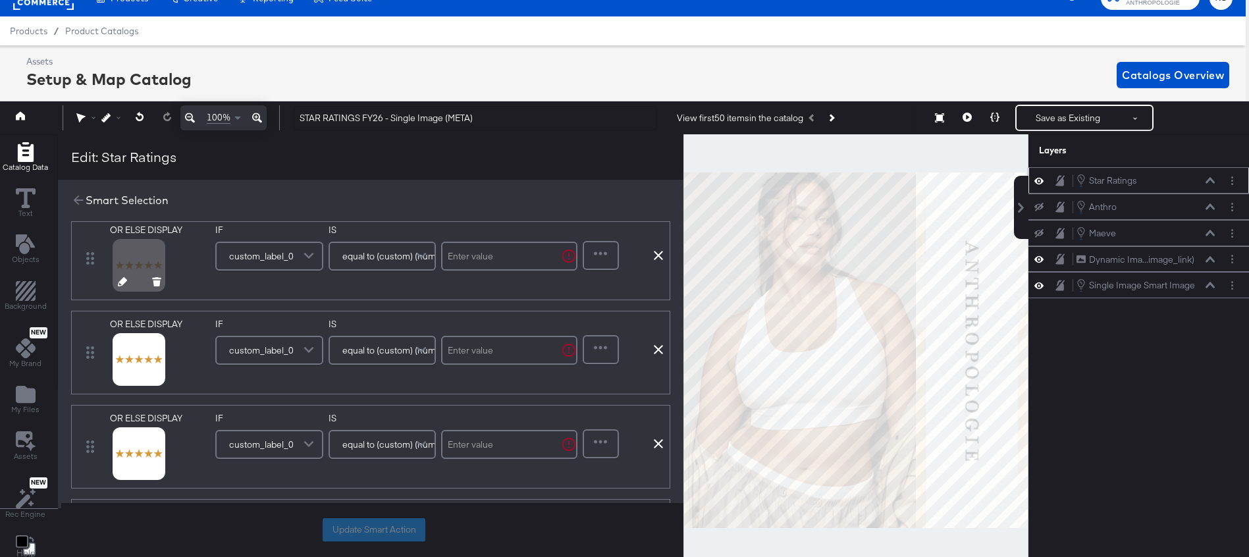
click at [121, 280] on icon at bounding box center [122, 281] width 9 height 9
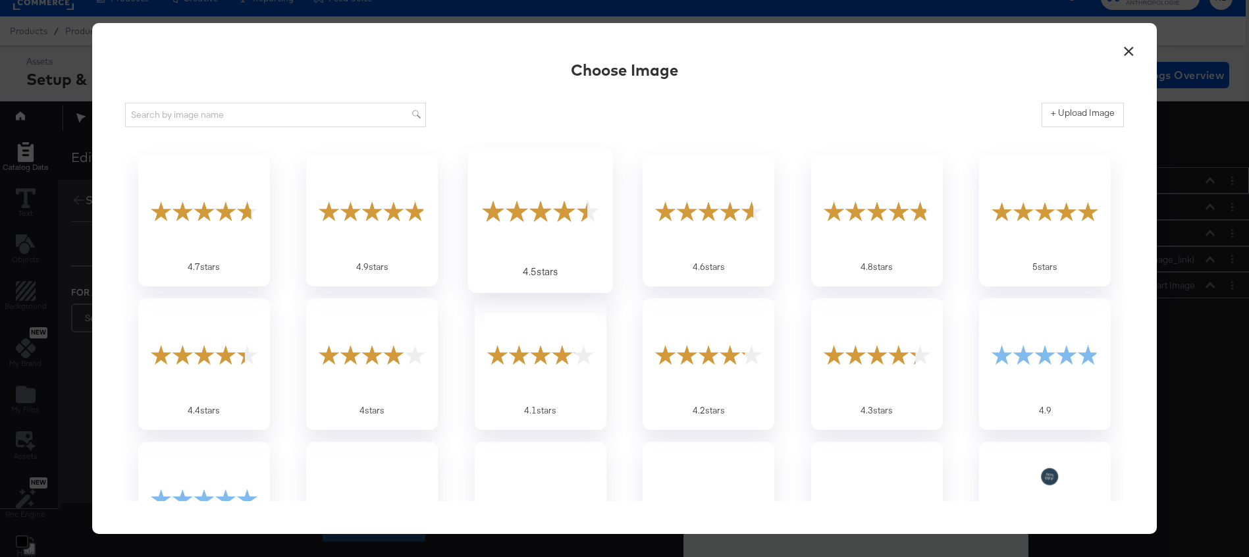
click at [562, 209] on div at bounding box center [540, 210] width 123 height 91
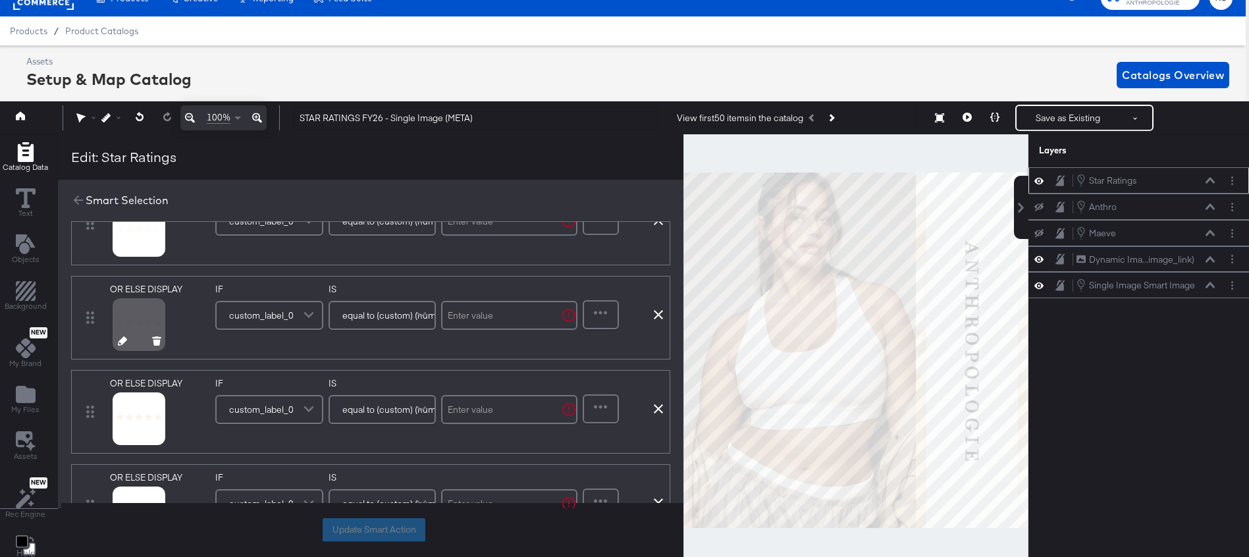
scroll to position [712, 0]
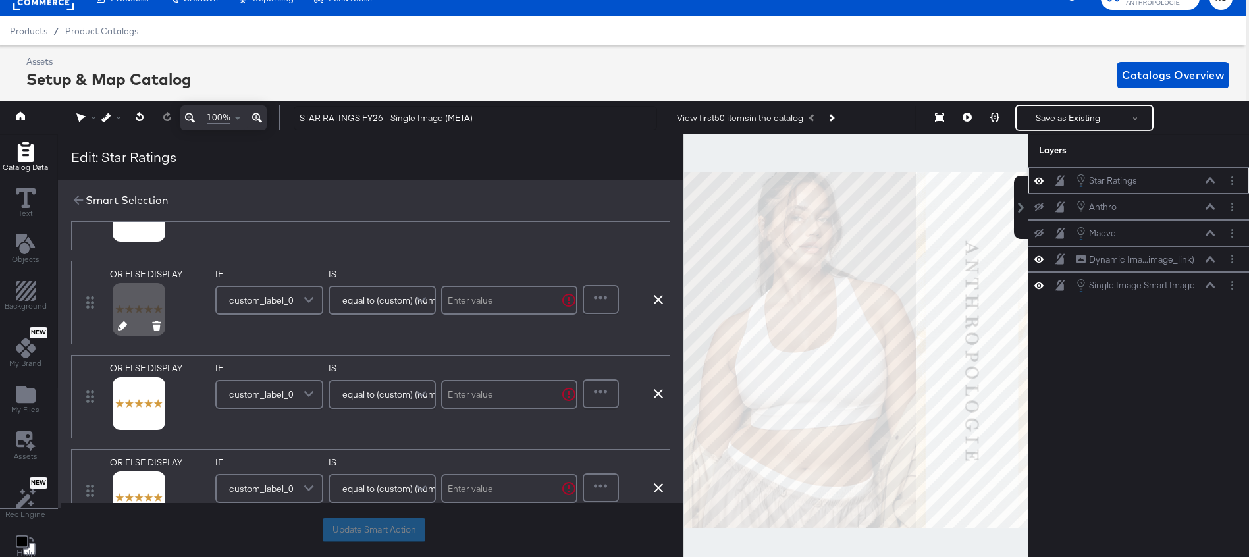
click at [118, 326] on icon at bounding box center [122, 325] width 9 height 9
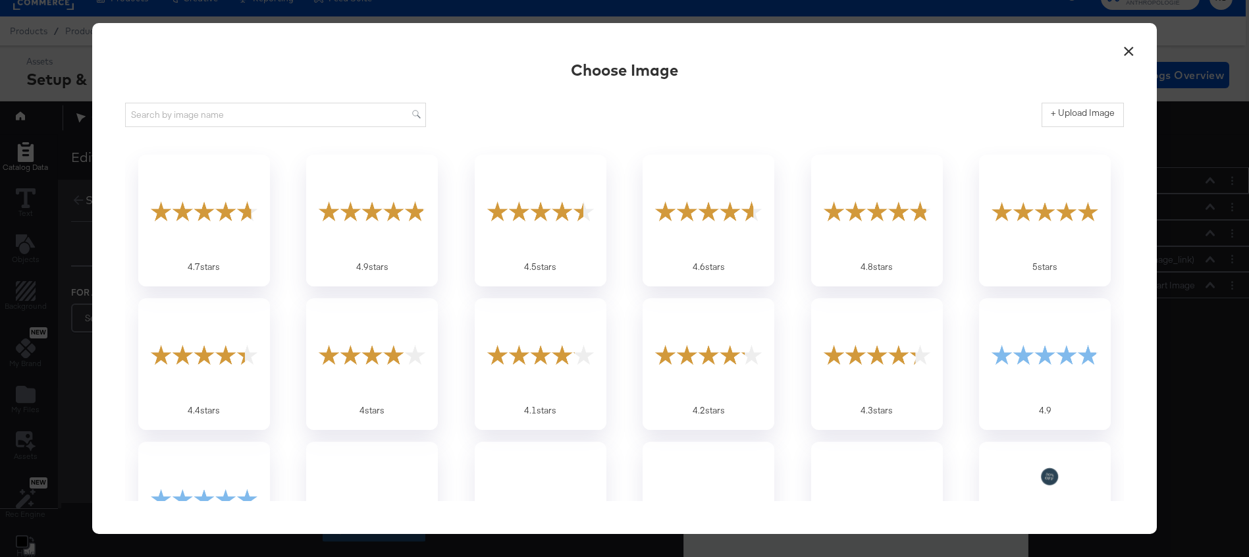
scroll to position [0, 0]
click at [224, 353] on div at bounding box center [203, 354] width 123 height 91
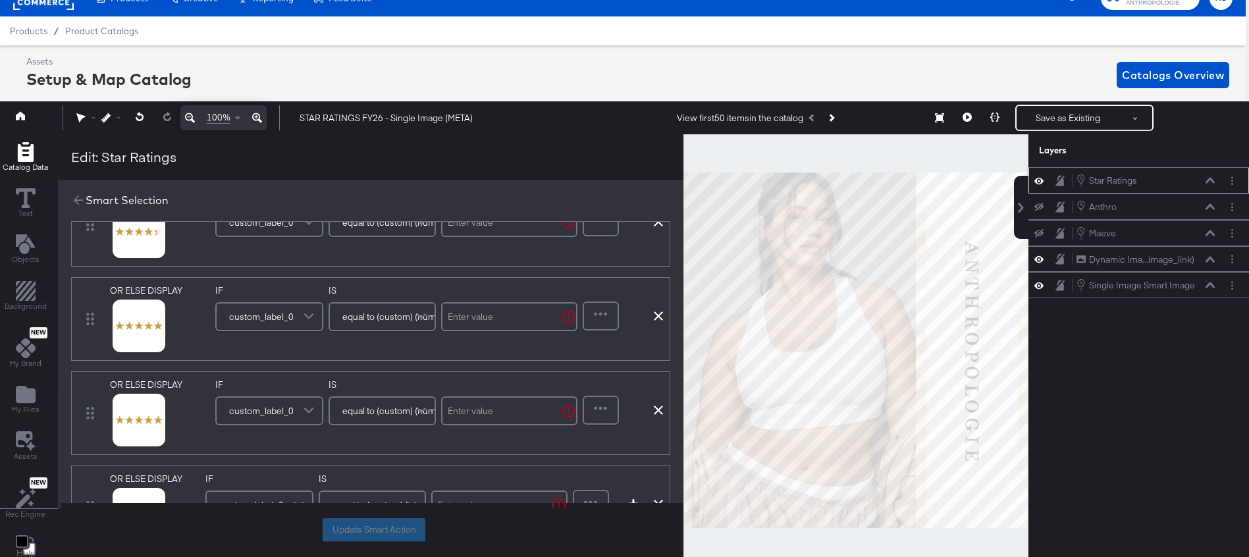
scroll to position [808, 0]
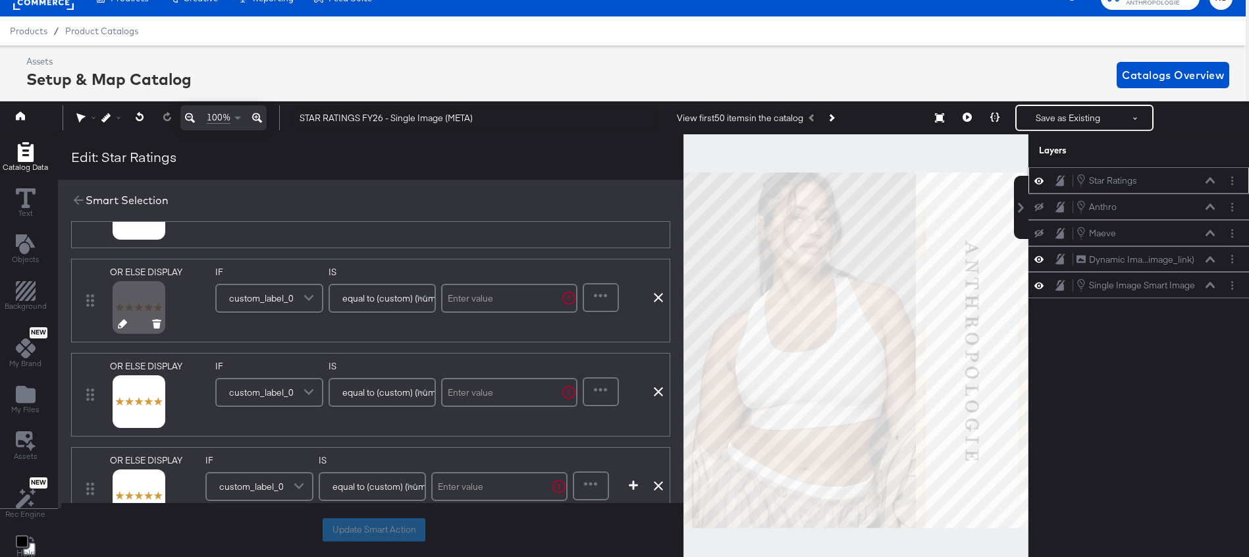
click at [119, 326] on icon at bounding box center [122, 323] width 9 height 9
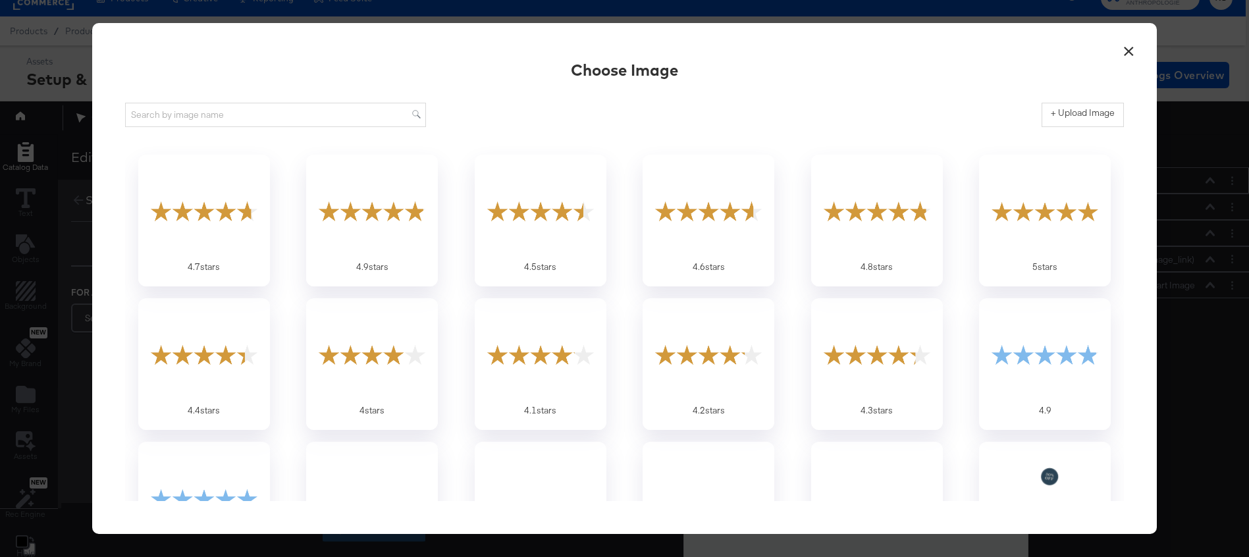
scroll to position [0, 0]
click at [871, 362] on div at bounding box center [876, 354] width 123 height 91
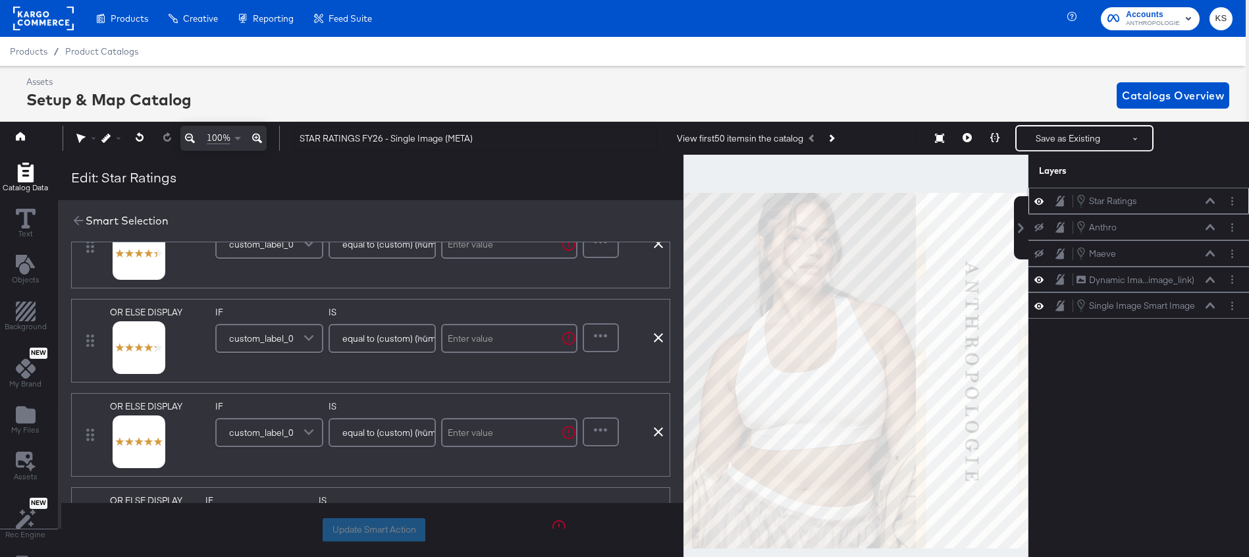
scroll to position [872, 0]
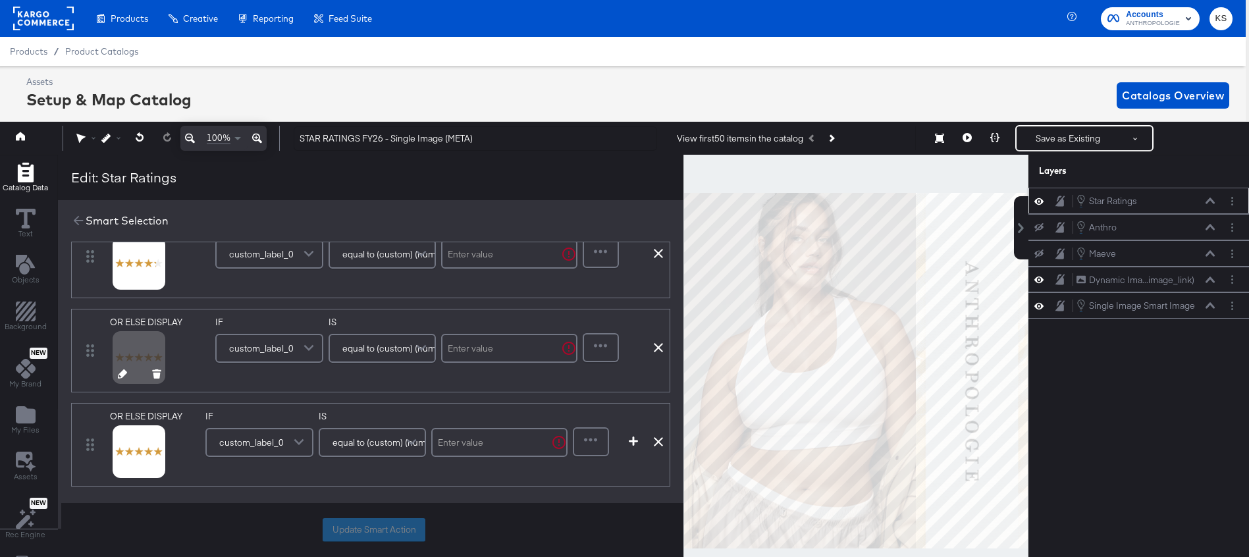
click at [122, 372] on icon at bounding box center [122, 373] width 9 height 9
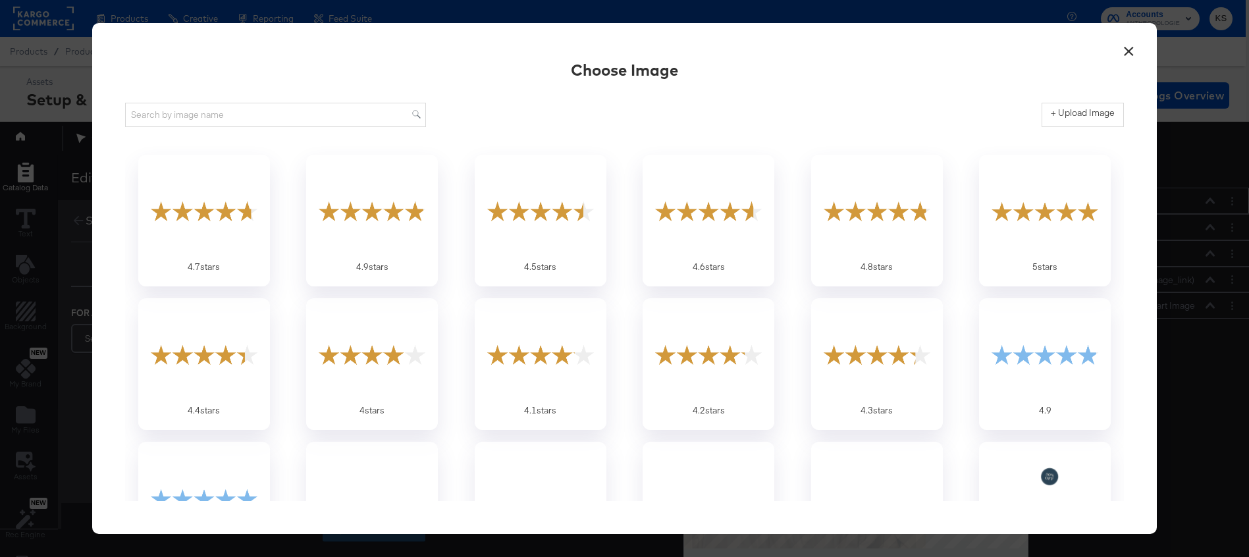
scroll to position [0, 0]
click at [702, 368] on div at bounding box center [708, 354] width 123 height 91
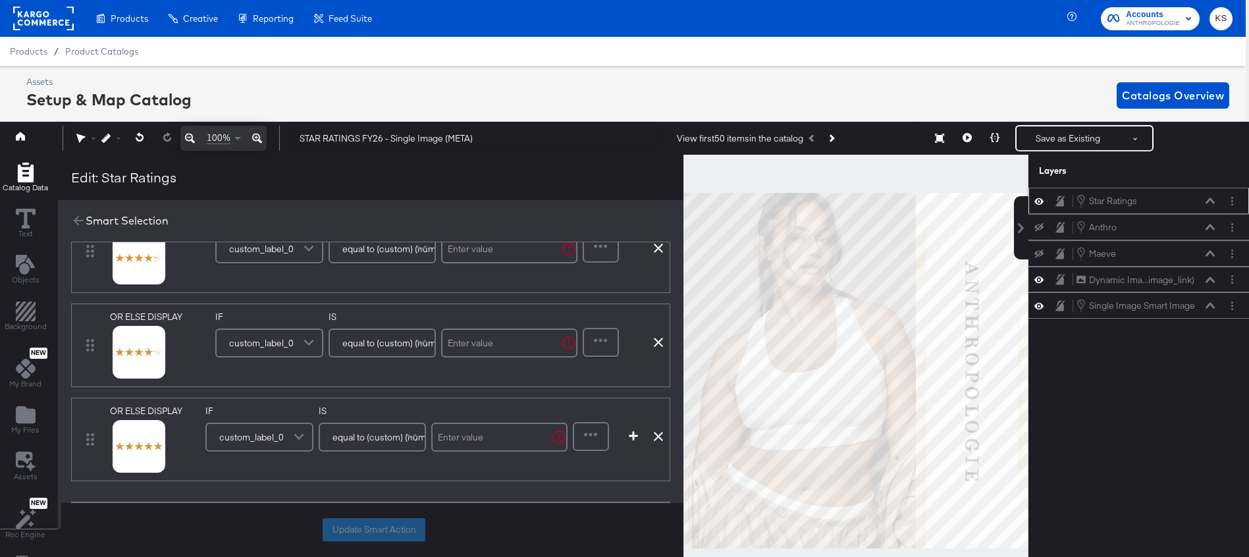
scroll to position [902, 0]
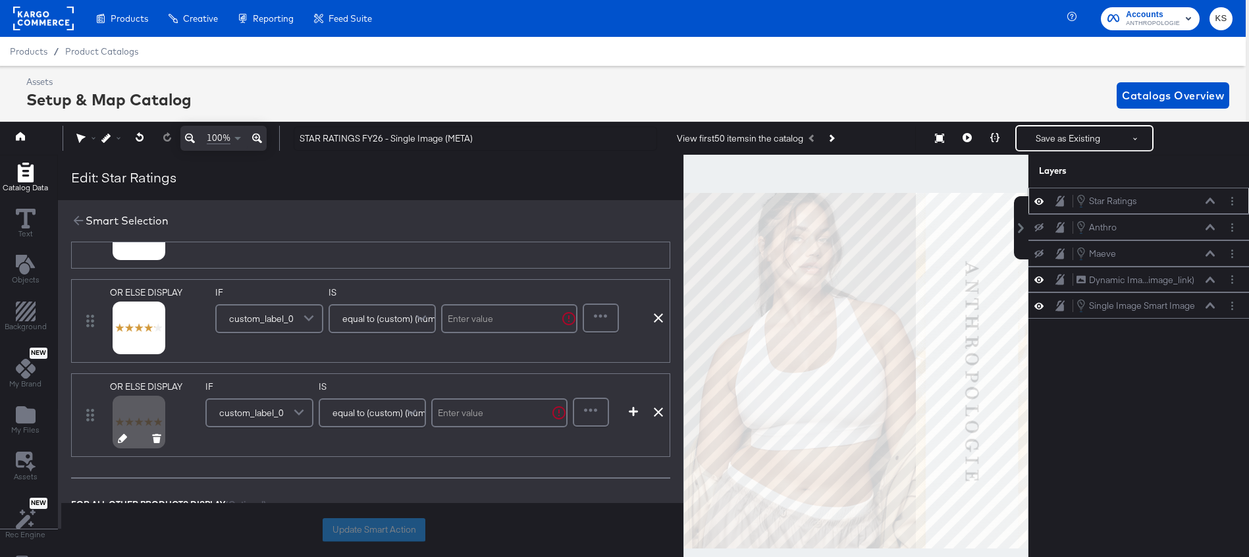
click at [122, 437] on icon at bounding box center [122, 438] width 9 height 9
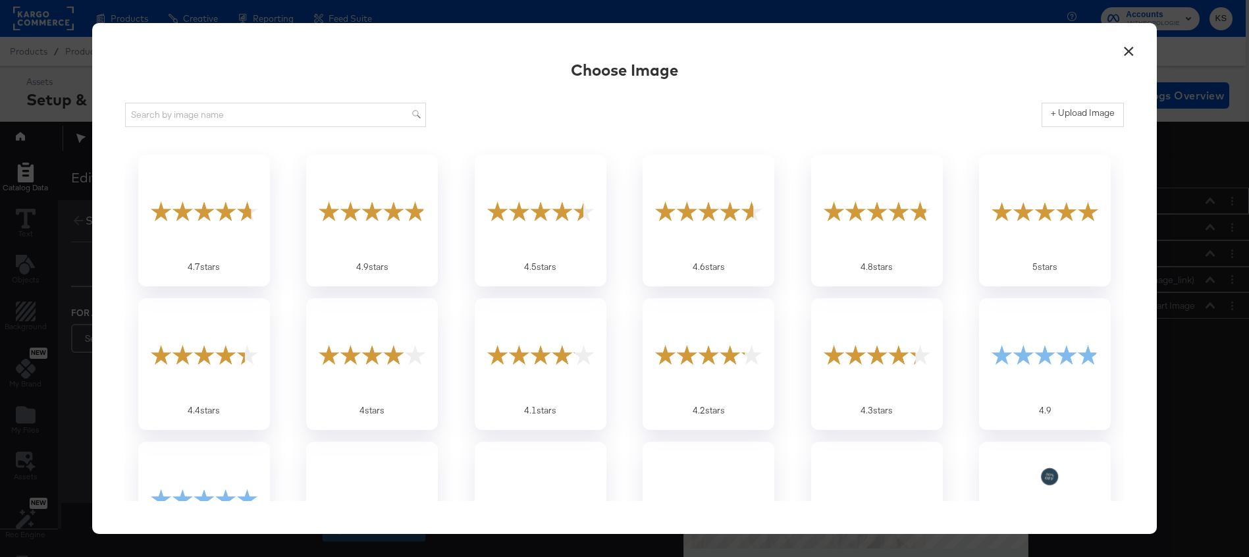
scroll to position [0, 0]
click at [536, 369] on div at bounding box center [540, 354] width 123 height 91
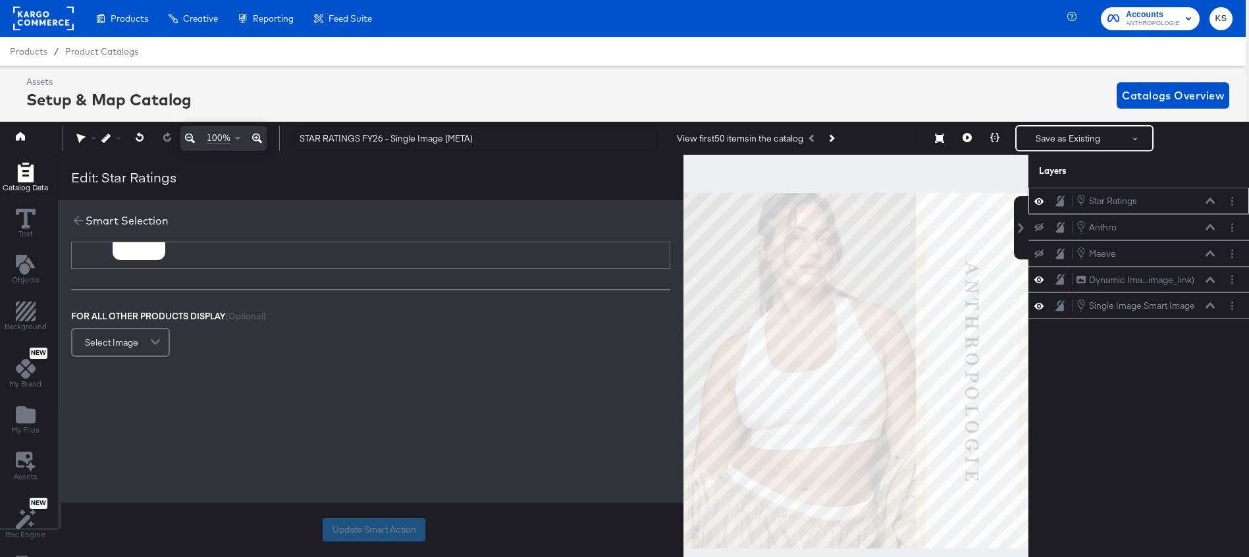
scroll to position [983, 0]
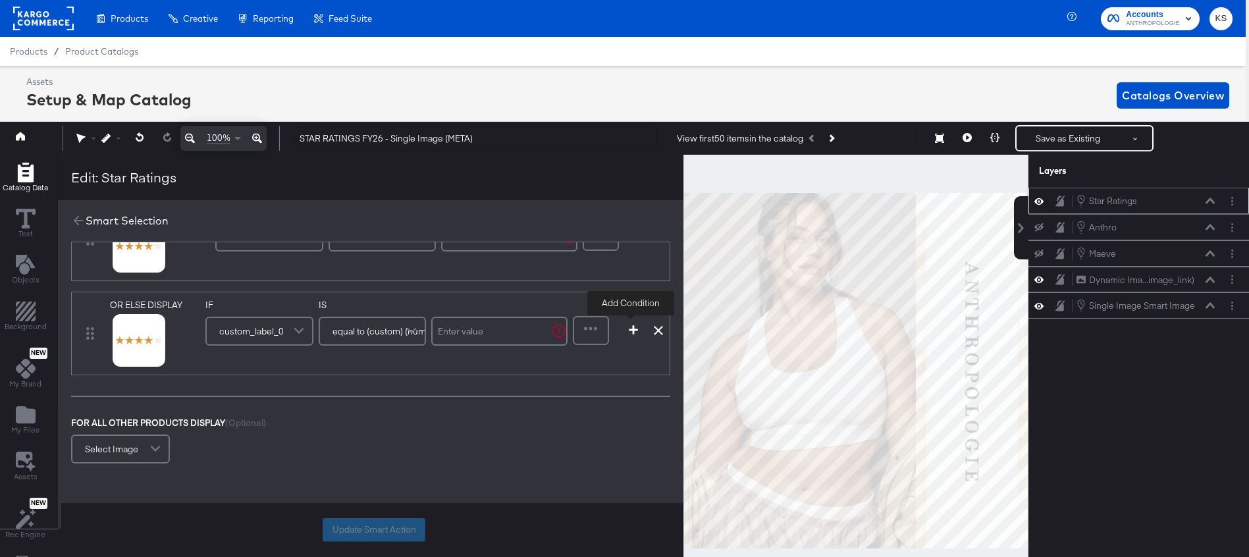
click at [629, 328] on icon "button" at bounding box center [633, 329] width 9 height 9
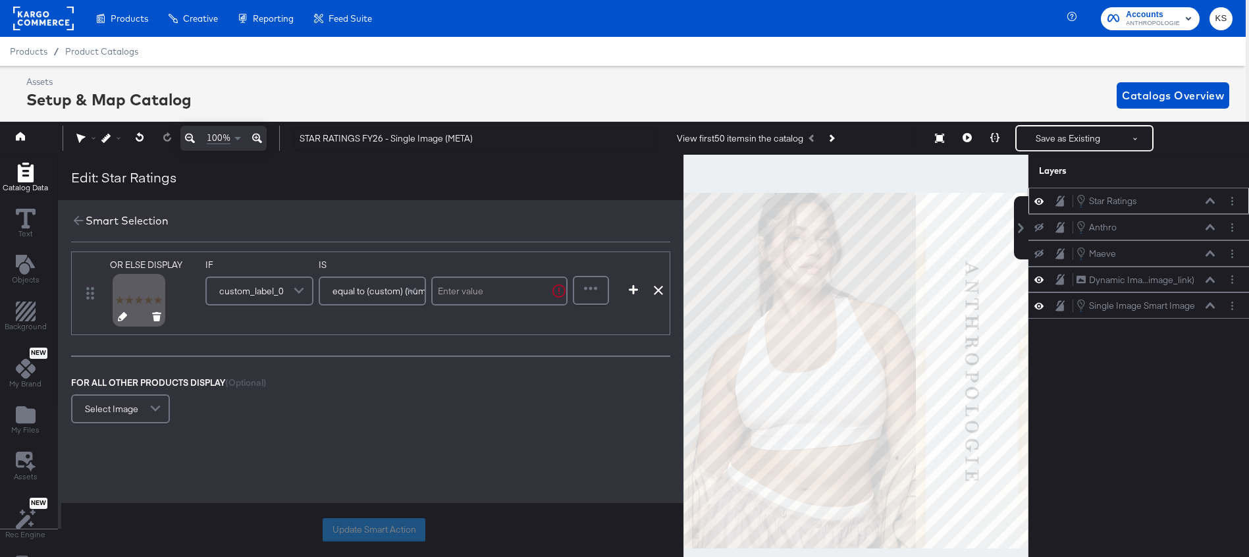
click at [118, 317] on icon at bounding box center [122, 316] width 9 height 9
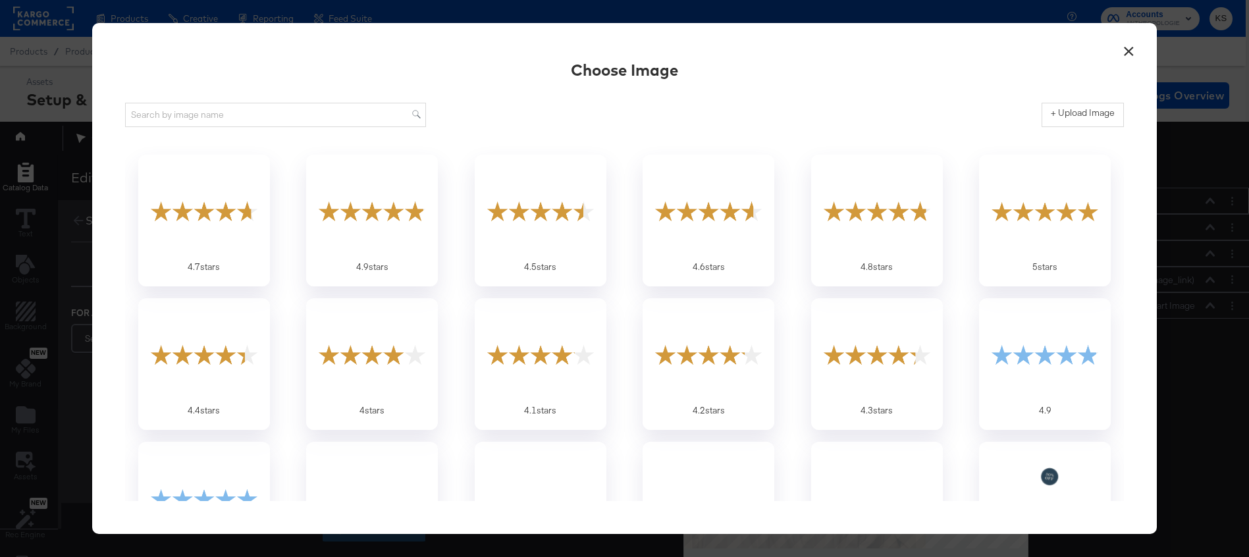
scroll to position [0, 0]
click at [385, 361] on div at bounding box center [372, 354] width 123 height 91
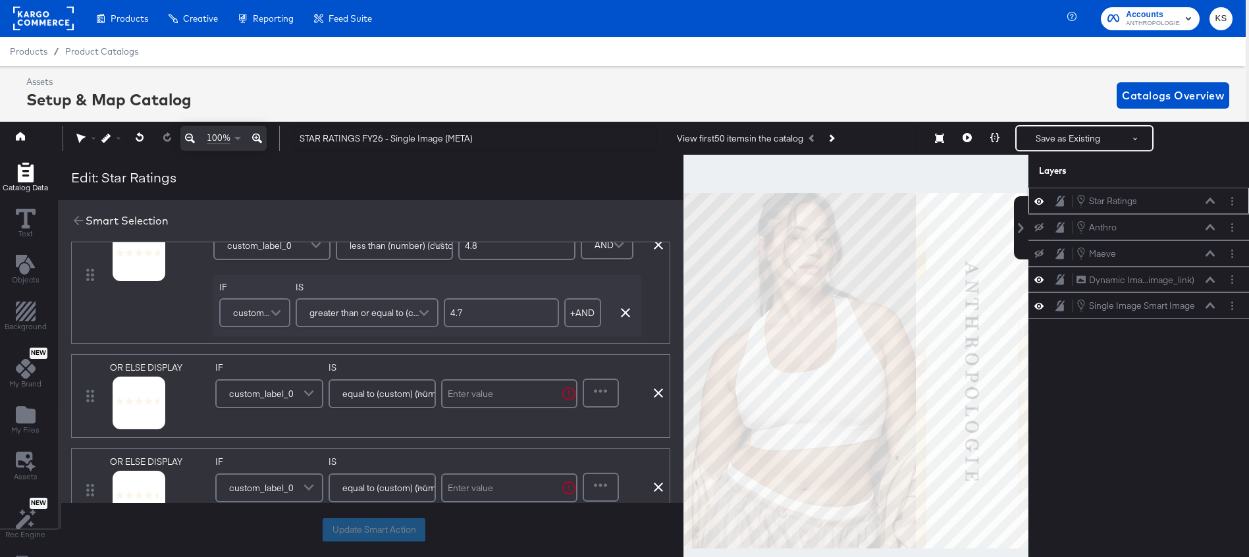
scroll to position [443, 0]
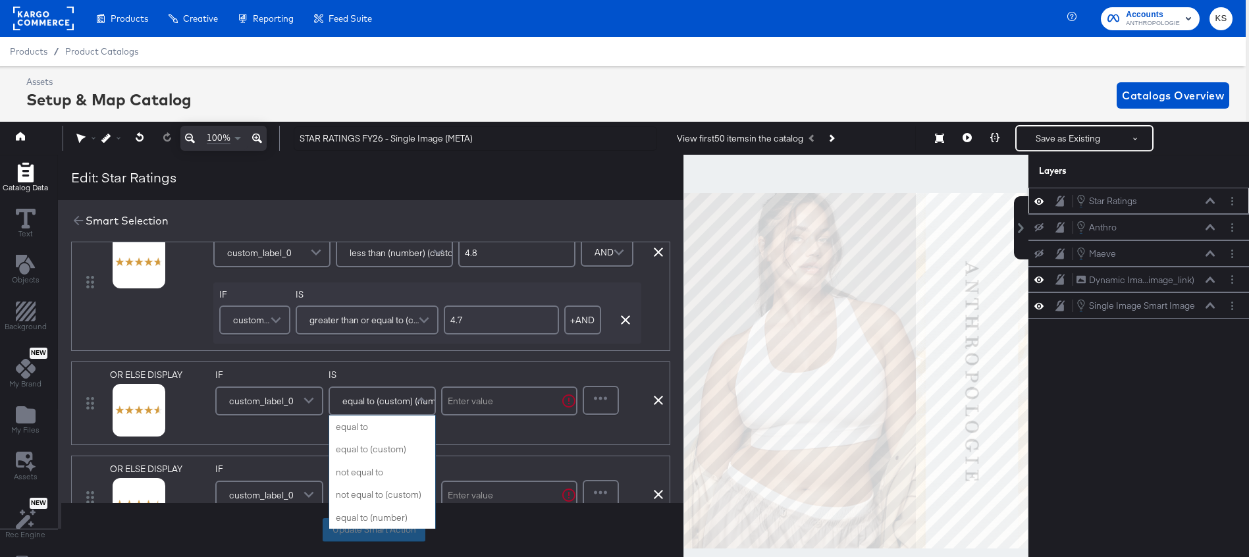
click at [412, 403] on span "equal to (custom) (number)" at bounding box center [397, 401] width 110 height 22
type input "less"
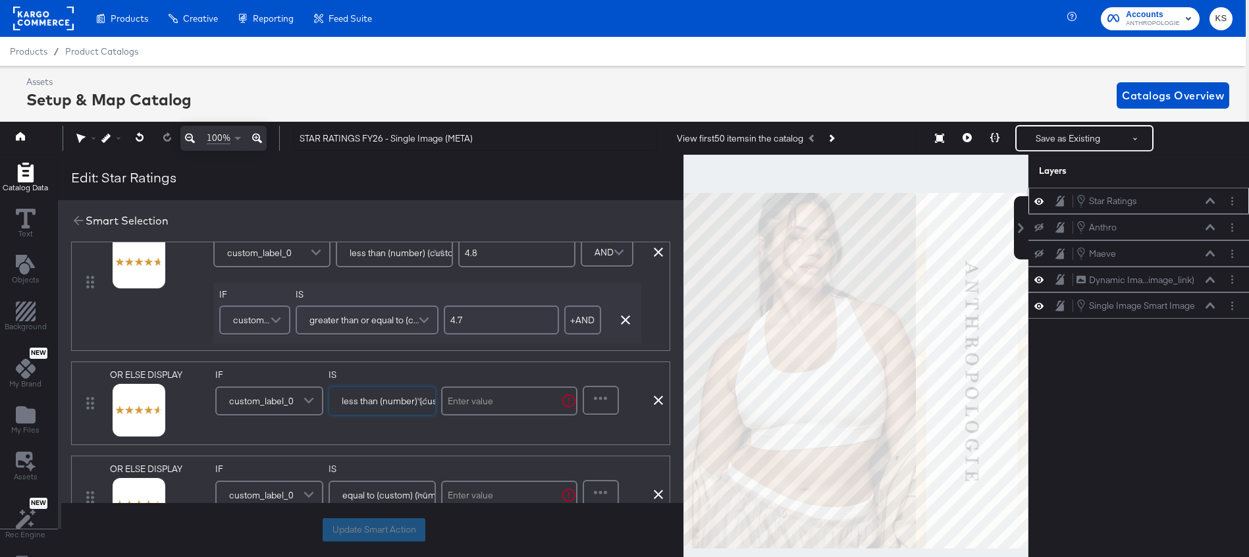
click at [466, 403] on input "text" at bounding box center [509, 400] width 136 height 29
type input "4.7"
click at [453, 436] on div "IF custom_label_0 IS less than (number) (custom) 4.7" at bounding box center [396, 403] width 362 height 69
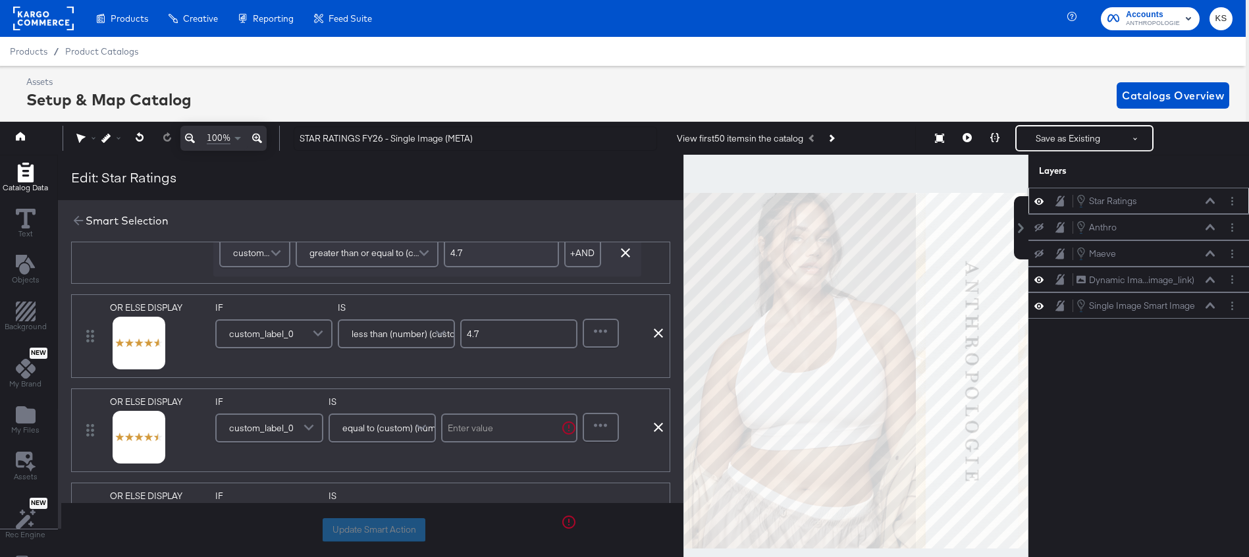
scroll to position [16, 3]
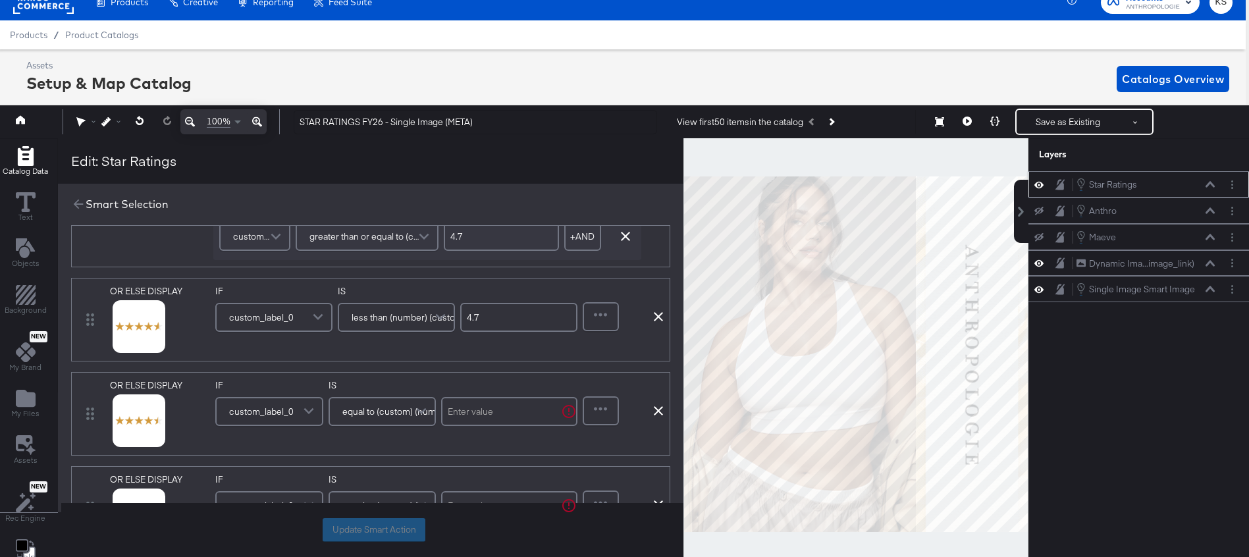
click at [396, 426] on div "equal to (custom) (number)" at bounding box center [382, 411] width 108 height 29
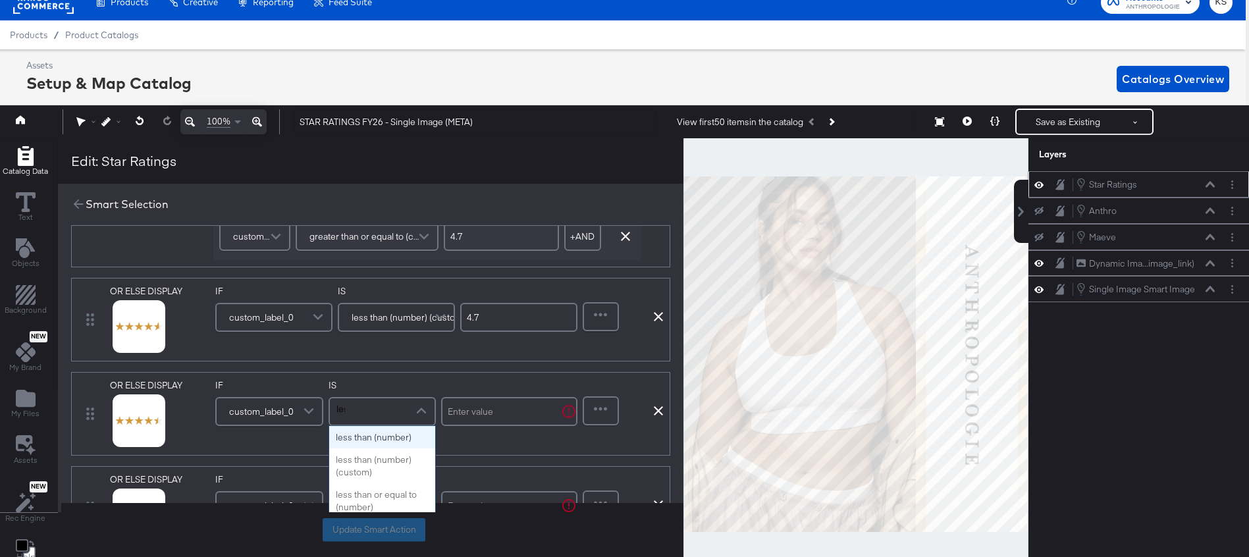
scroll to position [0, 0]
type input "less"
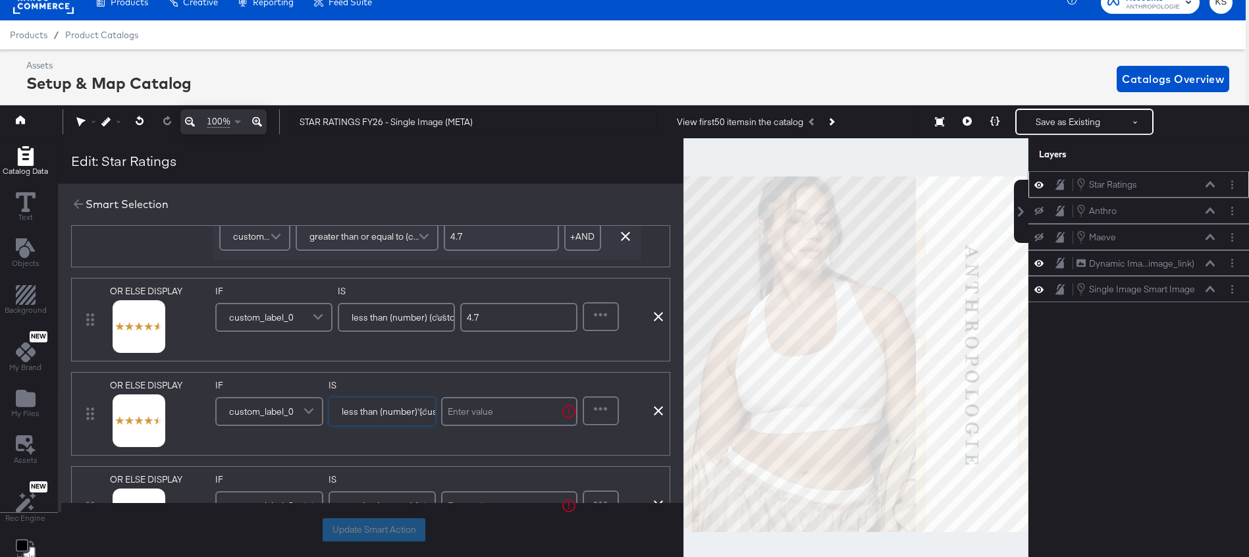
click at [459, 411] on input "text" at bounding box center [509, 411] width 136 height 29
type input "4.6"
click at [392, 376] on div "OR ELSE DISPLAY link mapped image_link mapped additional_image_link mapped anth…" at bounding box center [370, 414] width 599 height 84
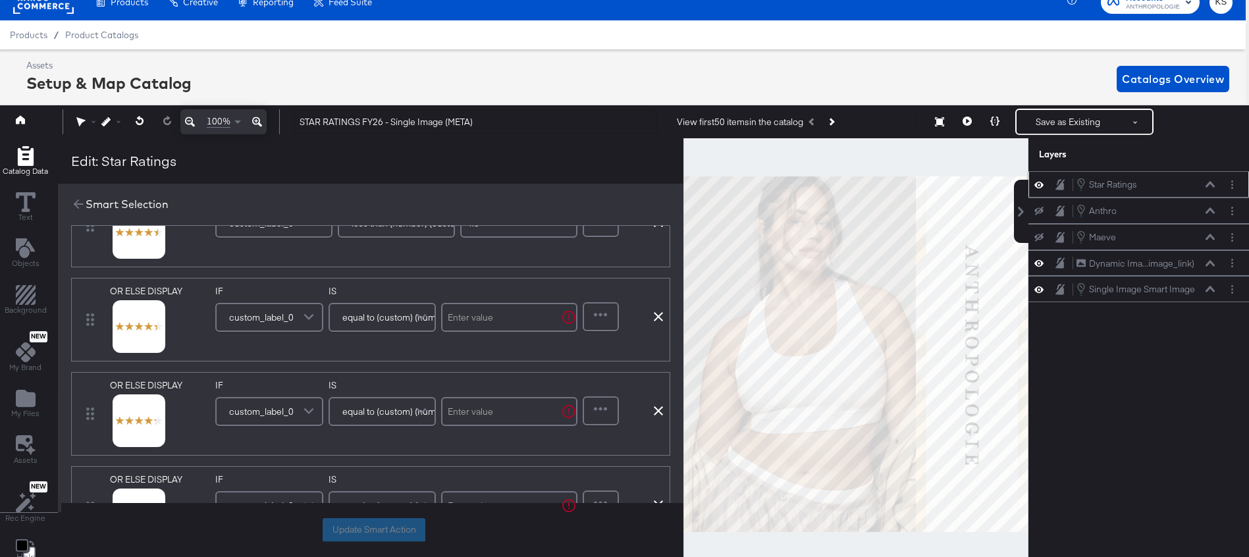
scroll to position [702, 0]
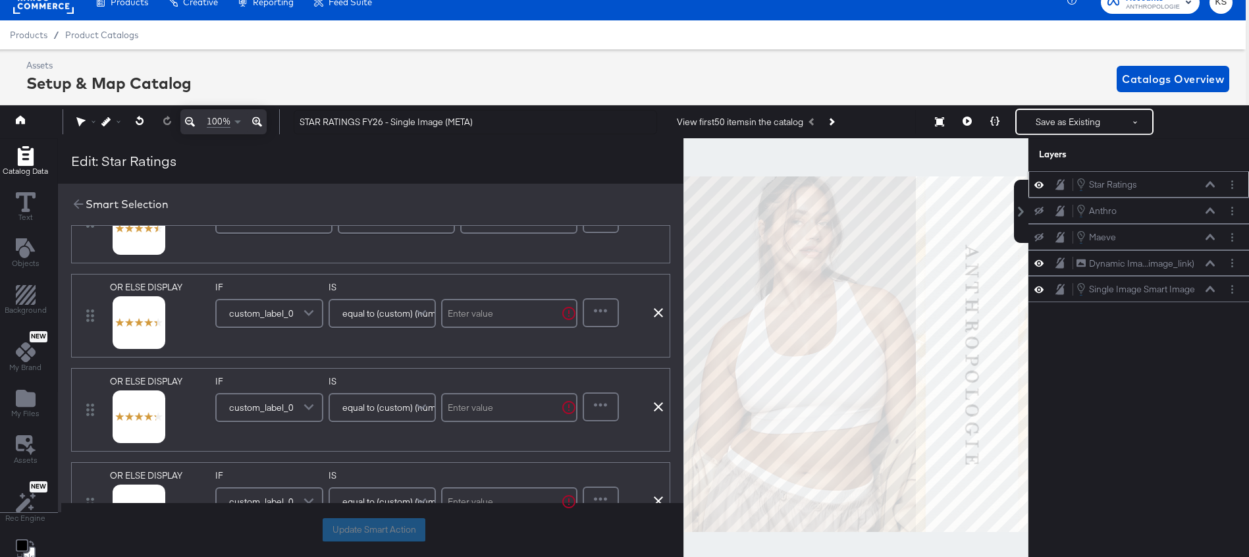
click at [400, 314] on span "equal to (custom) (number)" at bounding box center [397, 313] width 110 height 22
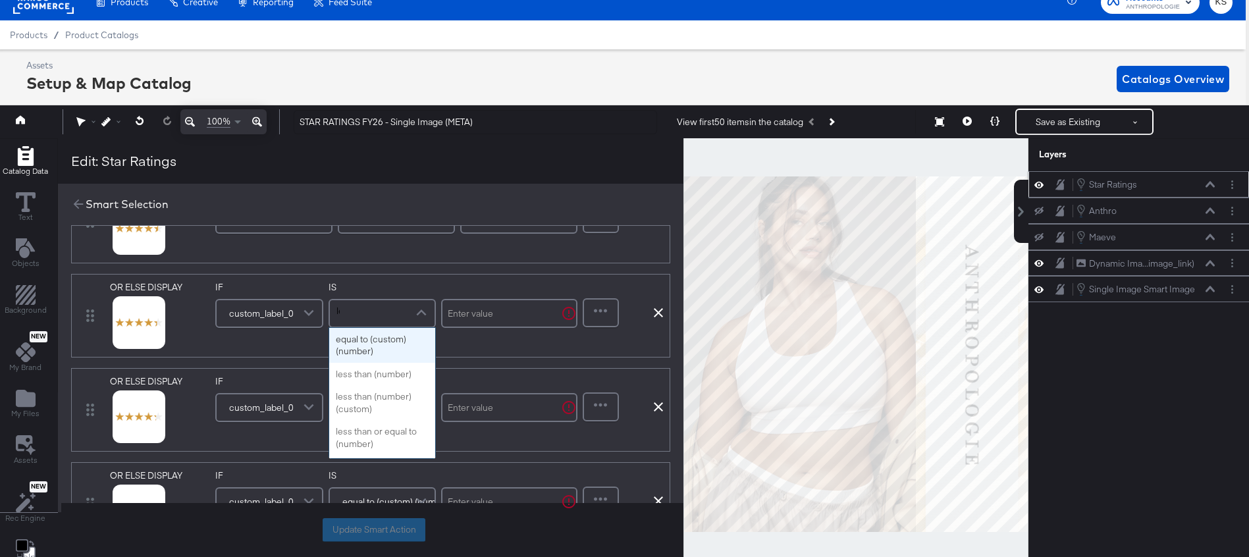
scroll to position [0, 0]
type input "less"
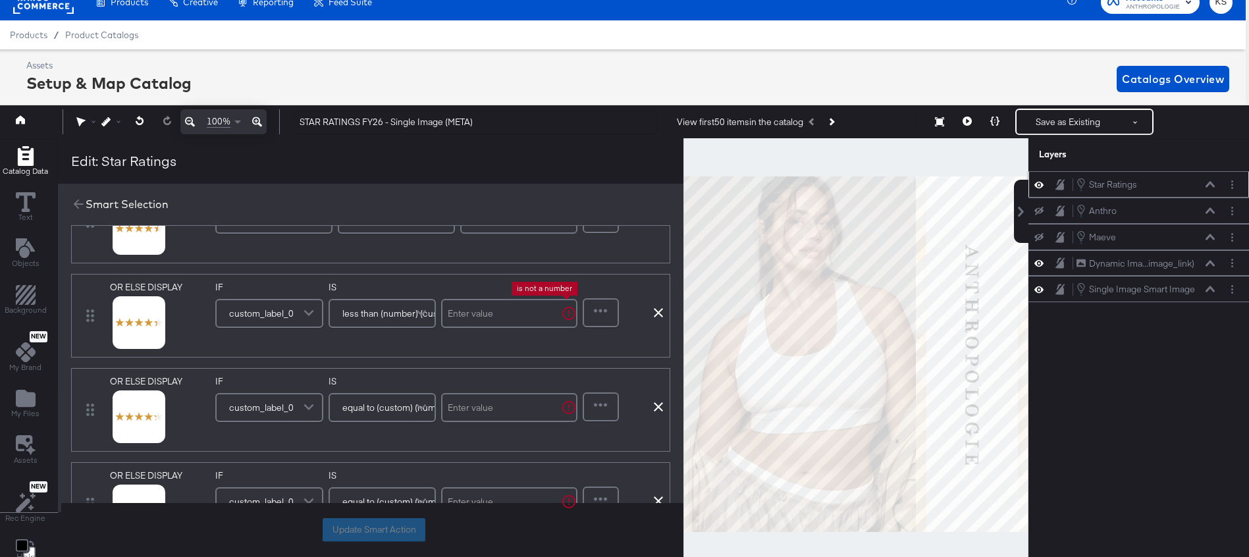
click at [485, 322] on input "text" at bounding box center [509, 313] width 136 height 29
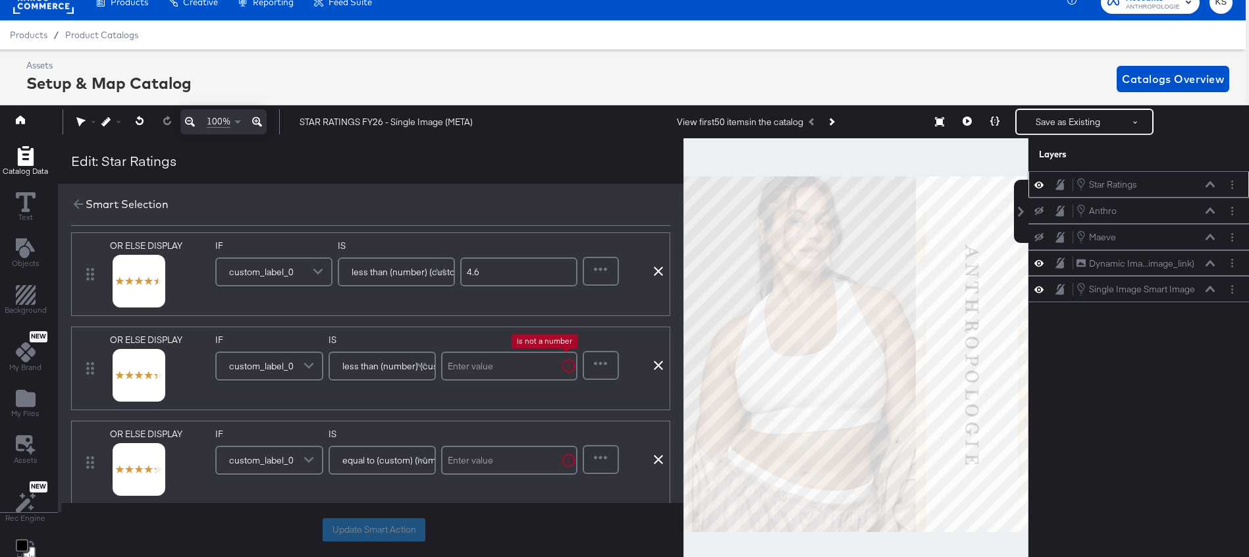
scroll to position [647, 0]
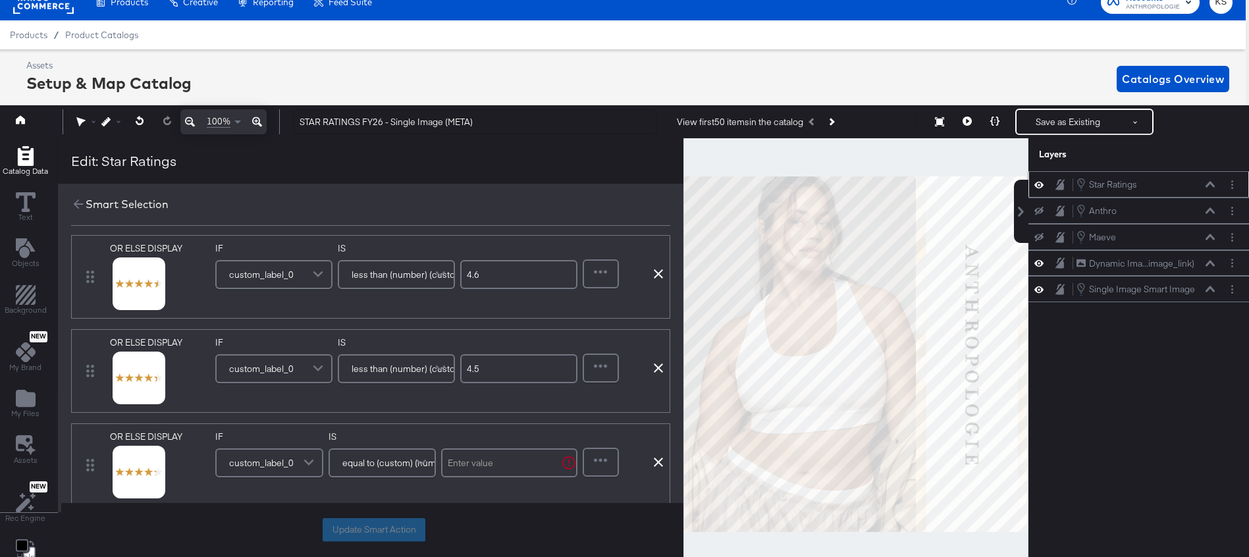
type input "4.5"
click at [445, 334] on div "OR ELSE DISPLAY link mapped image_link mapped additional_image_link mapped anth…" at bounding box center [370, 371] width 599 height 84
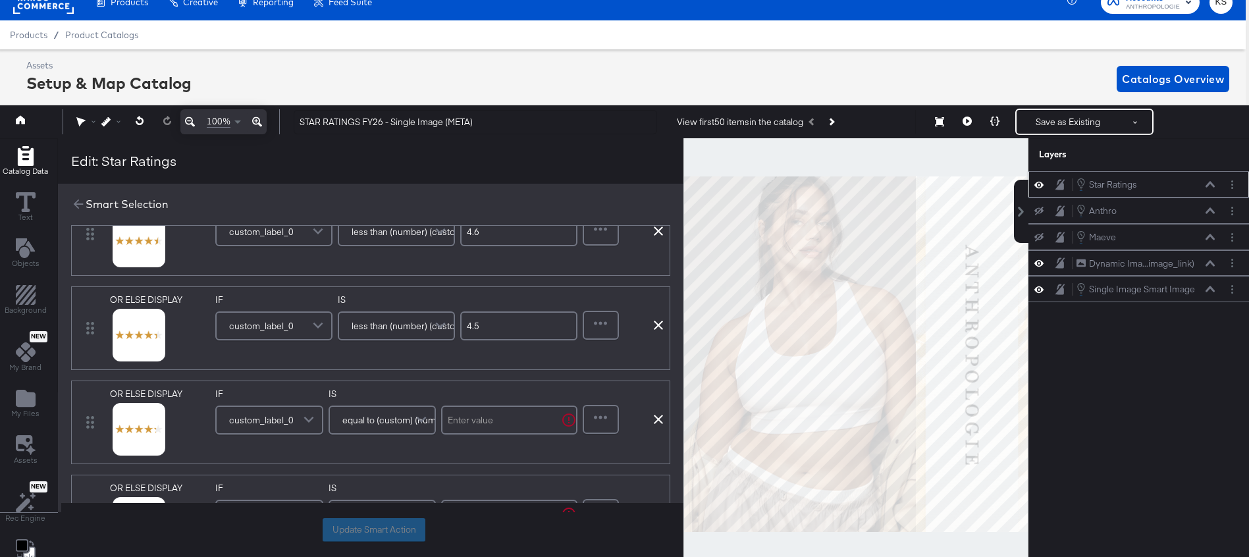
scroll to position [25, 3]
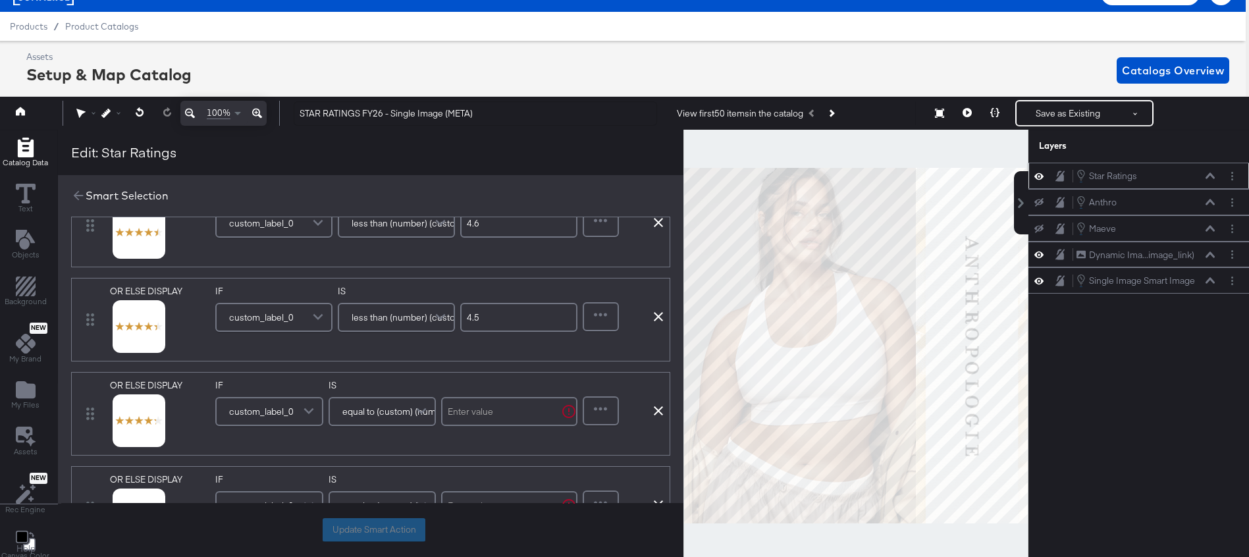
click at [417, 417] on span at bounding box center [422, 411] width 23 height 26
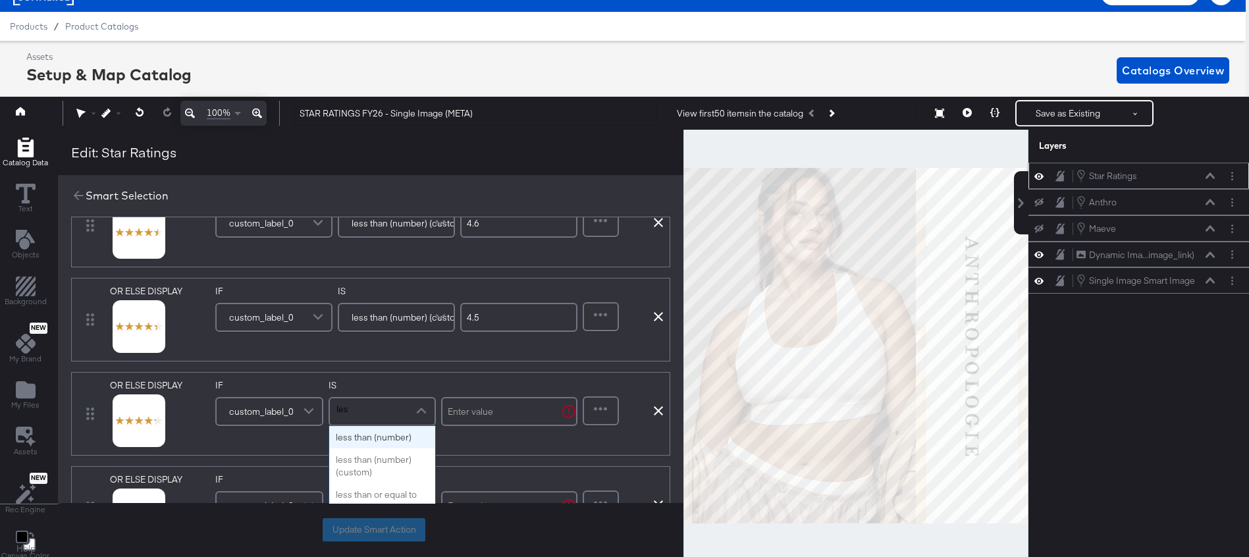
scroll to position [0, 0]
type input "less"
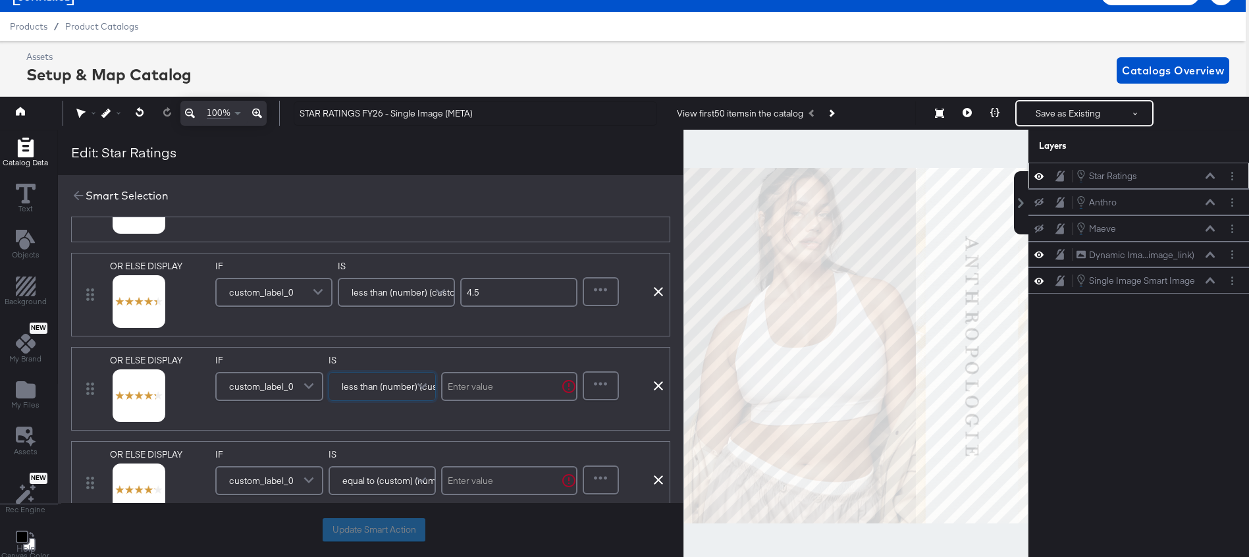
scroll to position [706, 0]
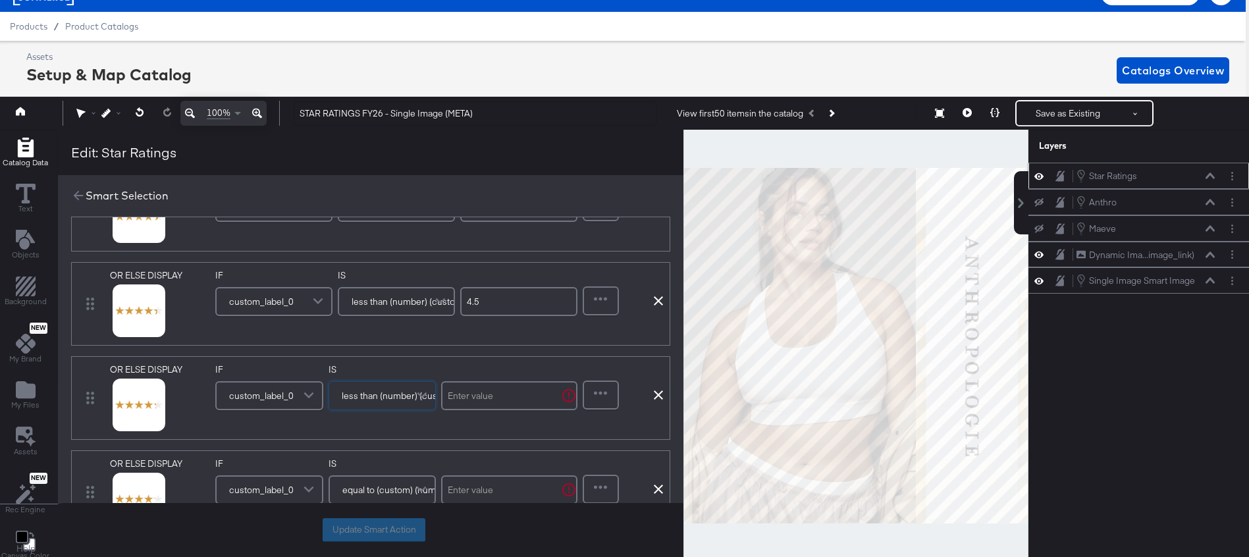
click at [472, 397] on input "text" at bounding box center [509, 395] width 136 height 29
type input "4.4"
click at [444, 355] on div "DISPLAY link mapped image_link mapped additional_image_link mapped anthro_us_dp…" at bounding box center [370, 128] width 599 height 1187
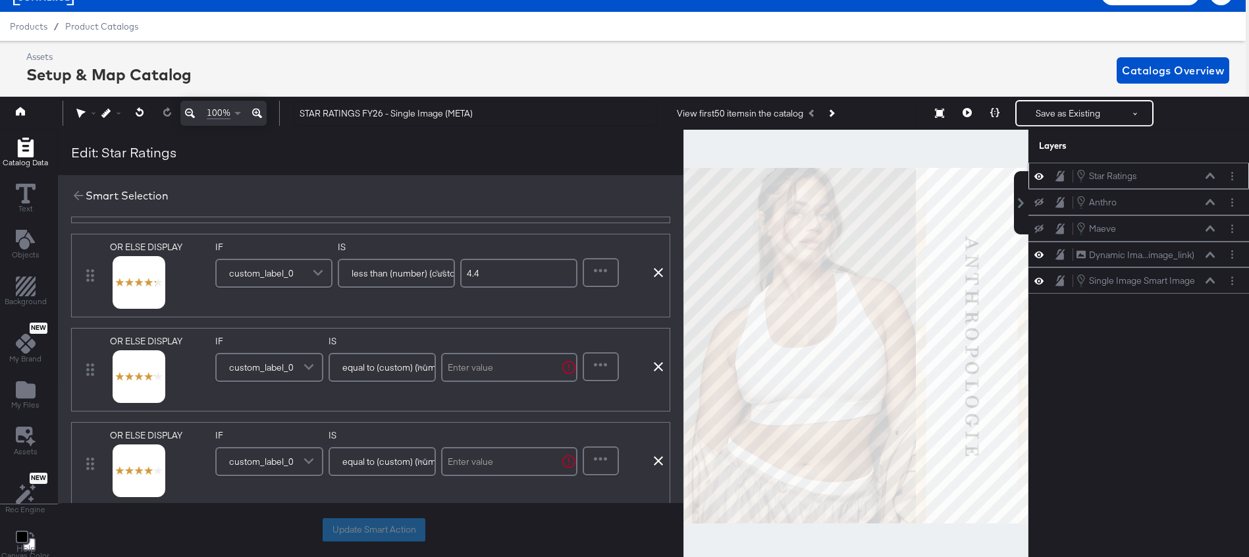
scroll to position [829, 0]
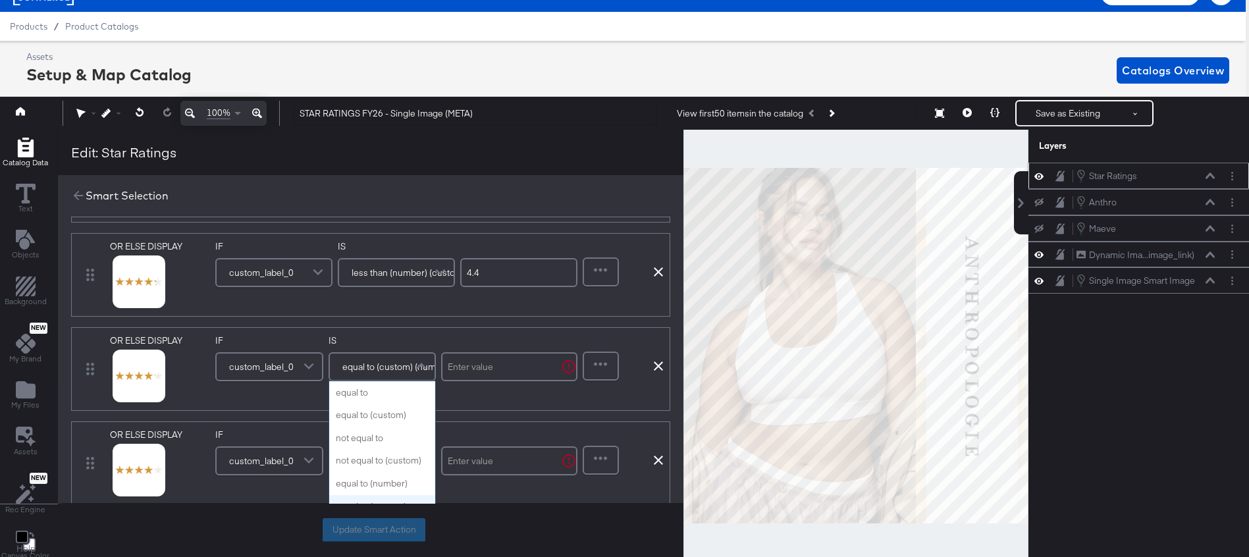
click at [425, 372] on span at bounding box center [422, 366] width 23 height 26
type input "less"
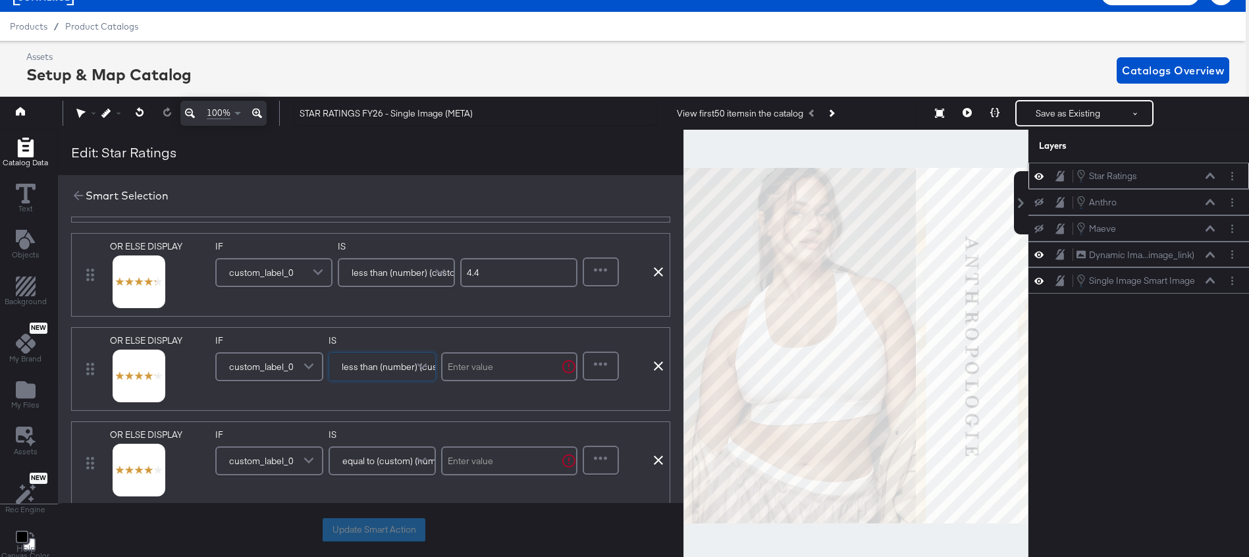
click at [467, 363] on input "text" at bounding box center [509, 366] width 136 height 29
type input "4.3"
click at [400, 332] on div "OR ELSE DISPLAY link mapped image_link mapped additional_image_link mapped anth…" at bounding box center [370, 369] width 599 height 84
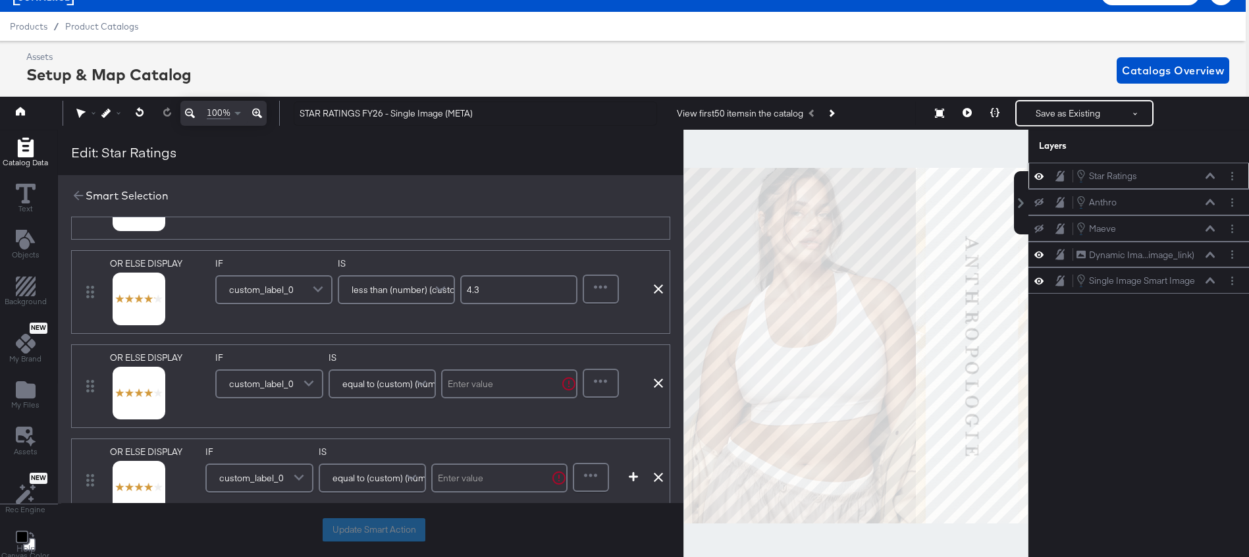
click at [389, 383] on span "equal to (custom) (number)" at bounding box center [397, 384] width 110 height 22
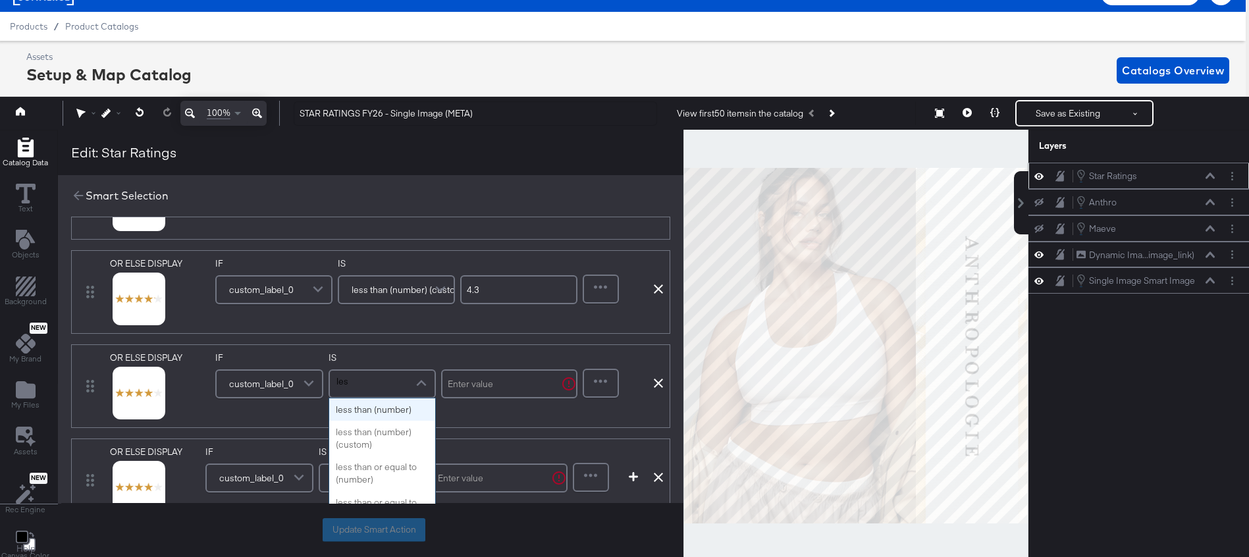
scroll to position [0, 0]
type input "less"
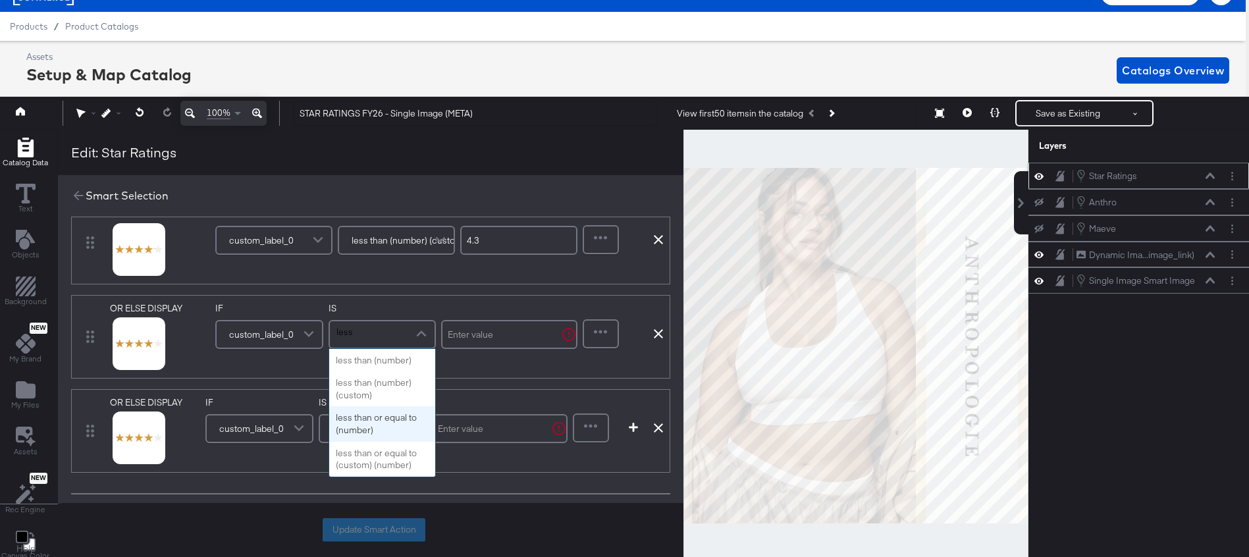
scroll to position [951, 0]
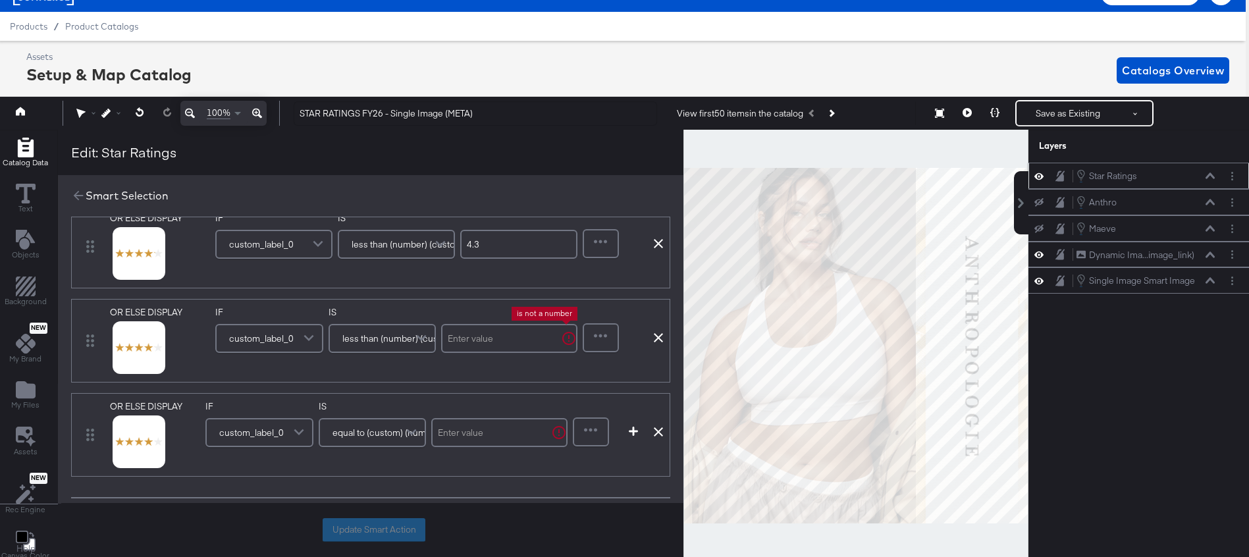
click at [467, 340] on input "text" at bounding box center [509, 338] width 136 height 29
type input "4.2"
click at [424, 309] on label "IS" at bounding box center [396, 312] width 117 height 13
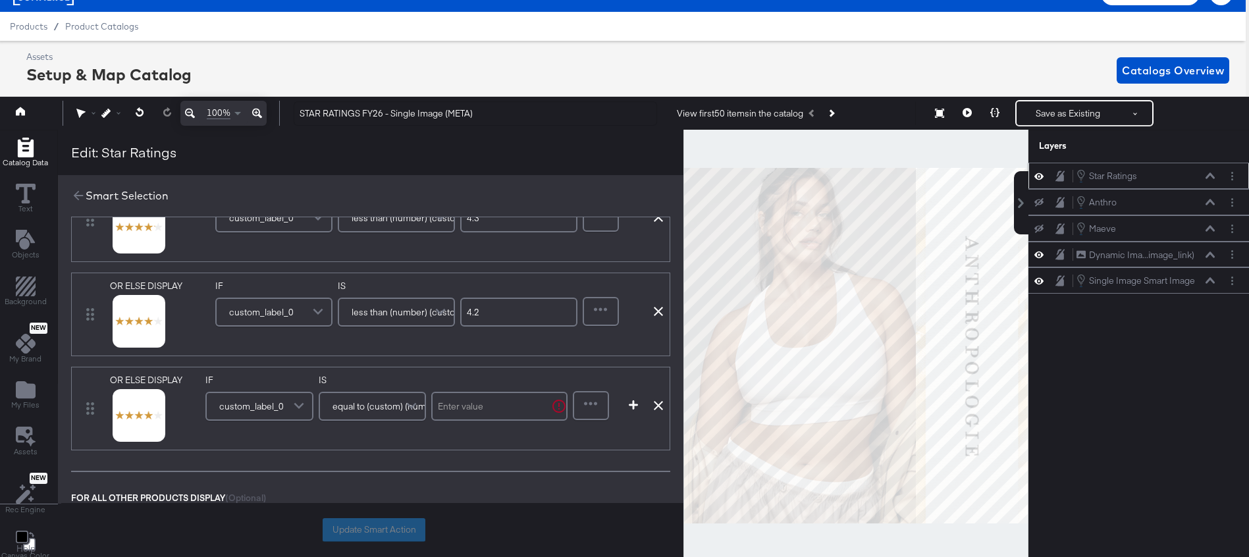
scroll to position [981, 0]
click at [484, 405] on input "text" at bounding box center [499, 402] width 136 height 29
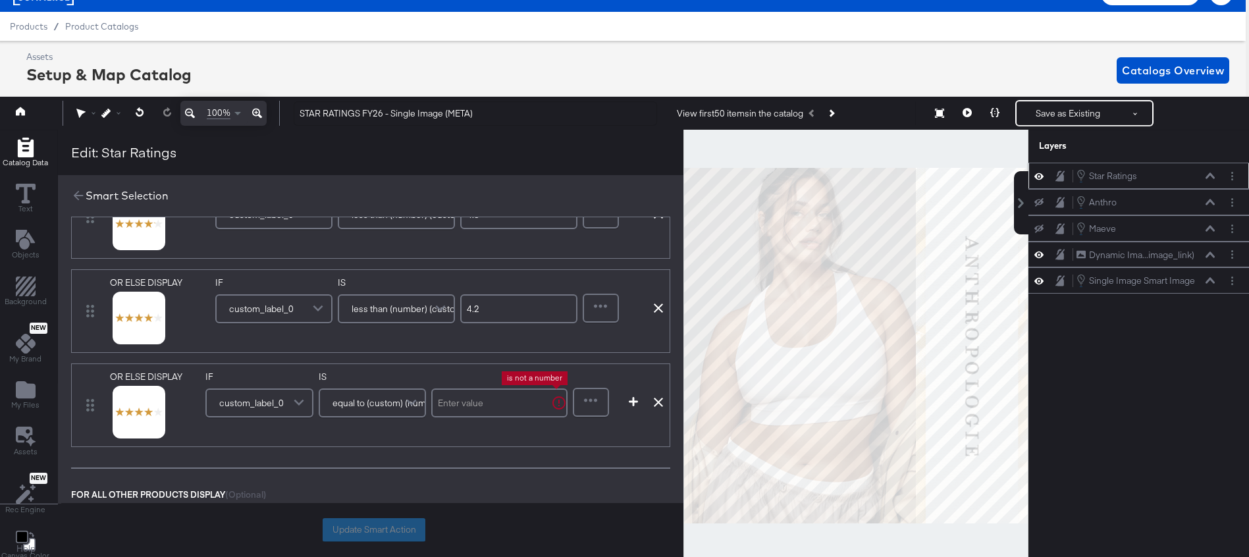
click at [404, 400] on span at bounding box center [413, 403] width 23 height 26
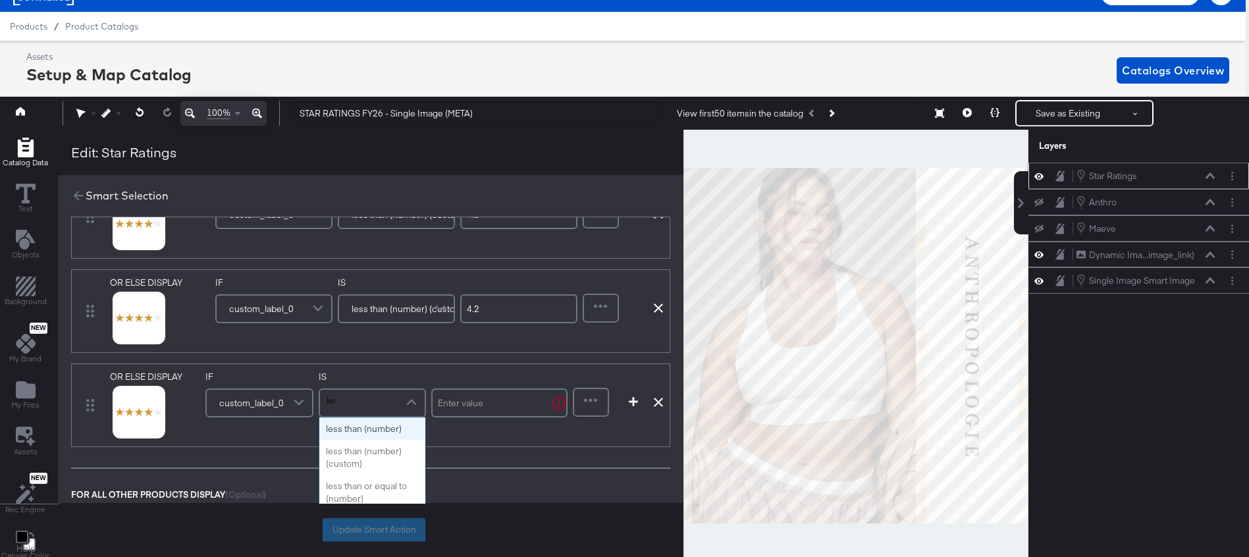
scroll to position [0, 0]
type input "less"
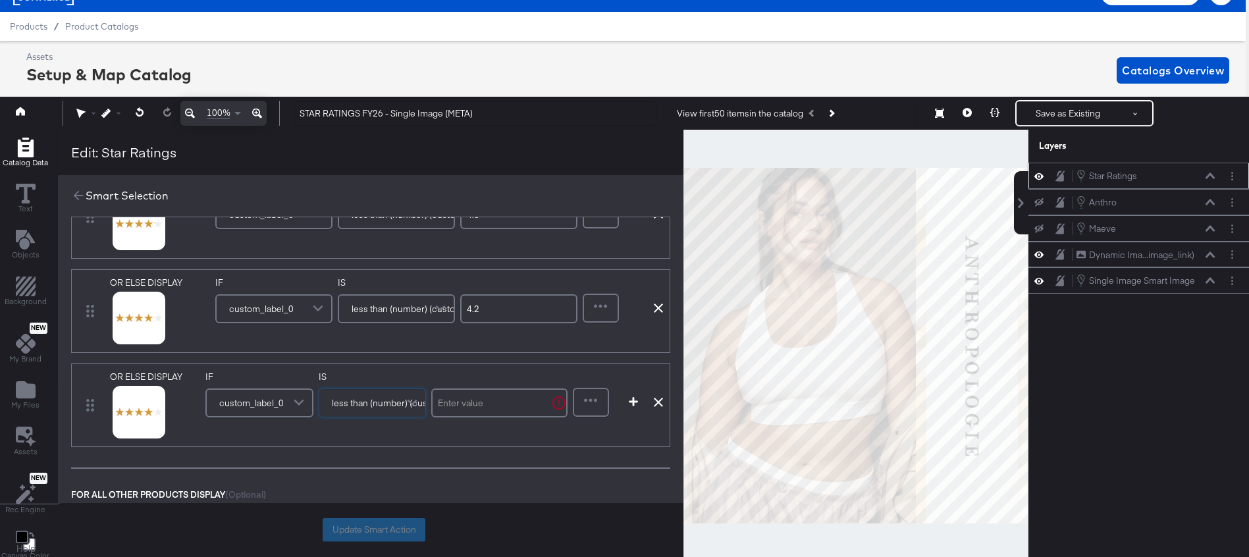
click at [492, 402] on input "text" at bounding box center [499, 402] width 136 height 29
type input "4.1"
click at [394, 446] on div "OR ELSE DISPLAY link mapped image_link mapped additional_image_link mapped anth…" at bounding box center [370, 405] width 599 height 84
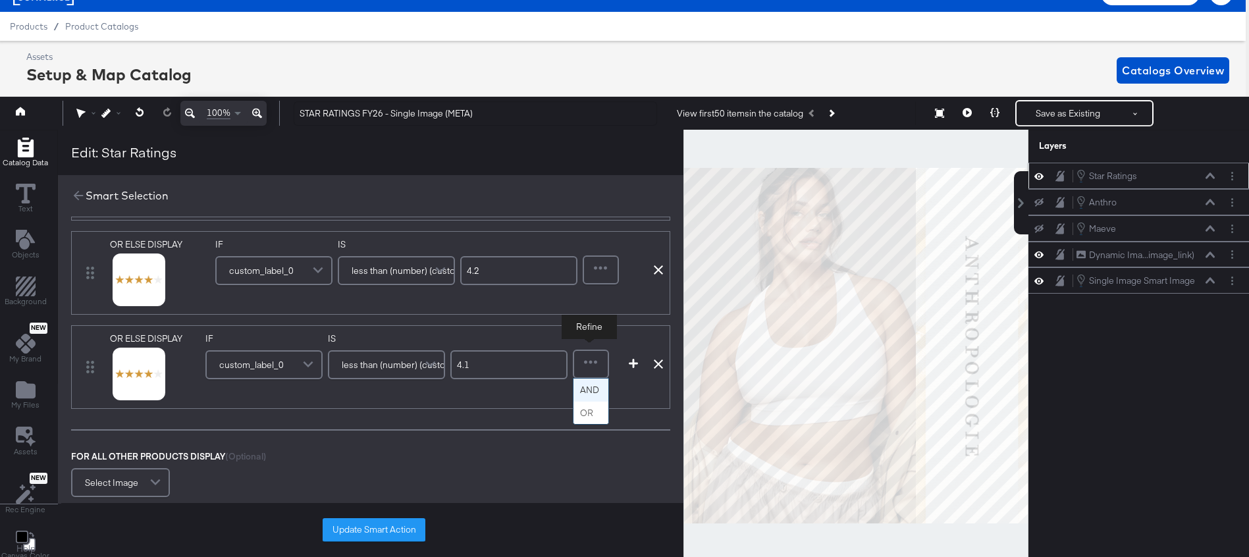
click at [588, 363] on div at bounding box center [591, 364] width 34 height 26
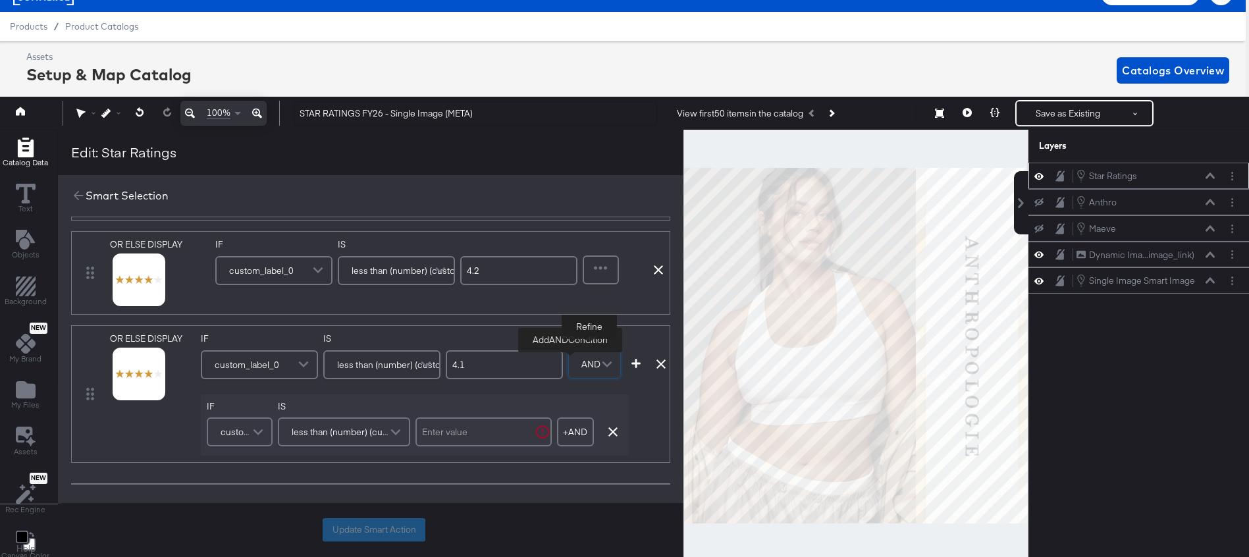
scroll to position [1074, 0]
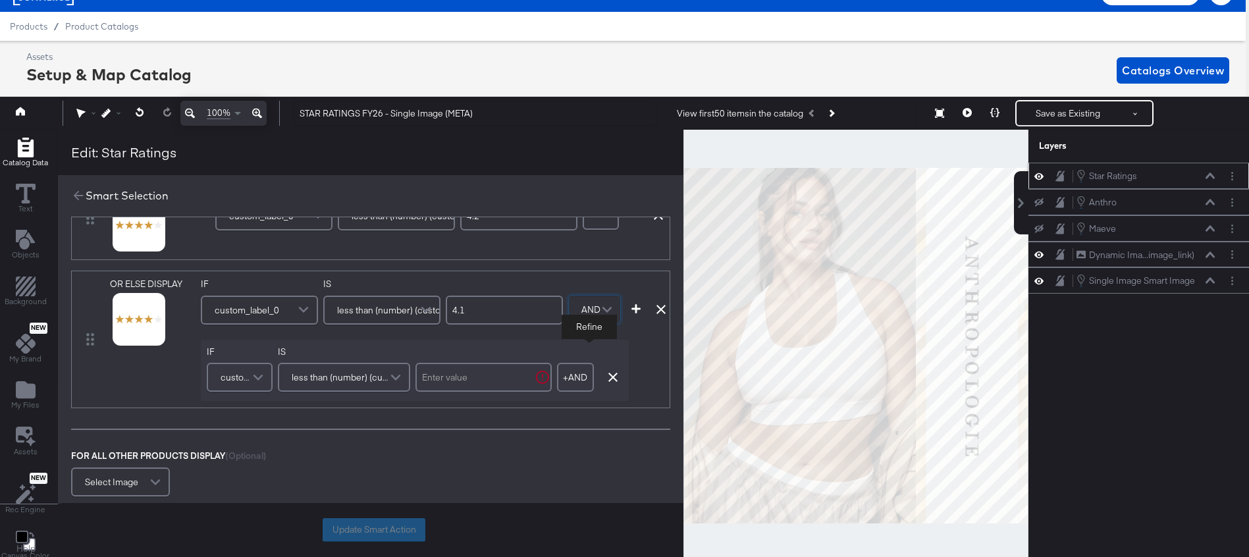
click at [237, 383] on span "custom_label_0" at bounding box center [238, 377] width 34 height 22
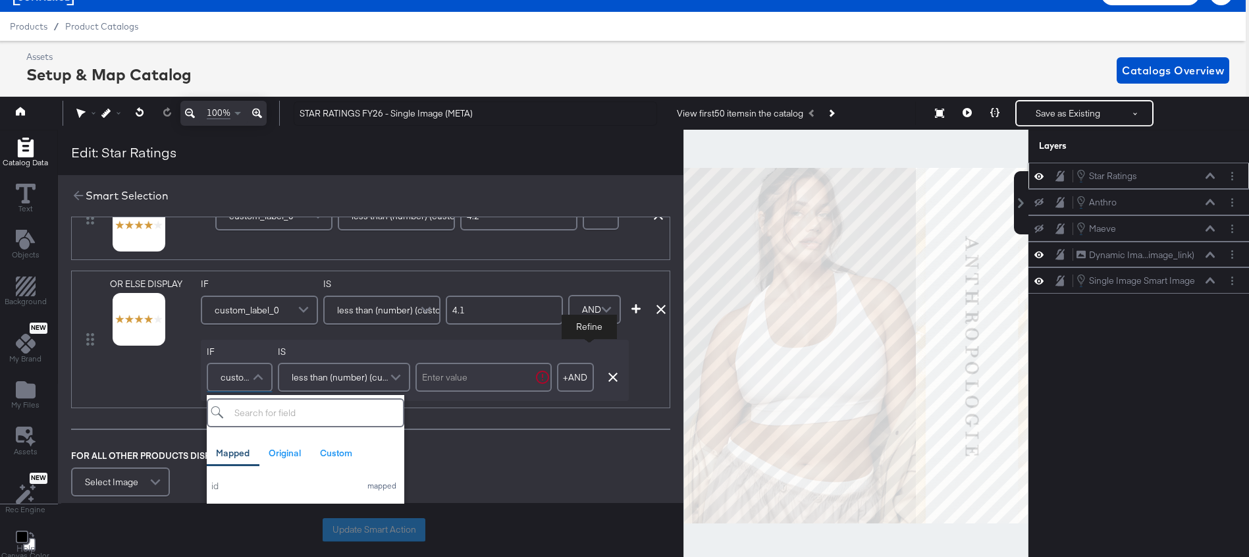
scroll to position [1060, 0]
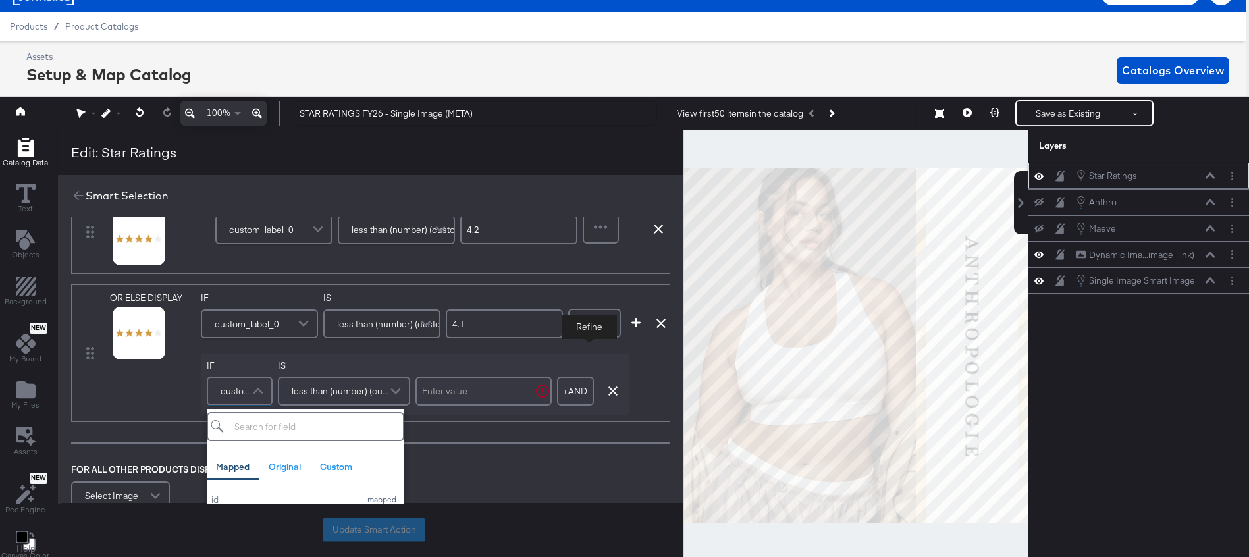
click at [340, 391] on span "less than (number) (custom)" at bounding box center [342, 391] width 101 height 22
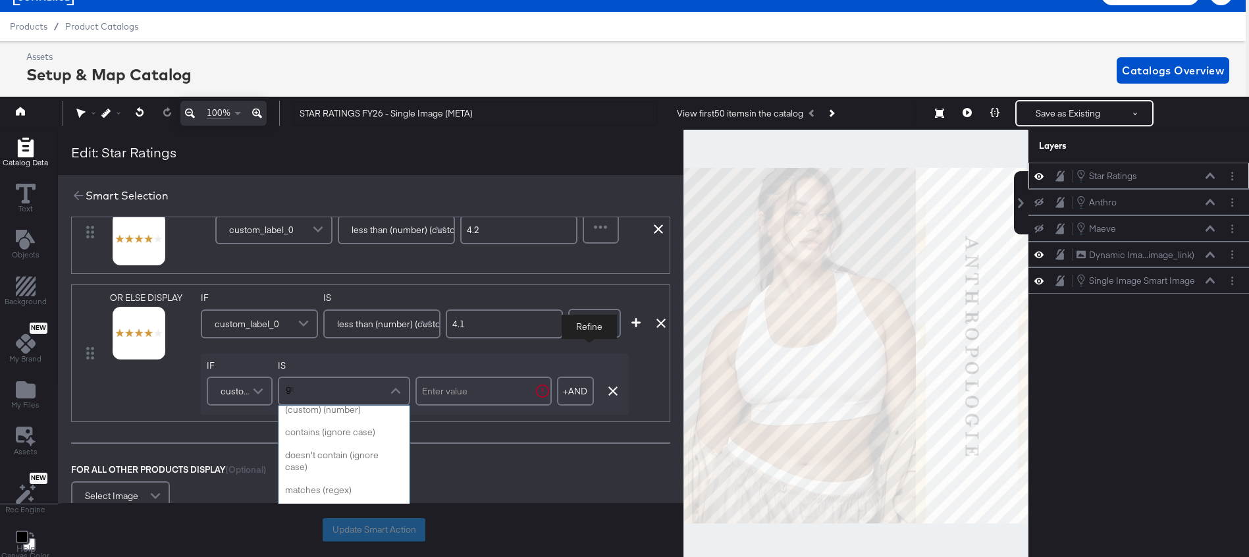
scroll to position [0, 0]
type input "great"
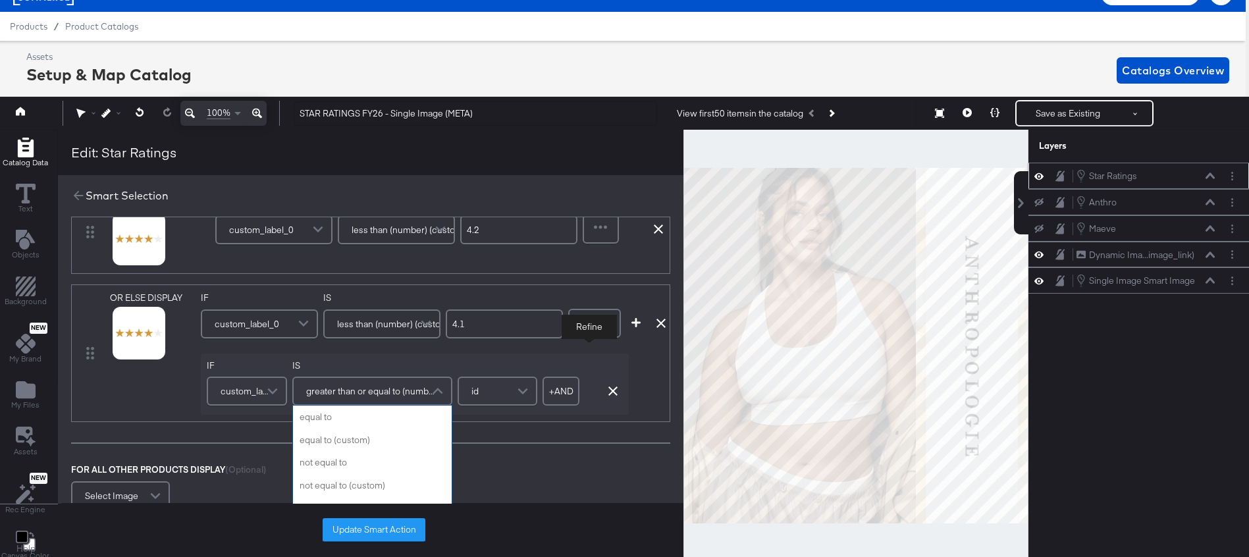
click at [404, 390] on span "greater than or equal to (number)" at bounding box center [370, 391] width 128 height 22
type input "great"
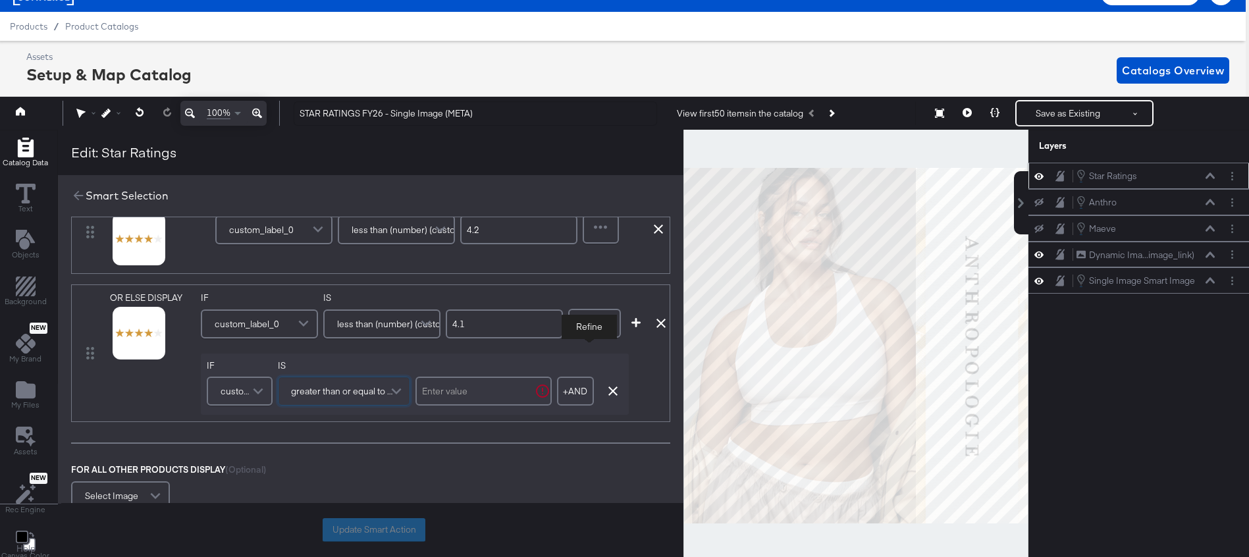
click at [491, 381] on input "text" at bounding box center [483, 391] width 136 height 29
type input "4"
click at [620, 414] on div "IF custom_label_0 IS greater than or equal to (custom) (number) 4 + AND Add AND…" at bounding box center [415, 384] width 428 height 62
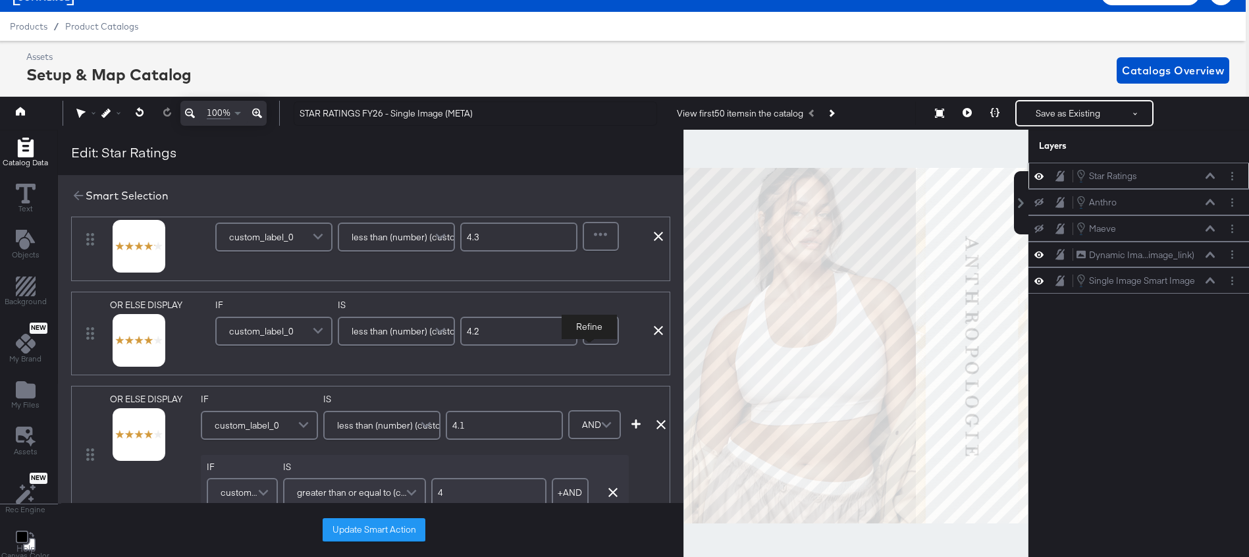
scroll to position [945, 0]
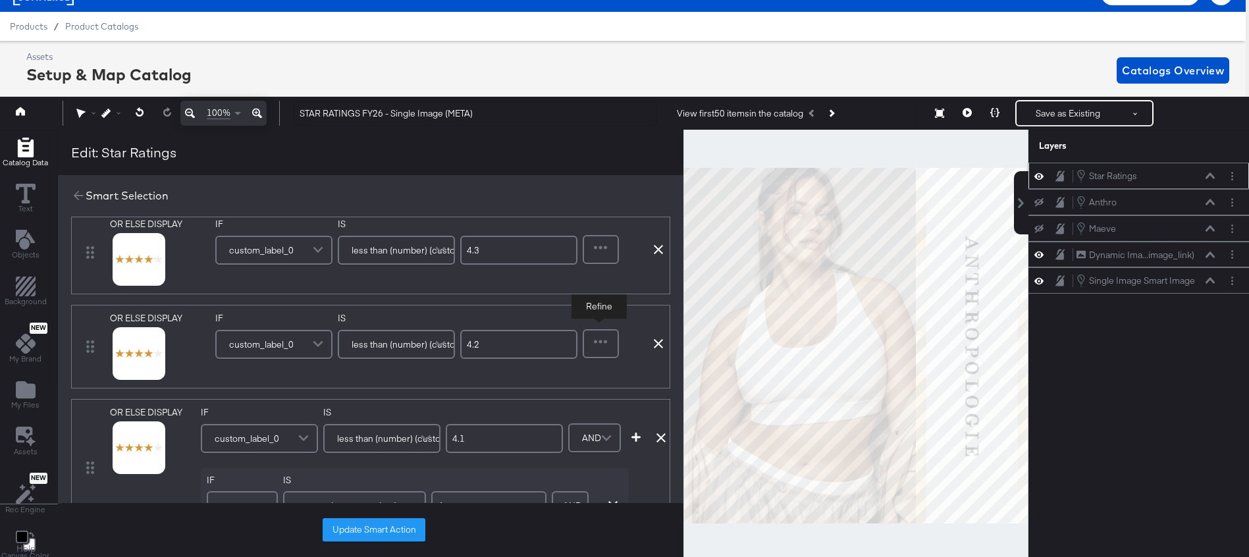
click at [600, 343] on div at bounding box center [601, 343] width 34 height 26
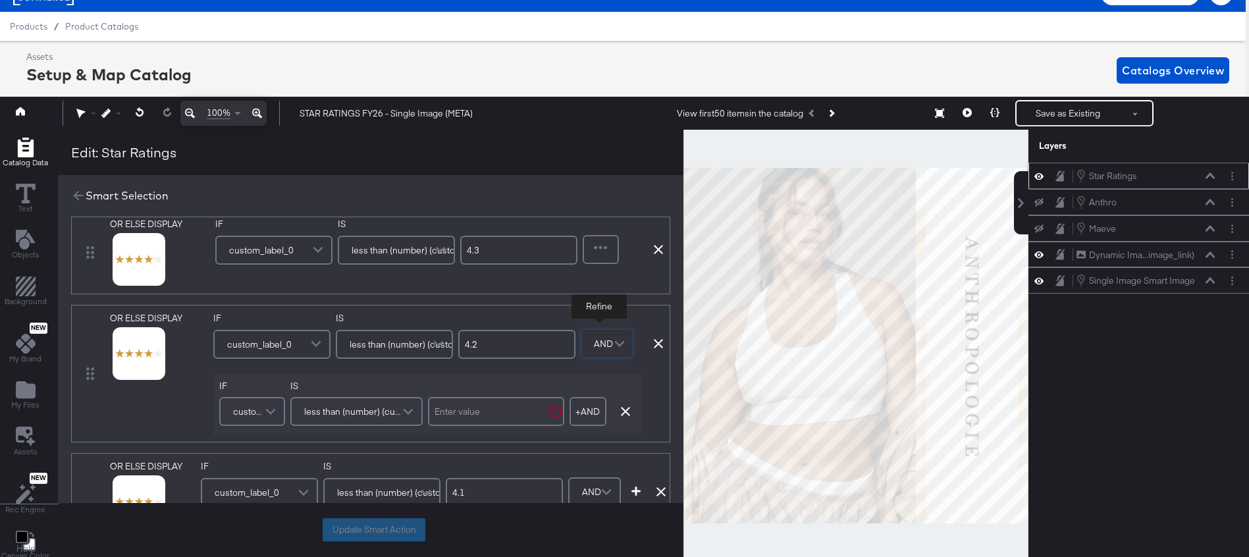
click at [392, 409] on span "less than (number) (custom)" at bounding box center [354, 411] width 101 height 22
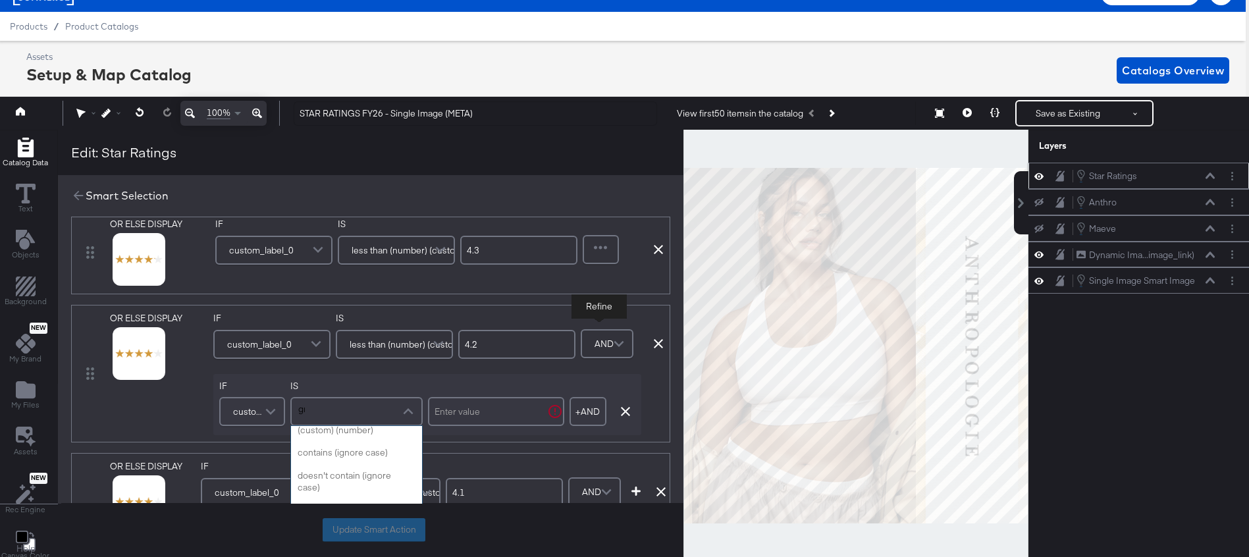
scroll to position [0, 0]
type input "great"
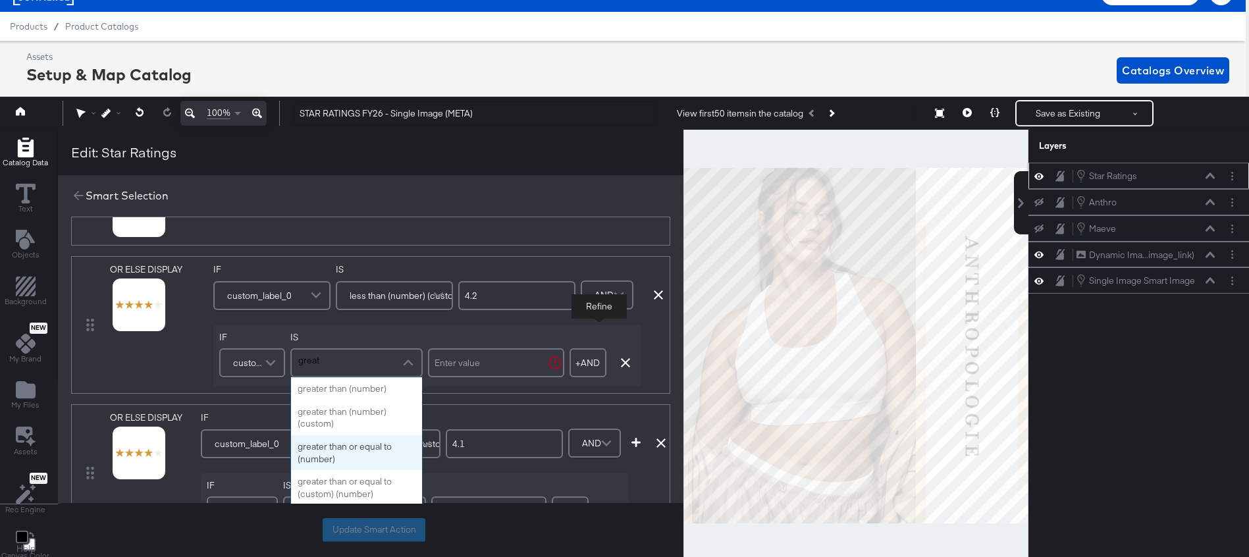
scroll to position [998, 0]
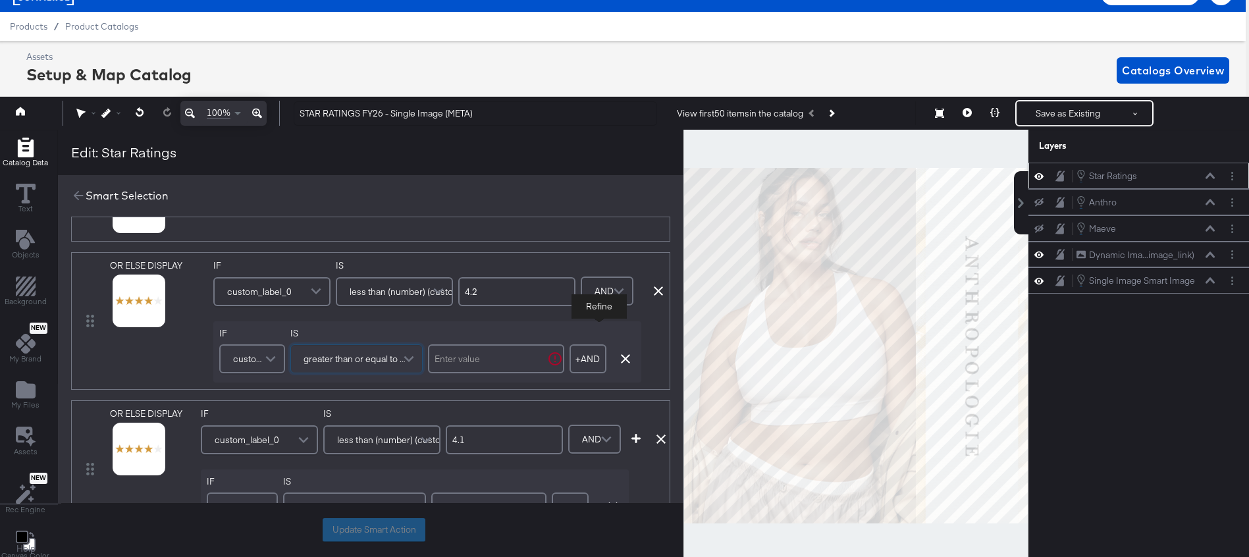
click at [496, 355] on input "text" at bounding box center [496, 358] width 136 height 29
type input "4.1"
click at [427, 319] on div "IF custom_label_0 IS less than (number) (custom) 4.2 IF custom_label_0 IS great…" at bounding box center [394, 320] width 362 height 123
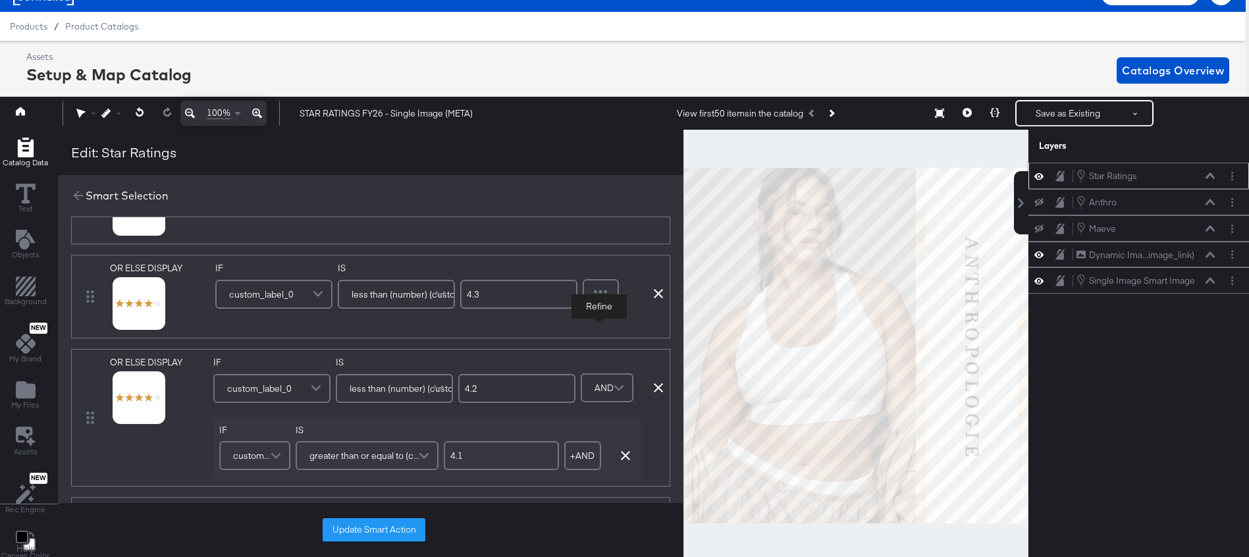
scroll to position [900, 0]
click at [608, 294] on div at bounding box center [601, 295] width 34 height 26
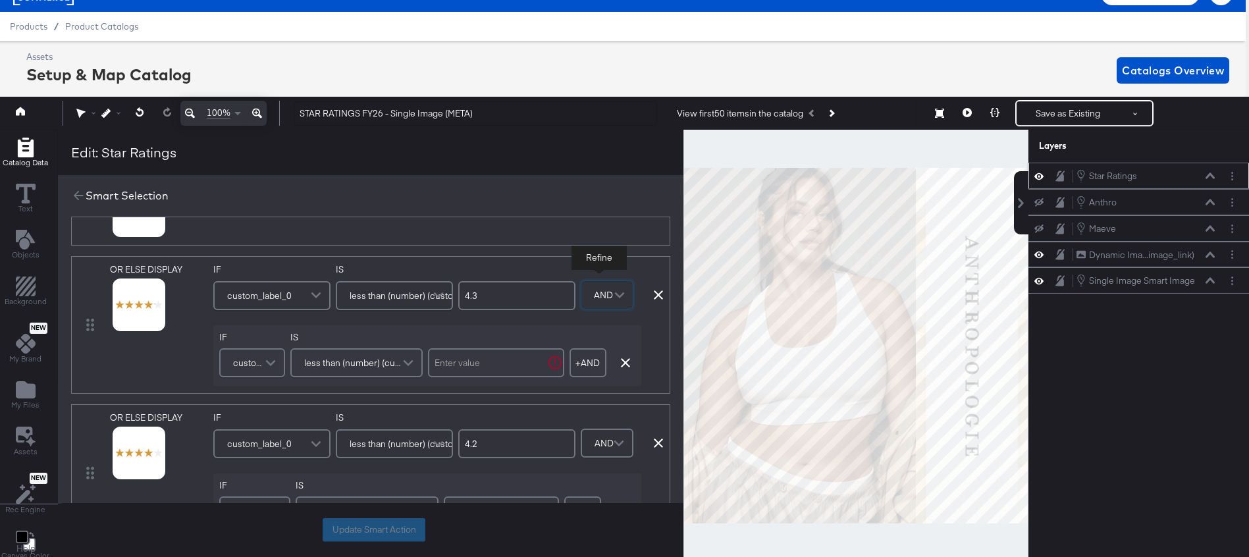
click at [383, 364] on span "less than (number) (custom)" at bounding box center [354, 362] width 101 height 22
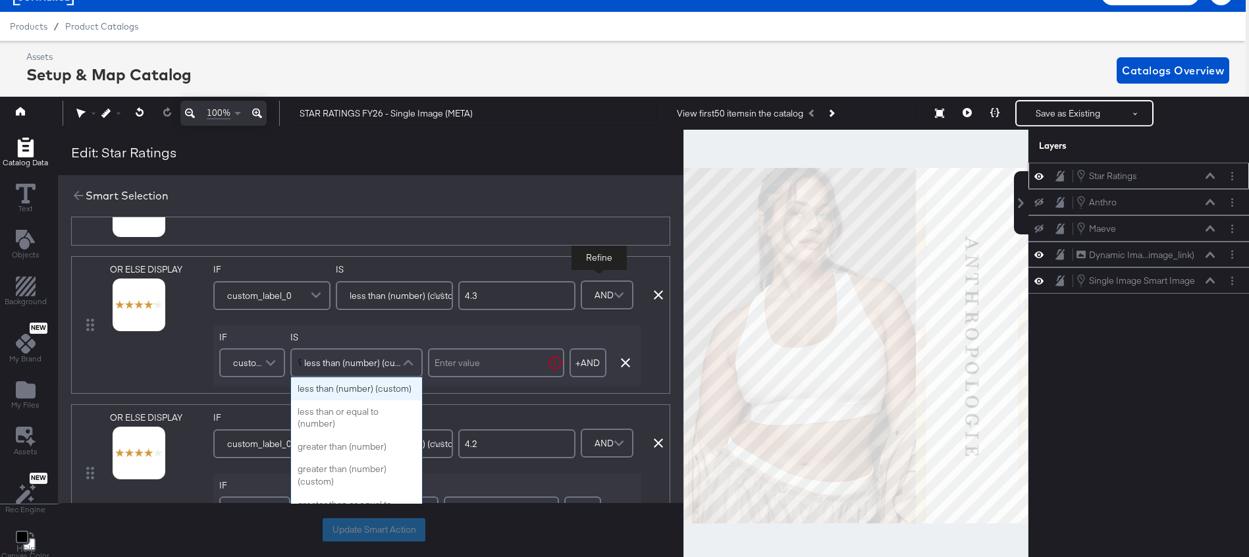
scroll to position [0, 0]
type input "great"
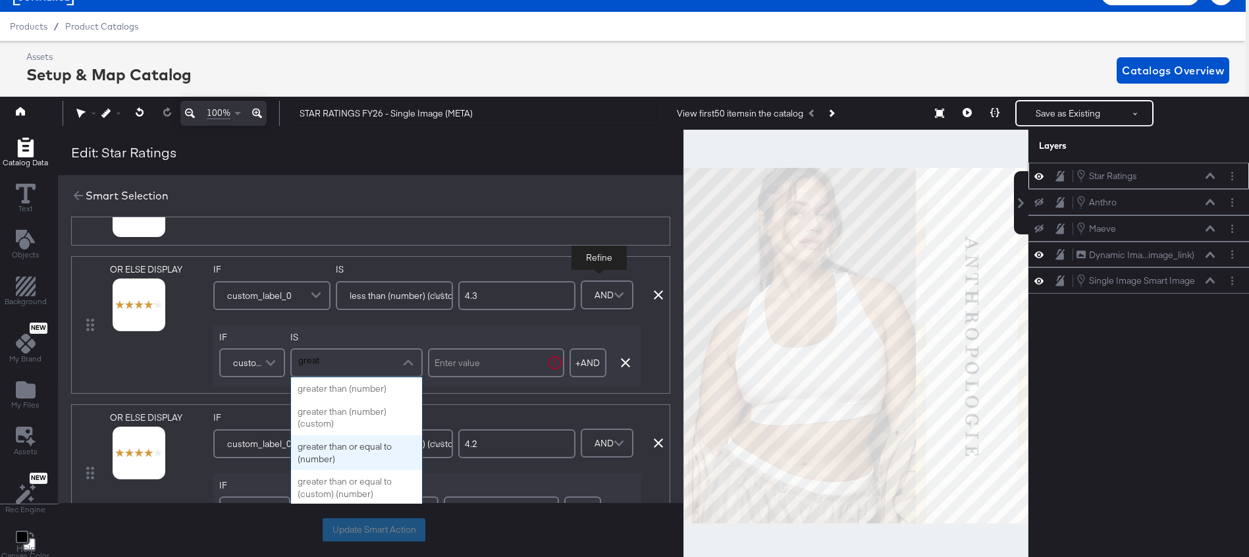
scroll to position [922, 0]
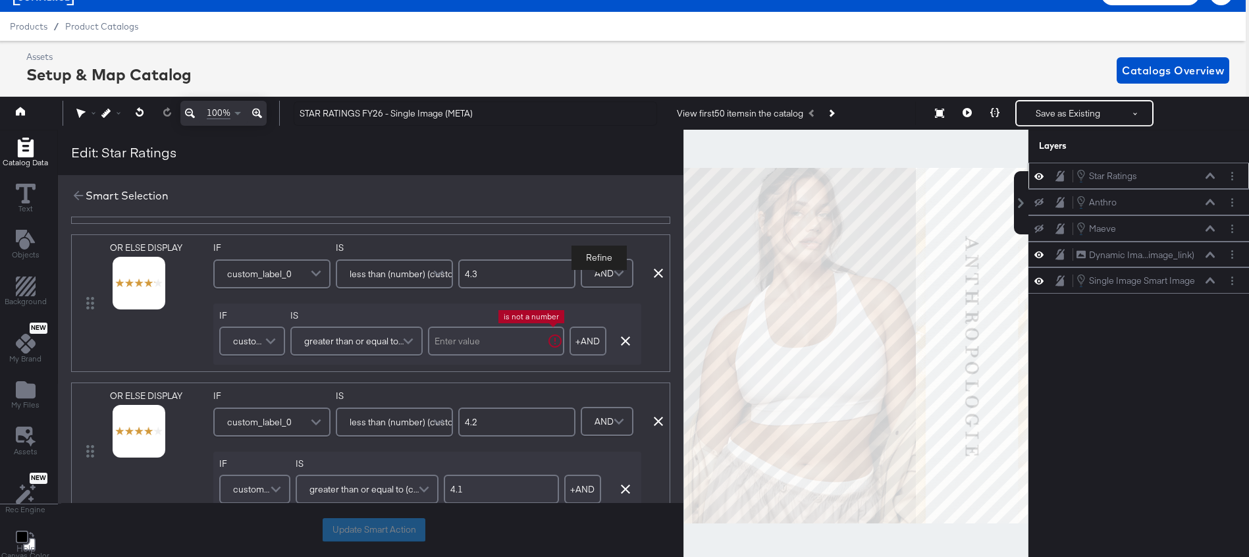
click at [482, 343] on input "text" at bounding box center [496, 340] width 136 height 29
type input "4.2"
click at [481, 307] on div "IF custom_label_0 IS greater than or equal to (custom) (number) 4.2 + AND Add A…" at bounding box center [427, 334] width 428 height 62
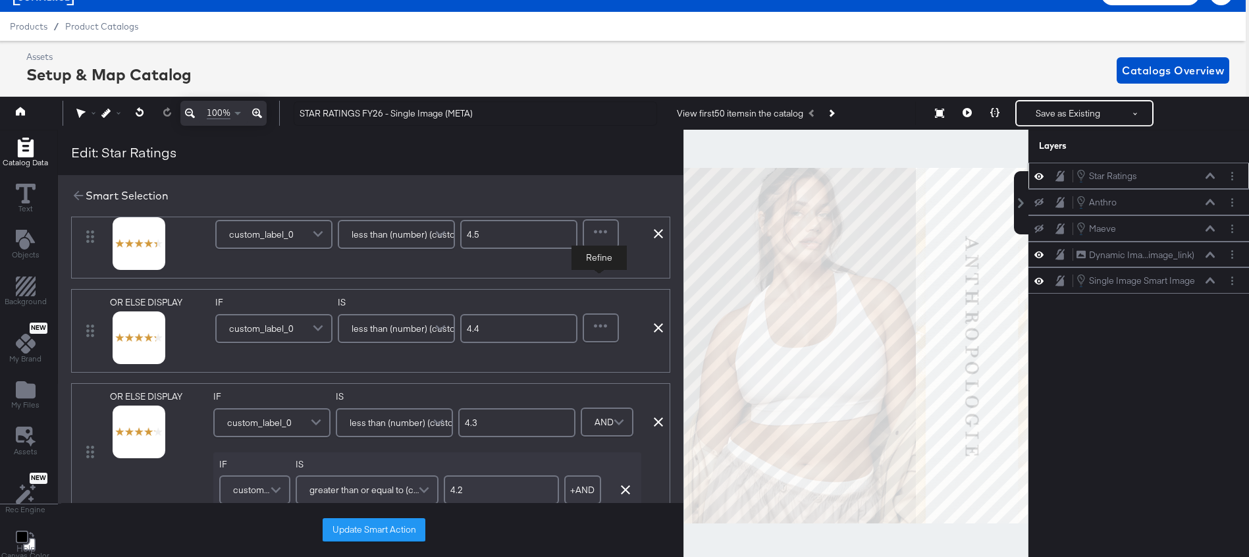
scroll to position [758, 0]
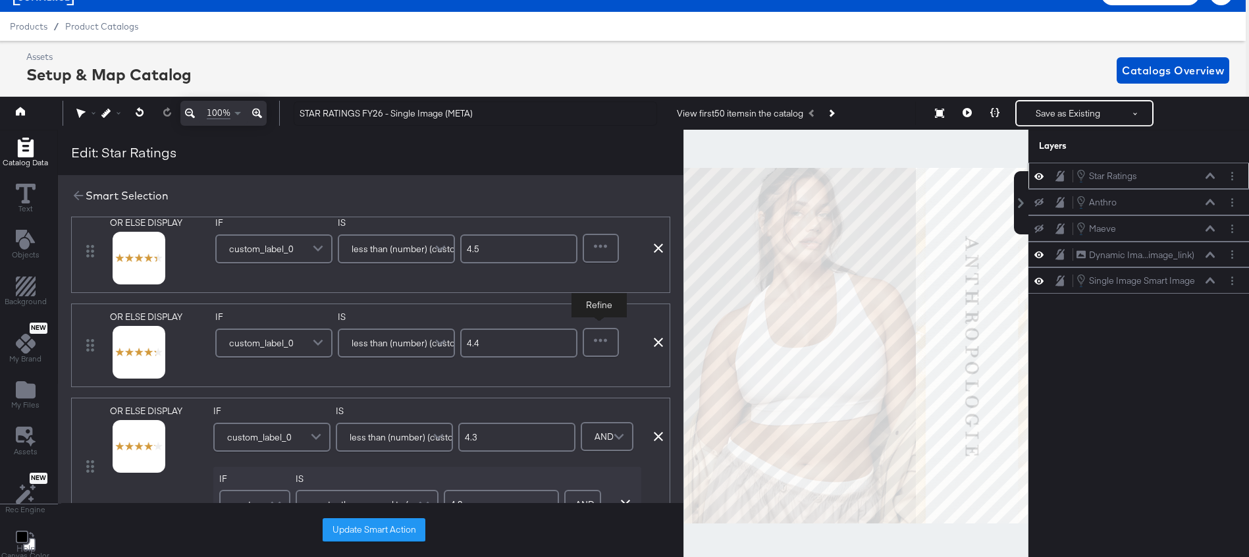
click at [598, 342] on div at bounding box center [601, 342] width 34 height 26
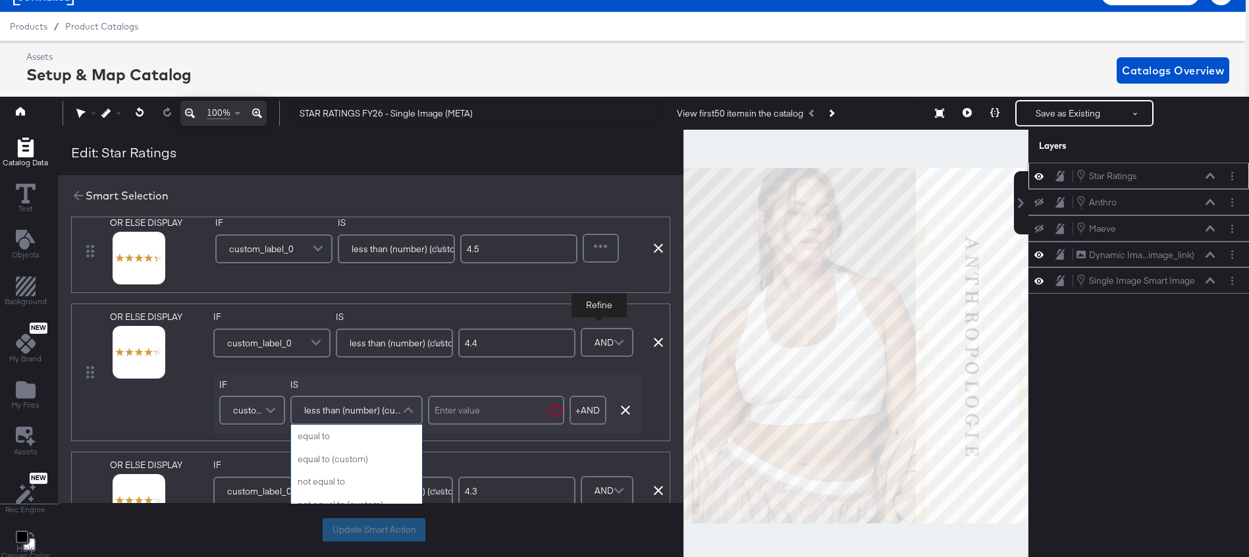
click at [349, 411] on span "less than (number) (custom)" at bounding box center [354, 410] width 101 height 22
type input "great"
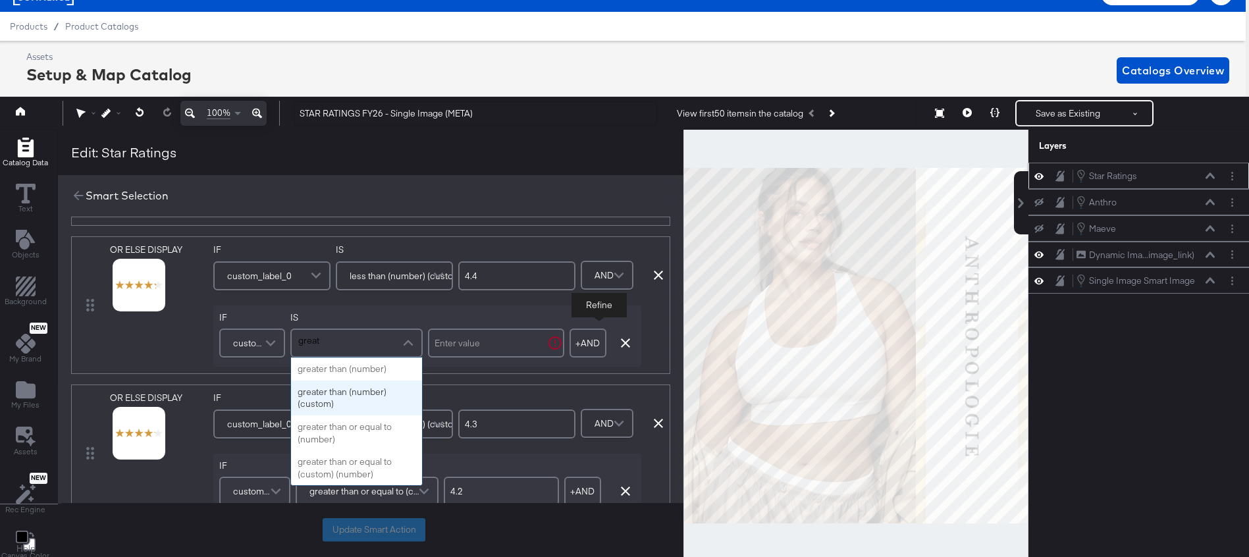
scroll to position [825, 0]
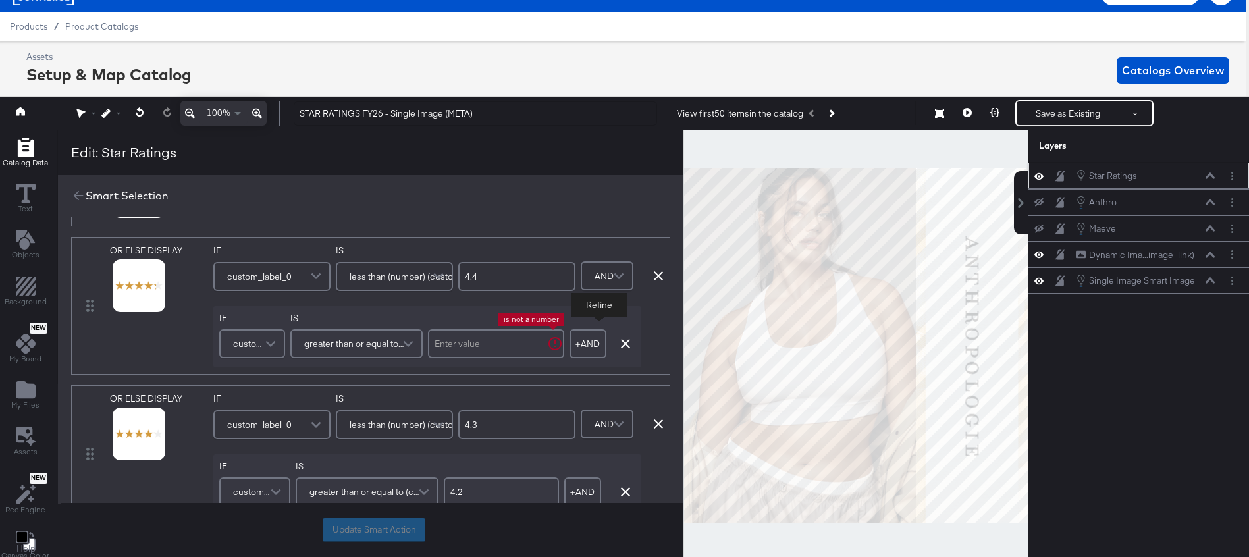
click at [489, 335] on input "text" at bounding box center [496, 343] width 136 height 29
type input "4.3"
click at [473, 315] on div "IF custom_label_0 IS greater than or equal to (custom) (number) 4.3 + AND Add A…" at bounding box center [427, 337] width 428 height 62
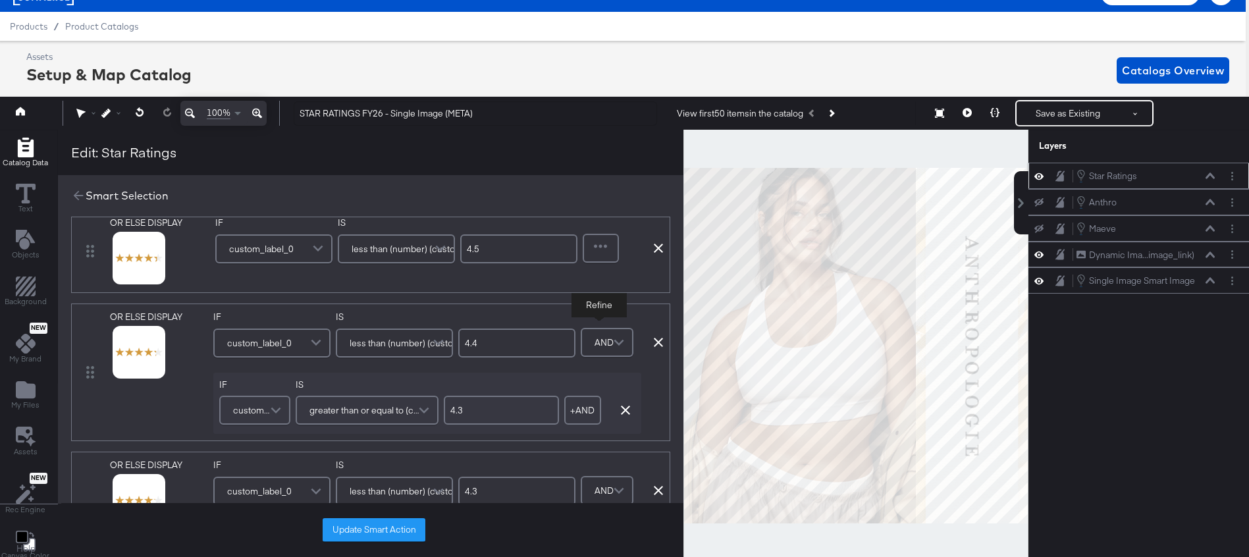
scroll to position [725, 0]
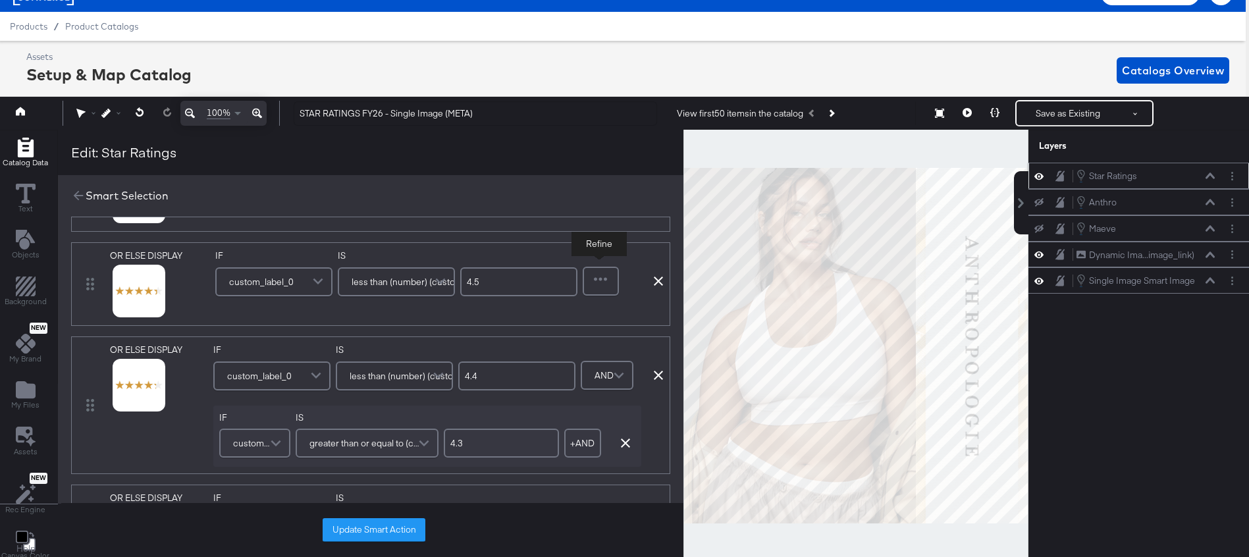
click at [603, 283] on div at bounding box center [601, 281] width 34 height 26
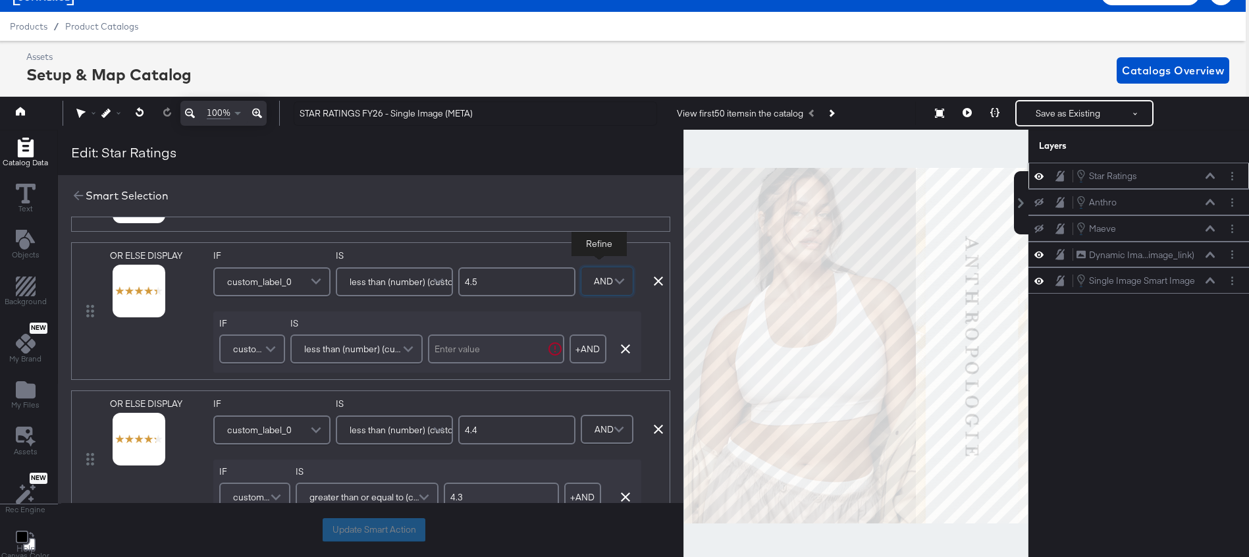
click at [334, 355] on span "less than (number) (custom)" at bounding box center [354, 349] width 101 height 22
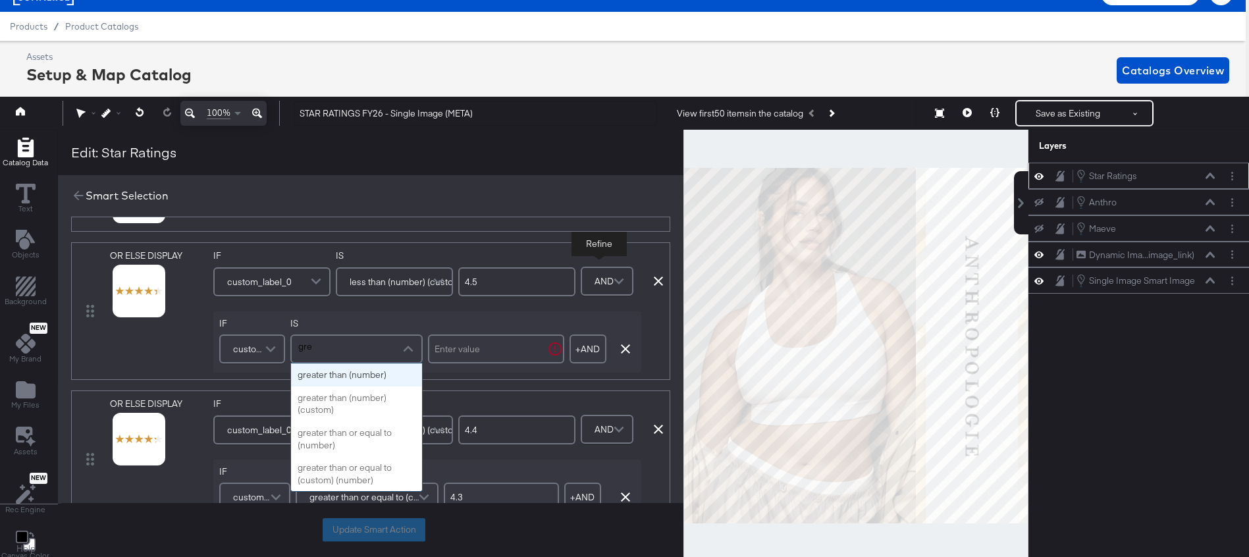
scroll to position [0, 0]
type input "great"
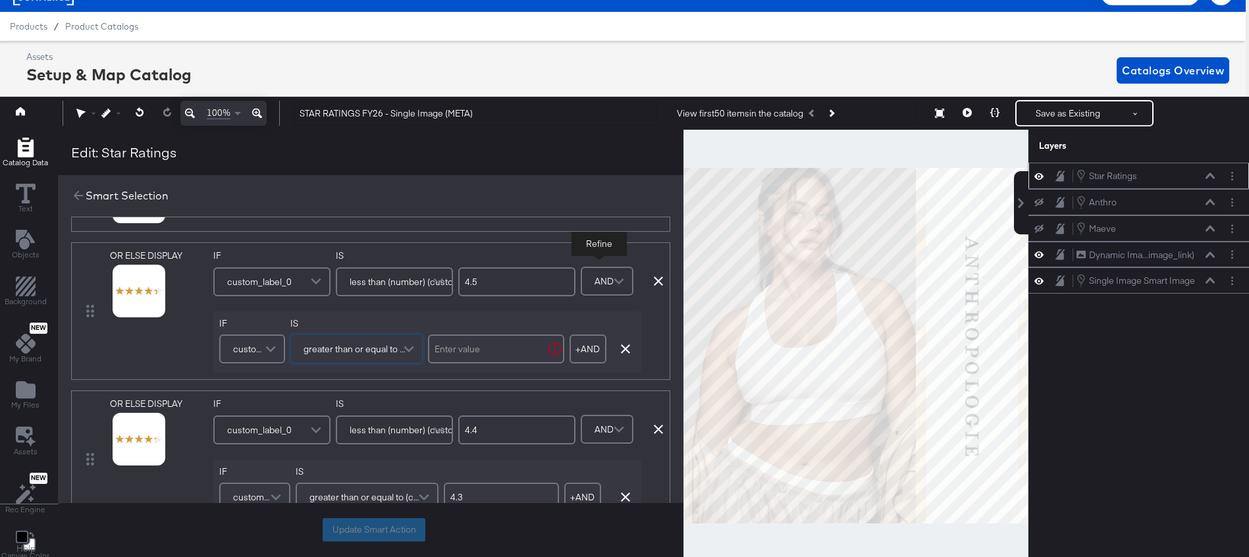
click at [460, 353] on input "text" at bounding box center [496, 348] width 136 height 29
type input "4.4"
click at [421, 317] on label "IS" at bounding box center [367, 323] width 143 height 13
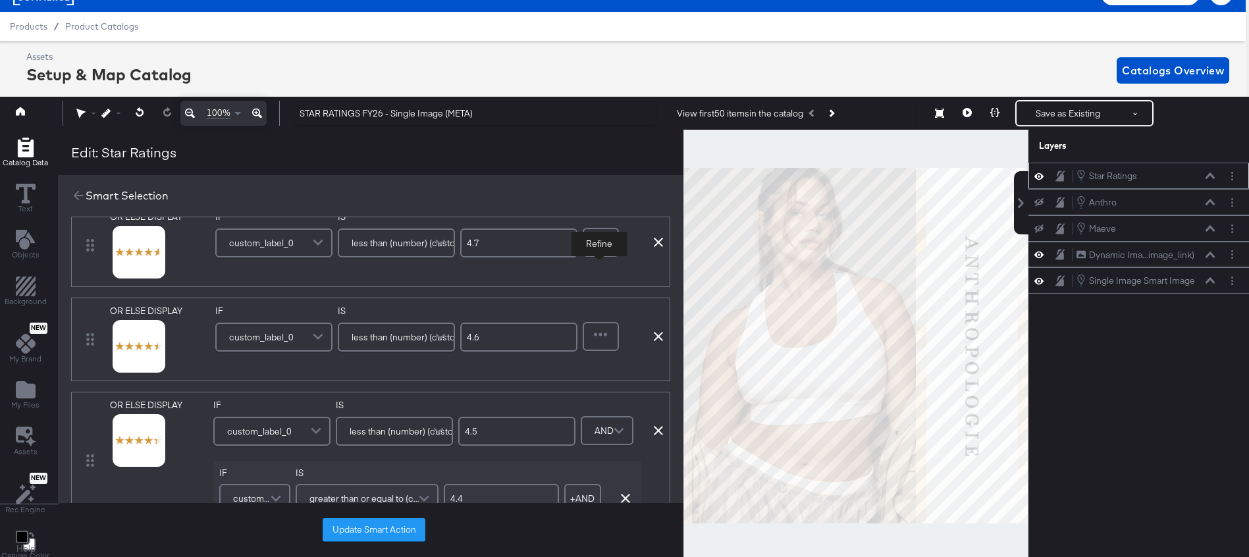
scroll to position [568, 0]
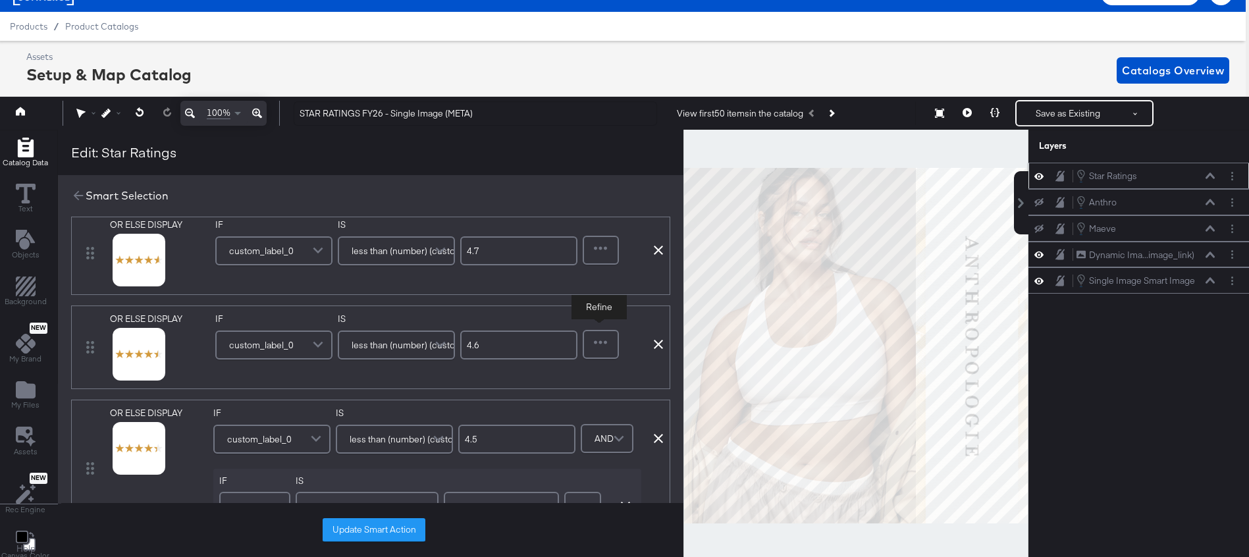
click at [590, 351] on div at bounding box center [601, 344] width 34 height 26
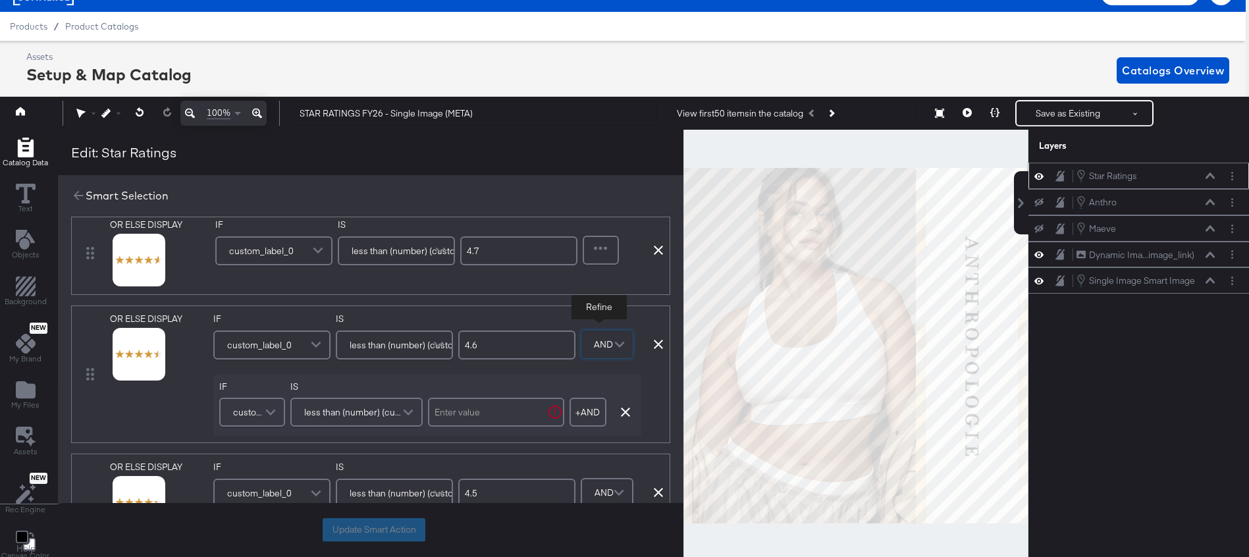
scroll to position [26, 3]
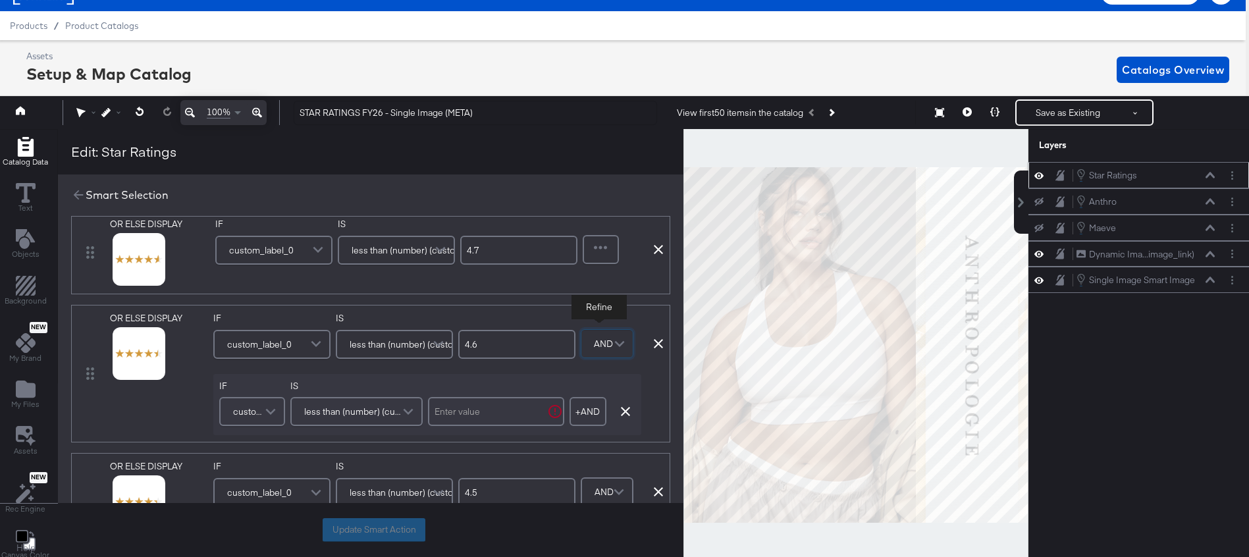
click at [321, 413] on span "less than (number) (custom)" at bounding box center [354, 411] width 101 height 22
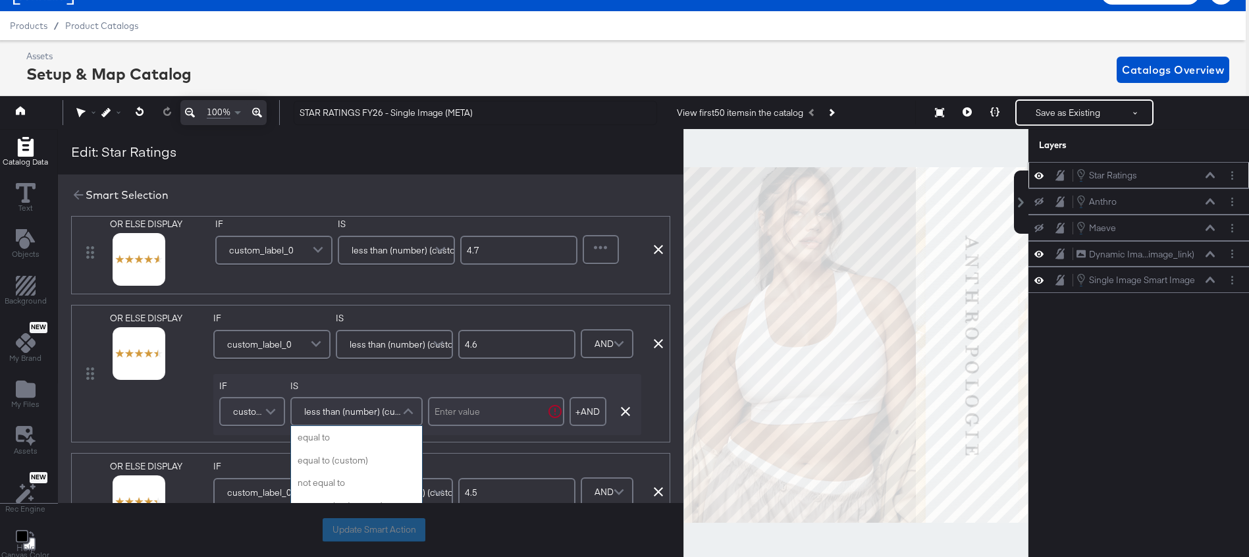
scroll to position [159, 0]
type input "c"
type input "great"
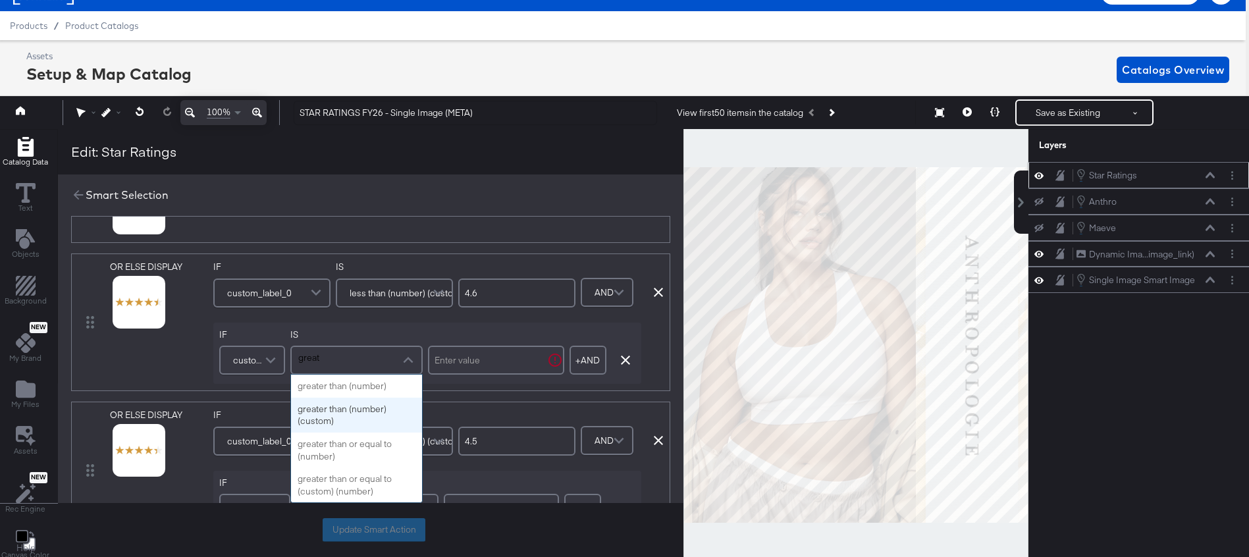
scroll to position [638, 0]
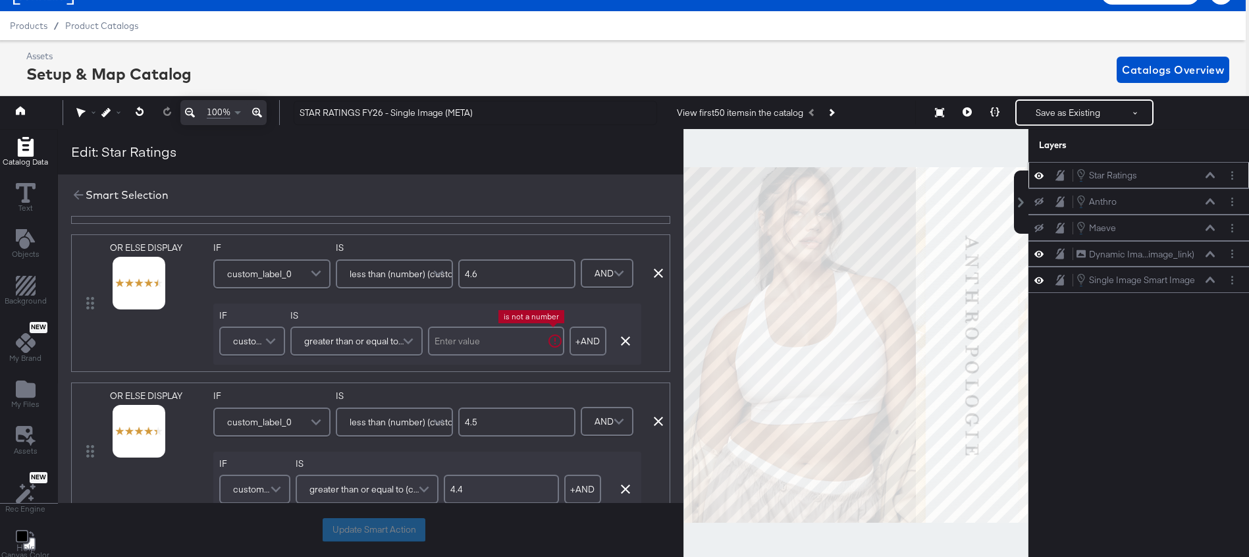
click at [467, 345] on input "text" at bounding box center [496, 340] width 136 height 29
type input "4.5"
click at [454, 312] on div "IF custom_label_0 IS greater than or equal to (custom) (number) 4.5 + AND Add A…" at bounding box center [427, 334] width 428 height 62
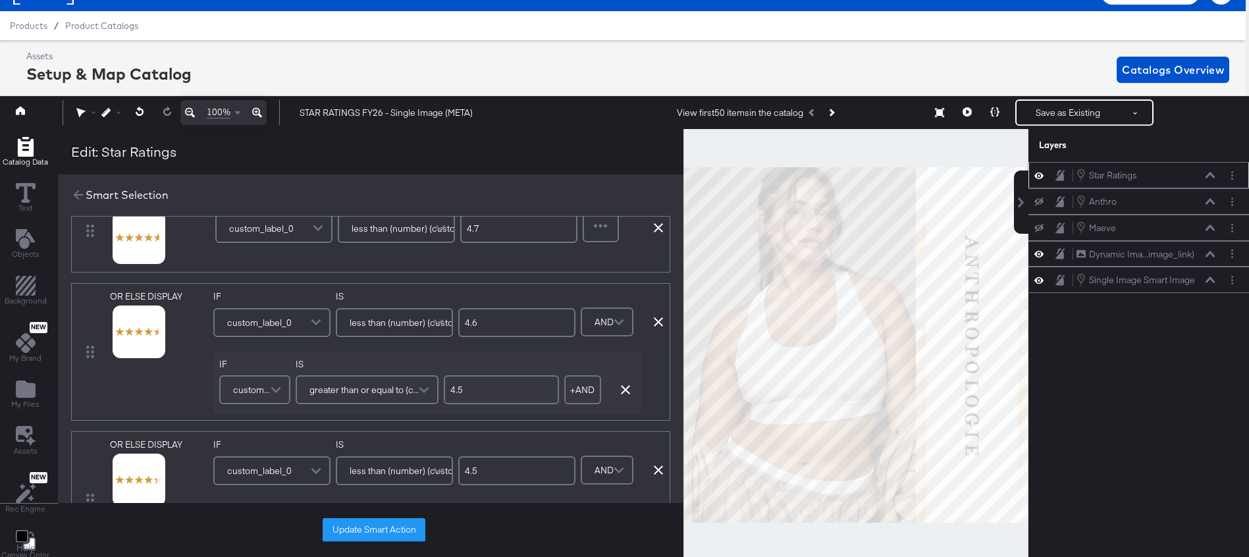
scroll to position [523, 0]
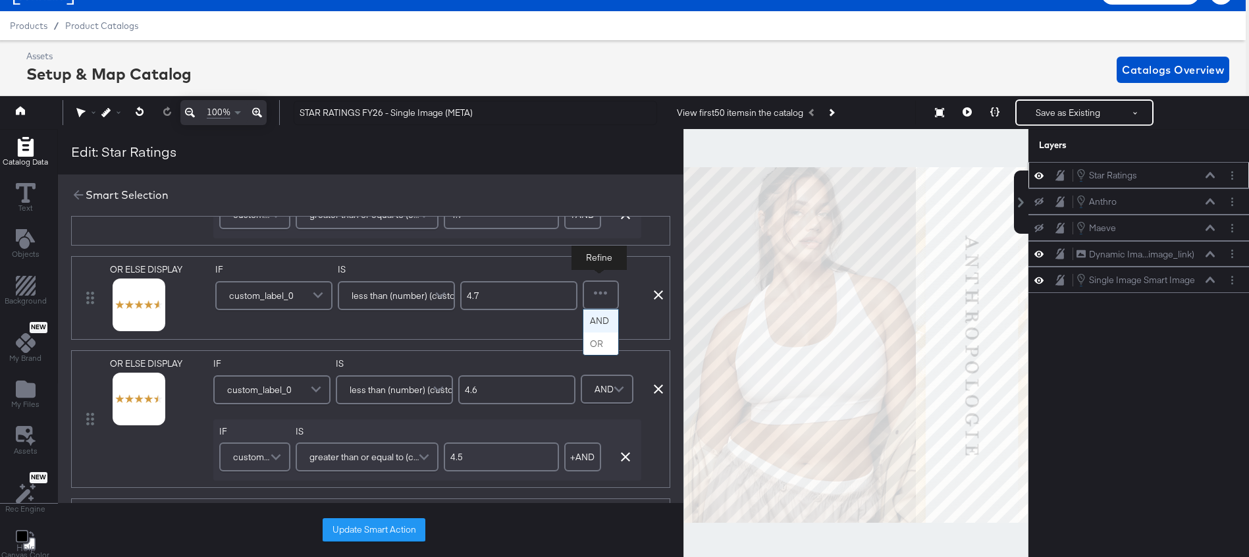
click at [600, 296] on div at bounding box center [601, 295] width 34 height 26
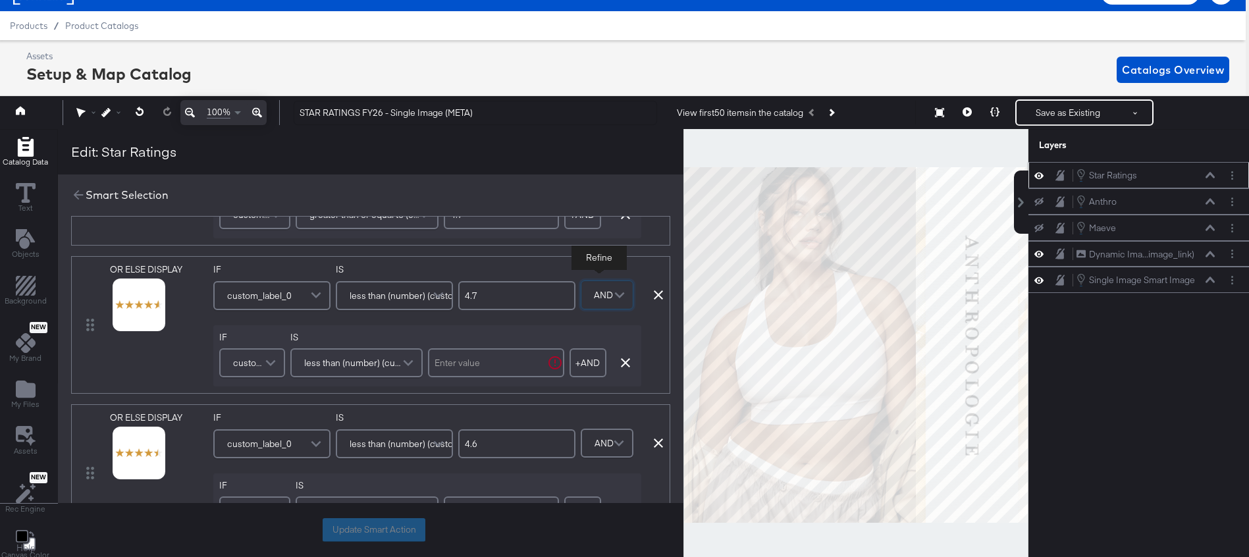
click at [358, 363] on span "less than (number) (custom)" at bounding box center [354, 362] width 101 height 22
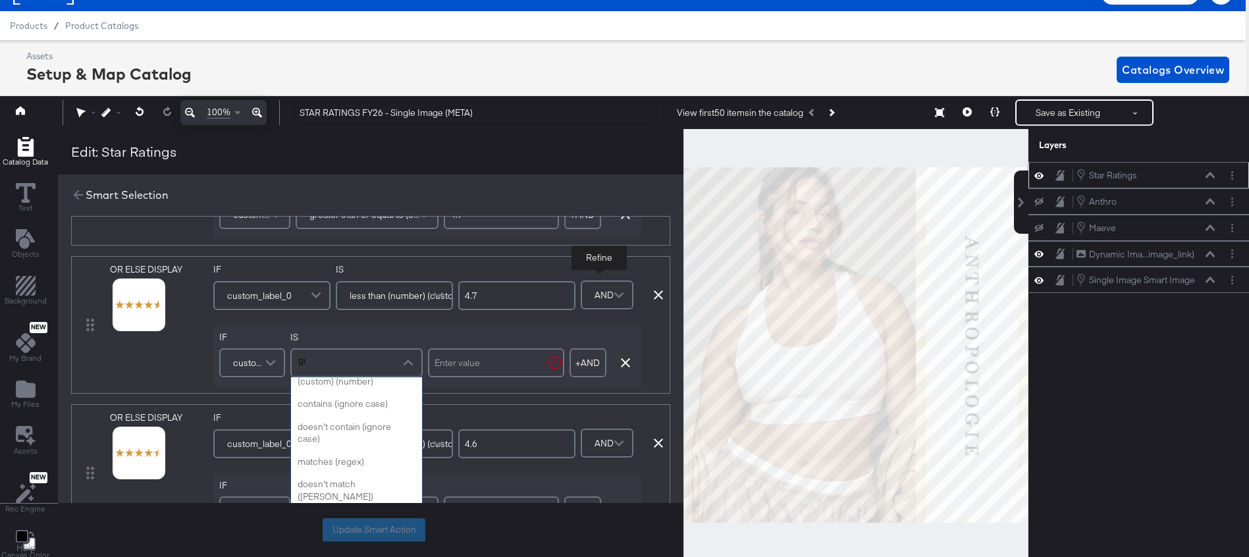
scroll to position [0, 0]
type input "grea"
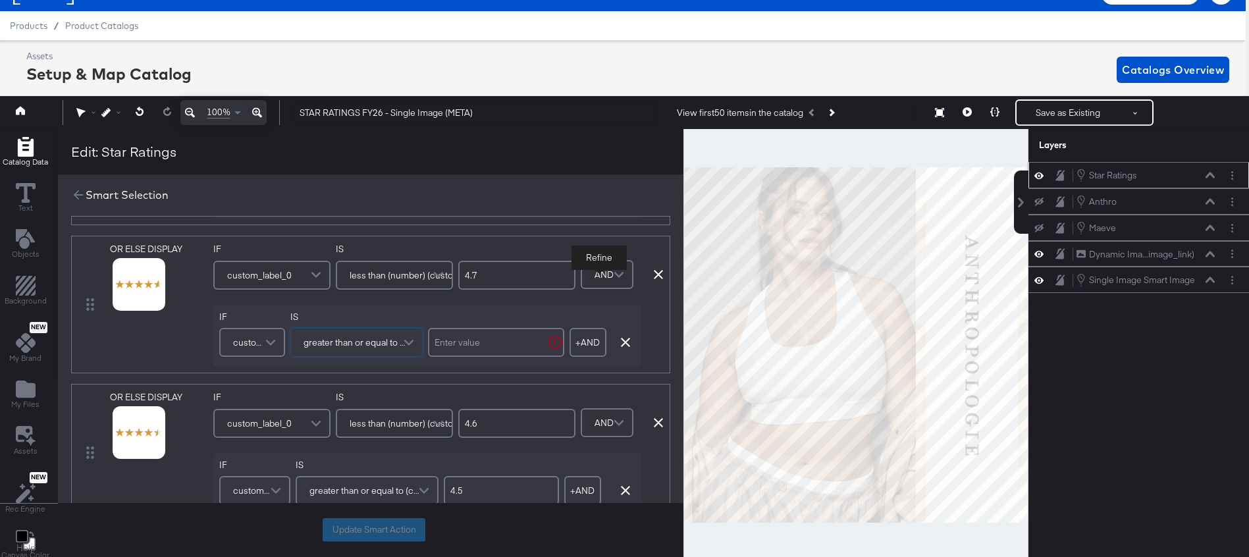
click at [478, 338] on input "text" at bounding box center [496, 342] width 136 height 29
type input "4.6"
click at [471, 305] on div "IF custom_label_0 IS greater than or equal to (custom) (number) 4.6 + AND Add A…" at bounding box center [427, 336] width 428 height 62
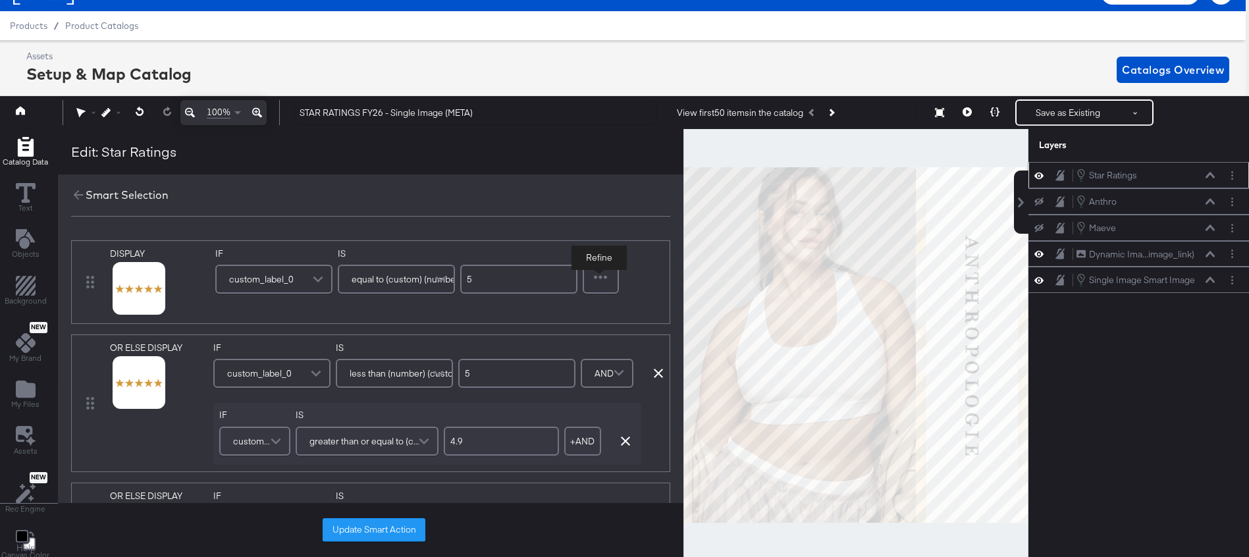
scroll to position [0, 3]
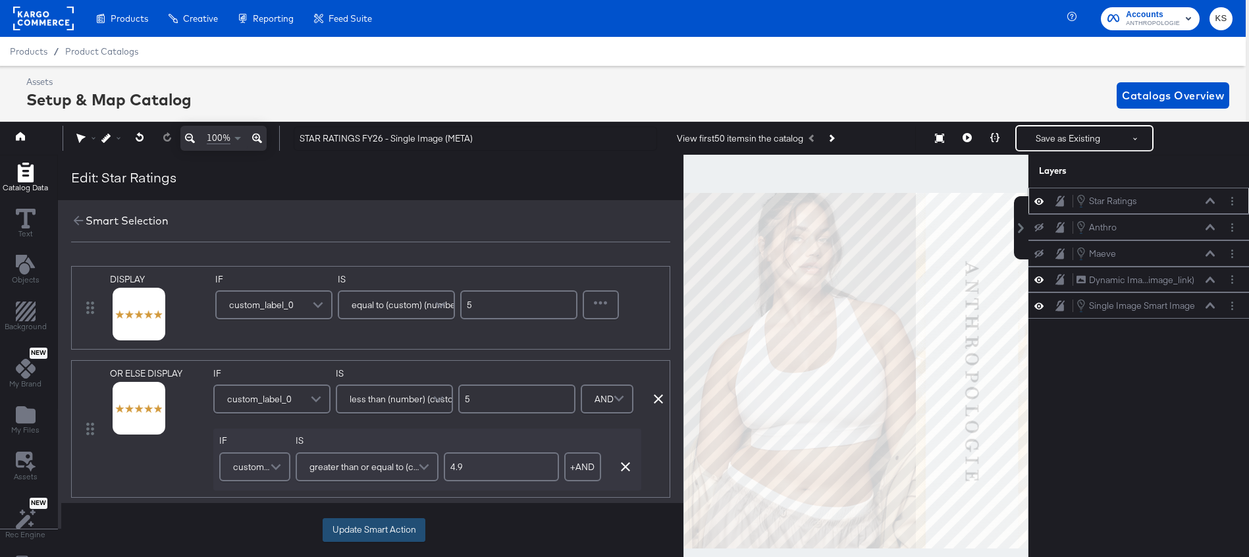
click at [375, 523] on button "Update Smart Action" at bounding box center [374, 530] width 103 height 24
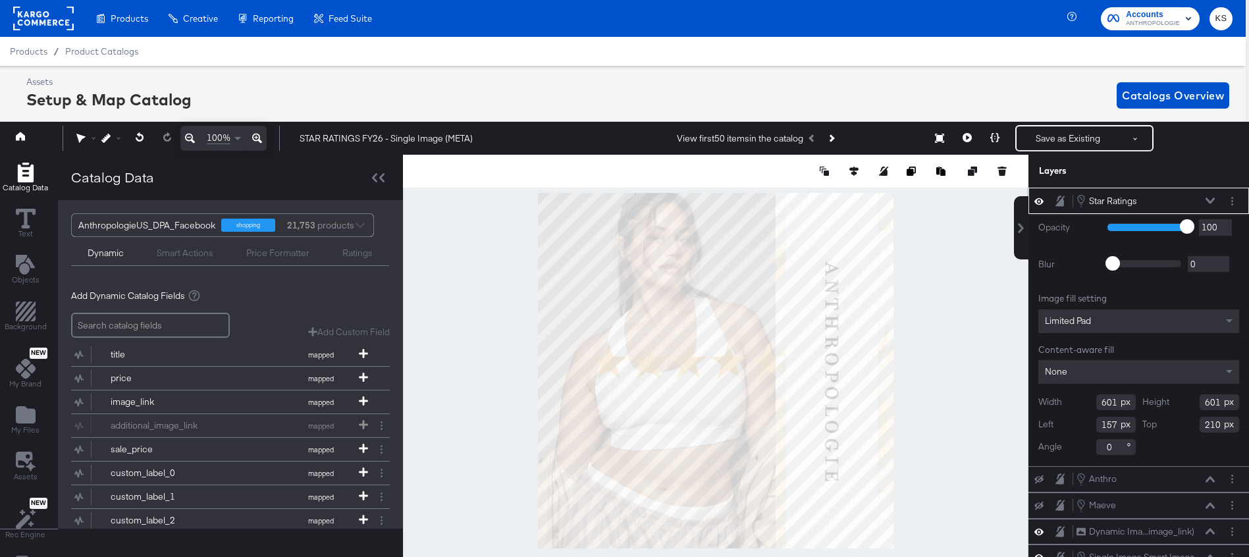
type input "77"
type input "228"
type input "411"
type input "418"
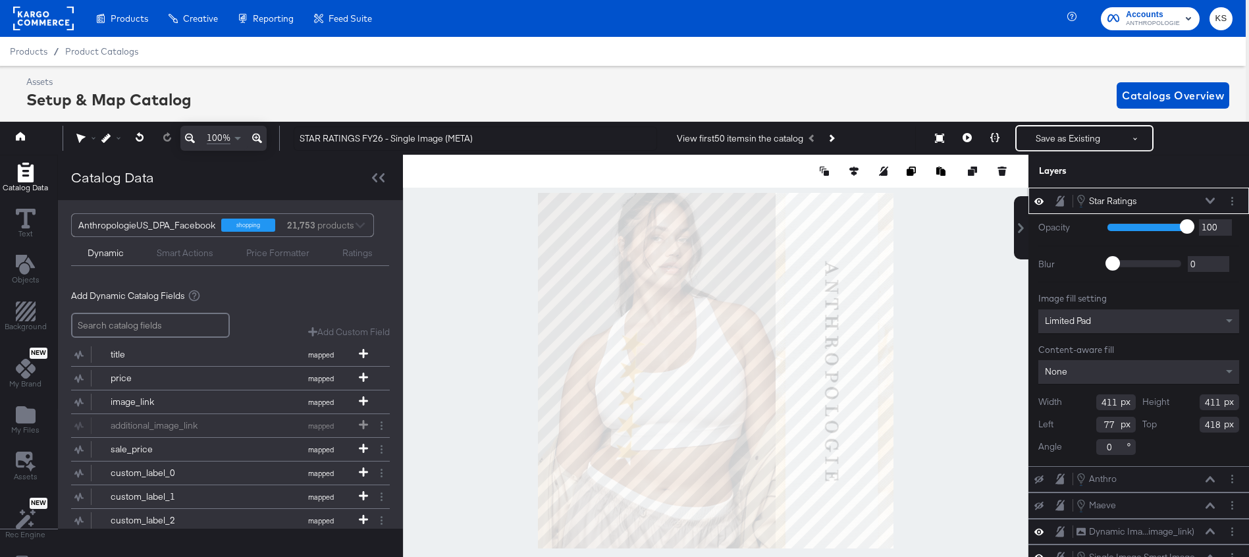
type input "490"
type input "420"
type input "91"
type input "75"
type input "359"
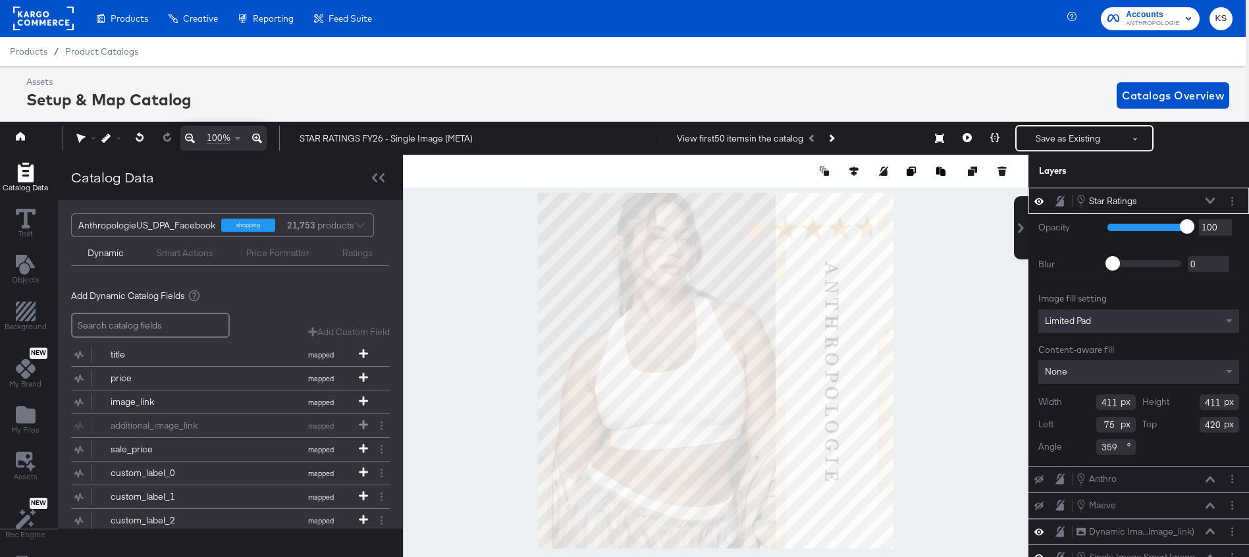
type input "627"
type input "-98"
type input "695"
type input "682"
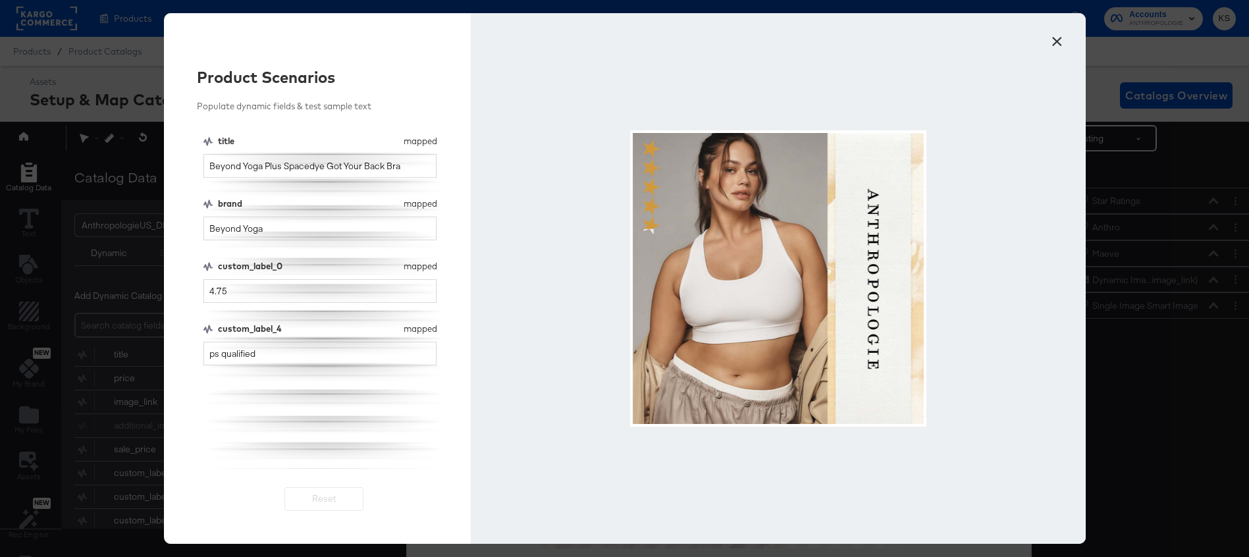
scroll to position [13, 3]
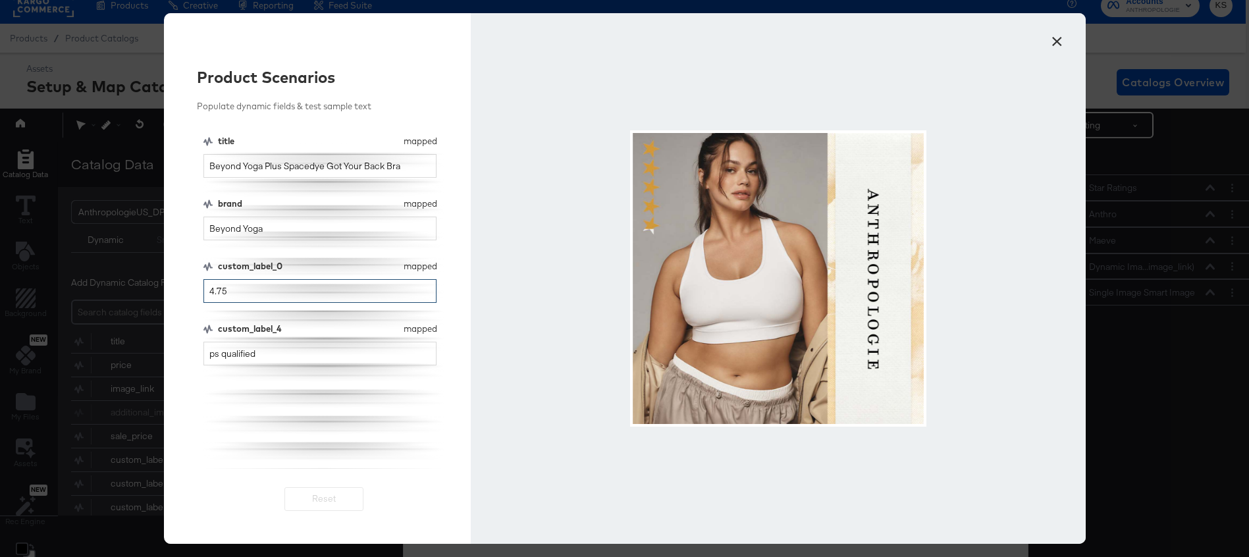
click at [334, 296] on input "4.75" at bounding box center [320, 291] width 234 height 24
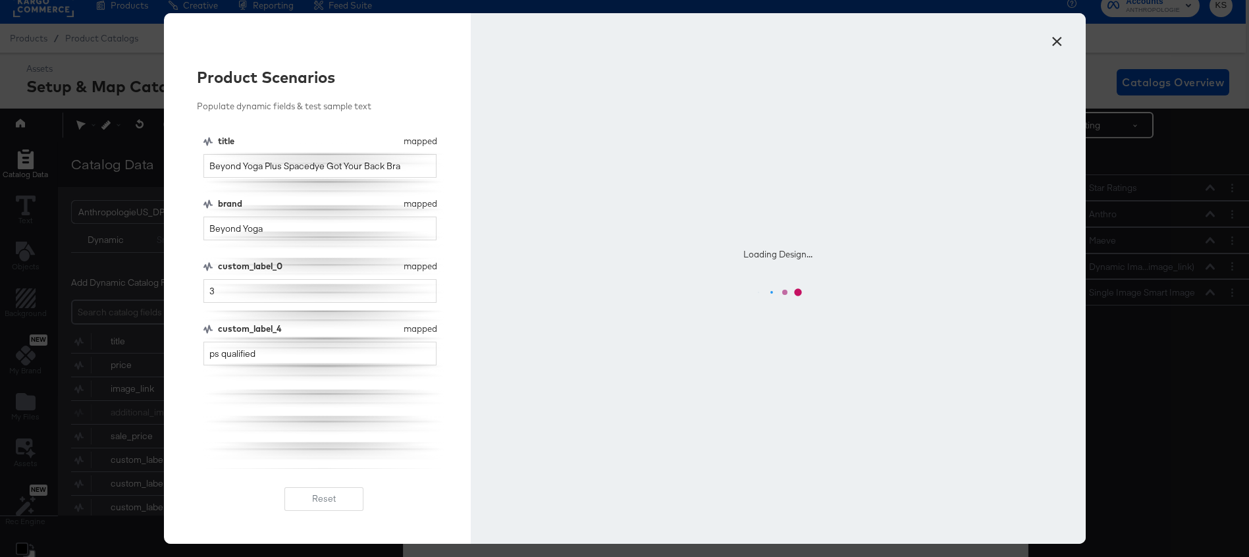
click at [351, 261] on div "custom_label_0" at bounding box center [308, 266] width 181 height 13
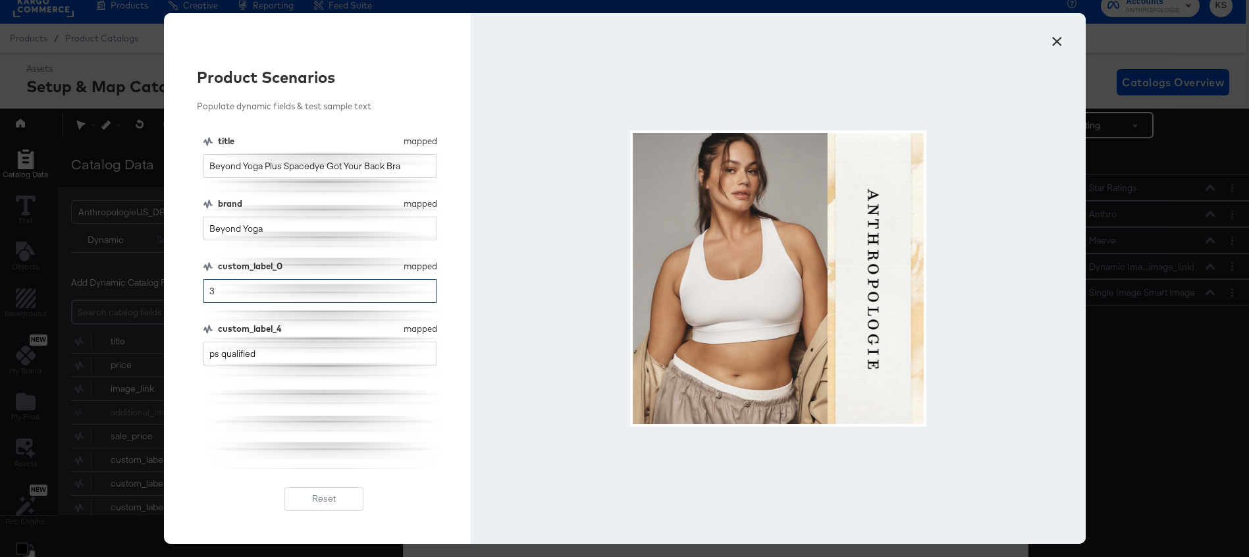
click at [305, 294] on input "3" at bounding box center [320, 291] width 234 height 24
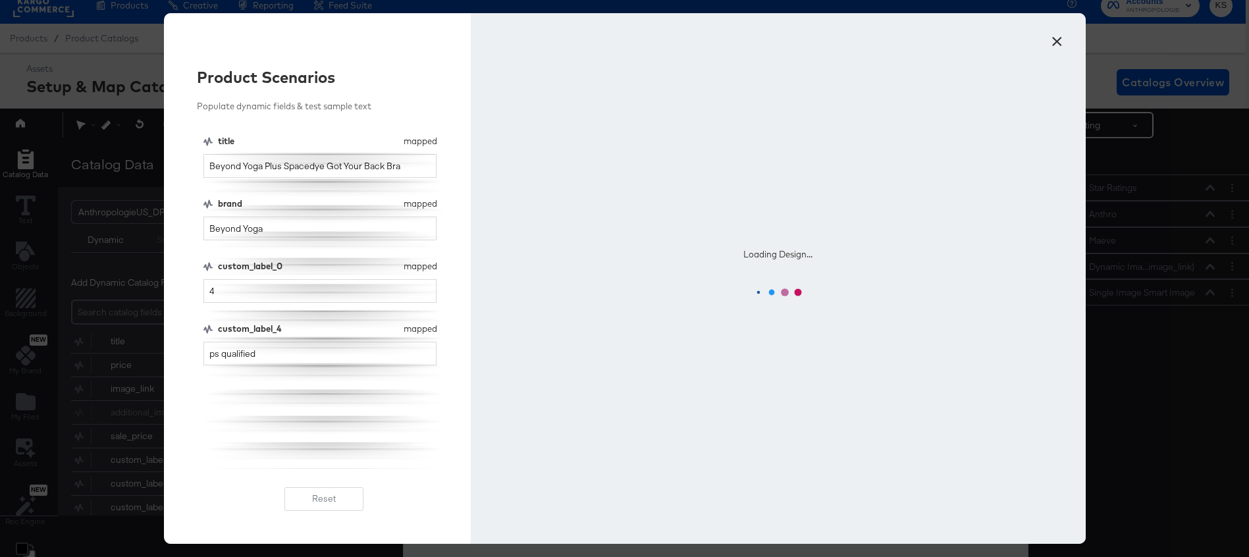
click at [288, 405] on div "title mapped title Beyond Yoga Plus Spacedye Got Your Back Bra brand mapped bra…" at bounding box center [324, 302] width 242 height 334
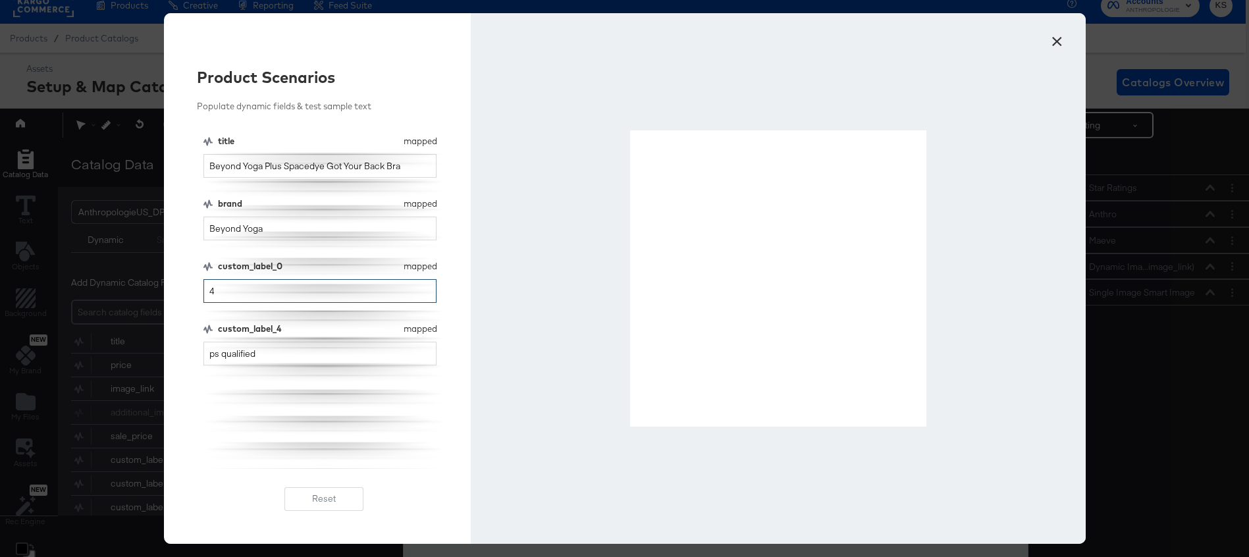
drag, startPoint x: 236, startPoint y: 288, endPoint x: 163, endPoint y: 288, distance: 73.1
click at [163, 288] on div "× Product Scenarios Populate dynamic fields & test sample text title mapped tit…" at bounding box center [624, 278] width 1249 height 557
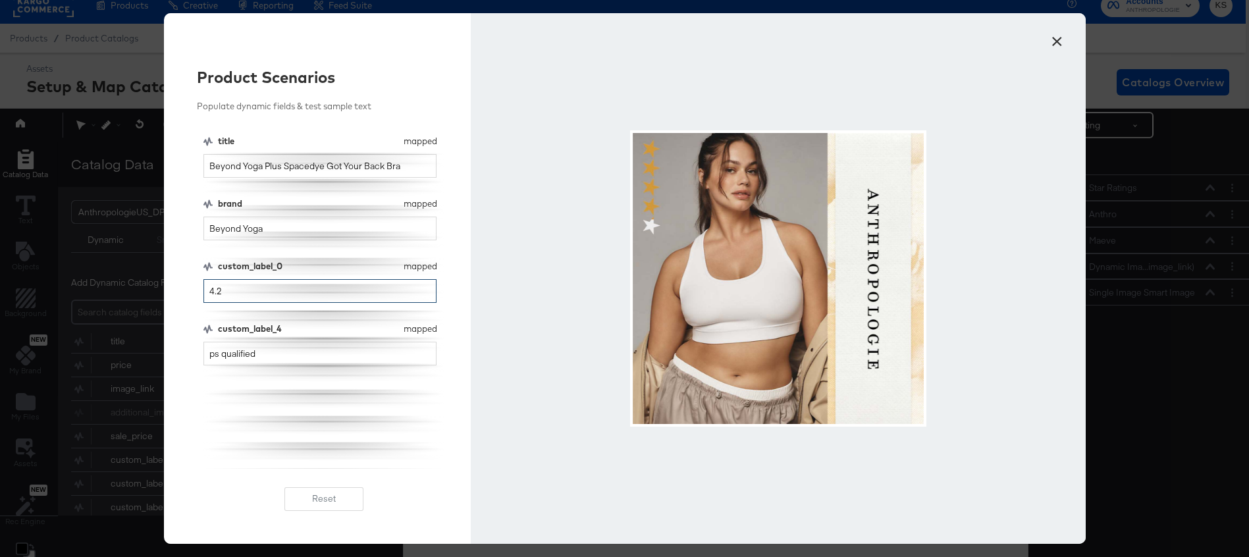
type input "4.2"
click at [1056, 34] on button "×" at bounding box center [1057, 38] width 24 height 24
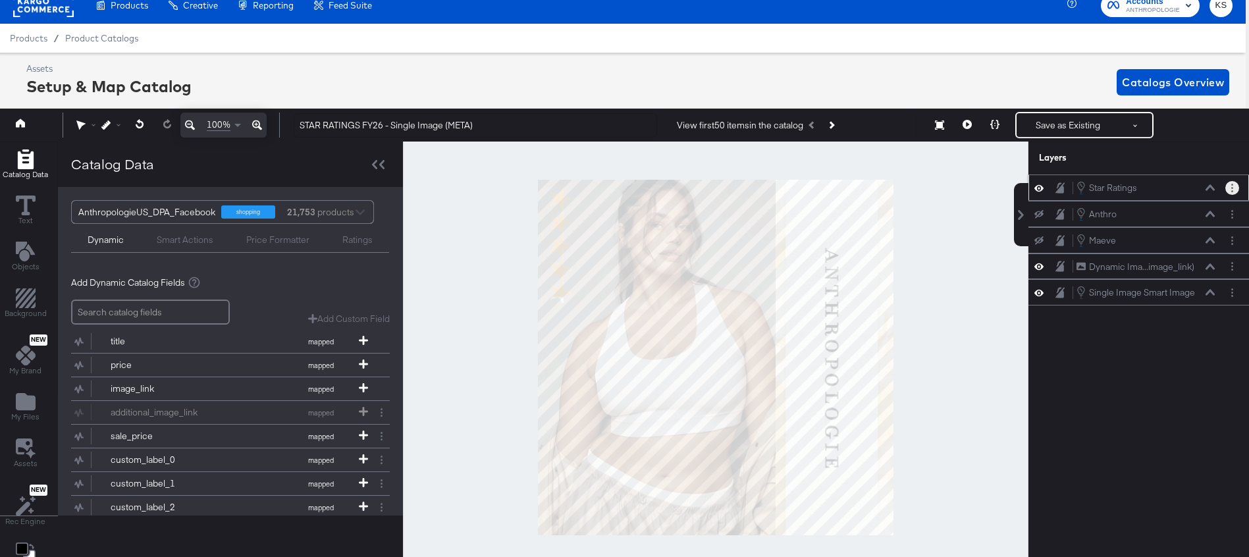
click at [1234, 187] on button "Layer Options" at bounding box center [1232, 188] width 14 height 14
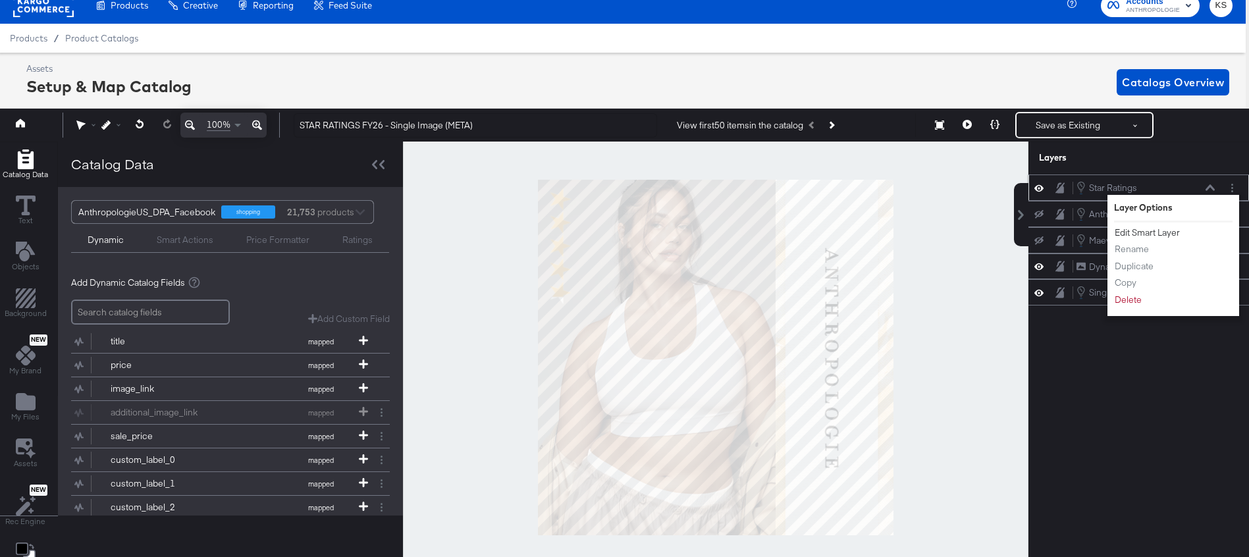
click at [1155, 234] on button "Edit Smart Layer" at bounding box center [1147, 233] width 66 height 14
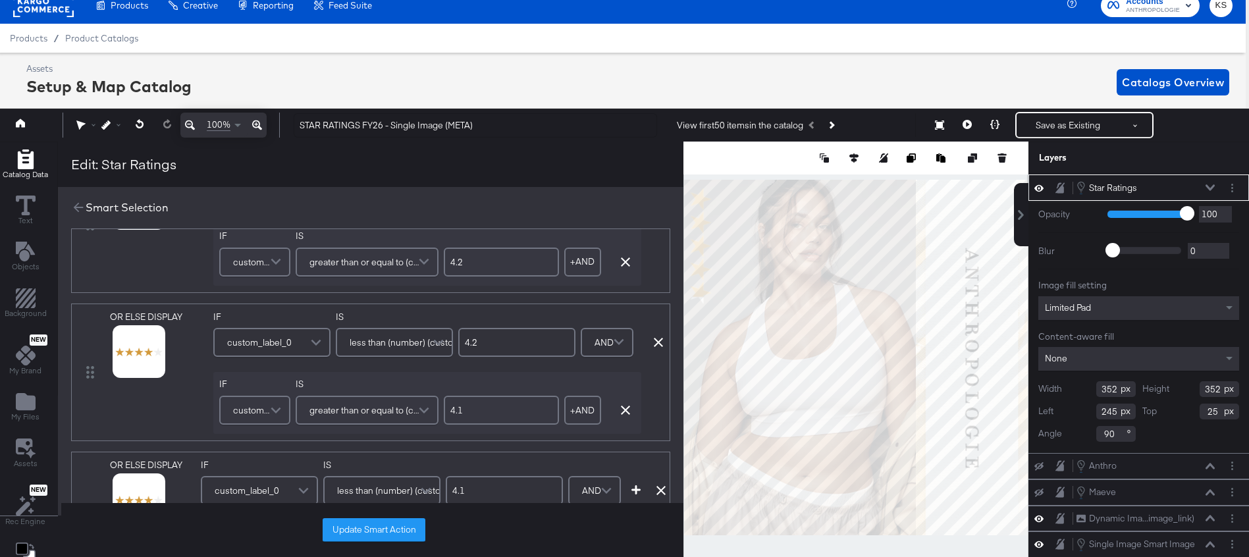
scroll to position [1210, 0]
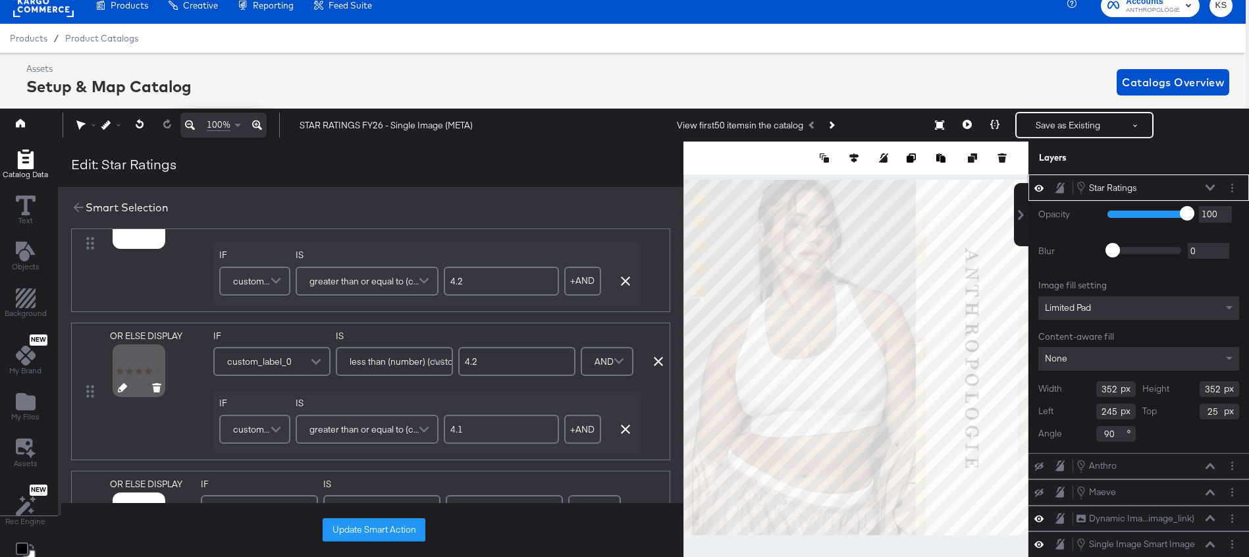
click at [122, 389] on icon at bounding box center [122, 387] width 9 height 9
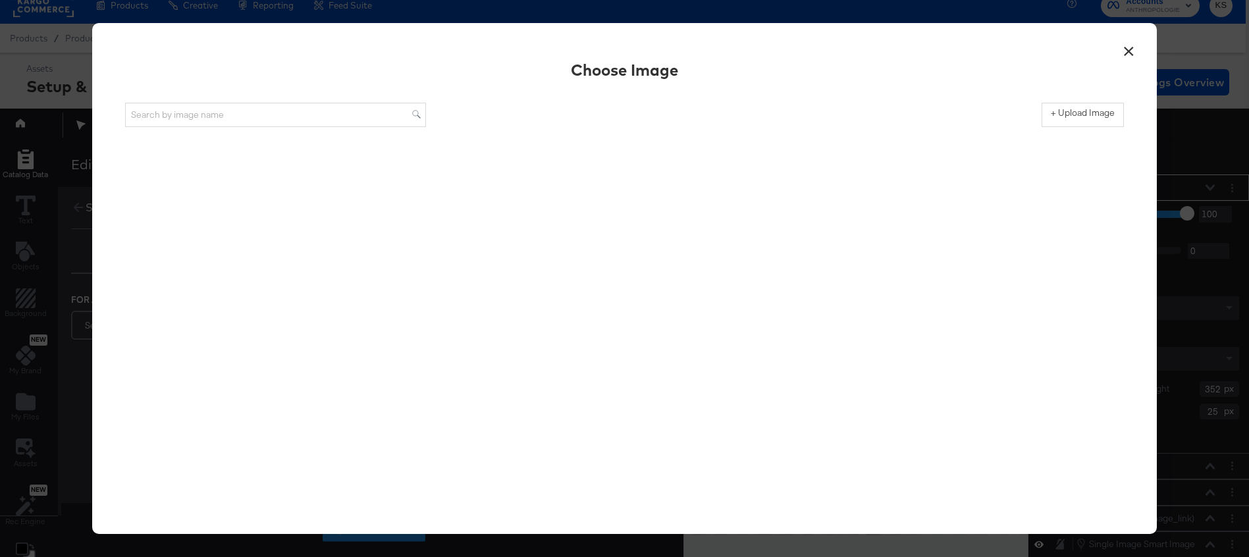
scroll to position [0, 0]
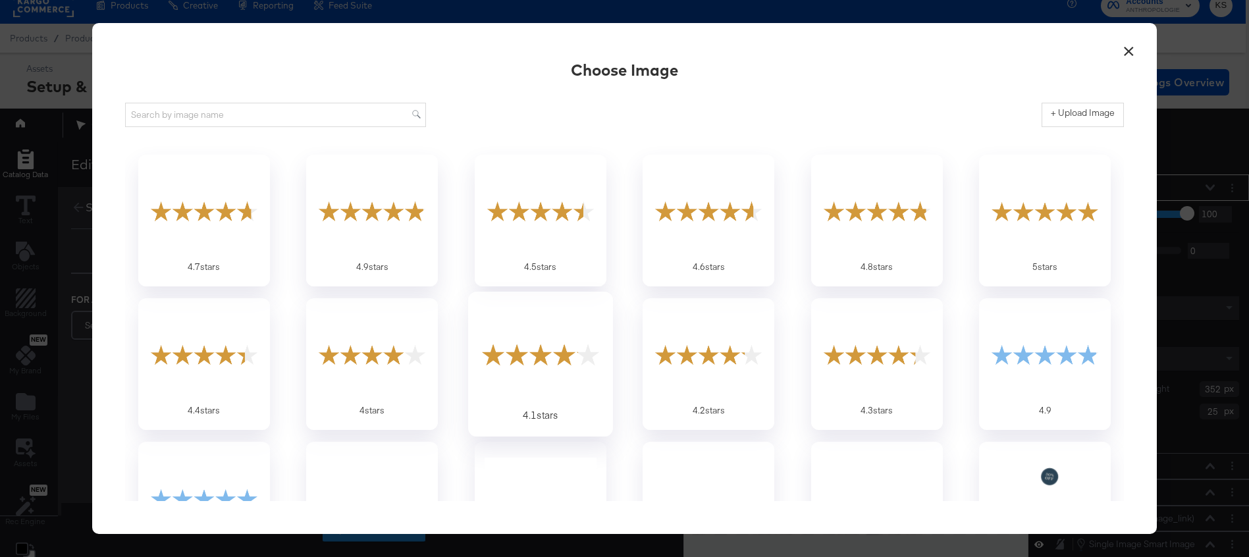
click at [531, 355] on div at bounding box center [540, 354] width 123 height 91
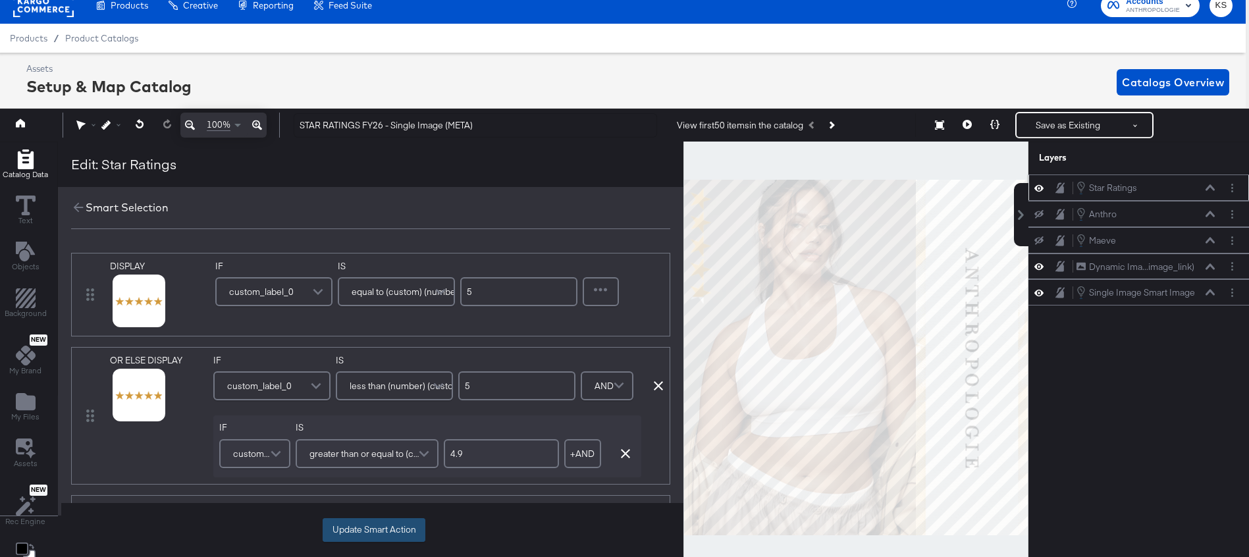
click at [370, 537] on button "Update Smart Action" at bounding box center [374, 530] width 103 height 24
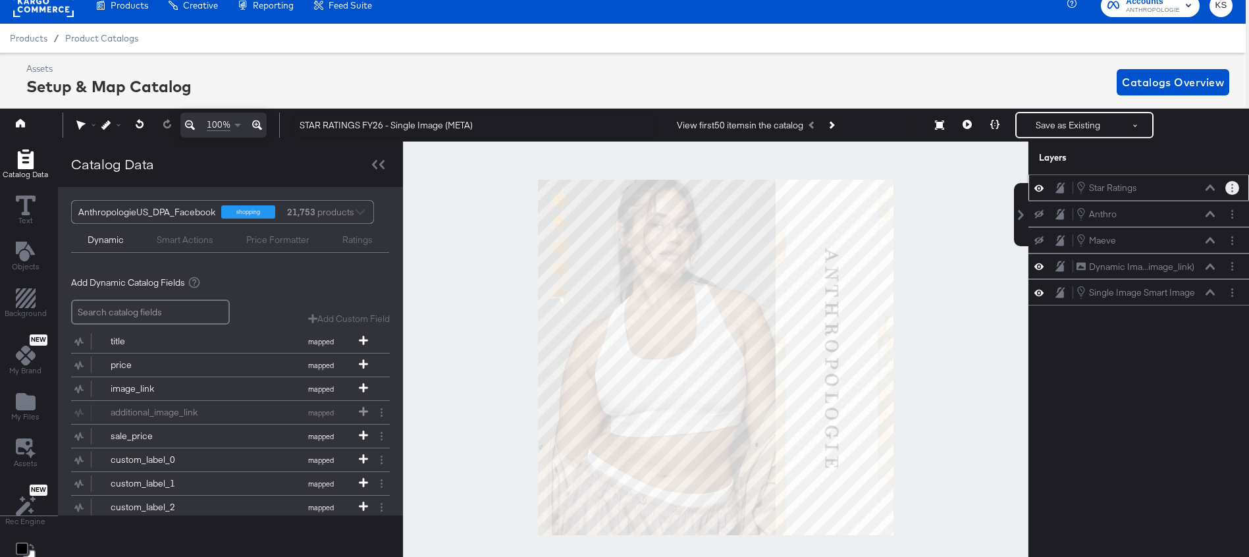
click at [1233, 192] on button "Layer Options" at bounding box center [1232, 188] width 14 height 14
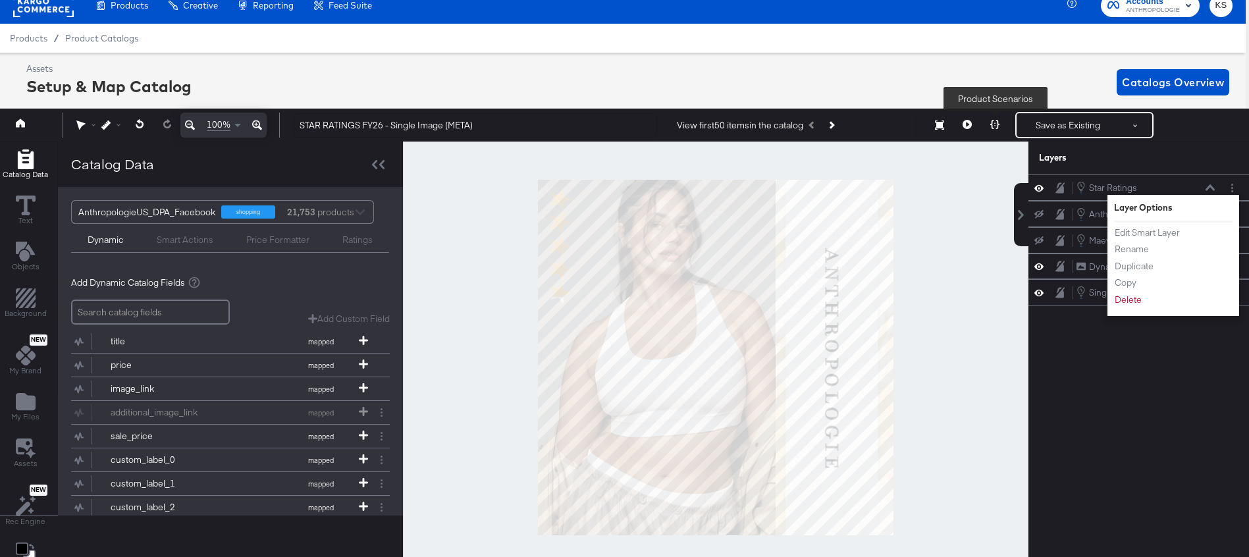
click at [994, 126] on icon at bounding box center [994, 124] width 9 height 9
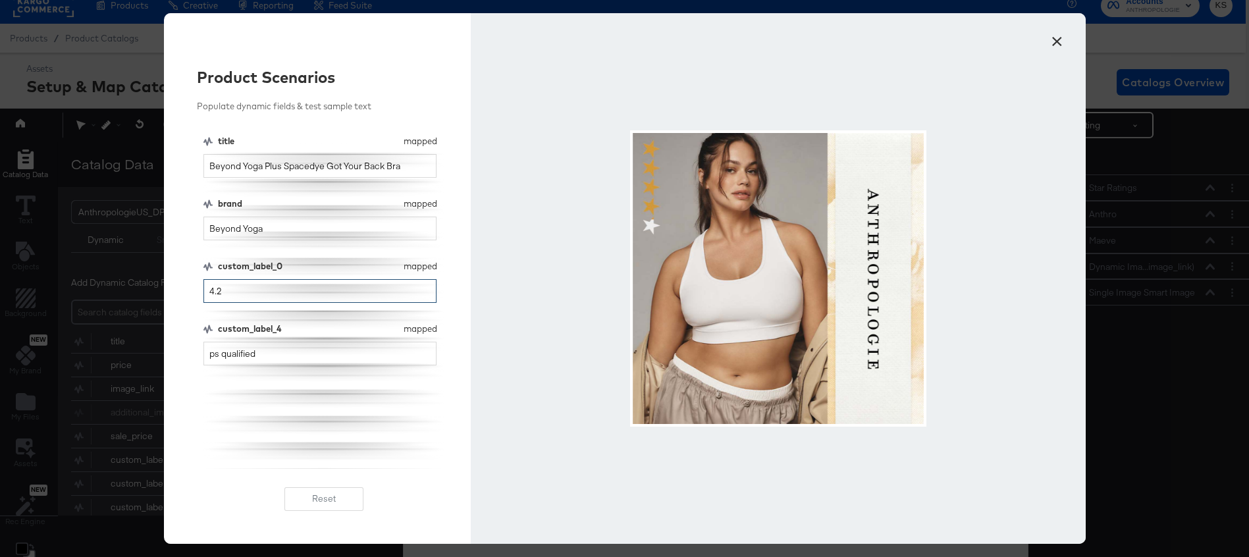
click at [269, 289] on input "4.2" at bounding box center [320, 291] width 234 height 24
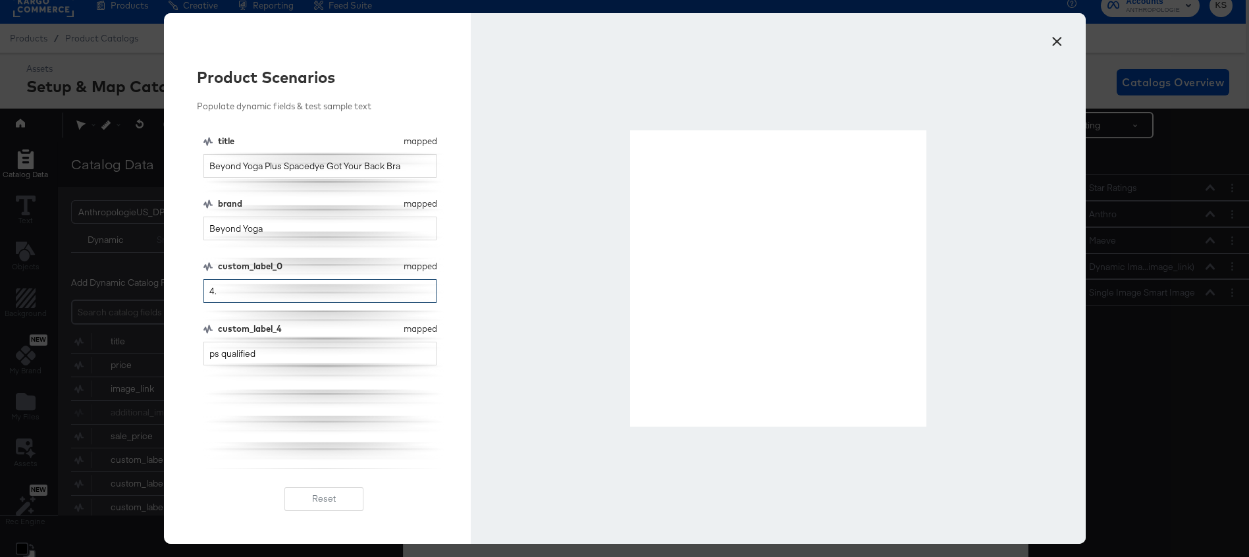
type input "4"
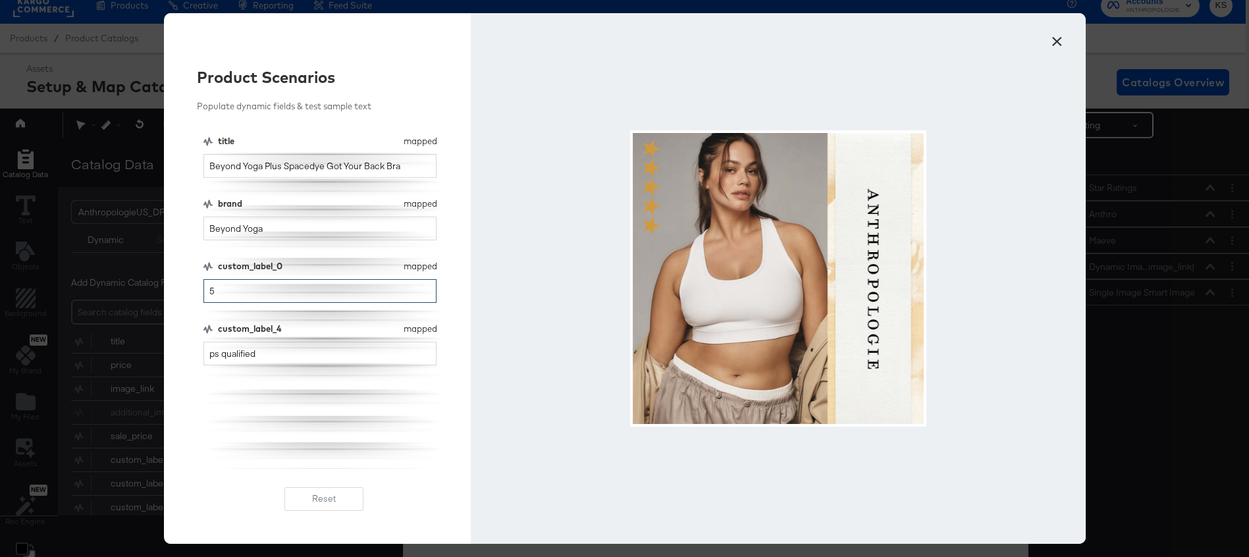
type input "5"
click at [1063, 41] on button "×" at bounding box center [1057, 38] width 24 height 24
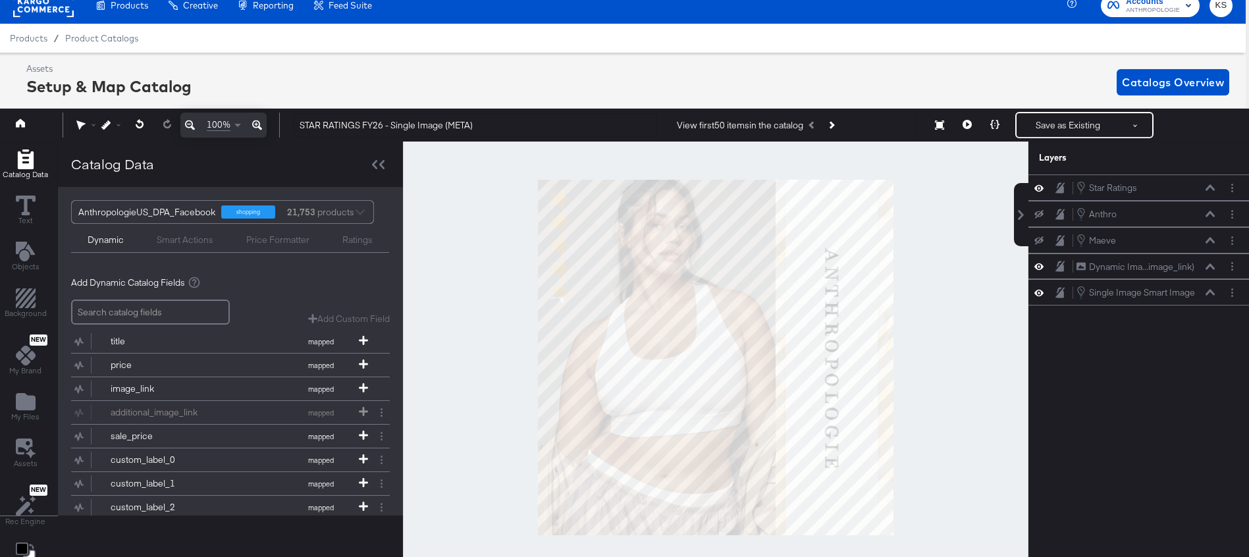
scroll to position [0, 3]
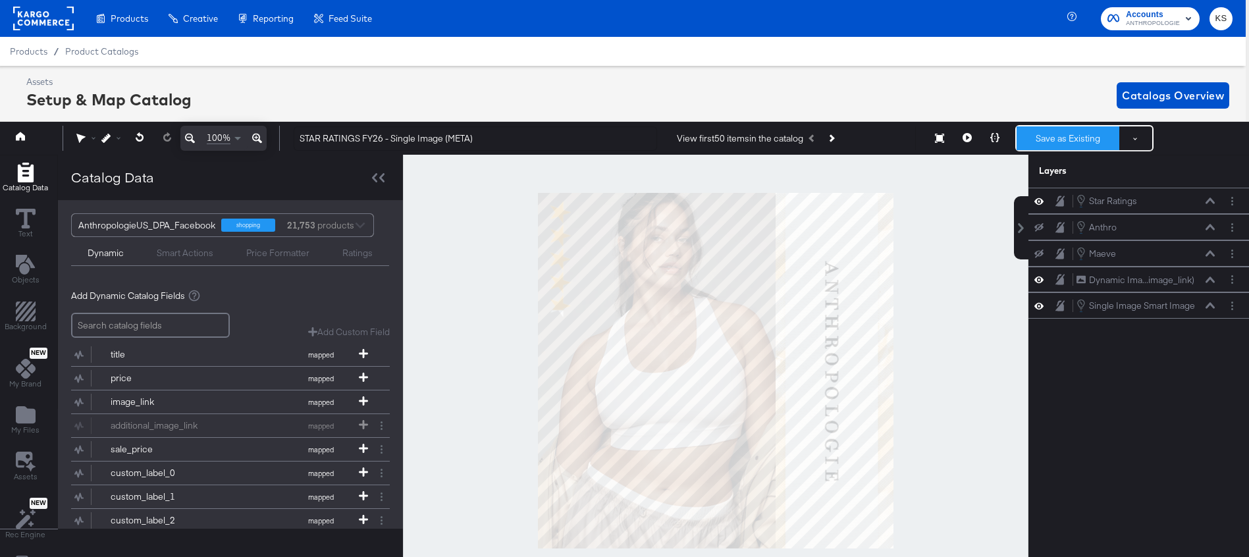
click at [1047, 140] on button "Save as Existing" at bounding box center [1067, 138] width 103 height 24
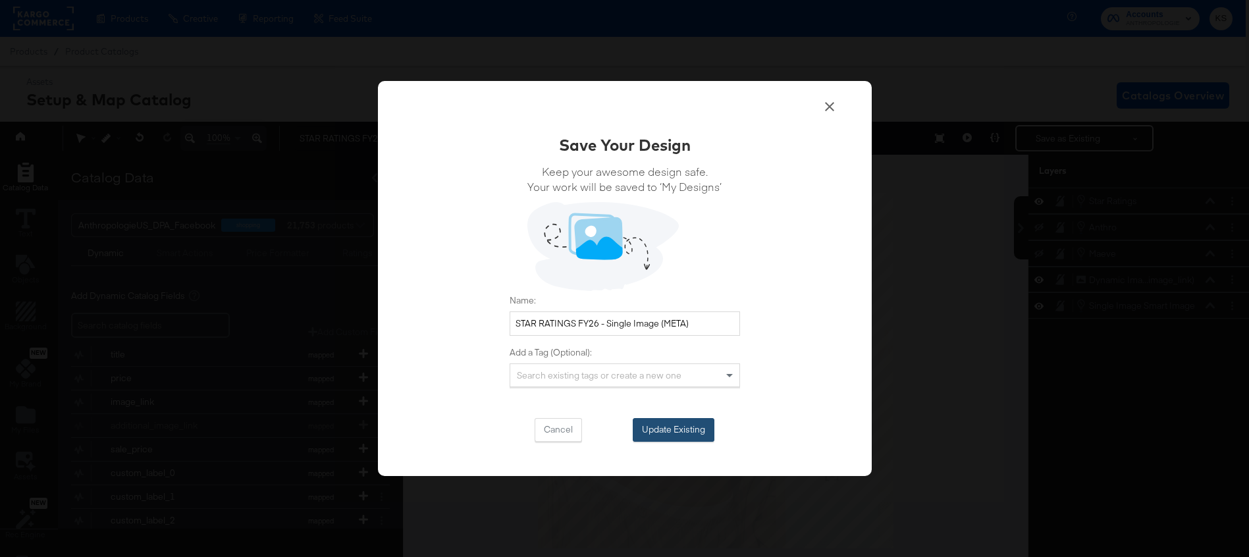
click at [669, 429] on button "Update Existing" at bounding box center [674, 430] width 82 height 24
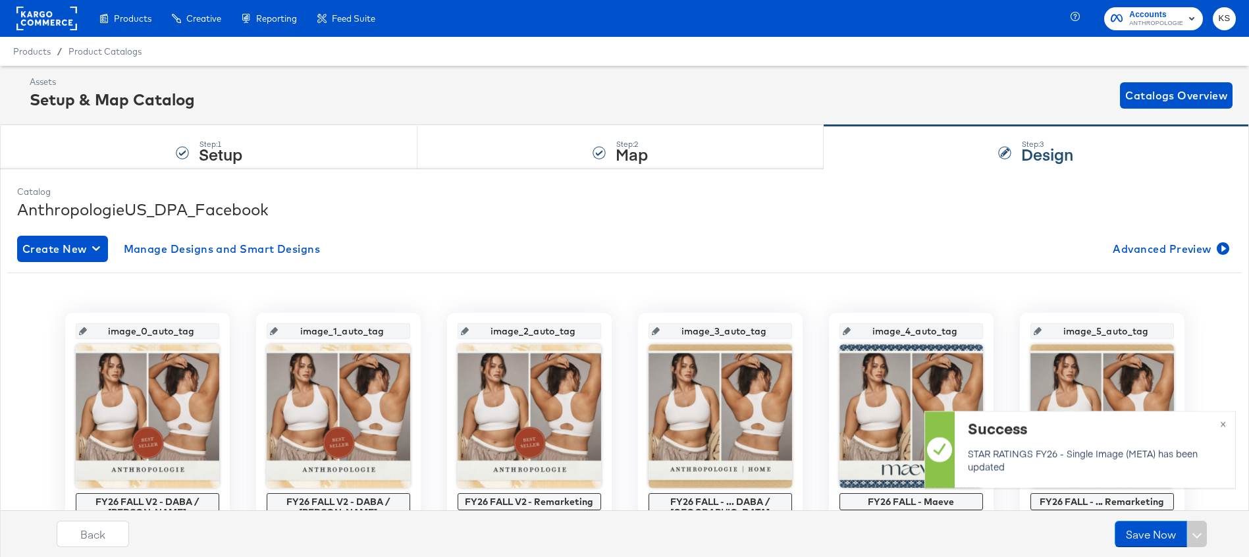
scroll to position [3, 0]
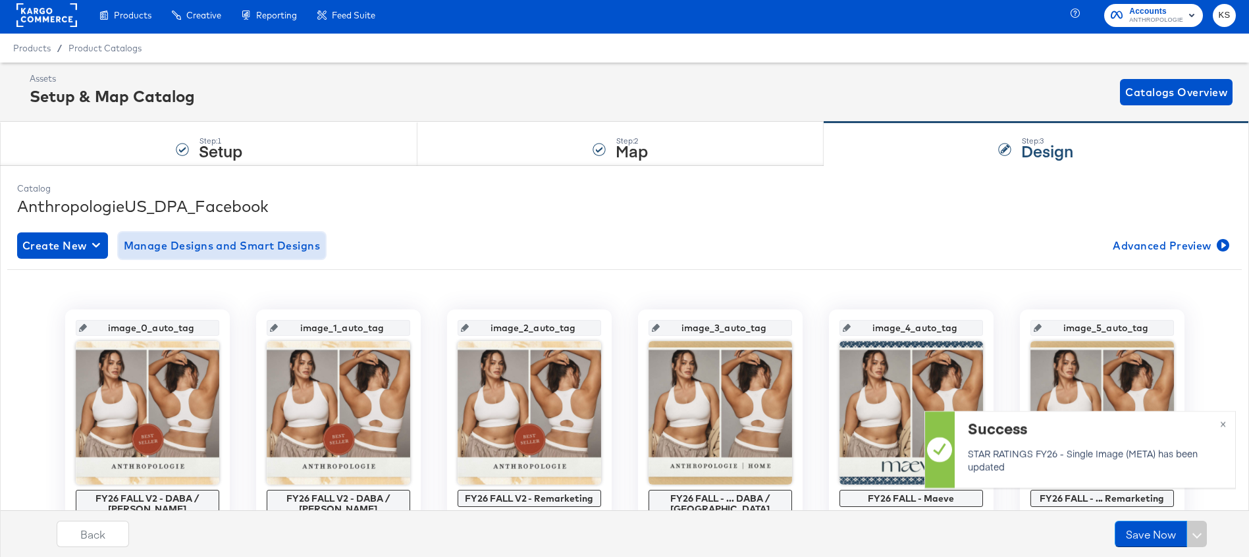
click at [246, 242] on span "Manage Designs and Smart Designs" at bounding box center [222, 245] width 197 height 18
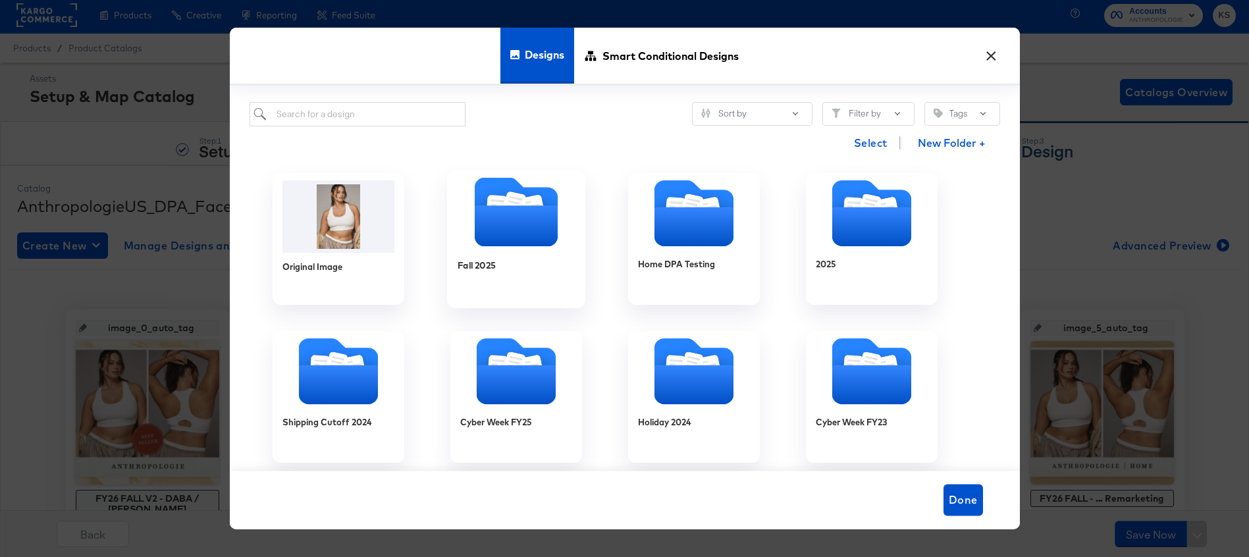
click at [494, 212] on icon "Folder" at bounding box center [515, 225] width 83 height 41
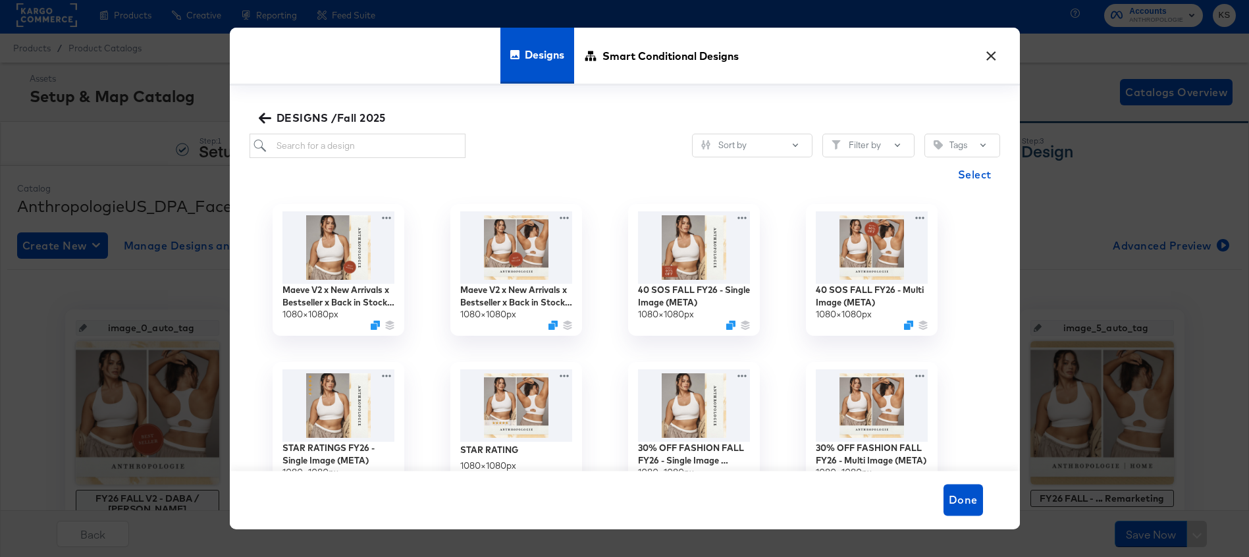
scroll to position [5, 0]
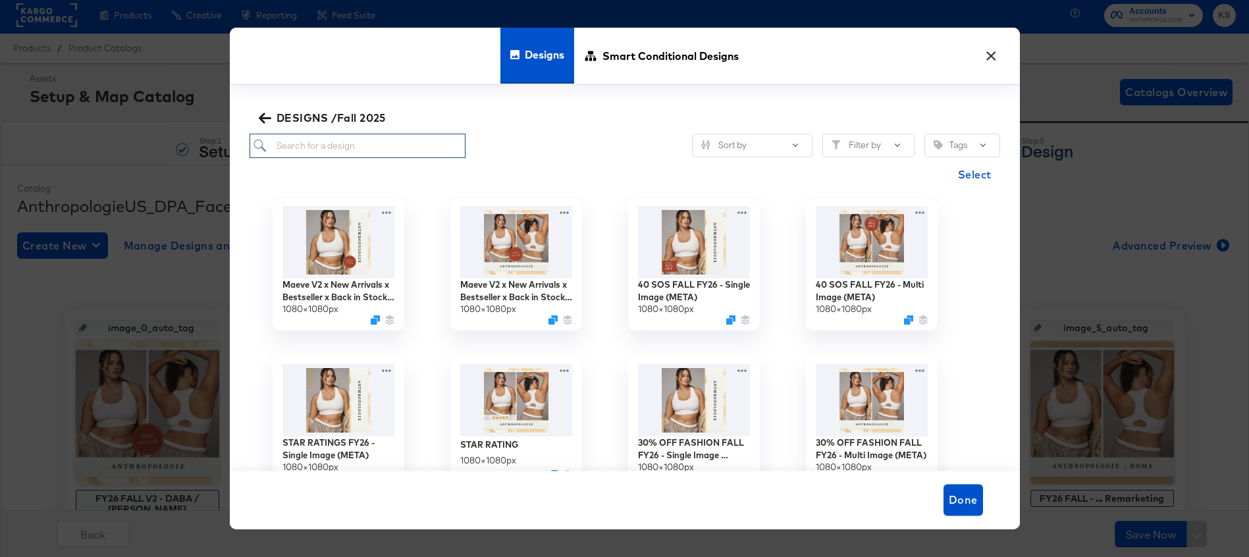
click at [307, 141] on input "search" at bounding box center [357, 146] width 217 height 24
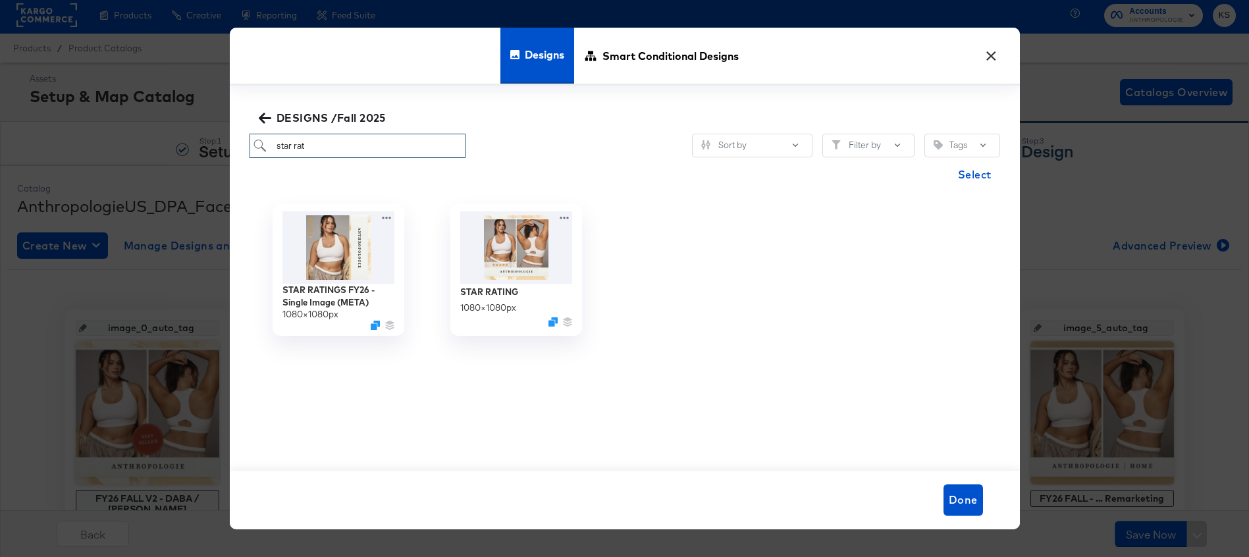
type input "star rat"
click at [564, 217] on icon at bounding box center [566, 215] width 16 height 14
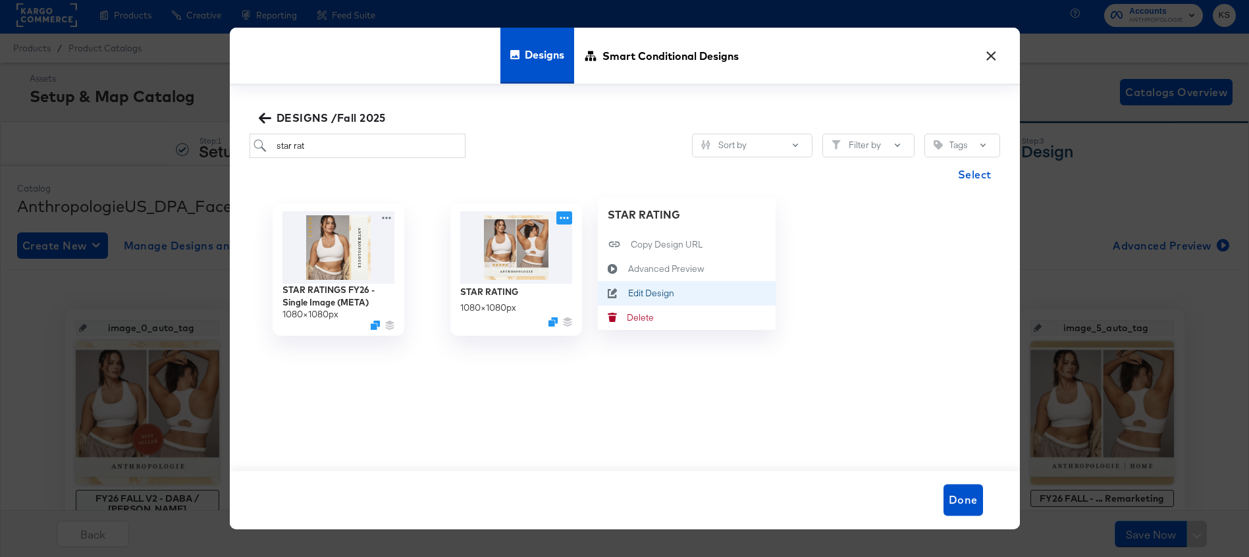
click at [627, 293] on div "Edit Design Edit Design" at bounding box center [627, 293] width 0 height 0
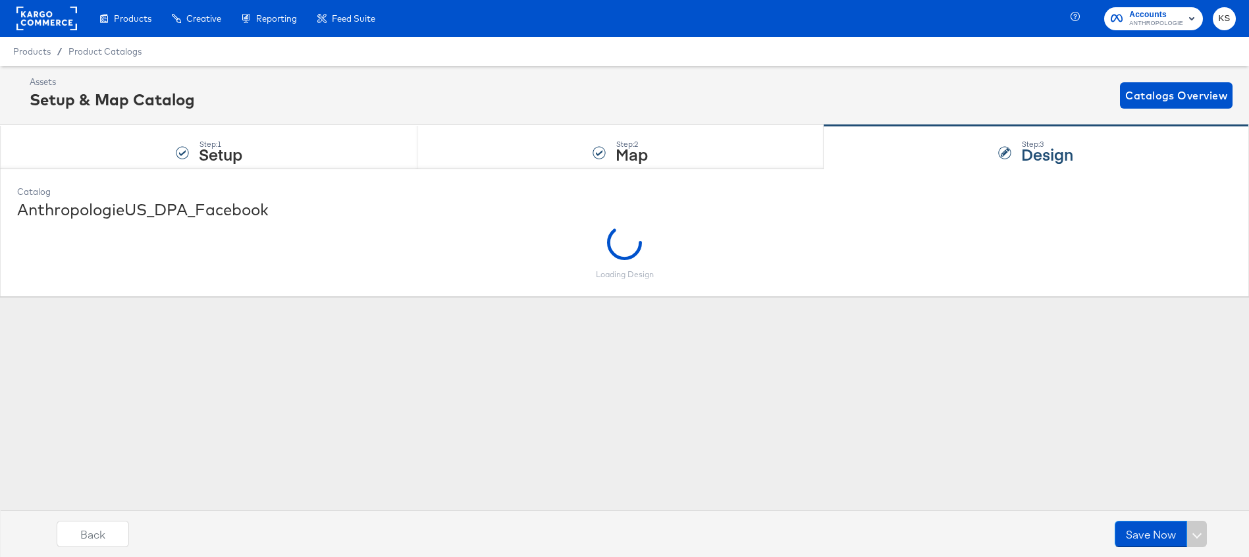
scroll to position [0, 0]
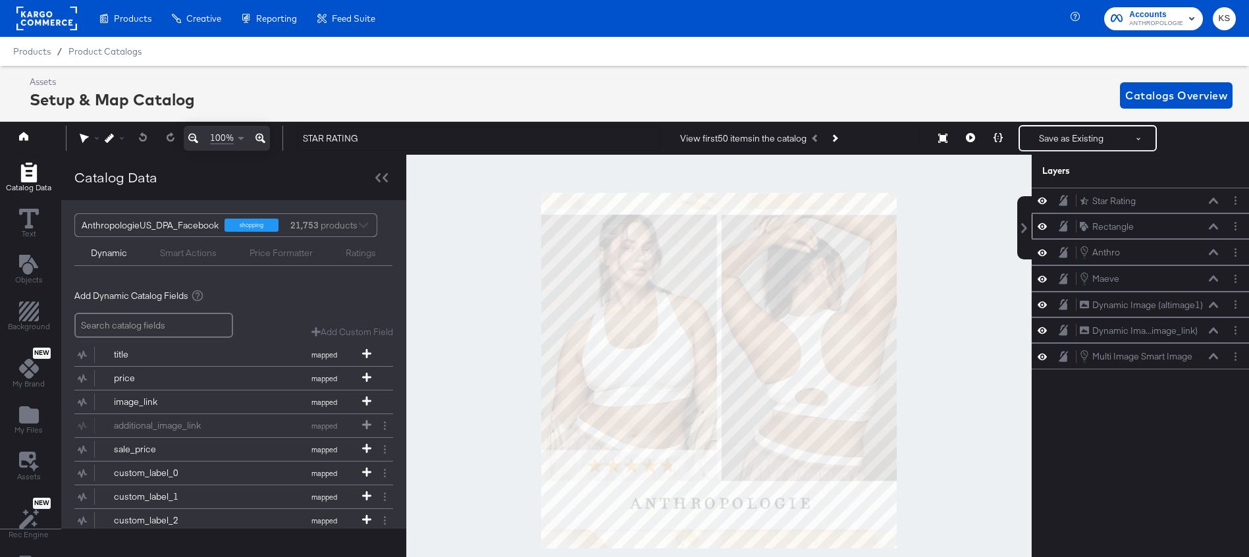
click at [1210, 226] on icon at bounding box center [1213, 226] width 9 height 7
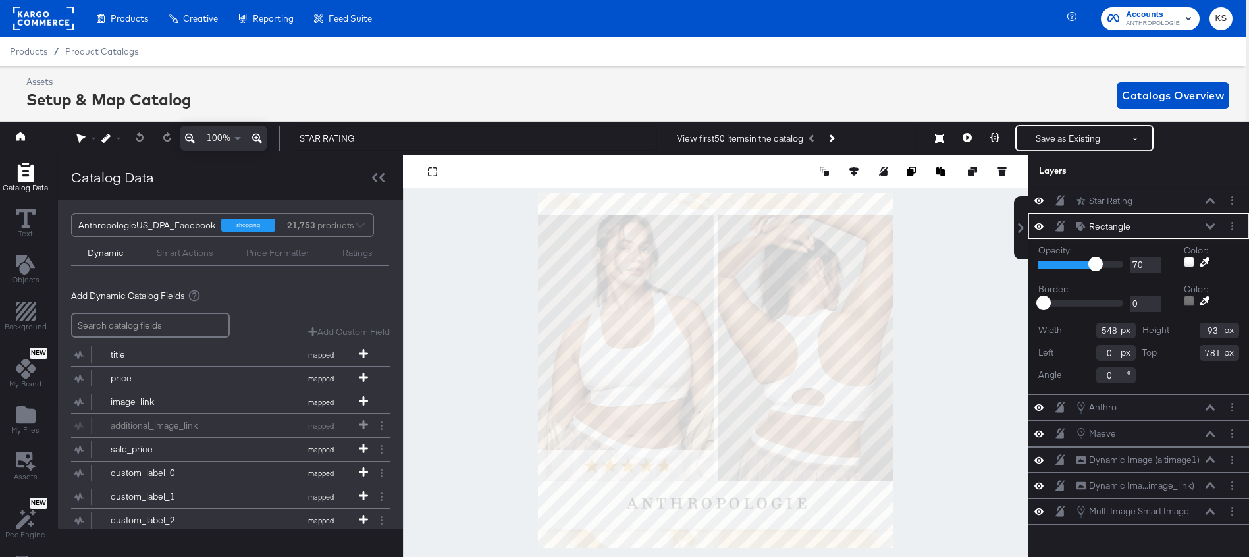
click at [1214, 226] on icon at bounding box center [1209, 226] width 9 height 7
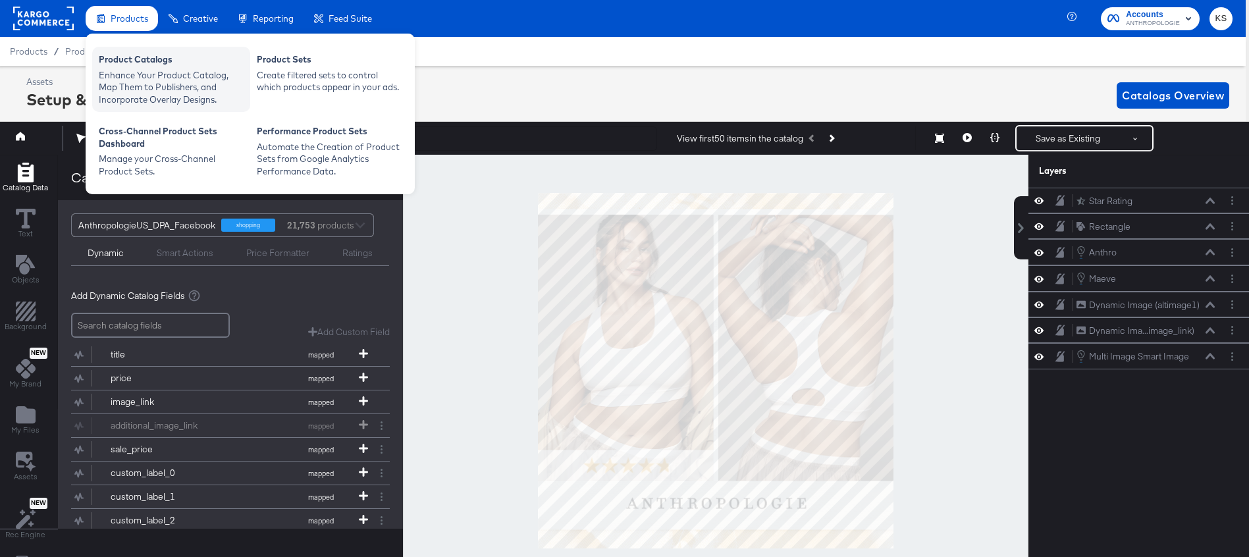
click at [159, 59] on div "Product Catalogs" at bounding box center [171, 61] width 145 height 16
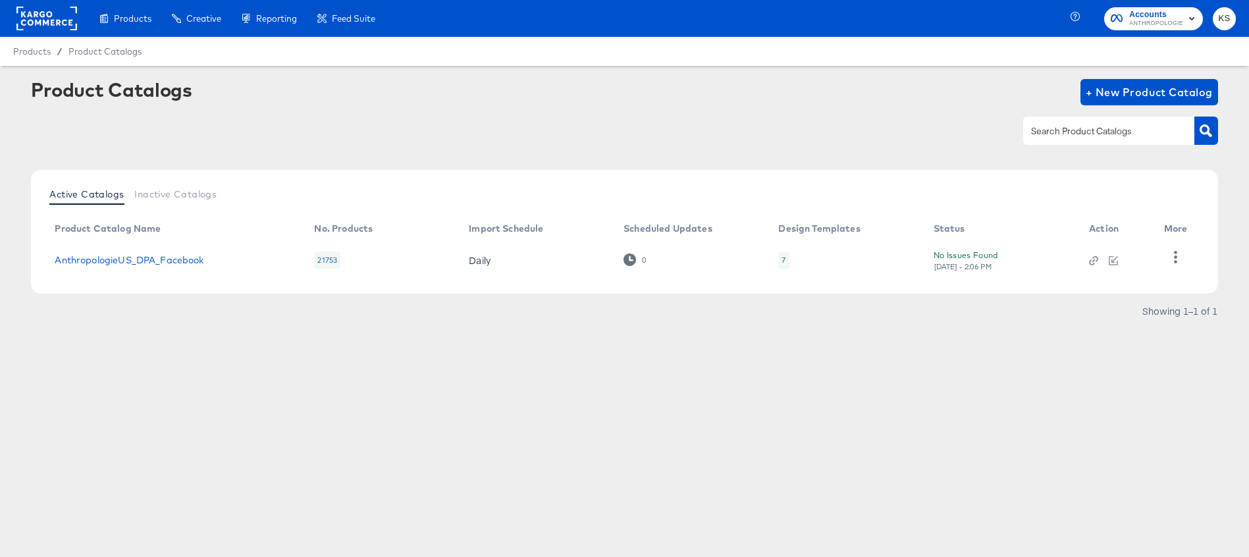
click at [139, 253] on td "AnthropologieUS_DPA_Facebook" at bounding box center [173, 260] width 259 height 41
click at [140, 258] on link "AnthropologieUS_DPA_Facebook" at bounding box center [129, 260] width 149 height 11
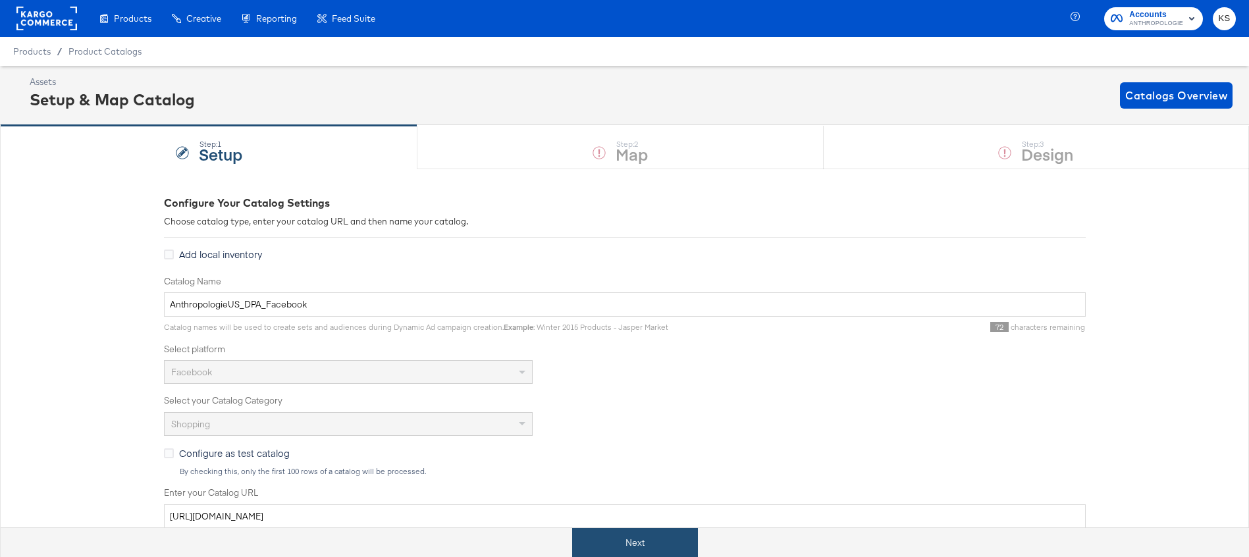
click at [590, 542] on button "Next" at bounding box center [635, 543] width 126 height 30
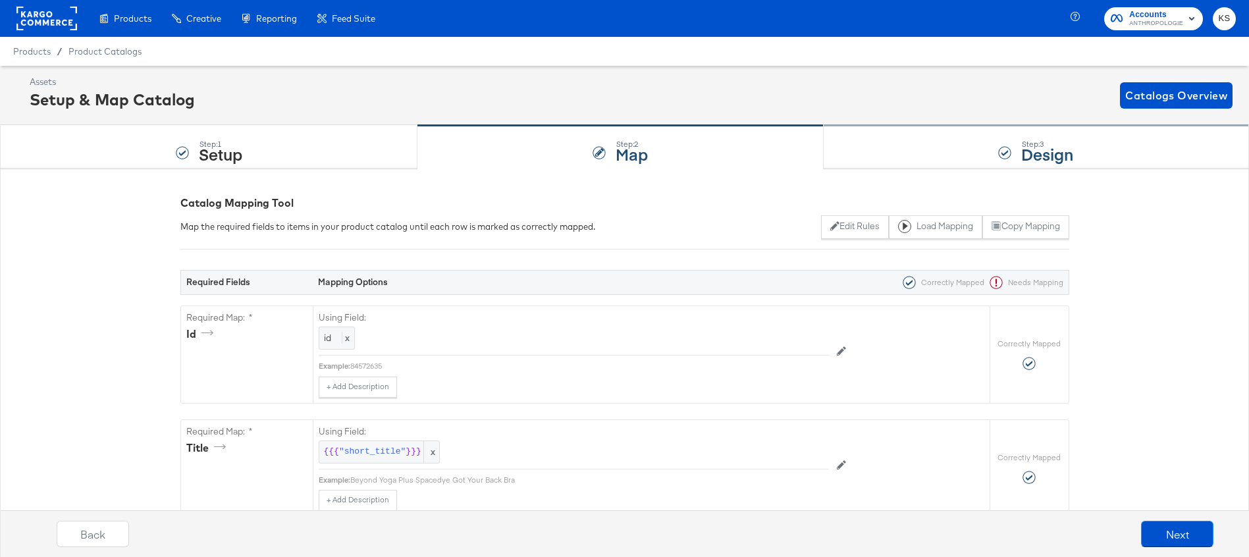
click at [858, 139] on div "Step: 3 Design" at bounding box center [1035, 147] width 425 height 43
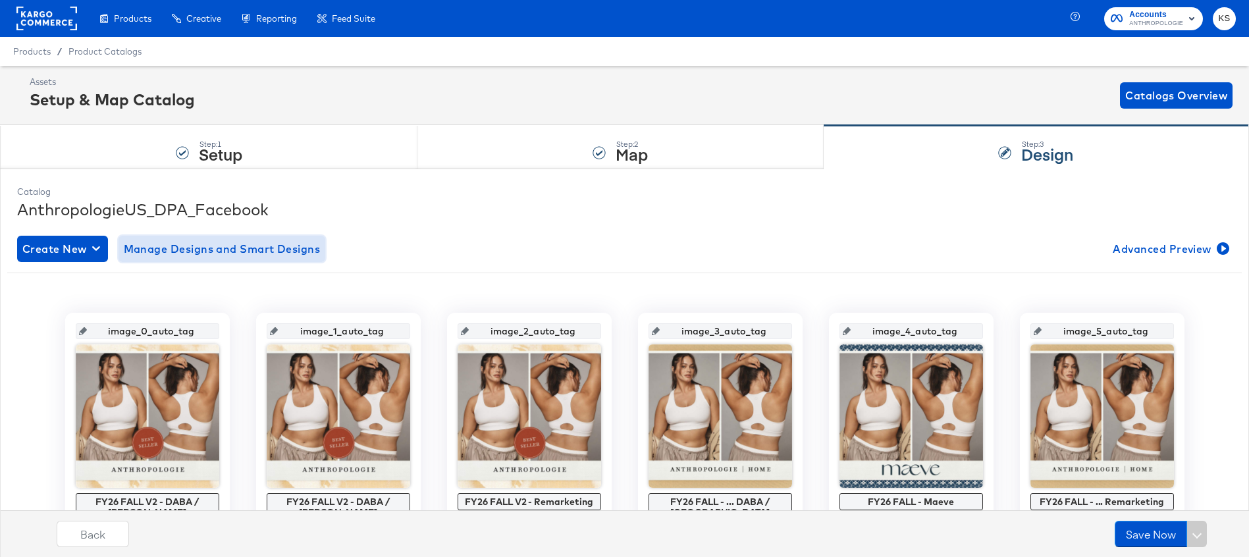
click at [215, 248] on span "Manage Designs and Smart Designs" at bounding box center [222, 249] width 197 height 18
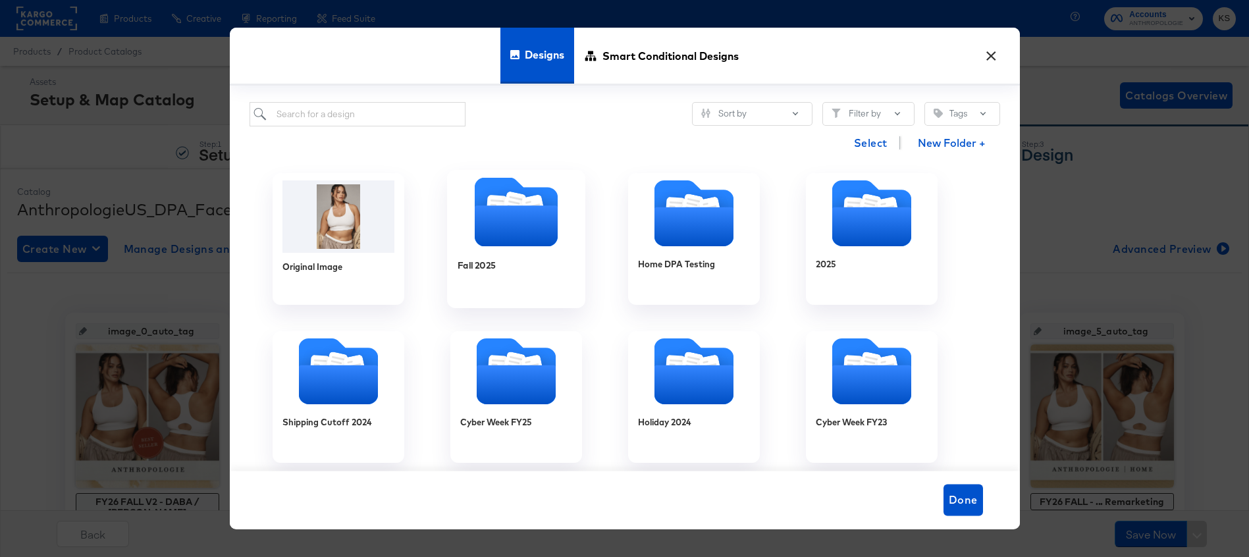
click at [496, 238] on icon "Folder" at bounding box center [515, 225] width 83 height 41
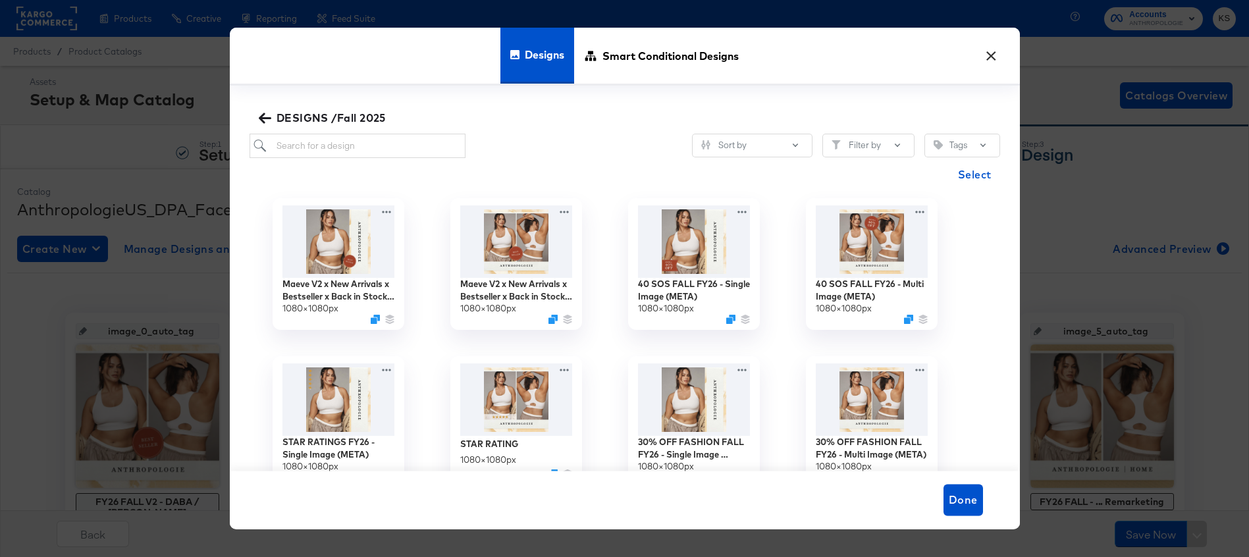
scroll to position [61, 0]
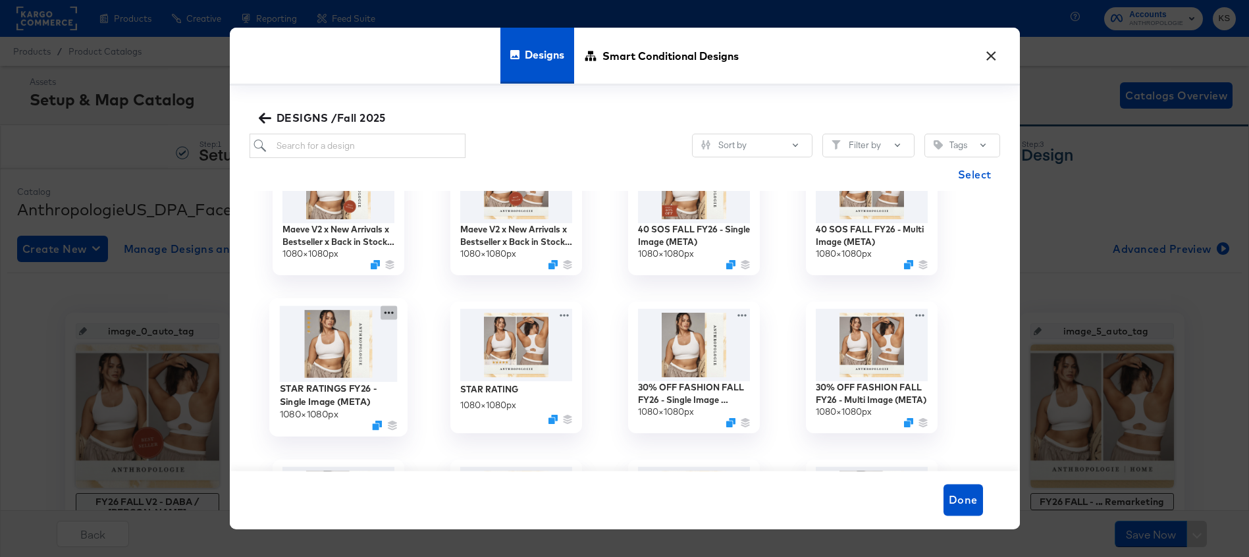
click at [385, 313] on icon at bounding box center [388, 312] width 9 height 3
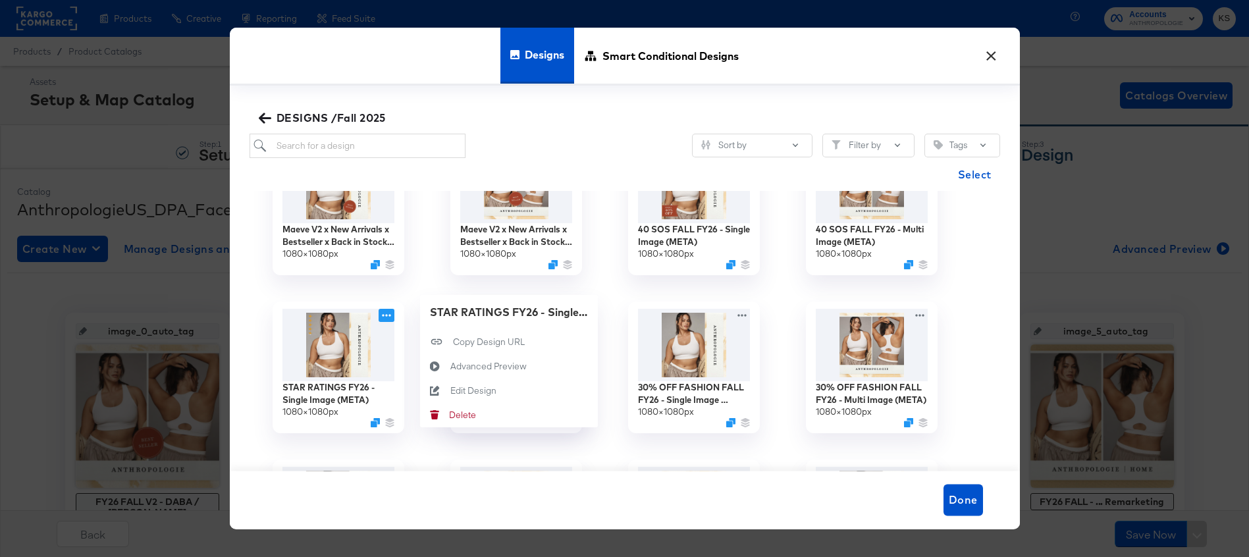
click at [991, 53] on button "×" at bounding box center [991, 53] width 24 height 24
